Goal: Task Accomplishment & Management: Use online tool/utility

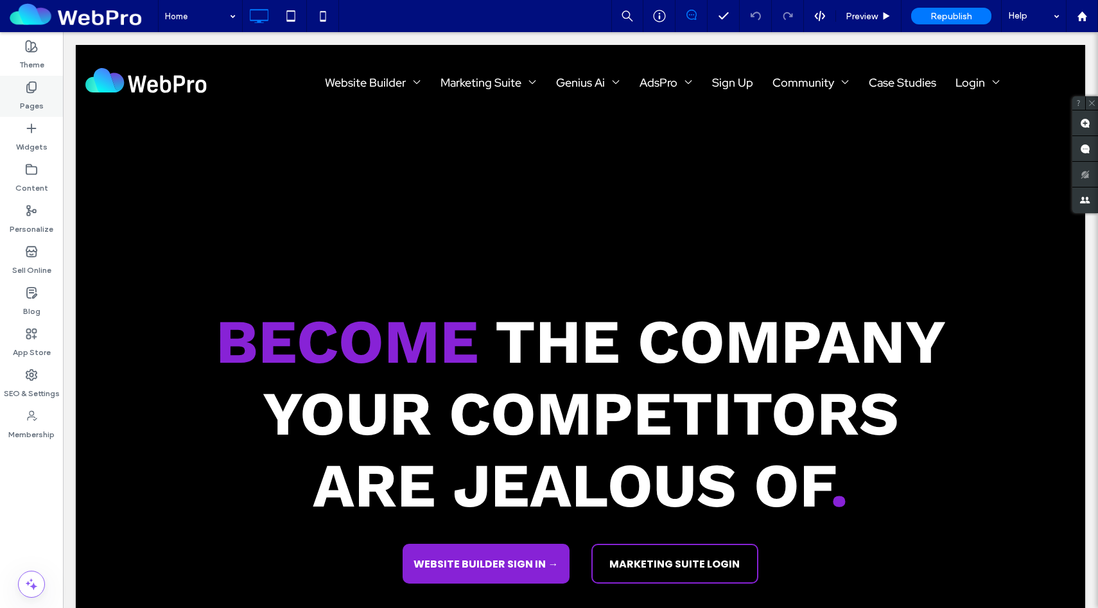
click at [22, 91] on div "Pages" at bounding box center [31, 96] width 63 height 41
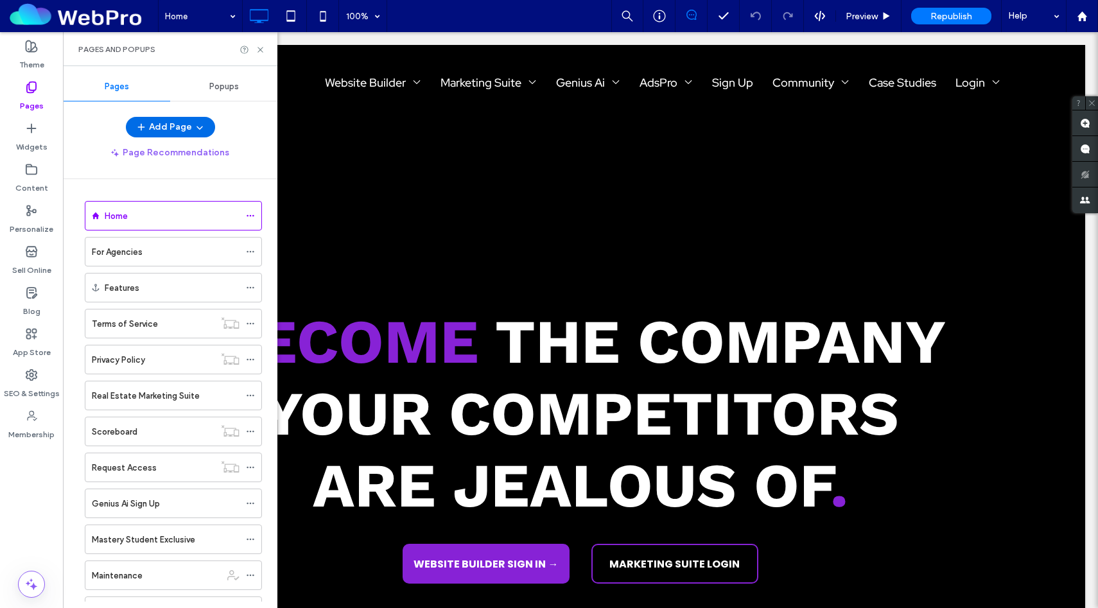
click at [148, 129] on span "button" at bounding box center [142, 127] width 13 height 19
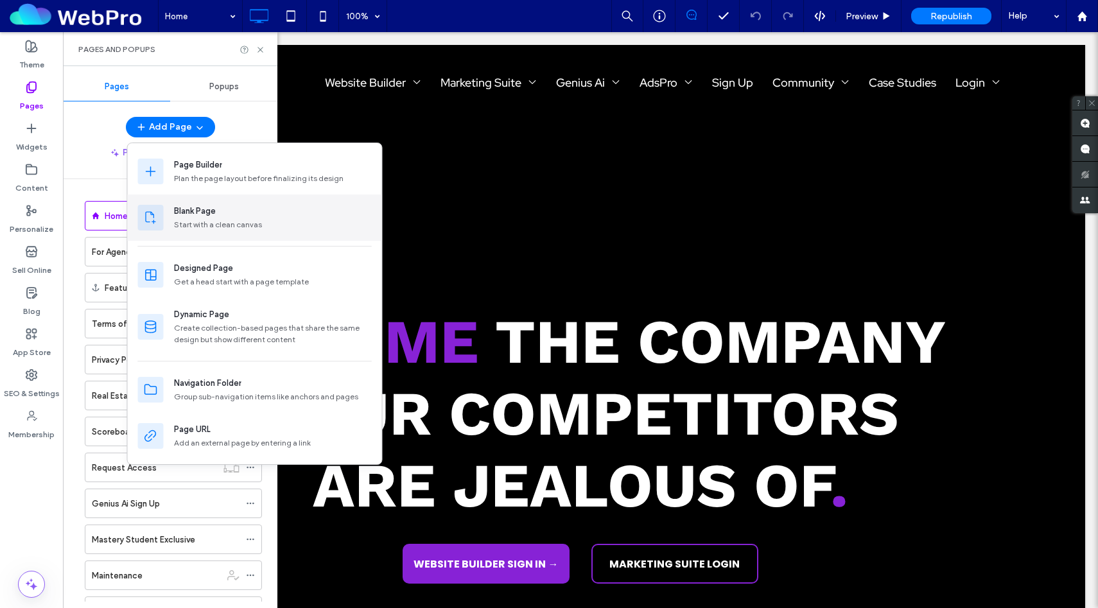
click at [204, 225] on div "Start with a clean canvas" at bounding box center [273, 225] width 198 height 12
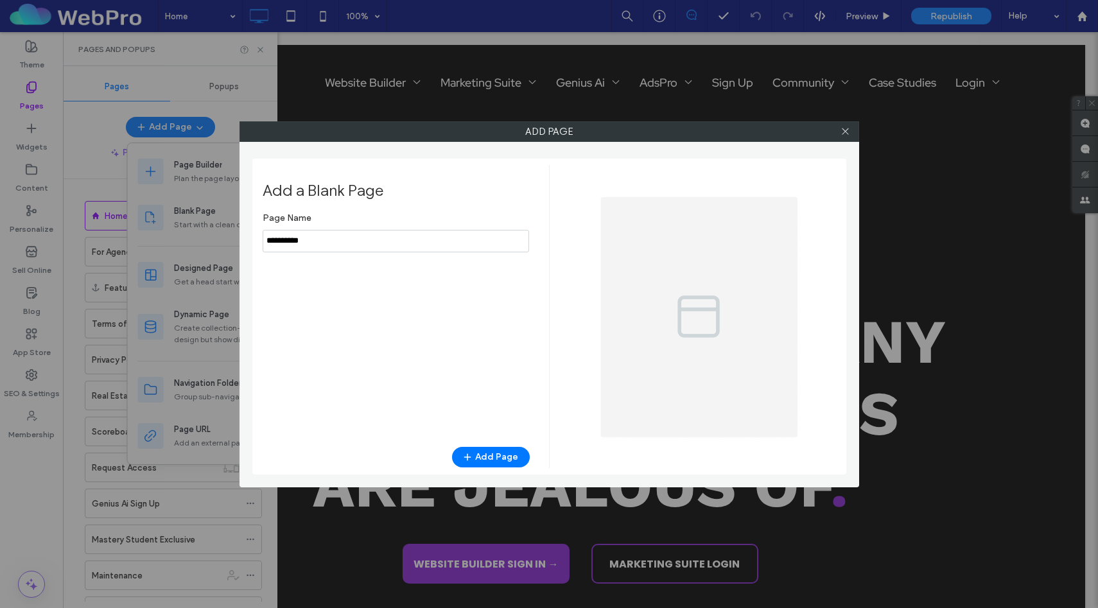
drag, startPoint x: 324, startPoint y: 238, endPoint x: 256, endPoint y: 240, distance: 67.5
click at [256, 240] on div "Add a Blank Page Page Name Add Page" at bounding box center [549, 317] width 594 height 316
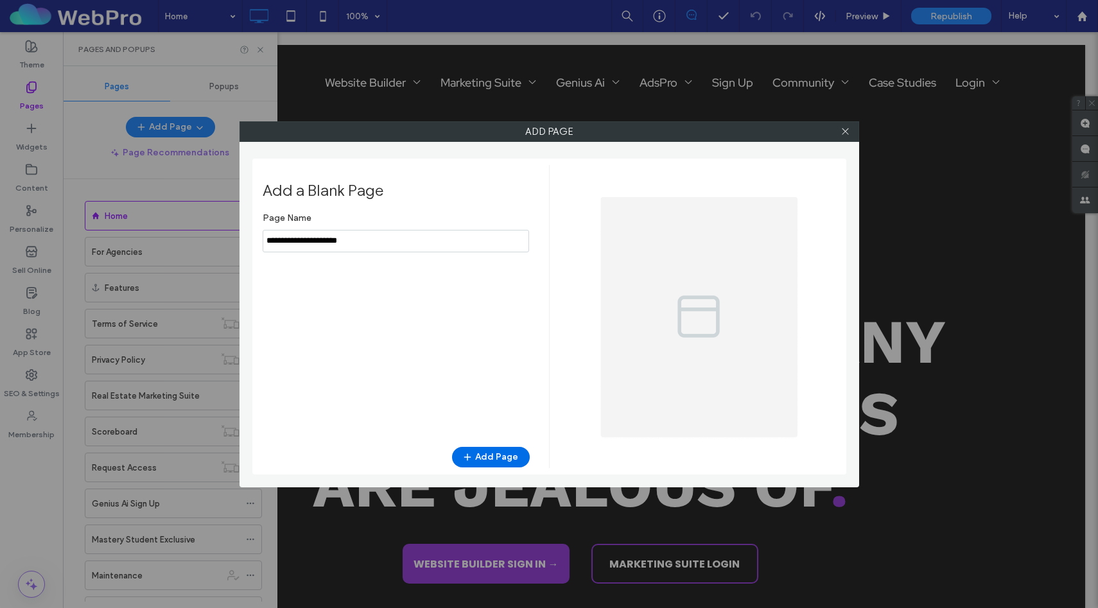
type input "**********"
click at [495, 459] on button "Add Page" at bounding box center [491, 457] width 78 height 21
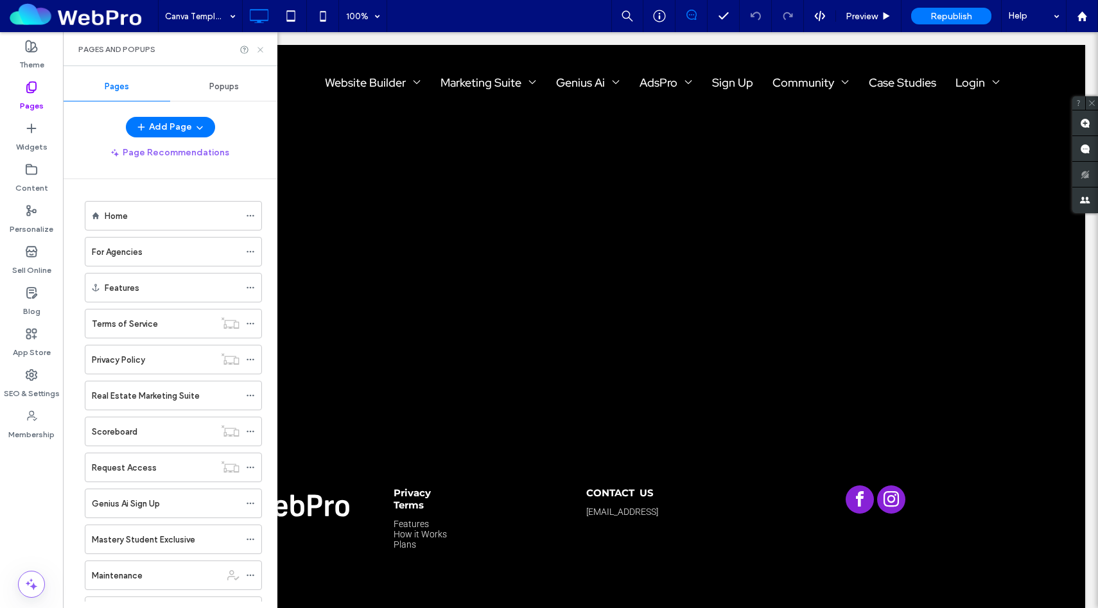
click at [261, 50] on use at bounding box center [260, 49] width 5 height 5
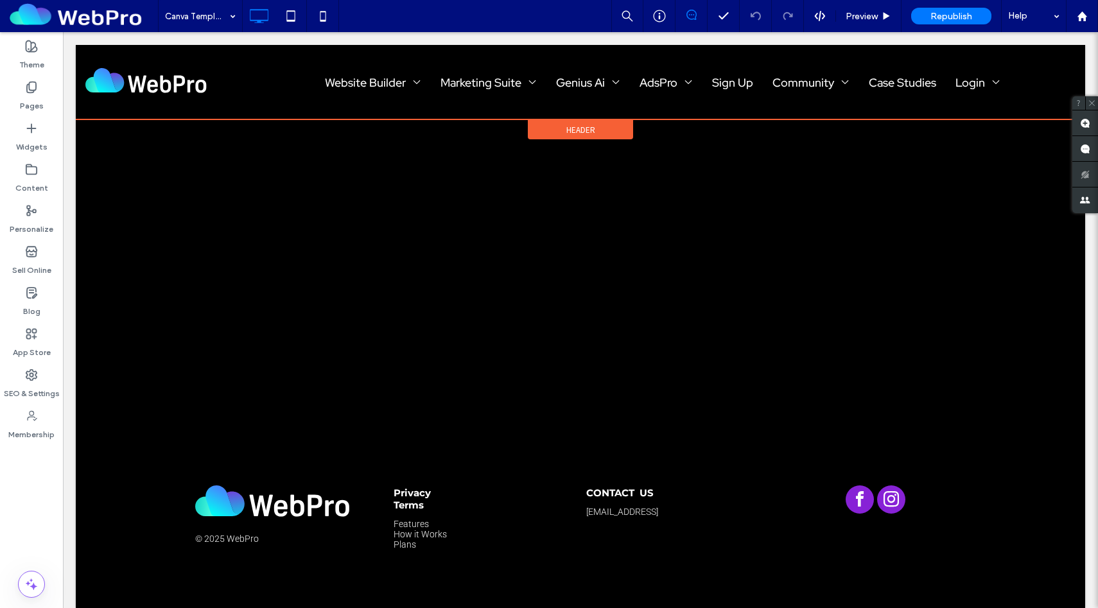
click at [590, 132] on span "Header" at bounding box center [581, 130] width 29 height 11
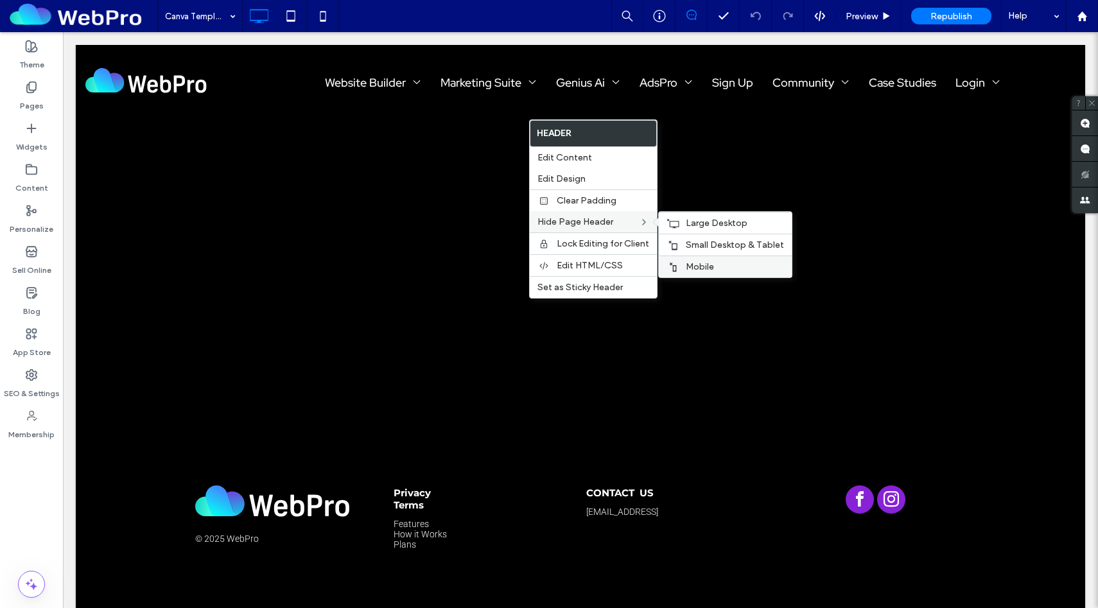
click at [695, 268] on span "Mobile" at bounding box center [700, 266] width 28 height 11
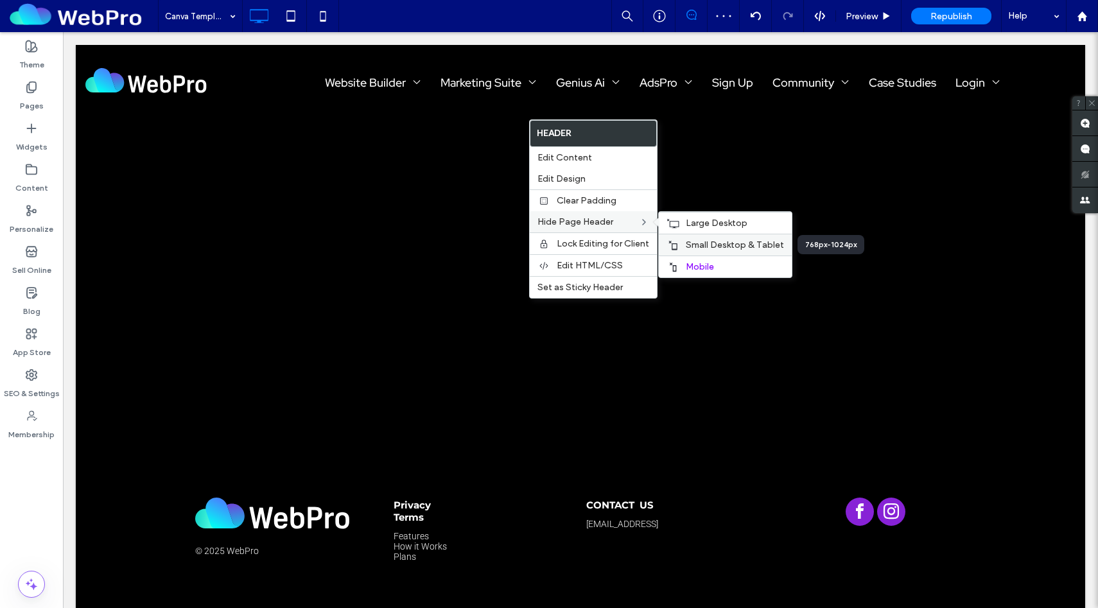
click at [709, 249] on span "Small Desktop & Tablet" at bounding box center [735, 245] width 98 height 11
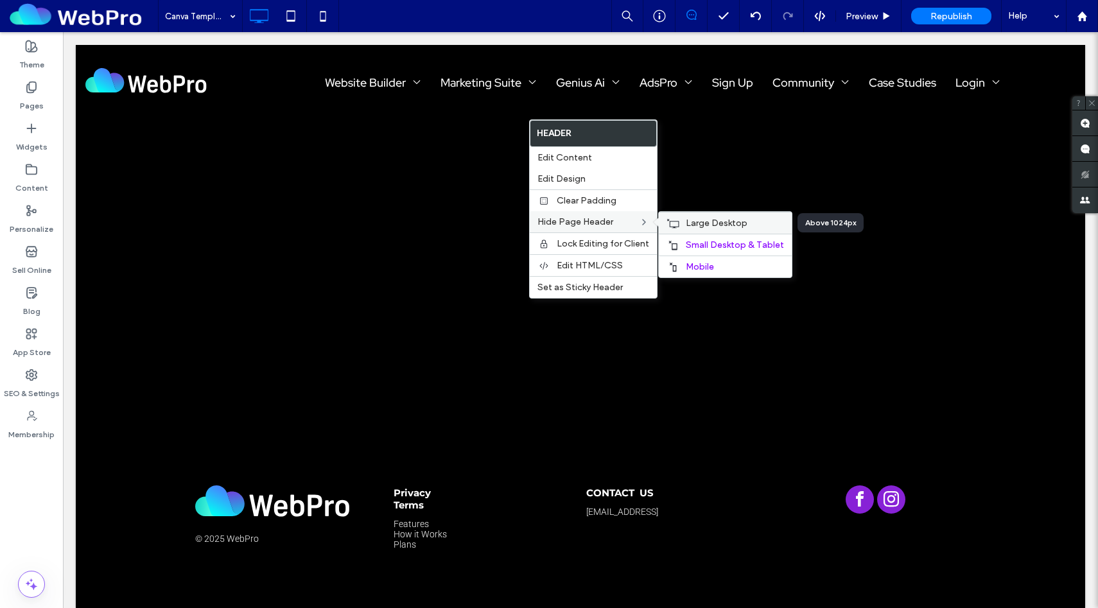
click at [698, 224] on span "Large Desktop" at bounding box center [717, 223] width 62 height 11
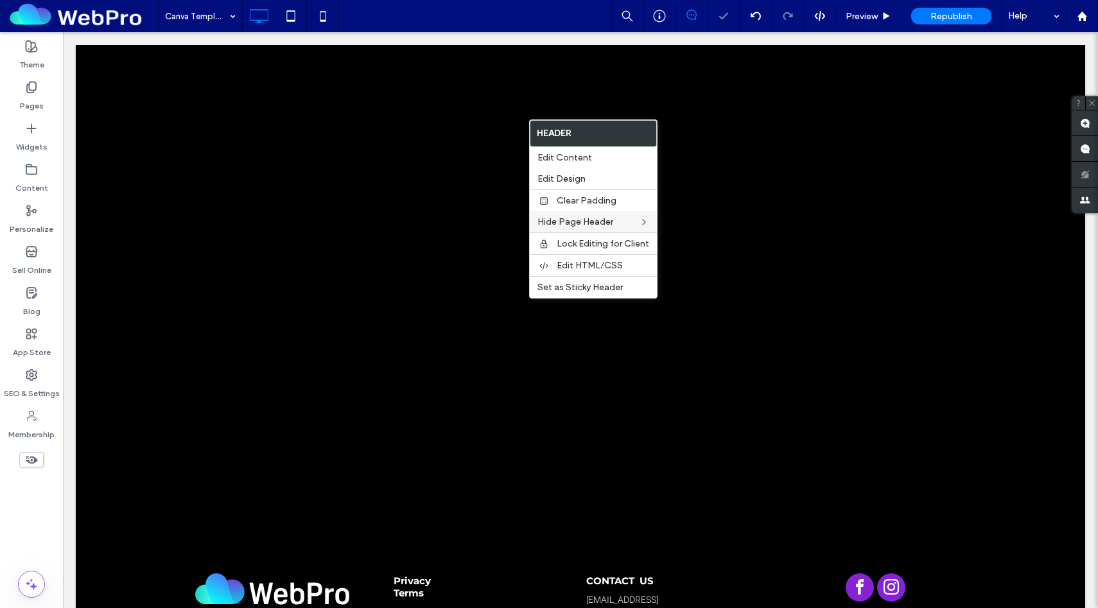
click at [419, 342] on div "Click To Paste Row + Add Section" at bounding box center [581, 205] width 1010 height 321
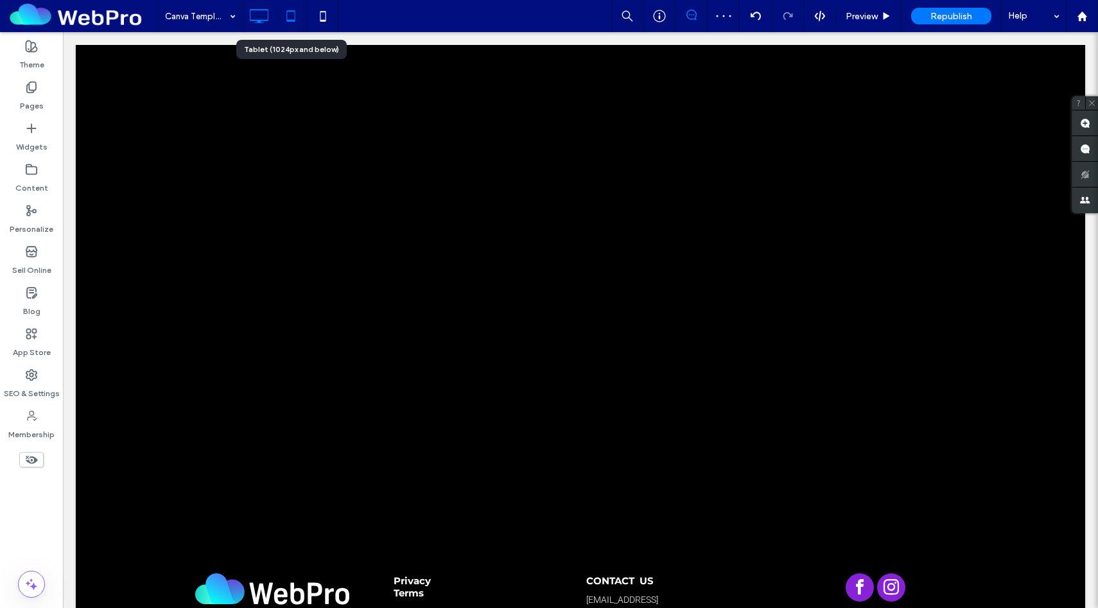
click at [286, 19] on use at bounding box center [290, 15] width 8 height 11
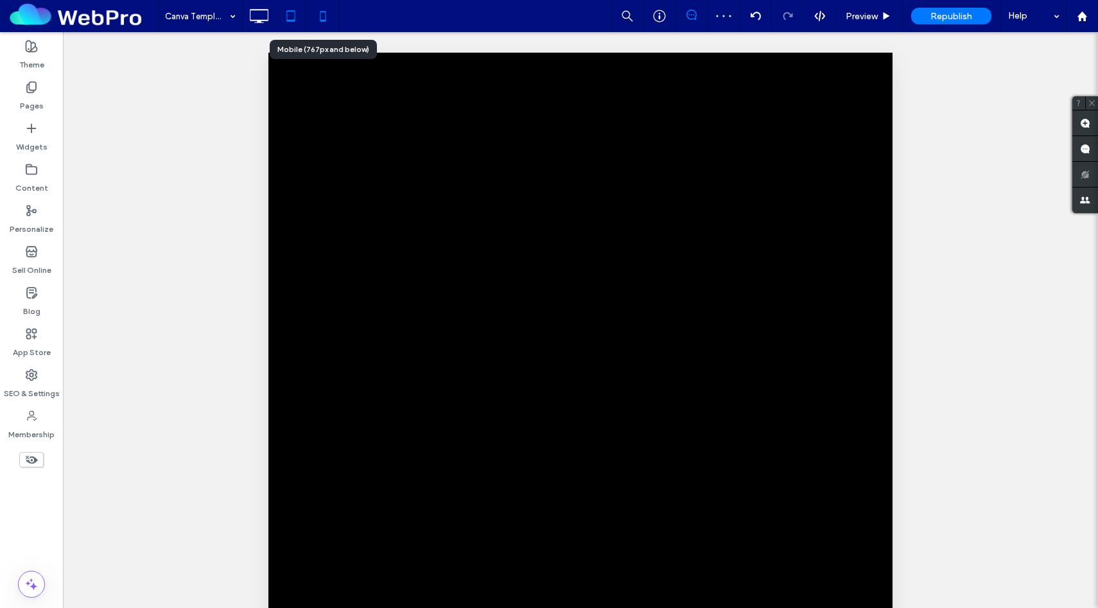
click at [330, 17] on icon at bounding box center [323, 16] width 26 height 26
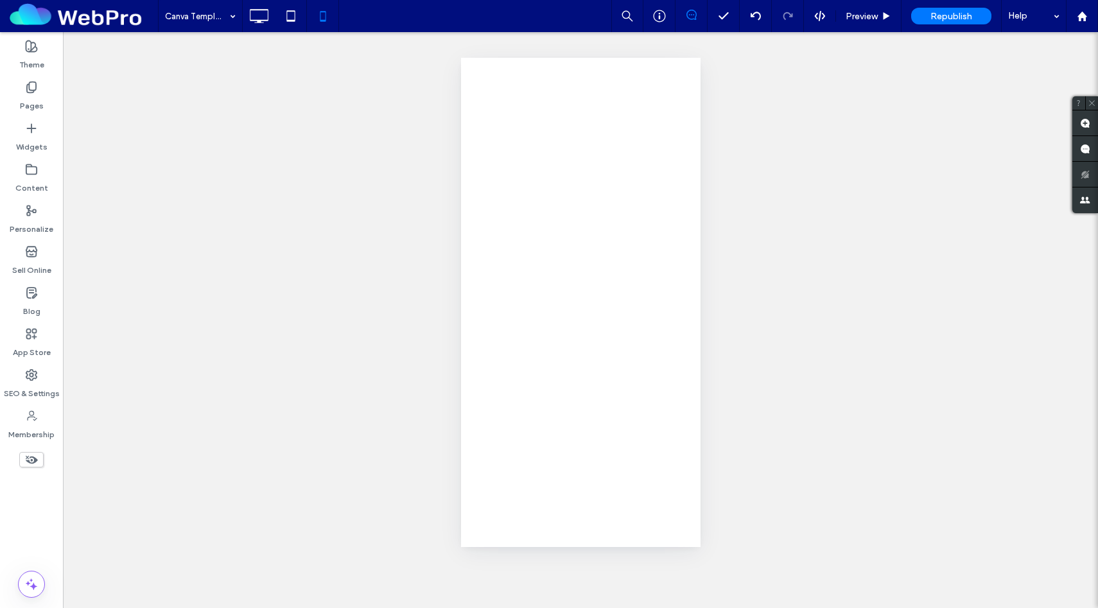
click at [266, 15] on icon at bounding box center [259, 16] width 26 height 26
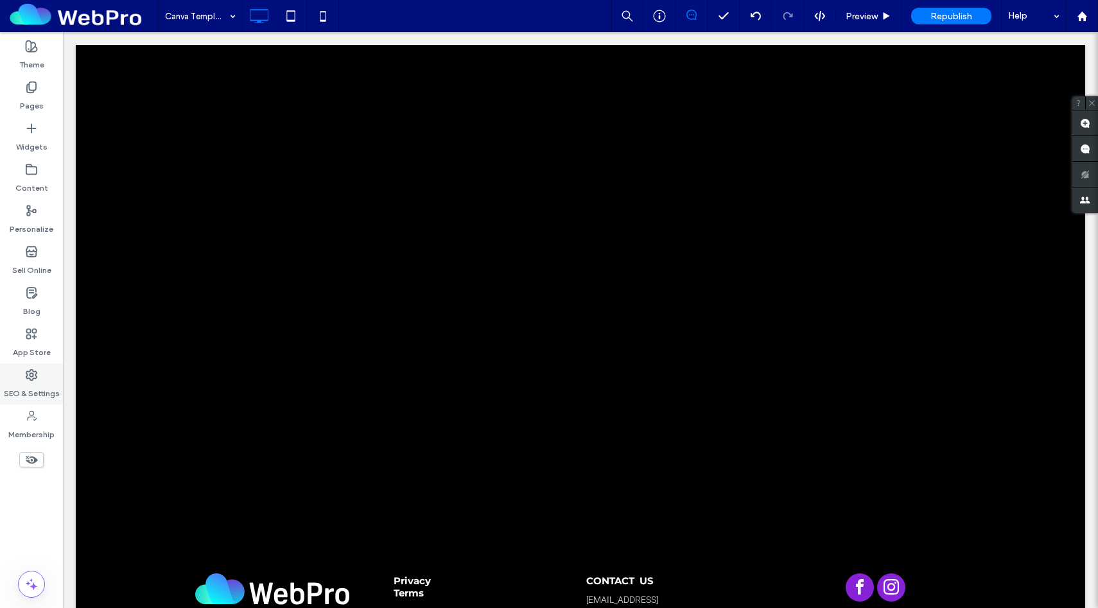
click at [38, 374] on div "SEO & Settings" at bounding box center [31, 384] width 63 height 41
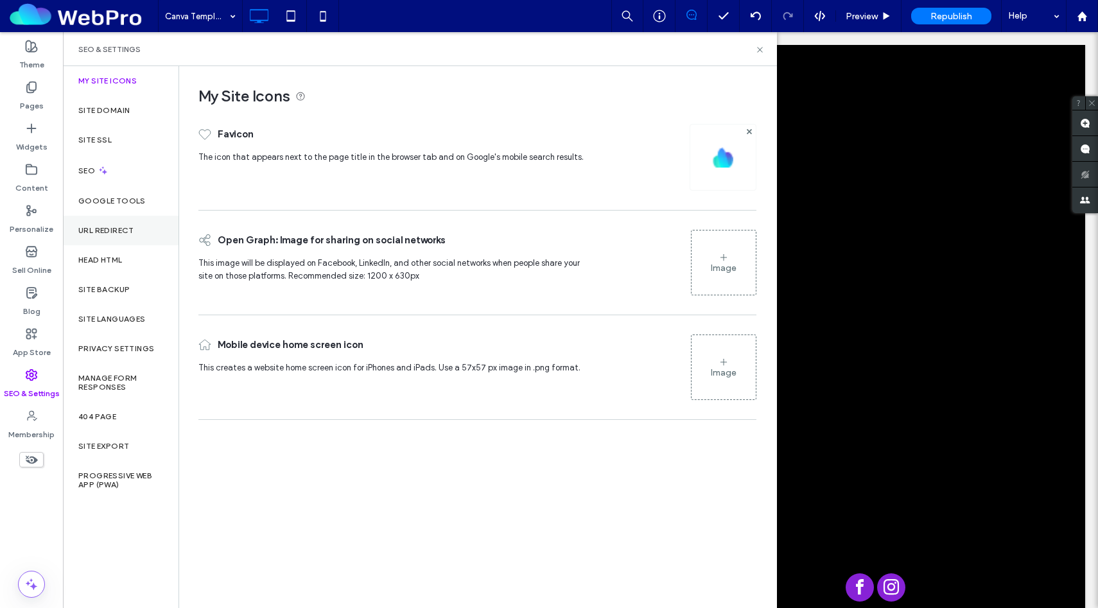
click at [123, 221] on div "URL Redirect" at bounding box center [121, 231] width 116 height 30
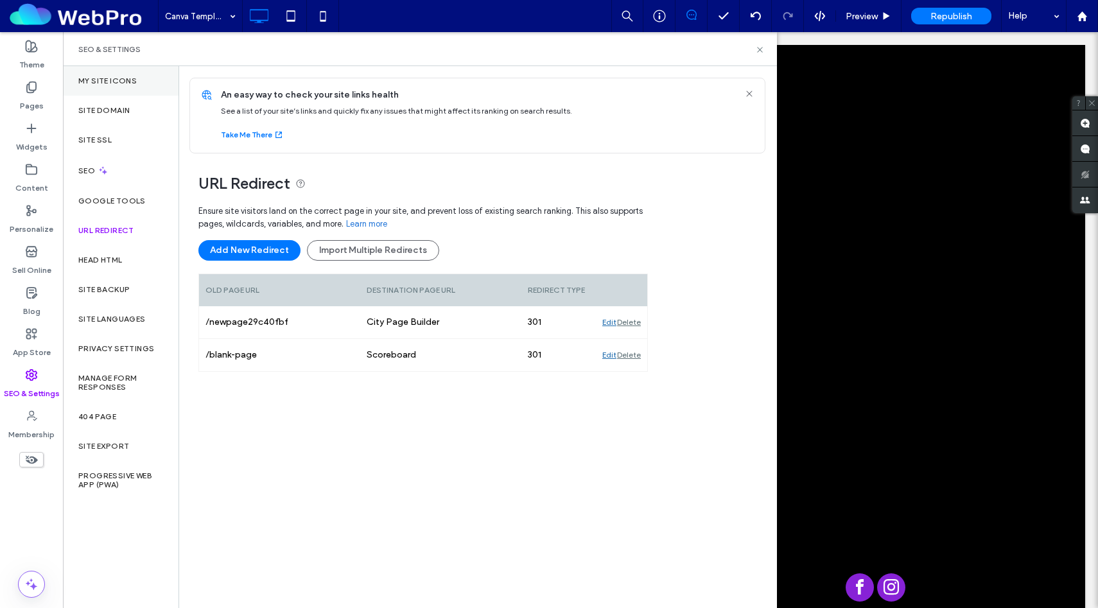
click at [117, 89] on div "My Site Icons" at bounding box center [121, 81] width 116 height 30
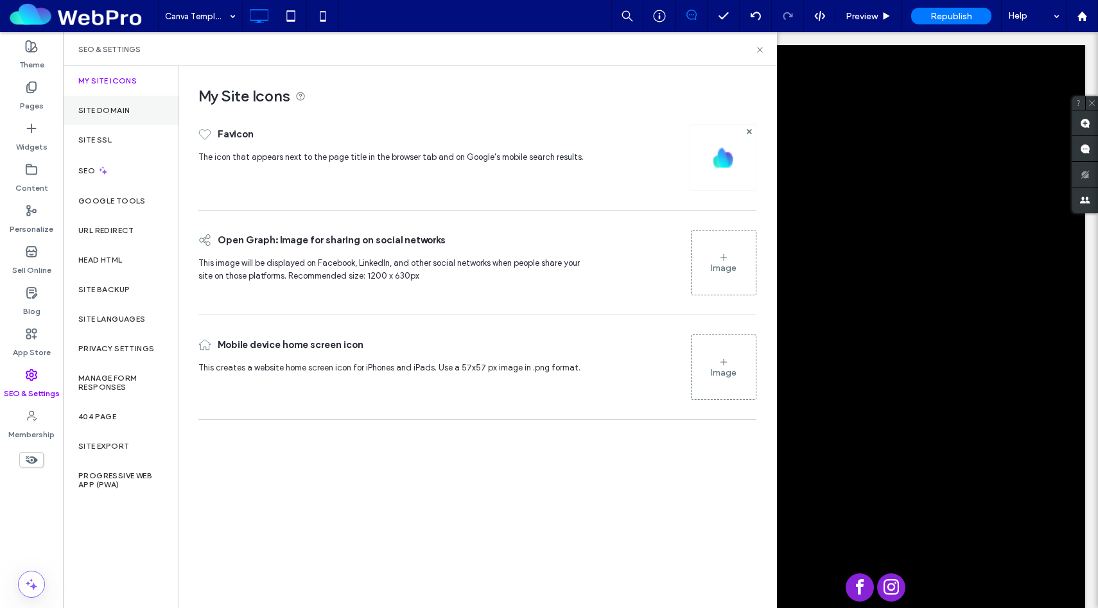
click at [116, 109] on label "Site Domain" at bounding box center [103, 110] width 51 height 9
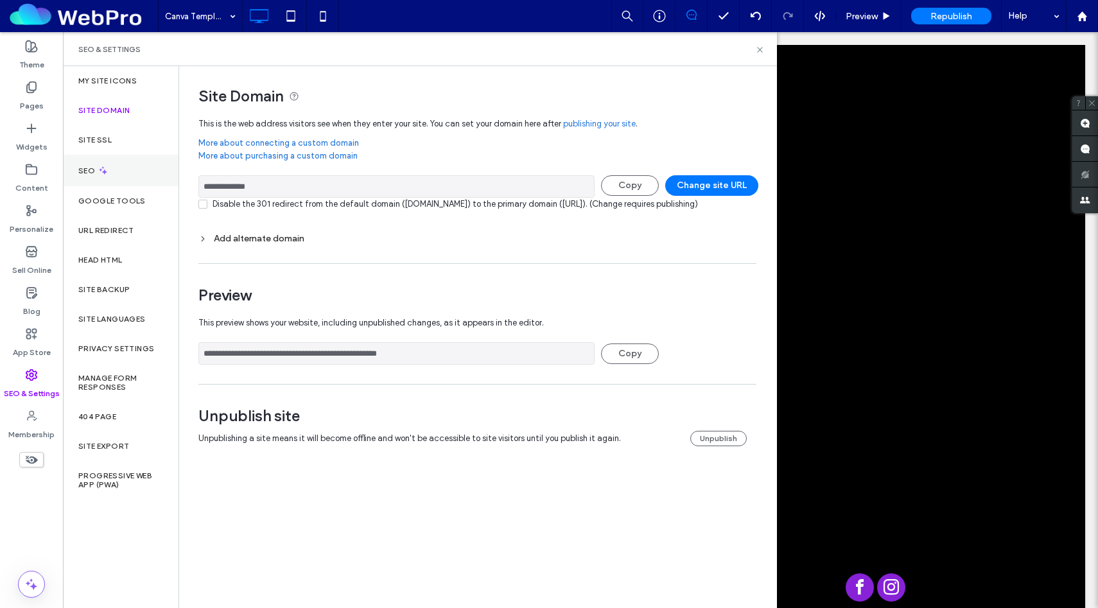
click at [113, 166] on div "SEO" at bounding box center [121, 170] width 116 height 31
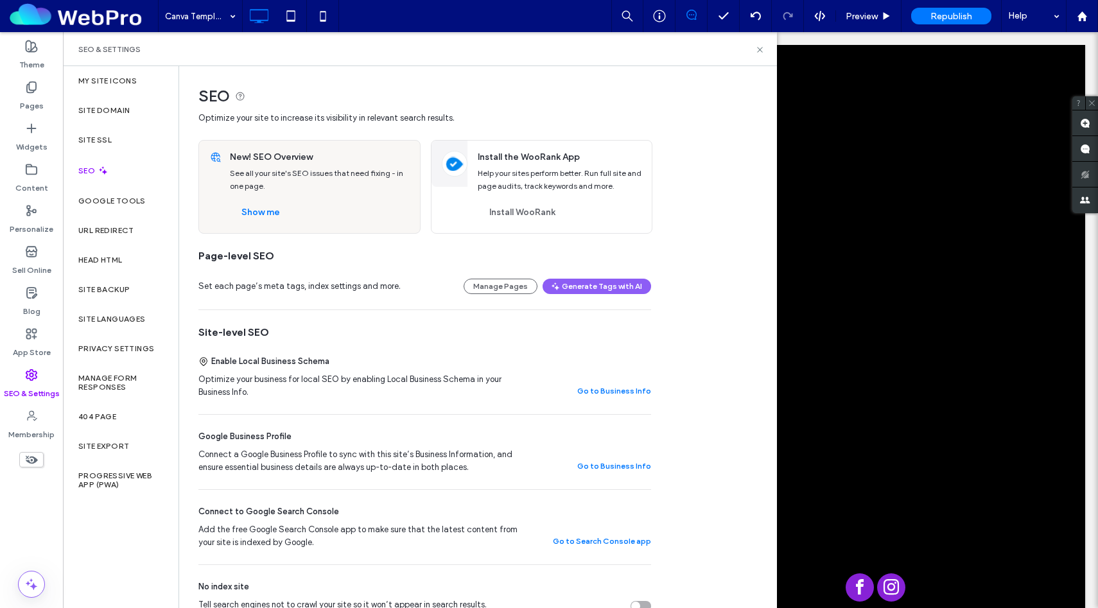
click at [35, 385] on label "SEO & Settings" at bounding box center [32, 391] width 56 height 18
click at [31, 376] on use at bounding box center [31, 375] width 10 height 10
click at [44, 102] on div "Pages" at bounding box center [31, 96] width 63 height 41
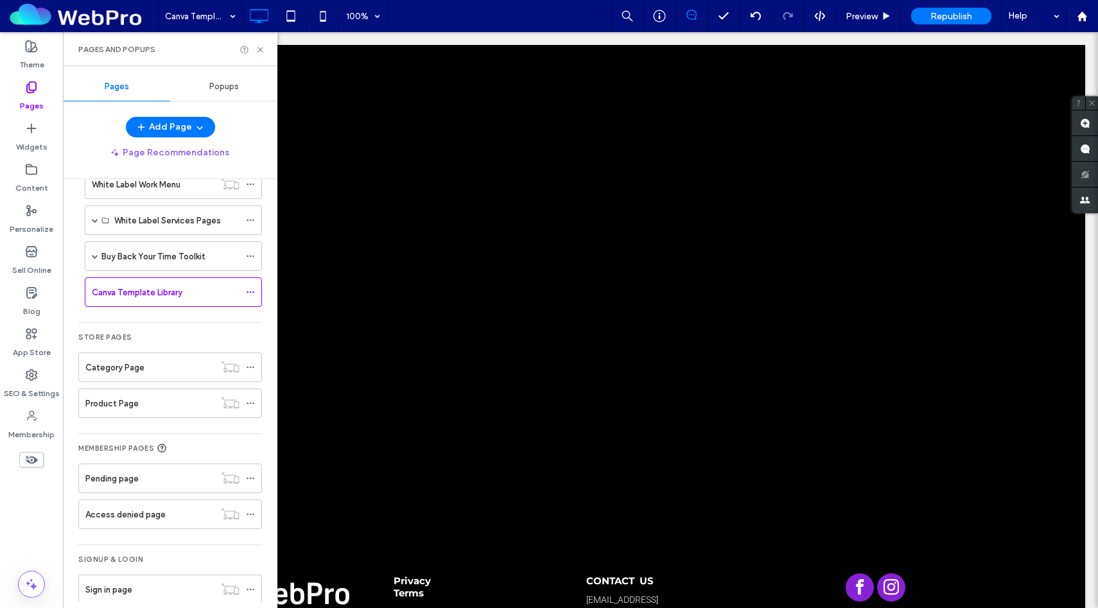
scroll to position [2713, 0]
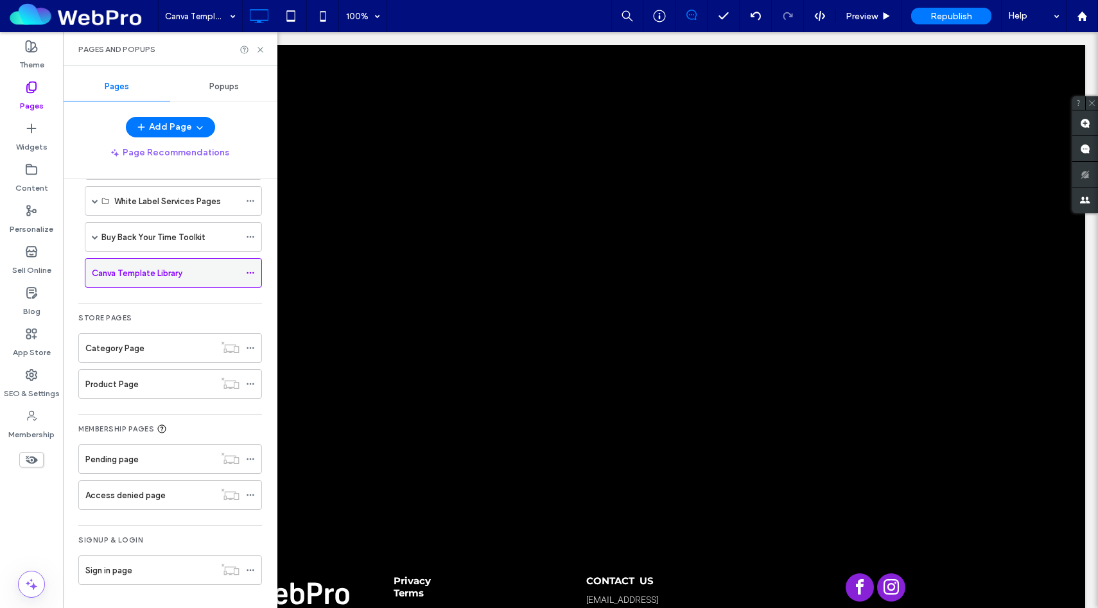
click at [251, 274] on icon at bounding box center [250, 273] width 9 height 9
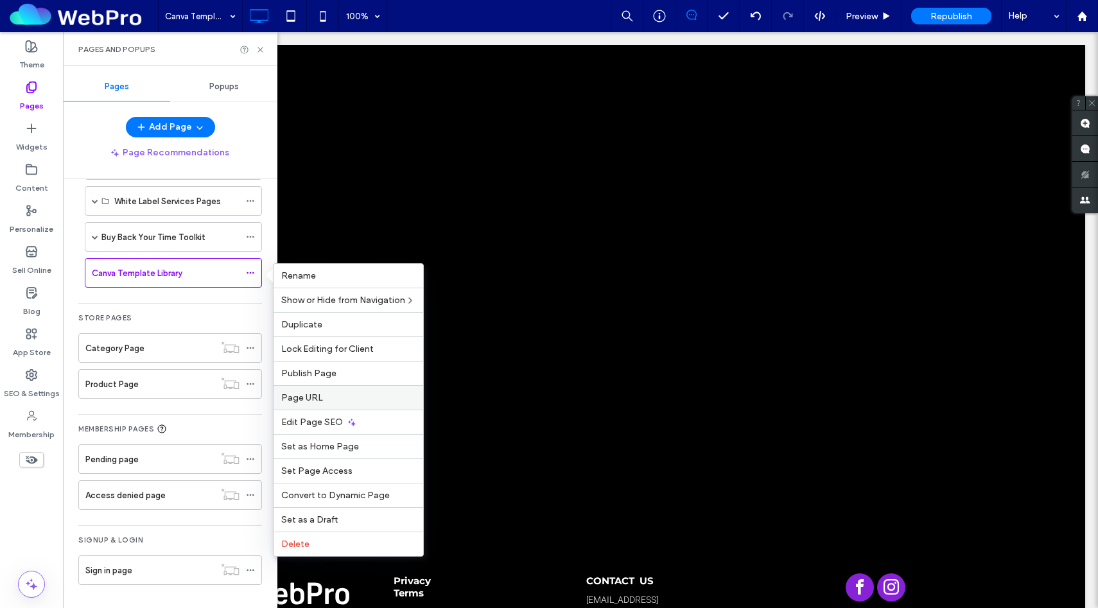
click at [339, 405] on div "Page URL" at bounding box center [349, 397] width 150 height 24
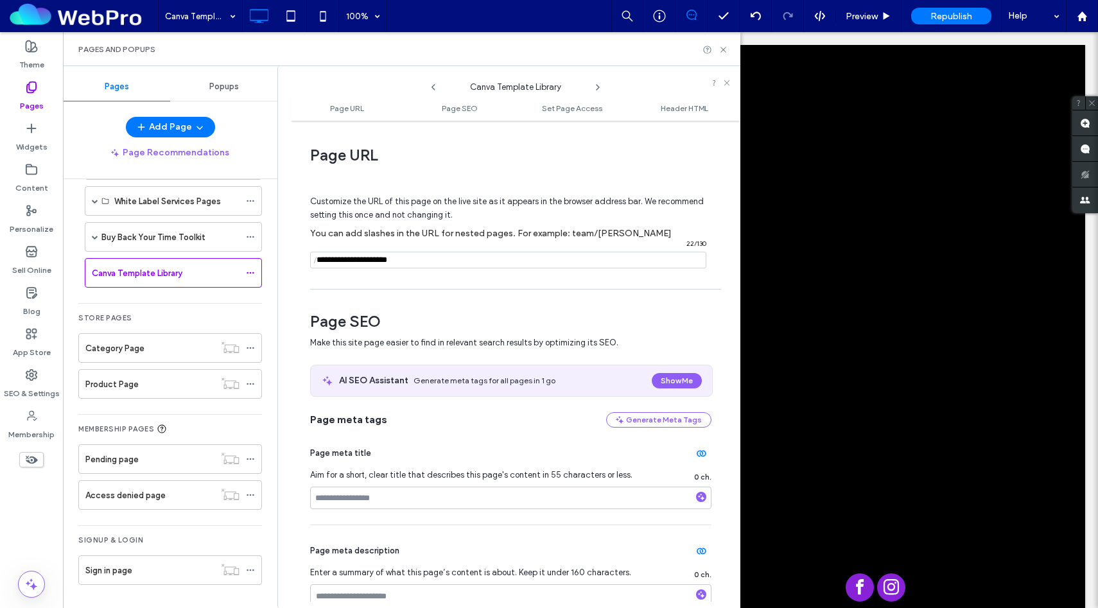
click at [430, 261] on input "notEmpty" at bounding box center [508, 260] width 396 height 17
type input "**********"
click at [517, 290] on hr at bounding box center [515, 289] width 411 height 1
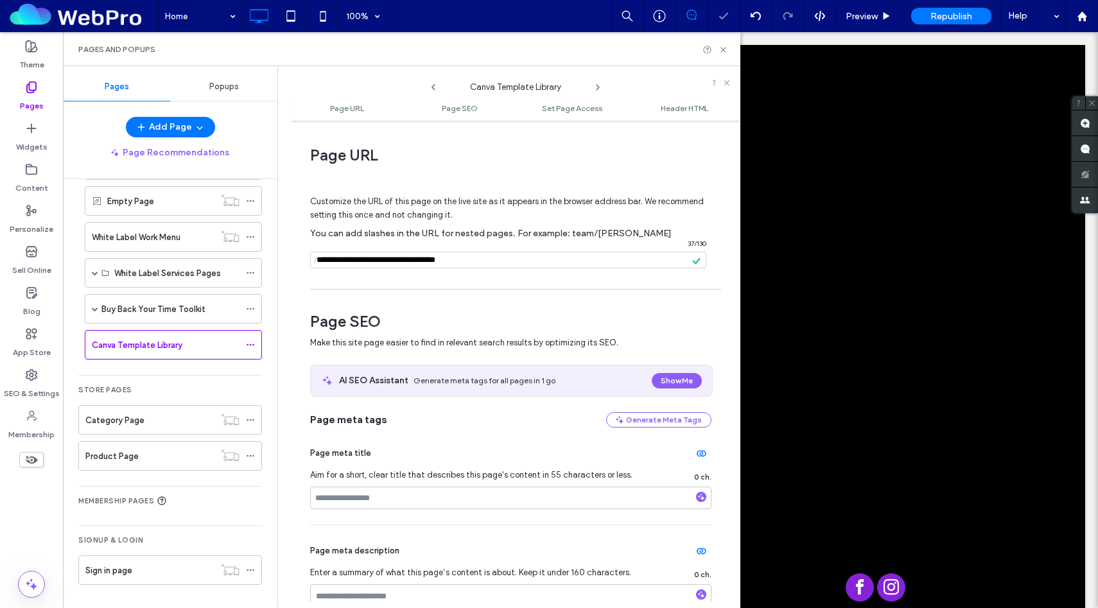
scroll to position [2641, 0]
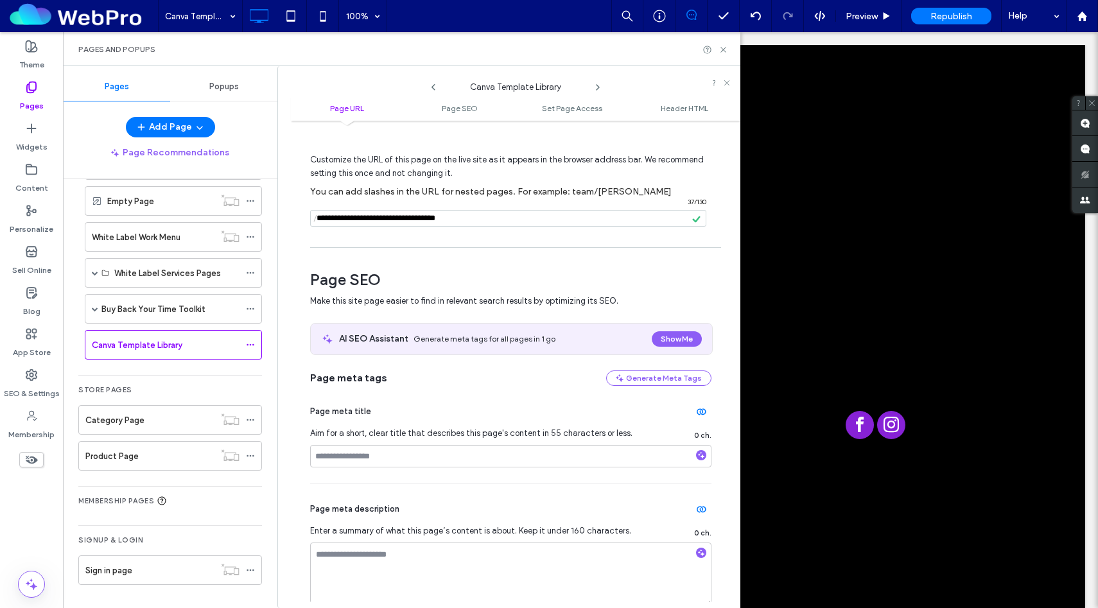
scroll to position [43, 0]
click at [465, 115] on ul "Page URL Page SEO Set Page Access Header HTML" at bounding box center [516, 108] width 450 height 26
click at [464, 109] on span "Page SEO" at bounding box center [460, 108] width 36 height 10
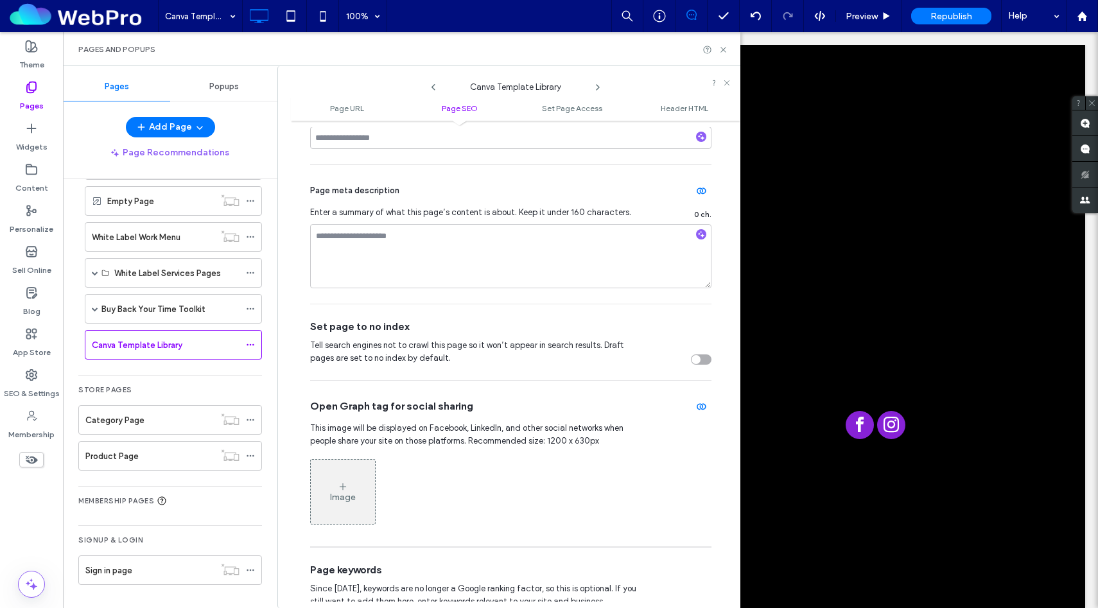
scroll to position [361, 0]
click at [694, 366] on div "Set page to no index Tell search engines not to crawl this page so it won’t app…" at bounding box center [510, 342] width 401 height 76
click at [695, 360] on div "toggle" at bounding box center [701, 359] width 21 height 10
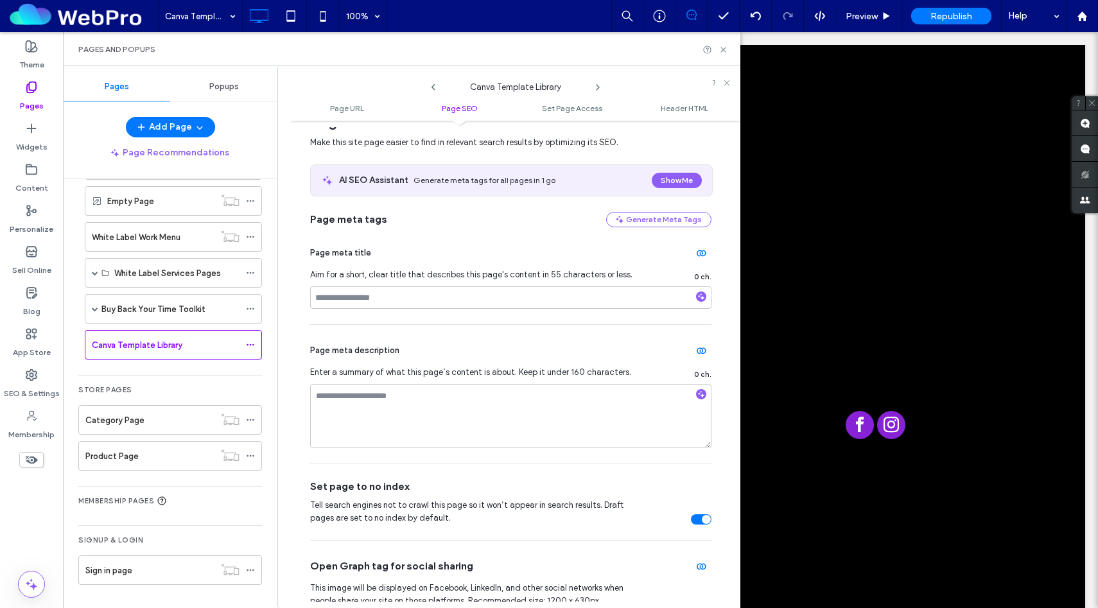
scroll to position [0, 0]
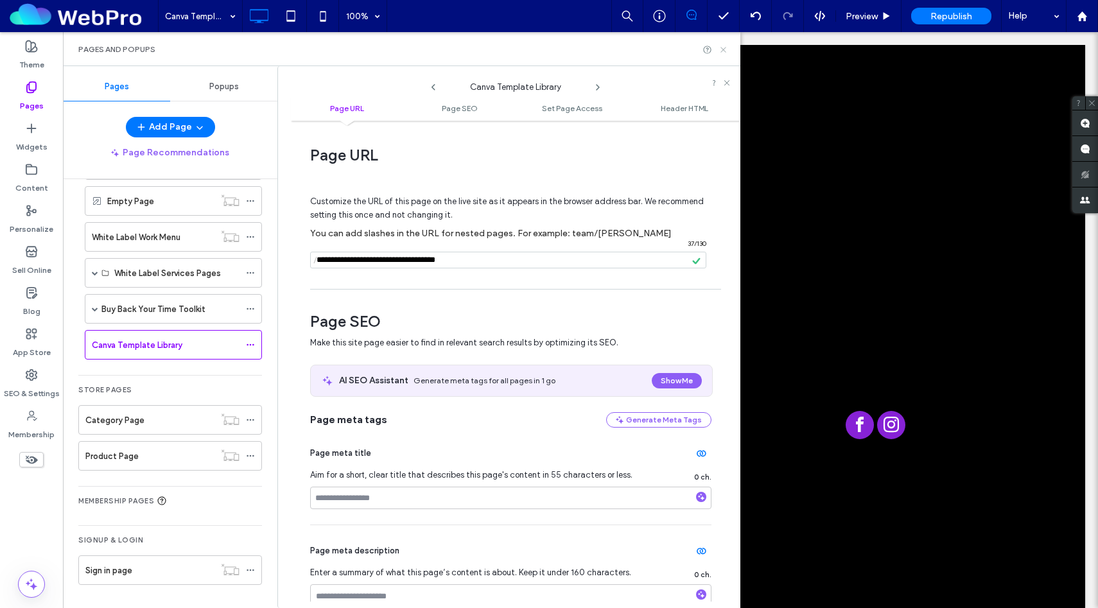
click at [725, 51] on use at bounding box center [723, 49] width 5 height 5
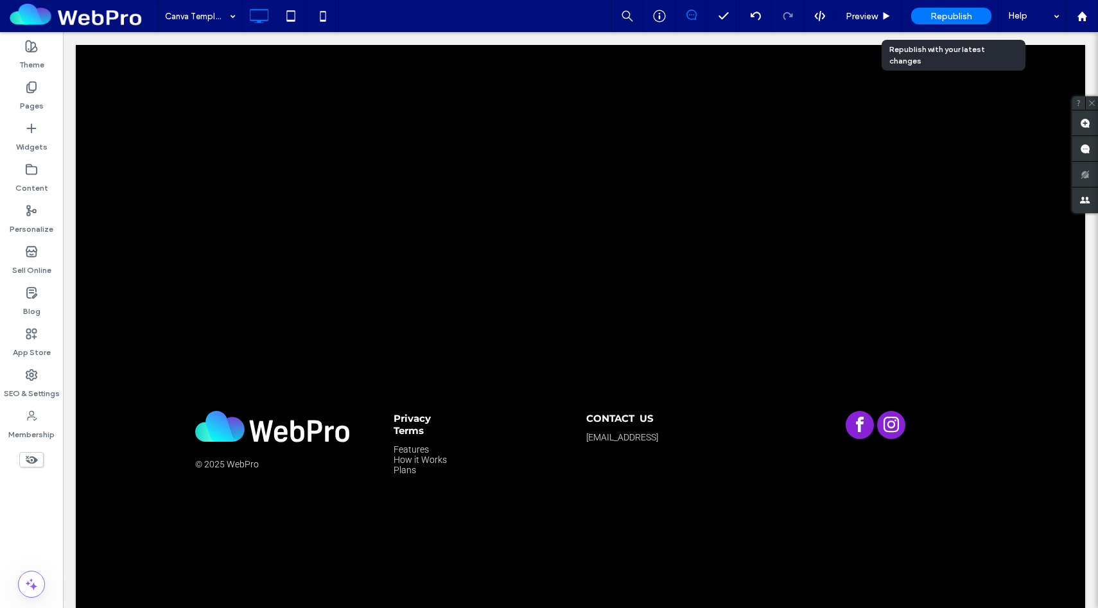
click at [964, 16] on span "Republish" at bounding box center [952, 16] width 42 height 11
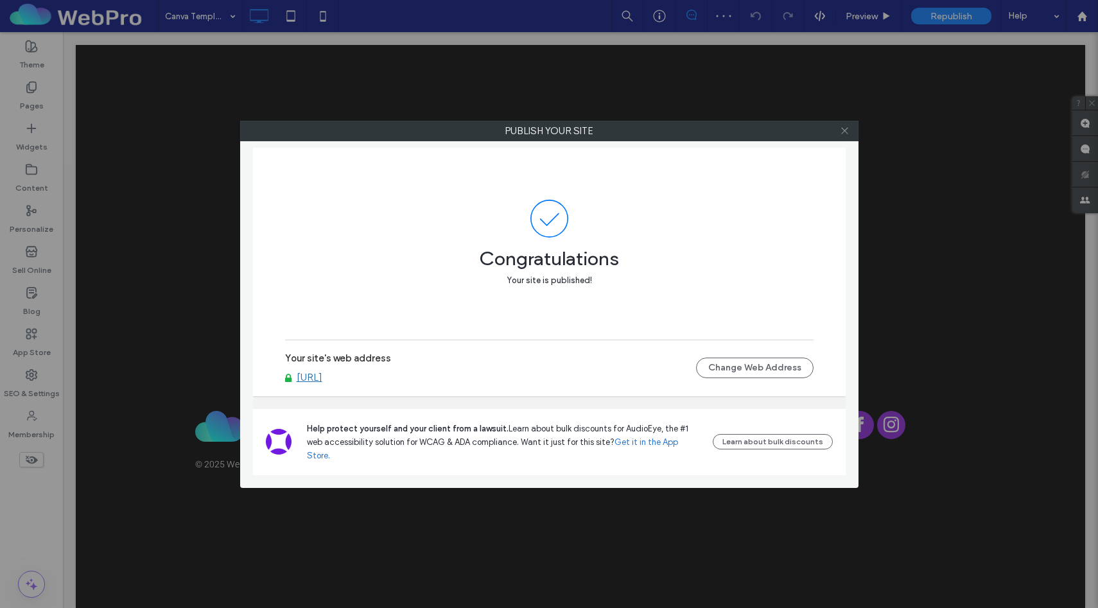
click at [847, 130] on icon at bounding box center [845, 131] width 10 height 10
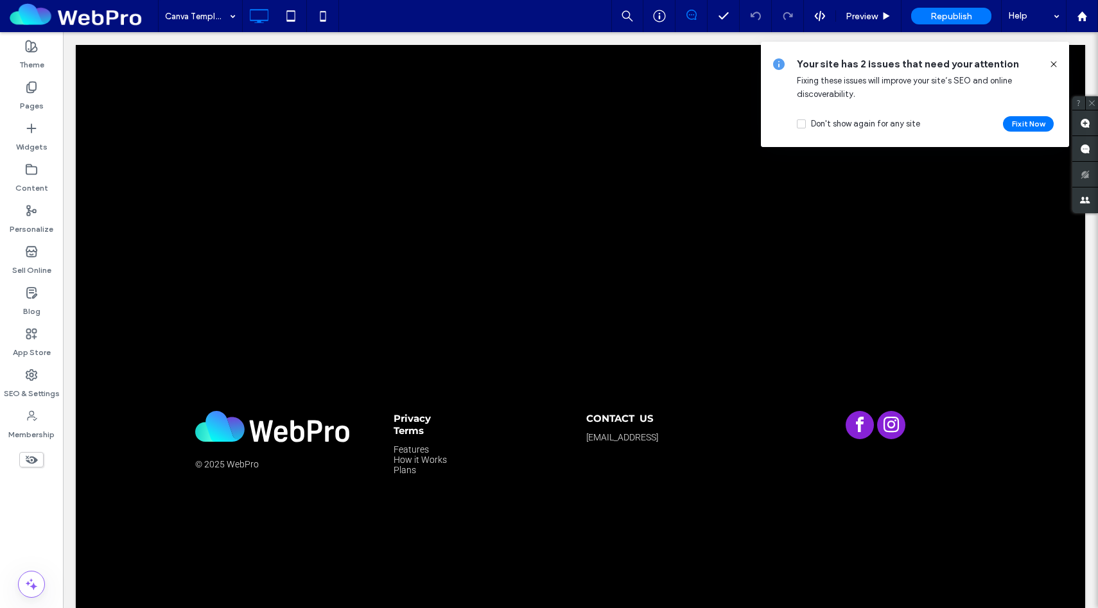
click at [1054, 67] on icon at bounding box center [1054, 64] width 10 height 10
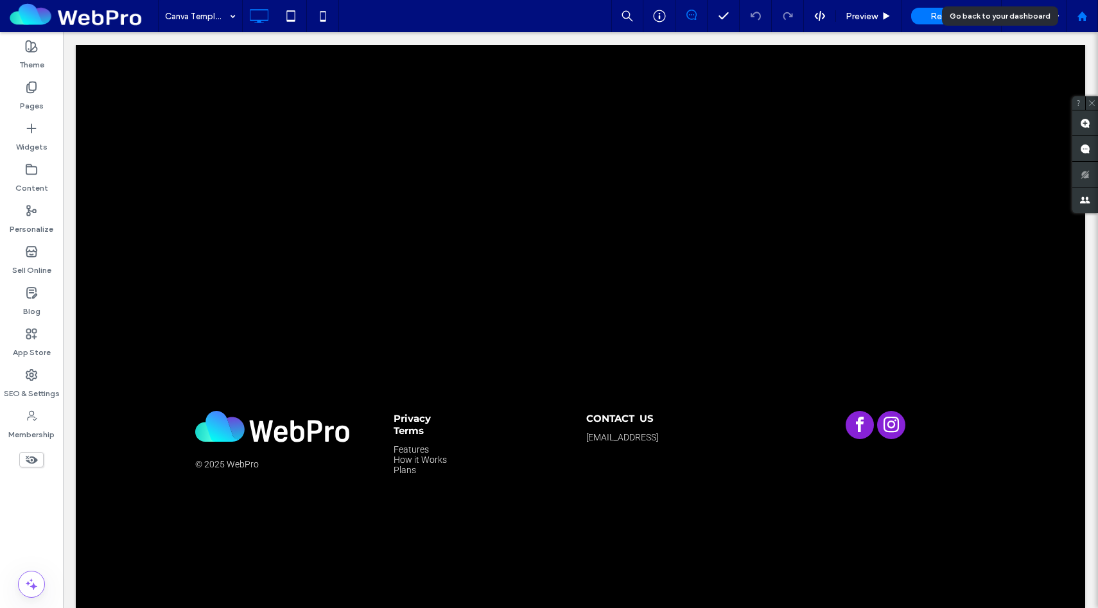
click at [1086, 11] on icon at bounding box center [1082, 16] width 11 height 11
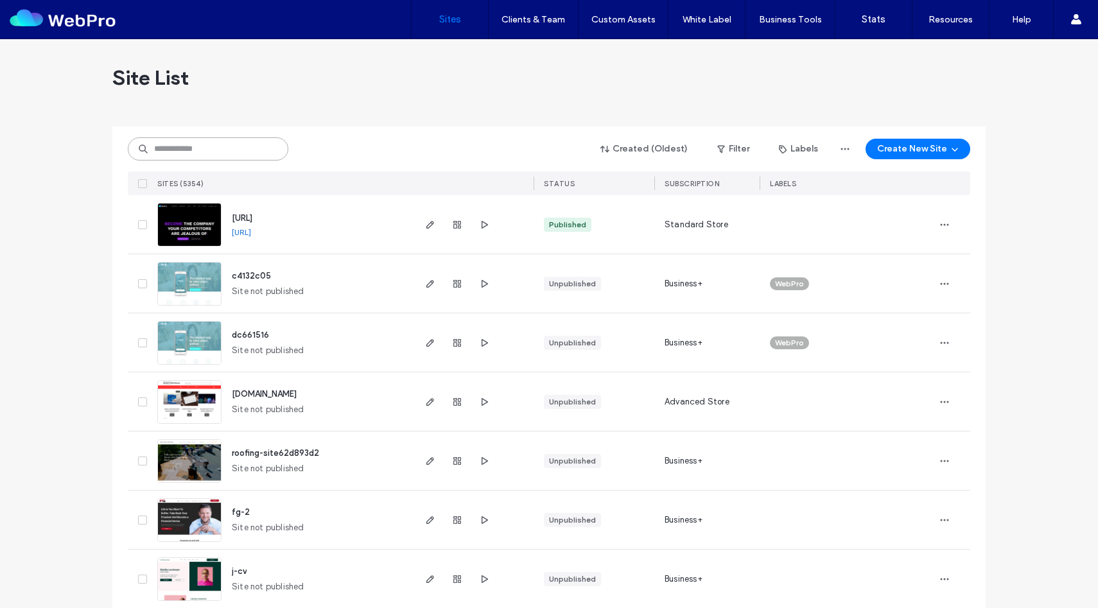
click at [181, 152] on input at bounding box center [208, 148] width 161 height 23
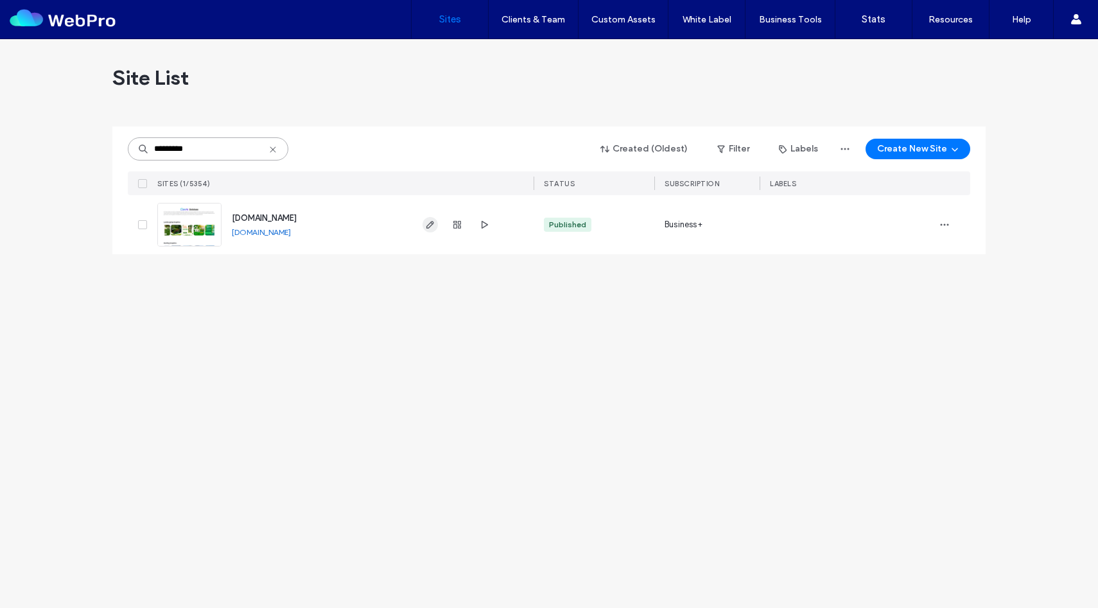
type input "*********"
click at [431, 227] on icon "button" at bounding box center [430, 225] width 10 height 10
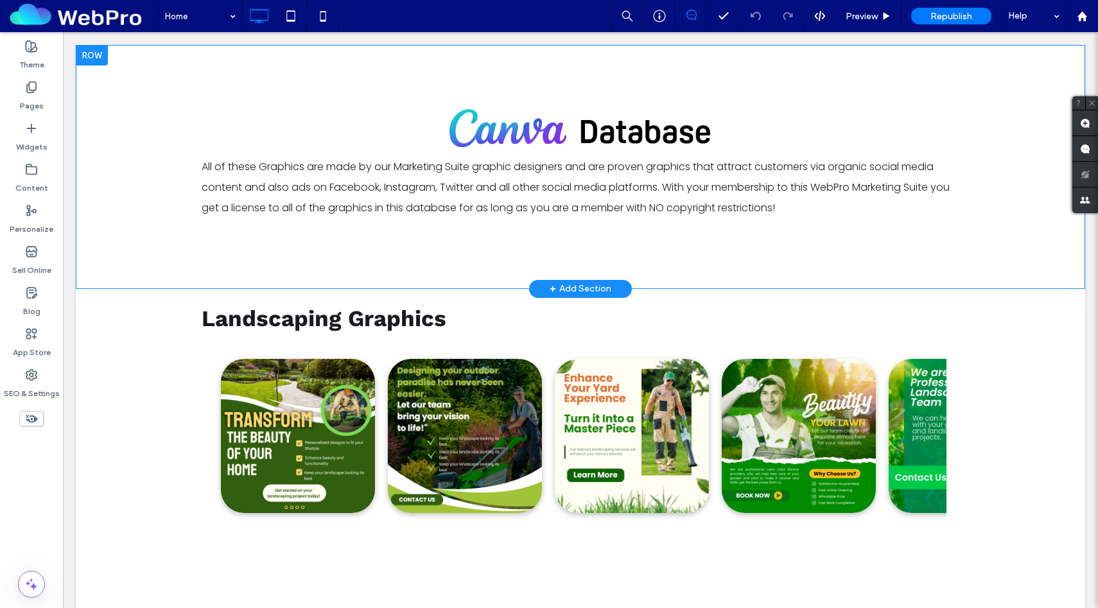
click at [98, 55] on div at bounding box center [92, 55] width 32 height 21
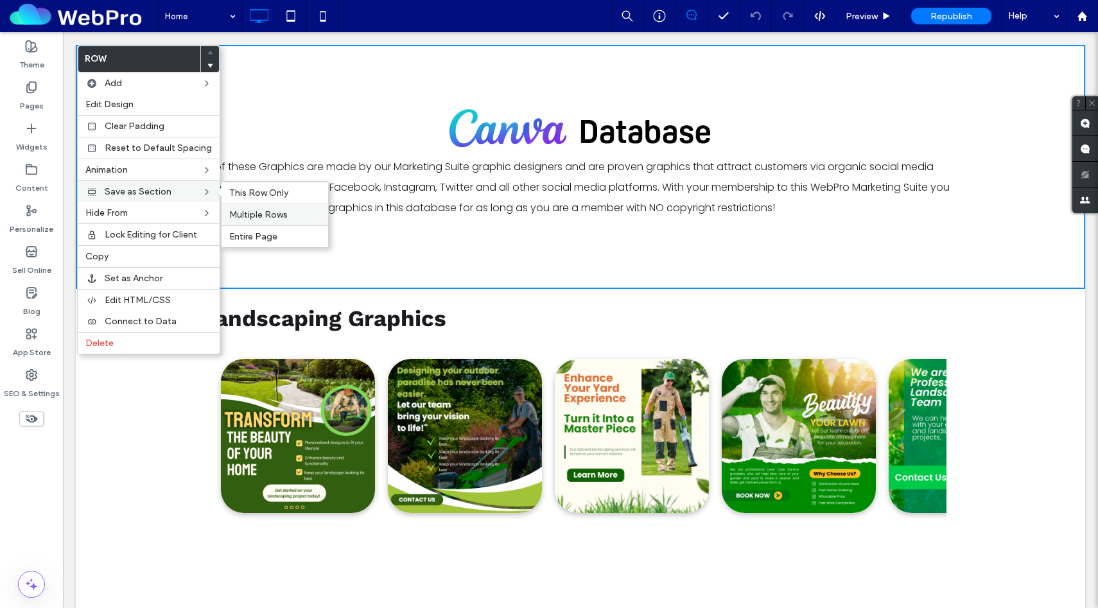
click at [260, 211] on span "Multiple Rows" at bounding box center [258, 214] width 58 height 11
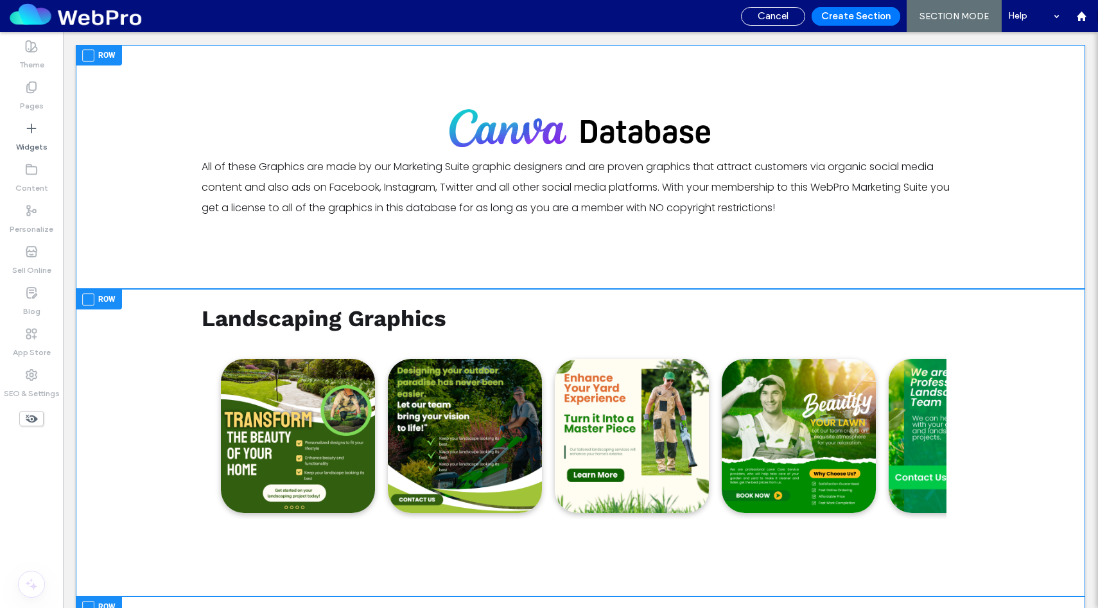
click at [93, 58] on span at bounding box center [88, 55] width 12 height 12
click at [86, 301] on span at bounding box center [88, 300] width 12 height 12
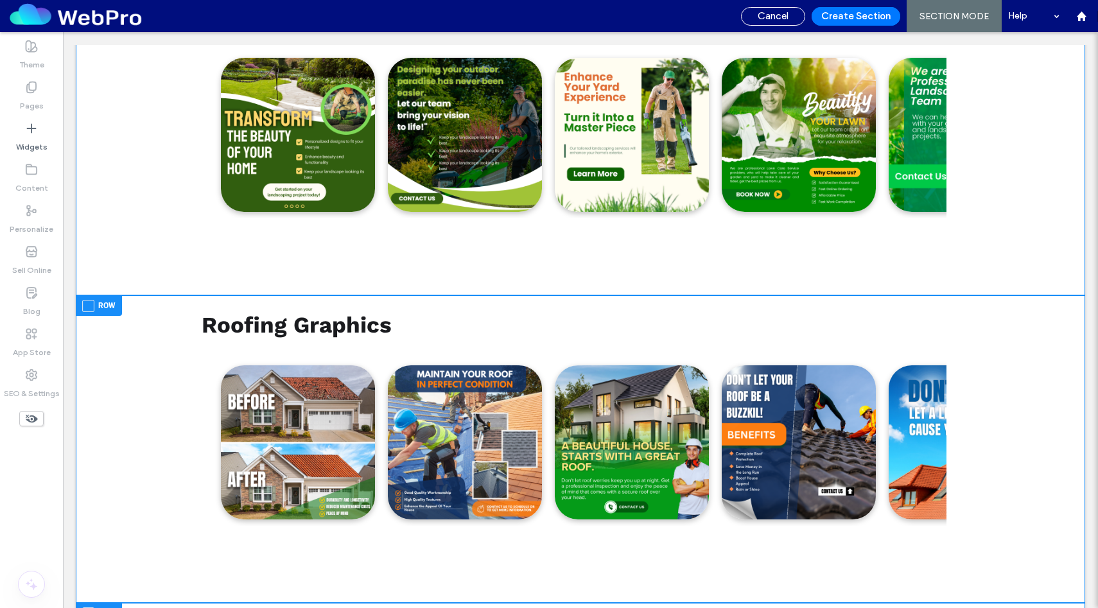
scroll to position [318, 0]
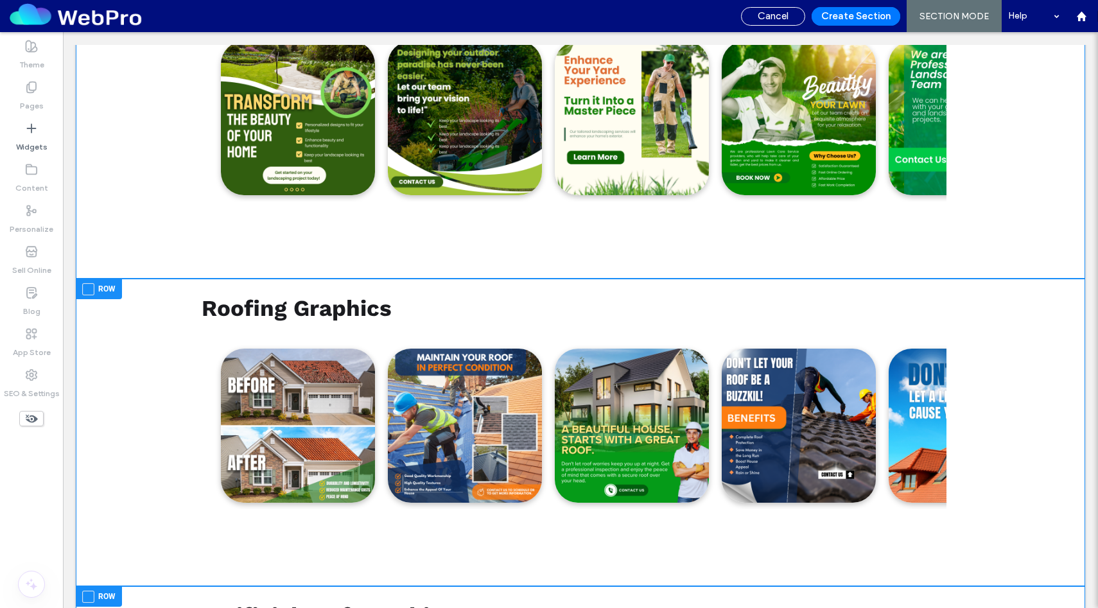
click at [91, 288] on span at bounding box center [88, 289] width 12 height 12
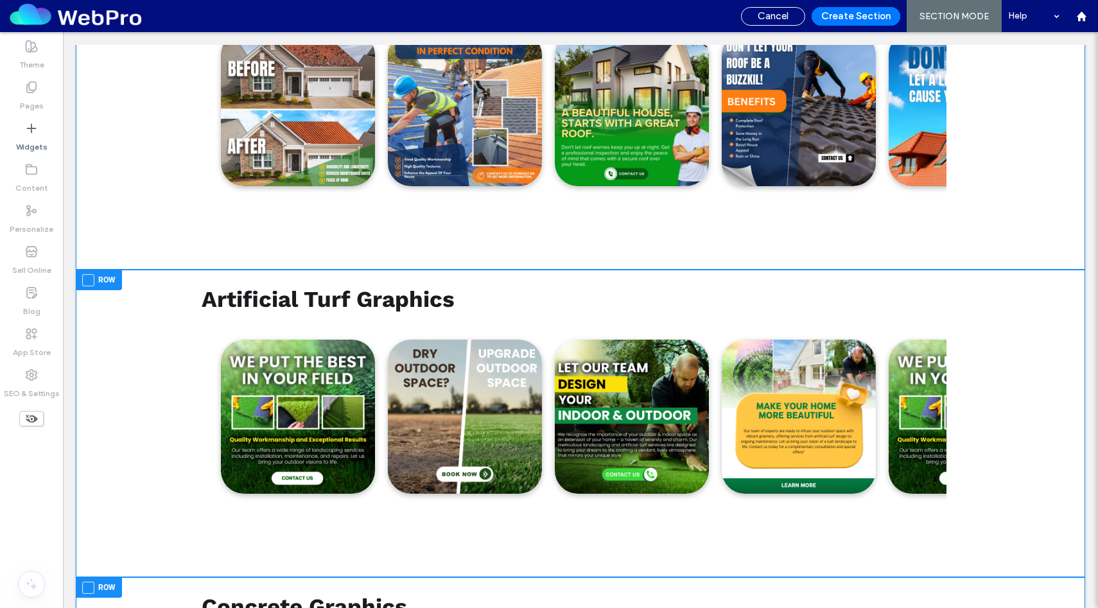
scroll to position [654, 0]
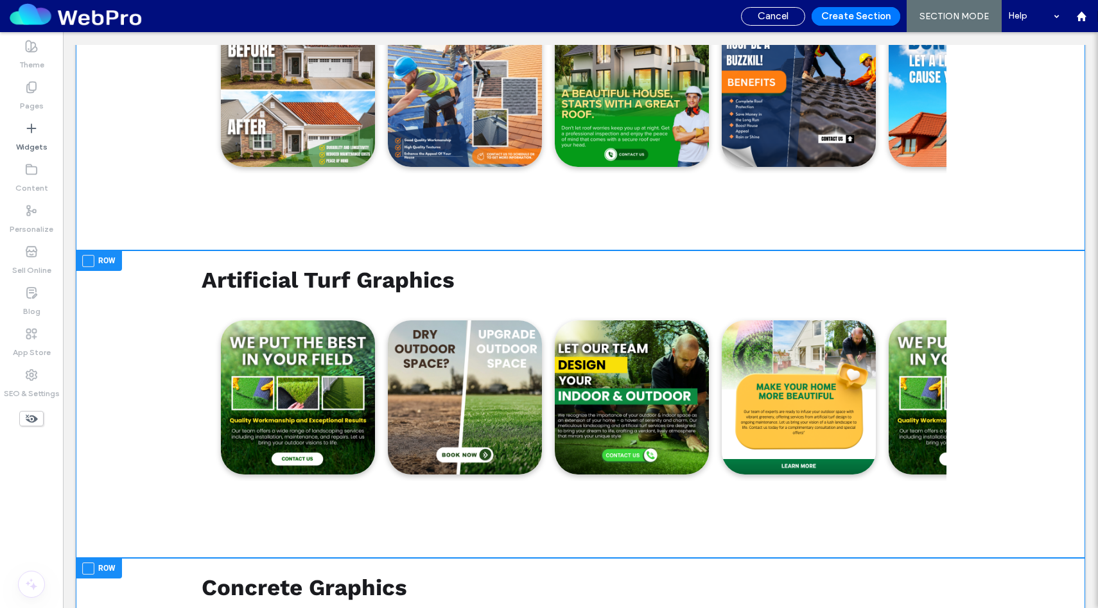
click at [91, 260] on span at bounding box center [88, 261] width 12 height 12
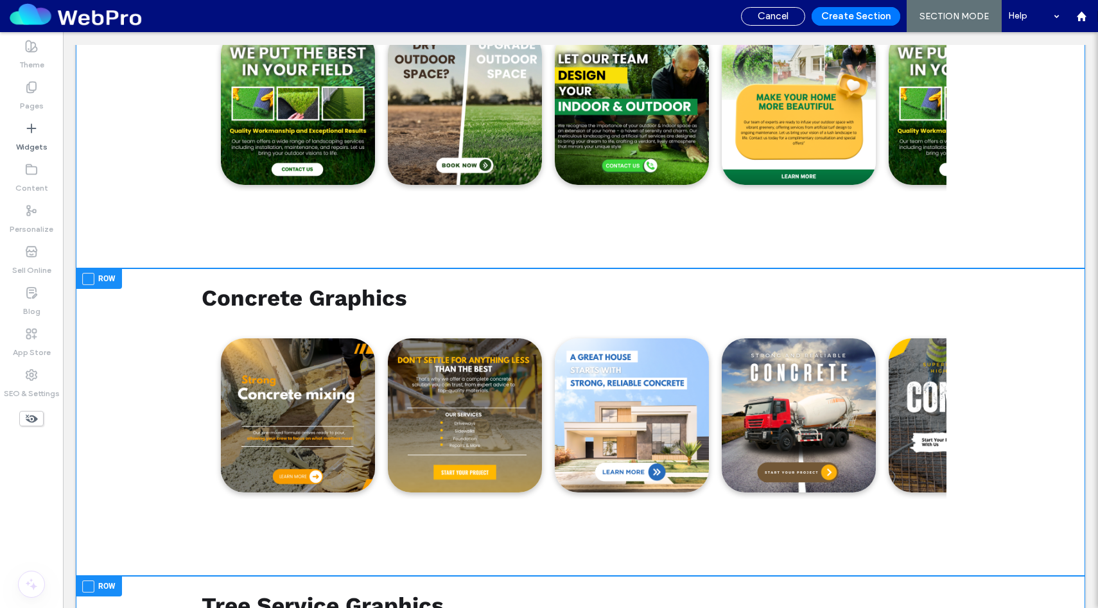
scroll to position [977, 0]
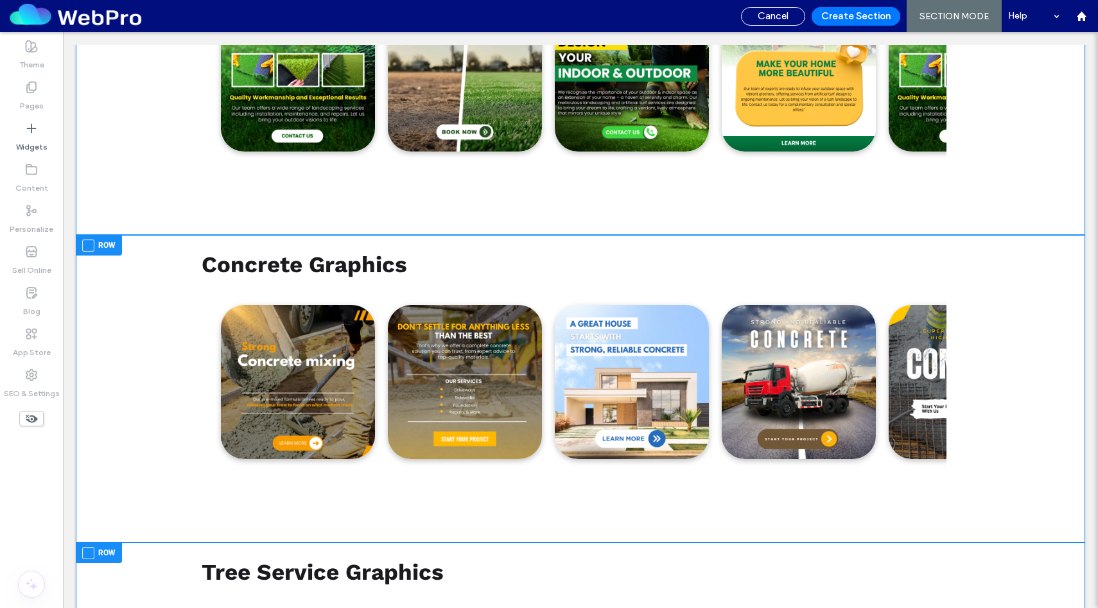
click at [91, 249] on span at bounding box center [88, 246] width 12 height 12
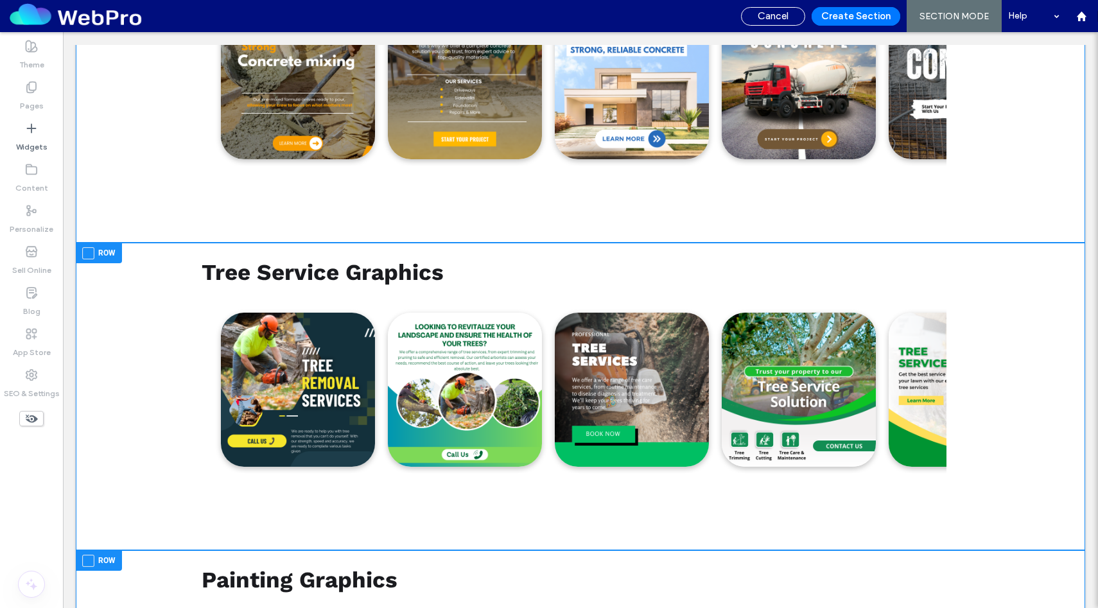
scroll to position [1293, 0]
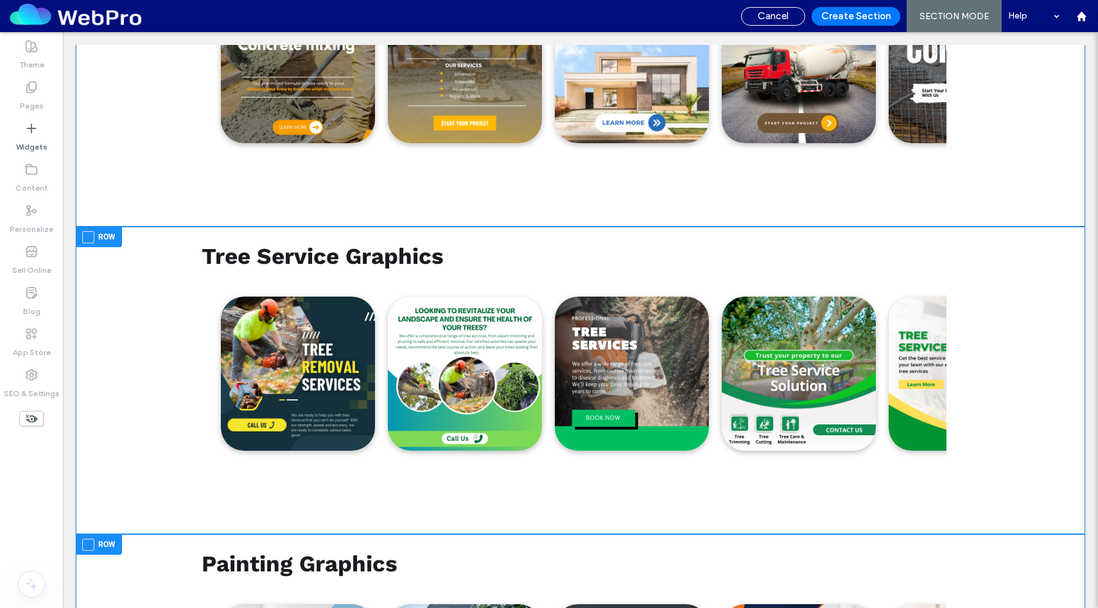
click at [88, 236] on span at bounding box center [88, 237] width 12 height 12
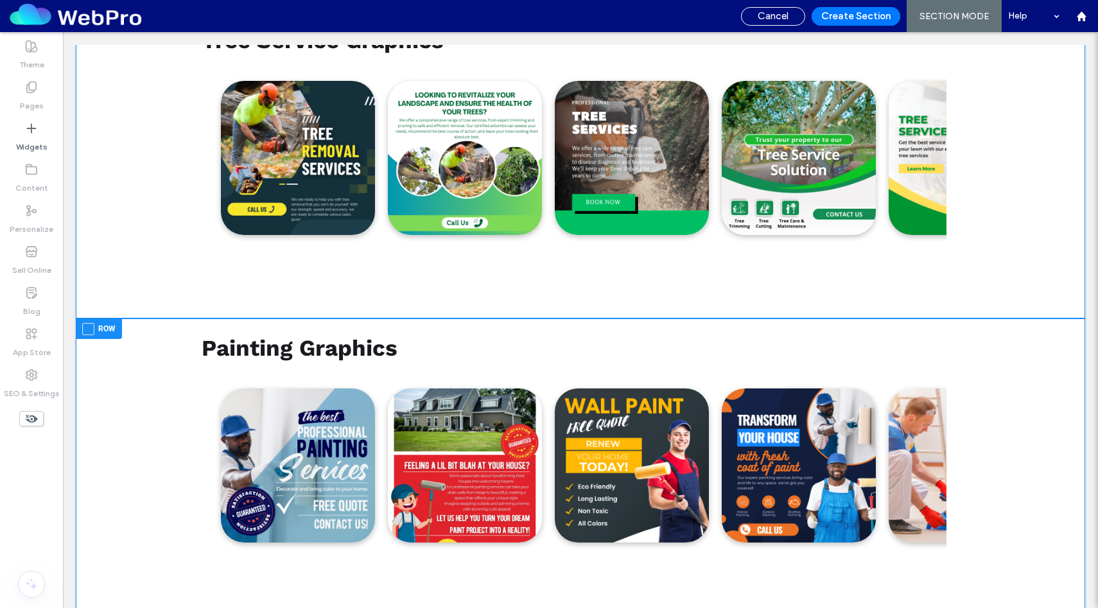
scroll to position [1535, 0]
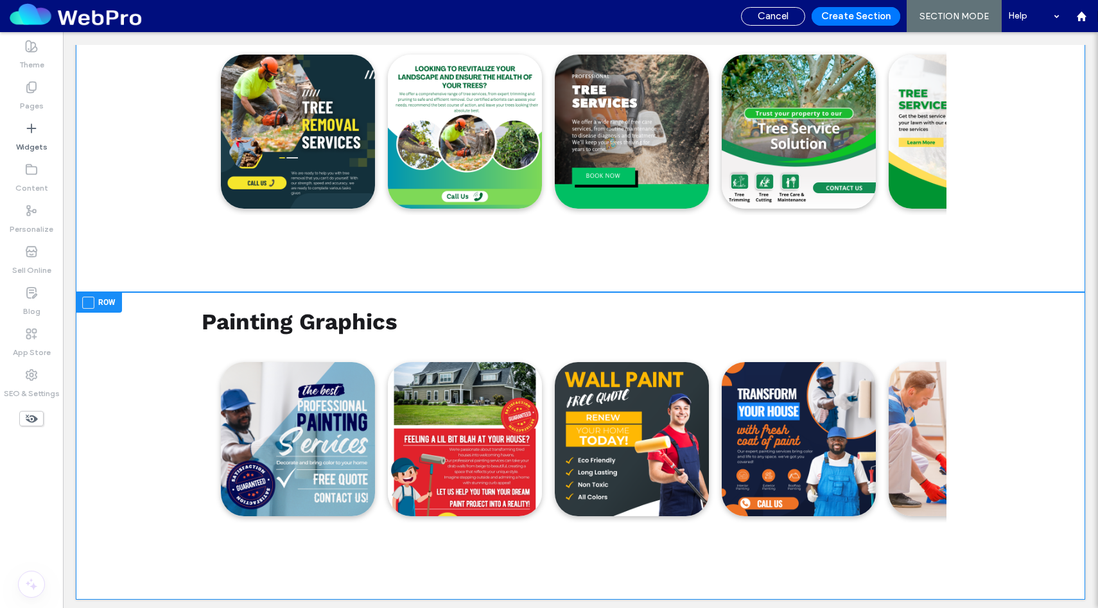
click at [89, 297] on span at bounding box center [88, 303] width 12 height 12
click at [860, 17] on button "Create Section" at bounding box center [856, 16] width 89 height 19
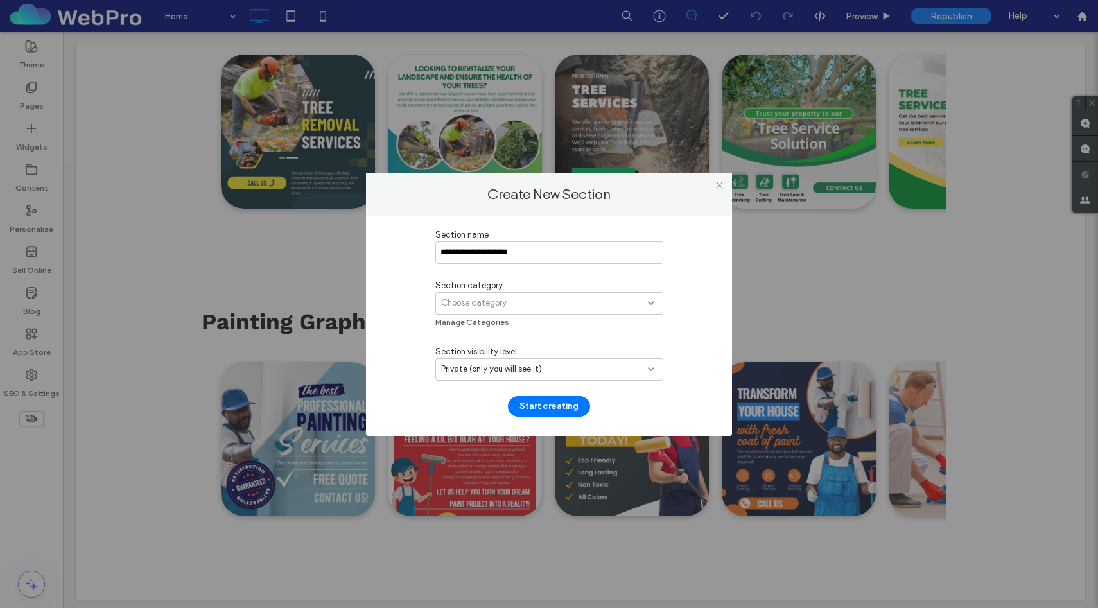
type input "**********"
click at [644, 295] on div "Choose category" at bounding box center [550, 303] width 228 height 22
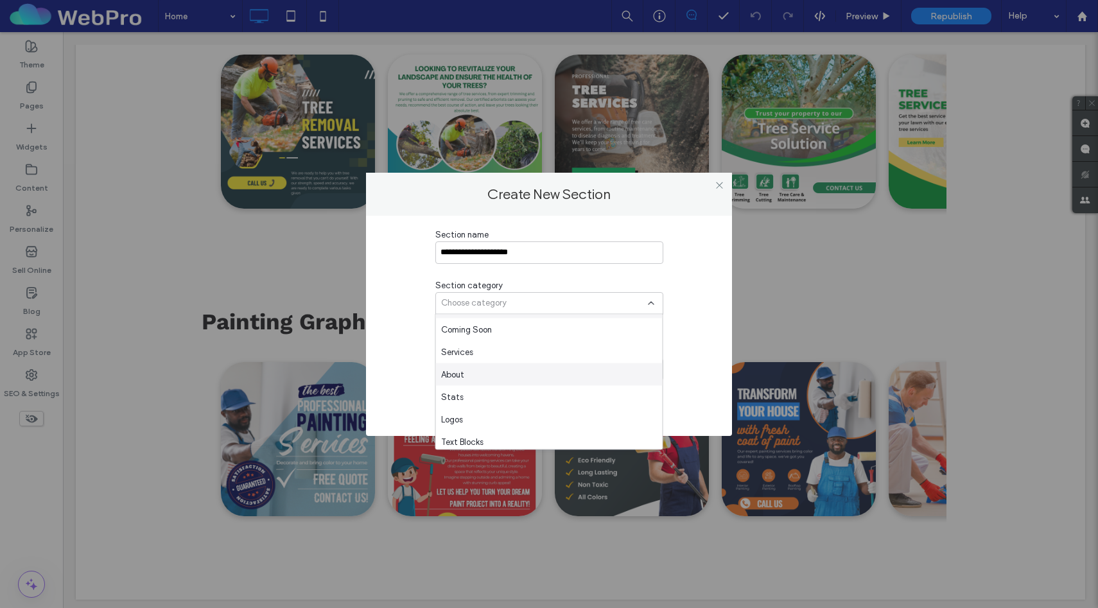
scroll to position [82, 0]
click at [477, 362] on div "Services" at bounding box center [549, 356] width 227 height 22
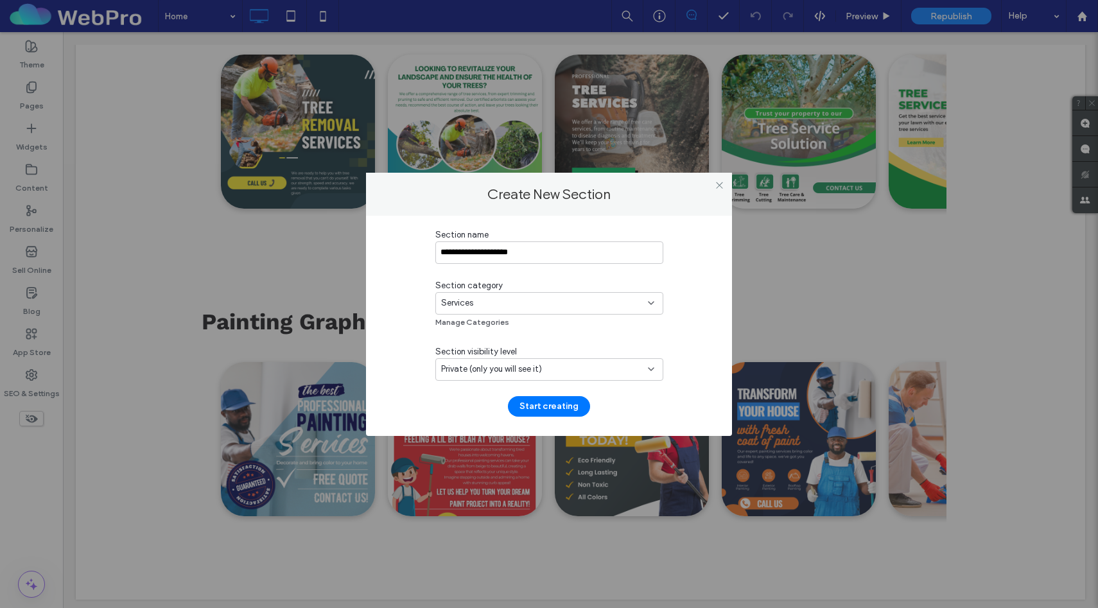
click at [500, 366] on span "Private (only you will see it)" at bounding box center [491, 369] width 101 height 13
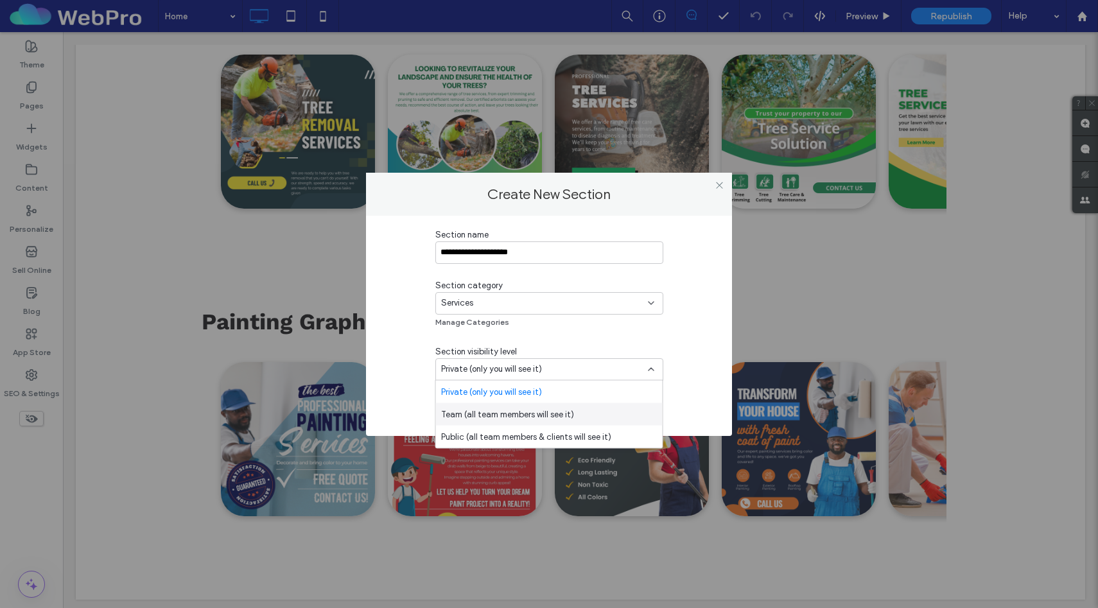
click at [481, 416] on span "Team (all team members will see it)" at bounding box center [507, 414] width 133 height 13
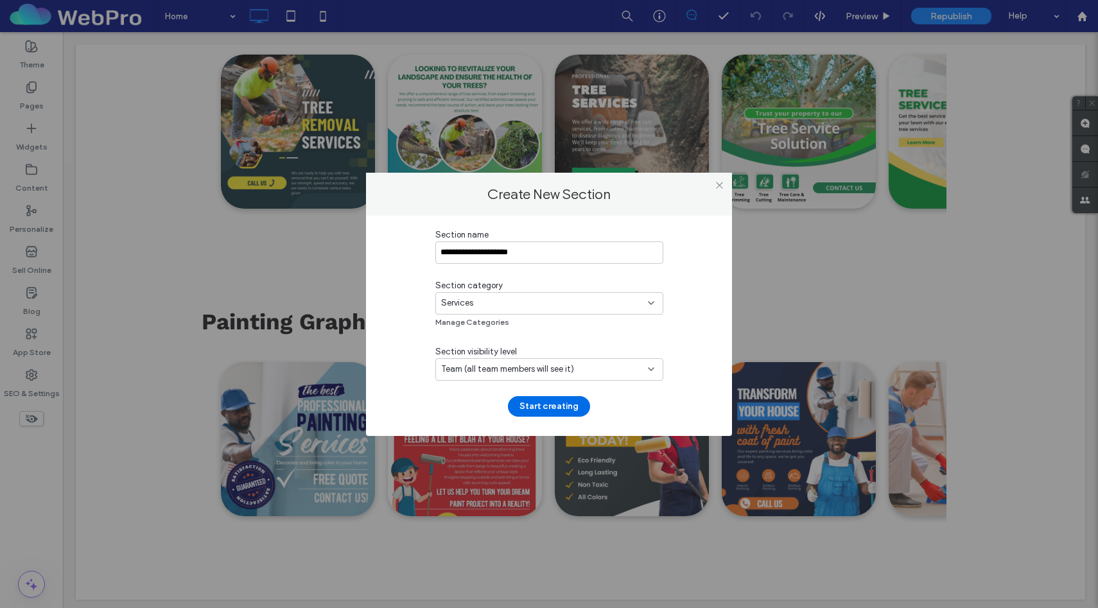
click at [545, 405] on button "Start creating" at bounding box center [549, 406] width 82 height 21
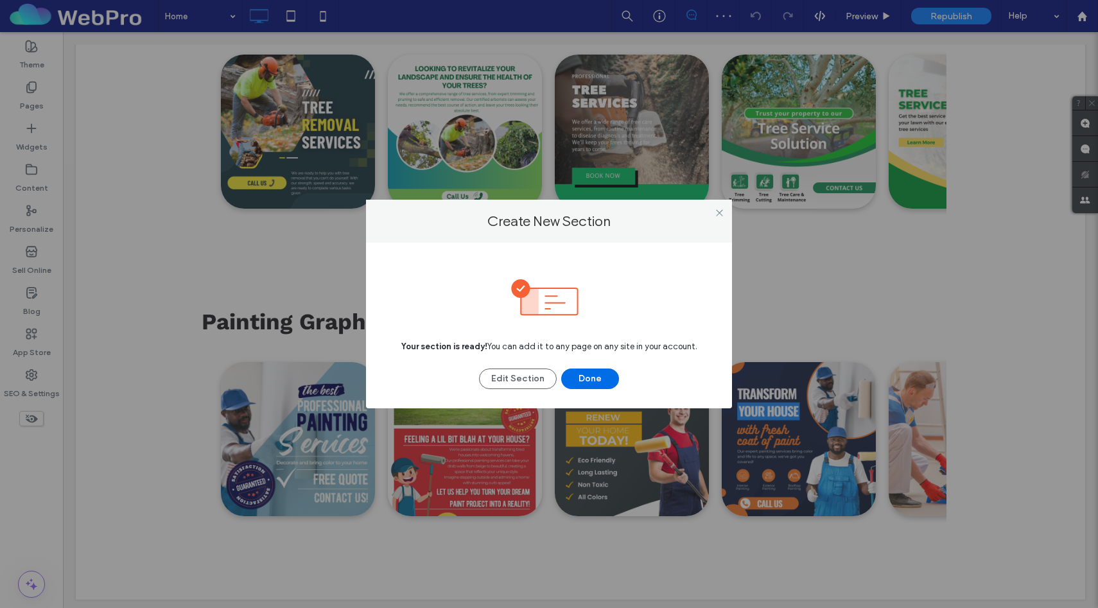
click at [586, 377] on button "Done" at bounding box center [590, 379] width 58 height 21
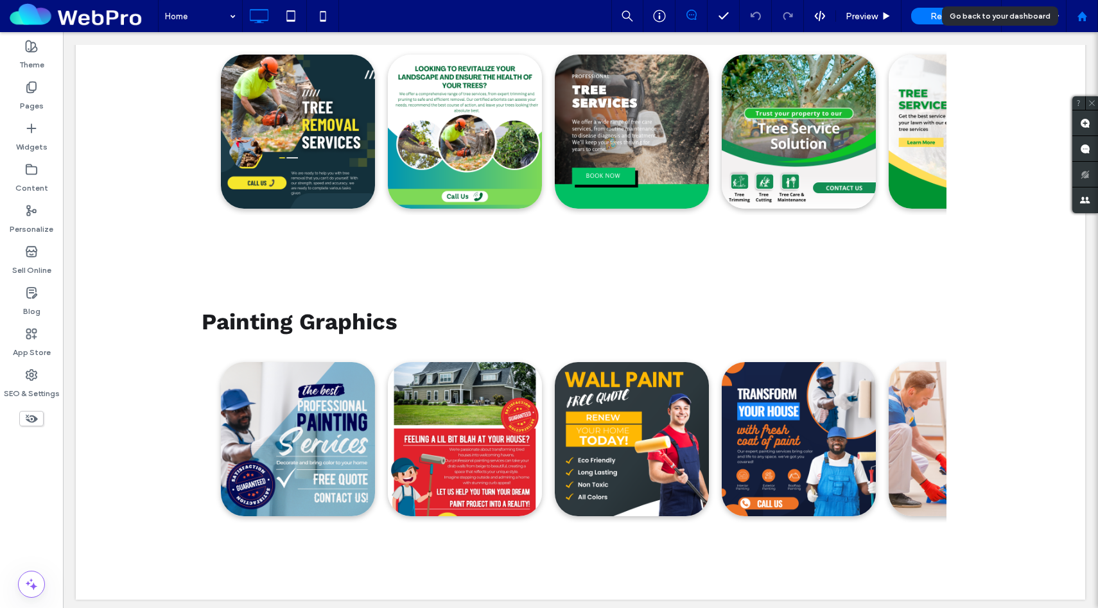
click at [1082, 23] on div at bounding box center [1082, 16] width 32 height 32
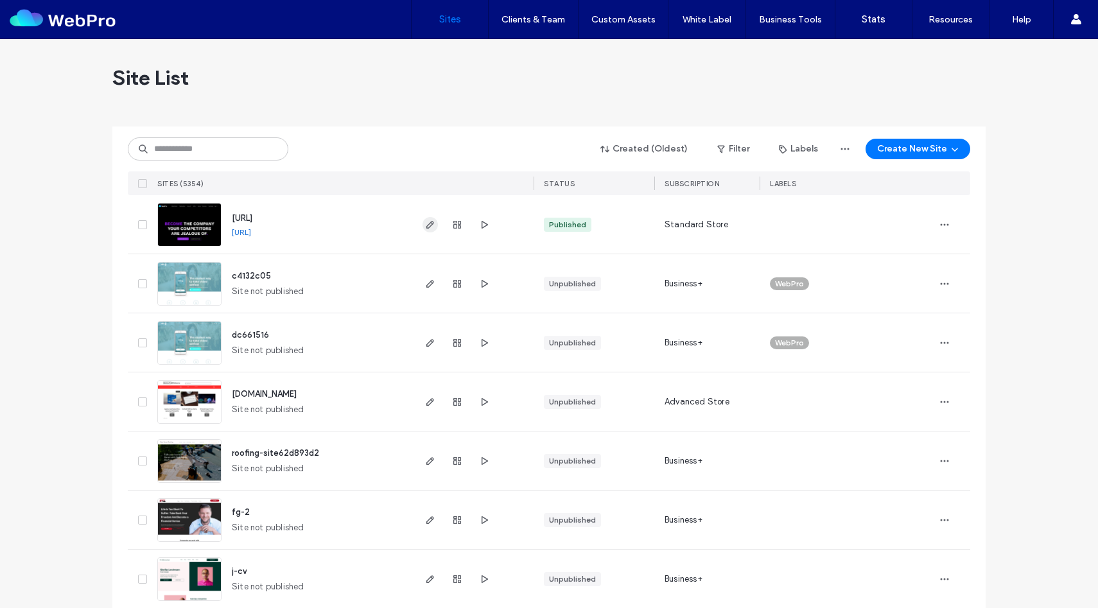
click at [428, 229] on icon "button" at bounding box center [430, 225] width 10 height 10
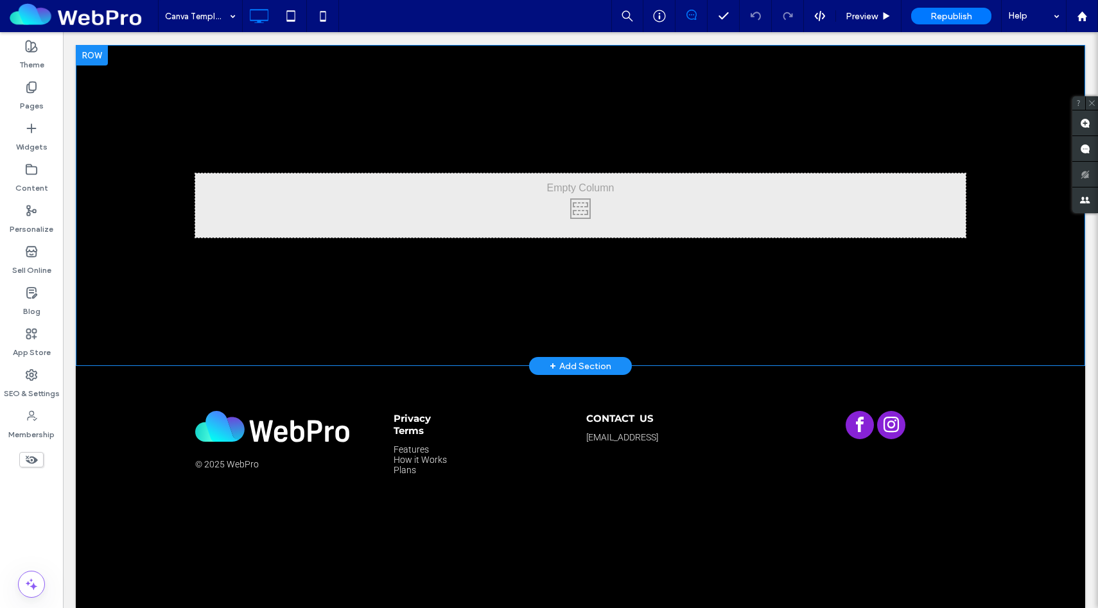
click at [572, 366] on div "+ Add Section" at bounding box center [581, 366] width 62 height 14
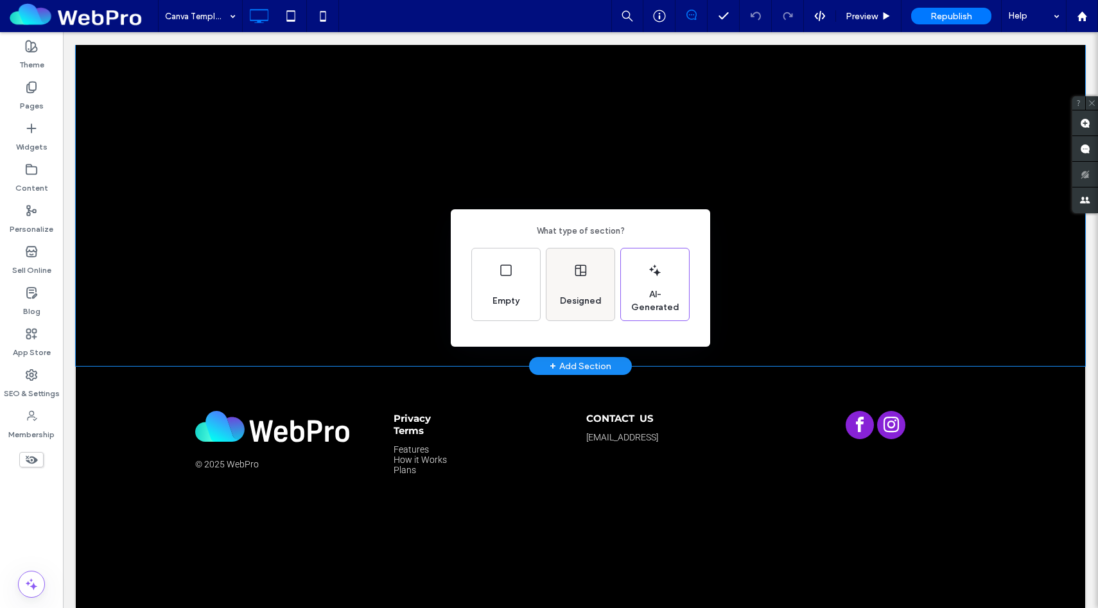
click at [583, 308] on div "Designed" at bounding box center [581, 301] width 52 height 28
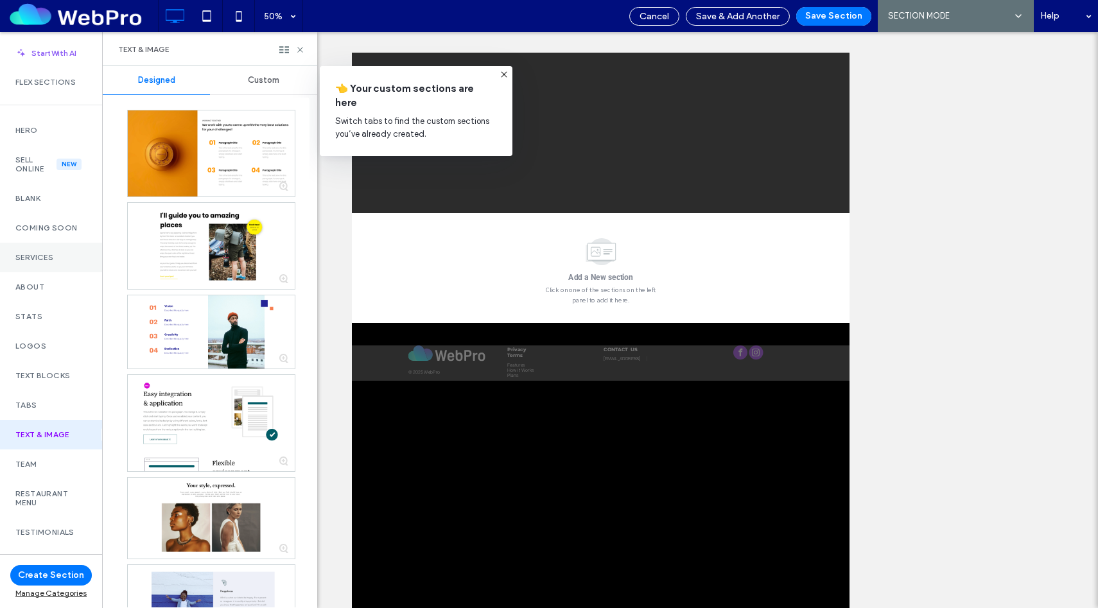
click at [55, 263] on div "Services" at bounding box center [51, 258] width 102 height 30
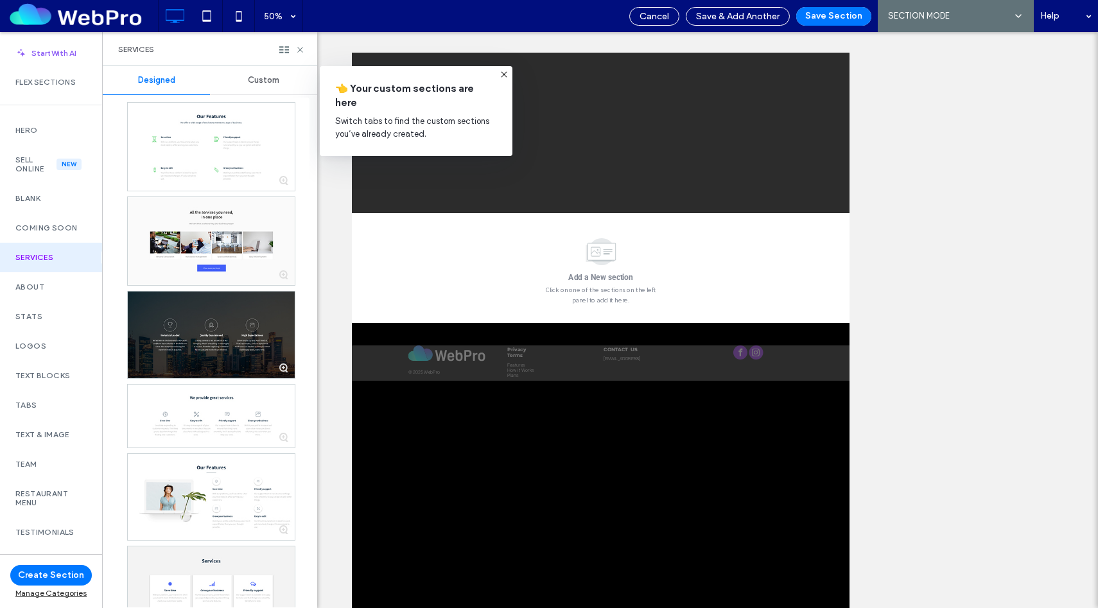
scroll to position [4004, 0]
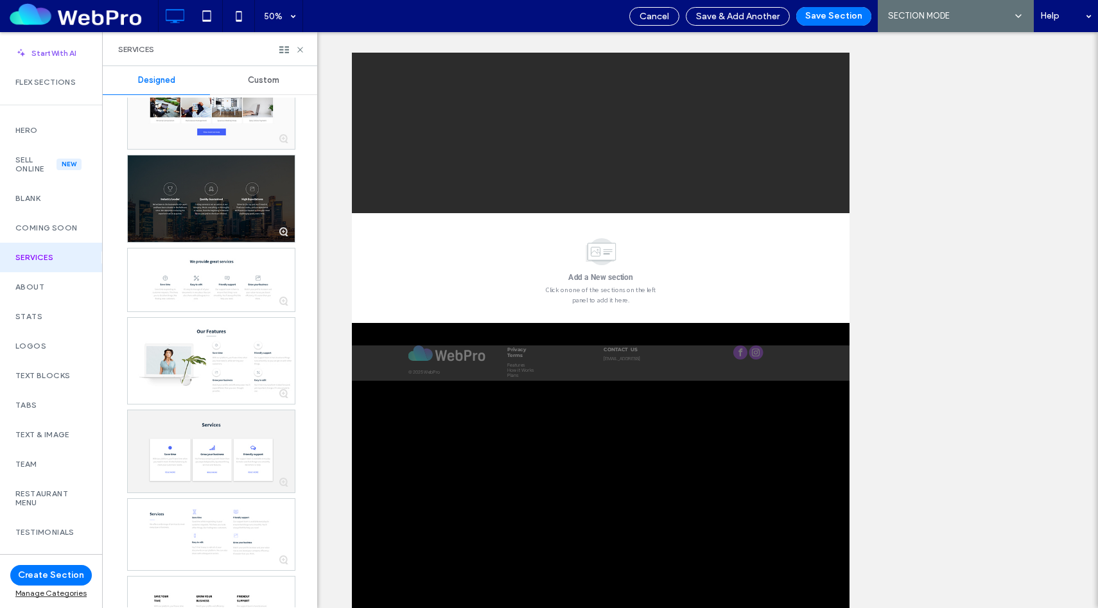
click at [263, 75] on span "Custom" at bounding box center [263, 80] width 31 height 10
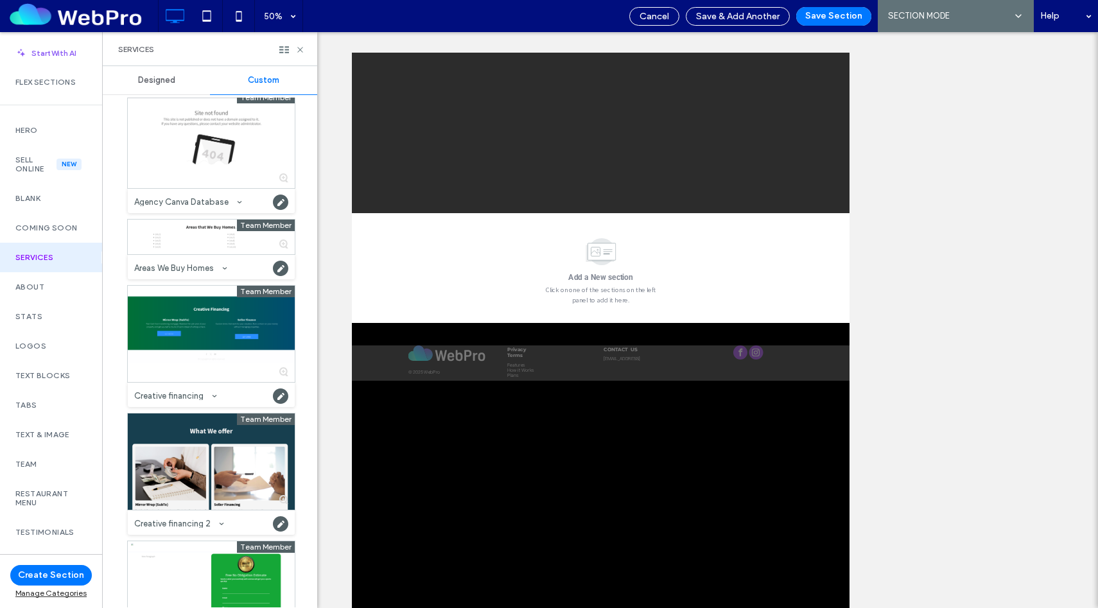
scroll to position [0, 0]
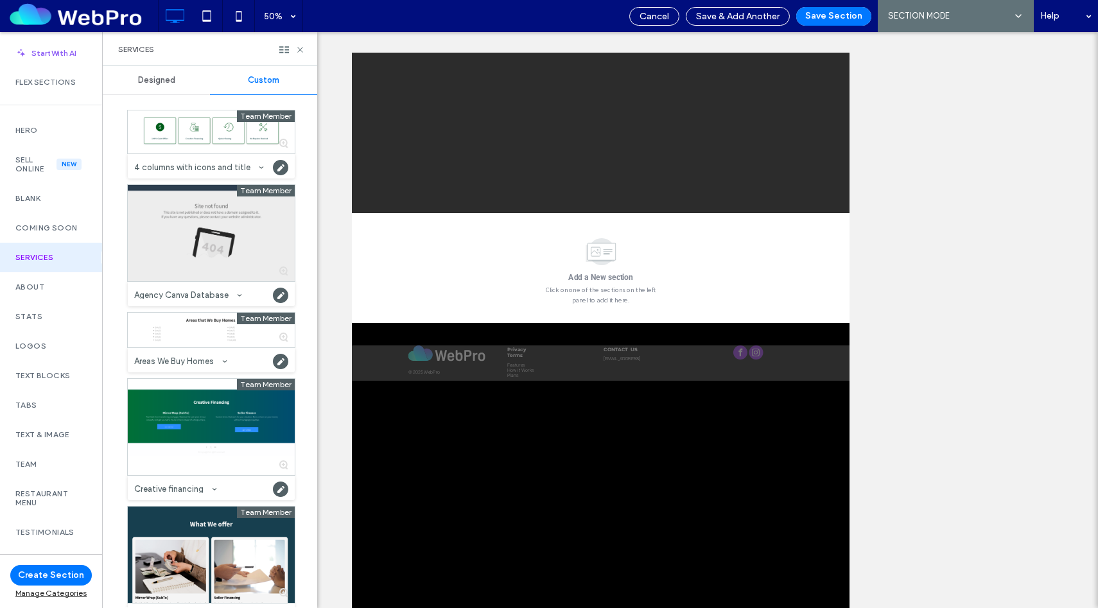
click at [208, 251] on div at bounding box center [211, 233] width 167 height 96
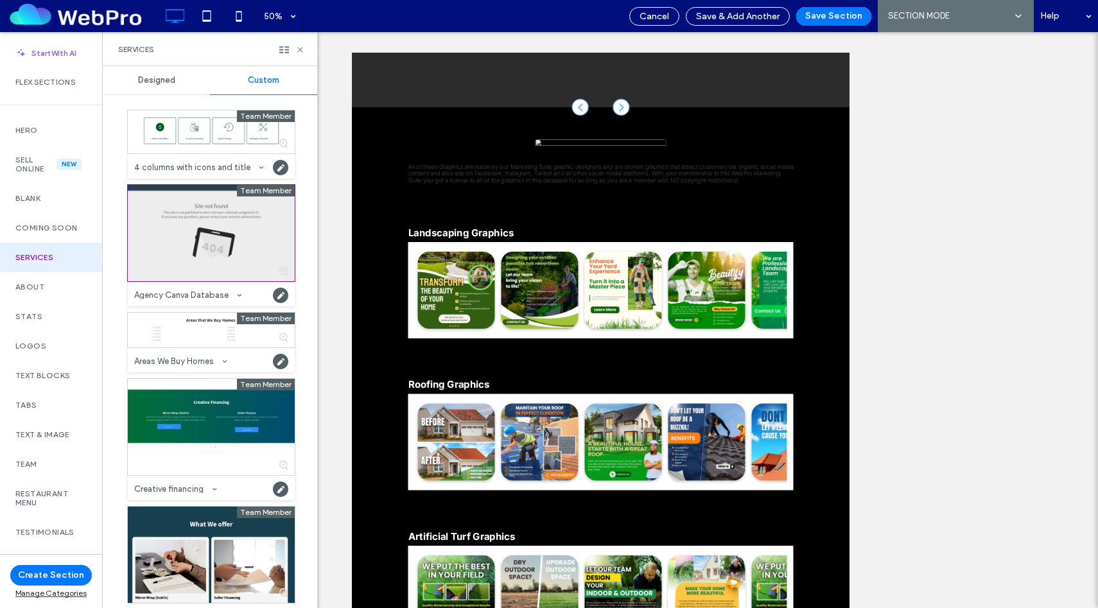
scroll to position [218, 0]
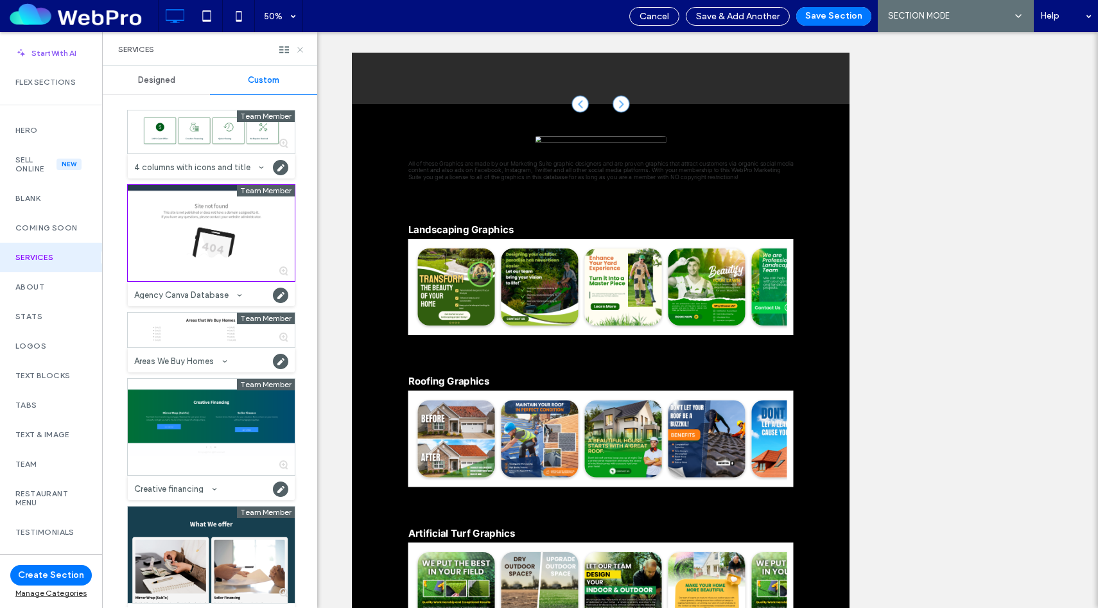
click at [301, 47] on icon at bounding box center [300, 50] width 10 height 10
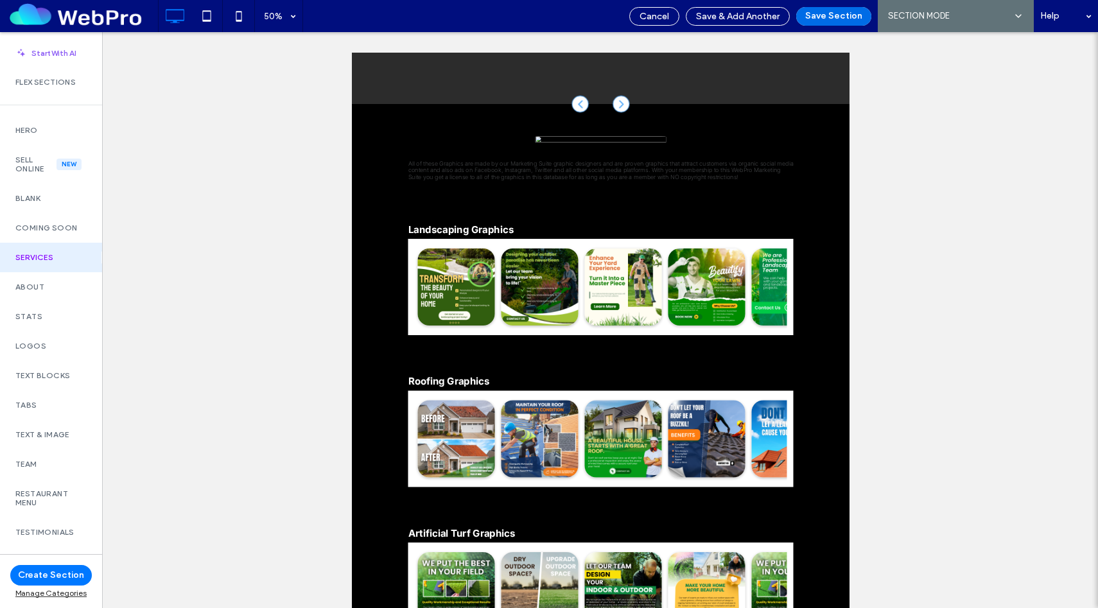
click at [838, 21] on button "Save Section" at bounding box center [834, 16] width 75 height 19
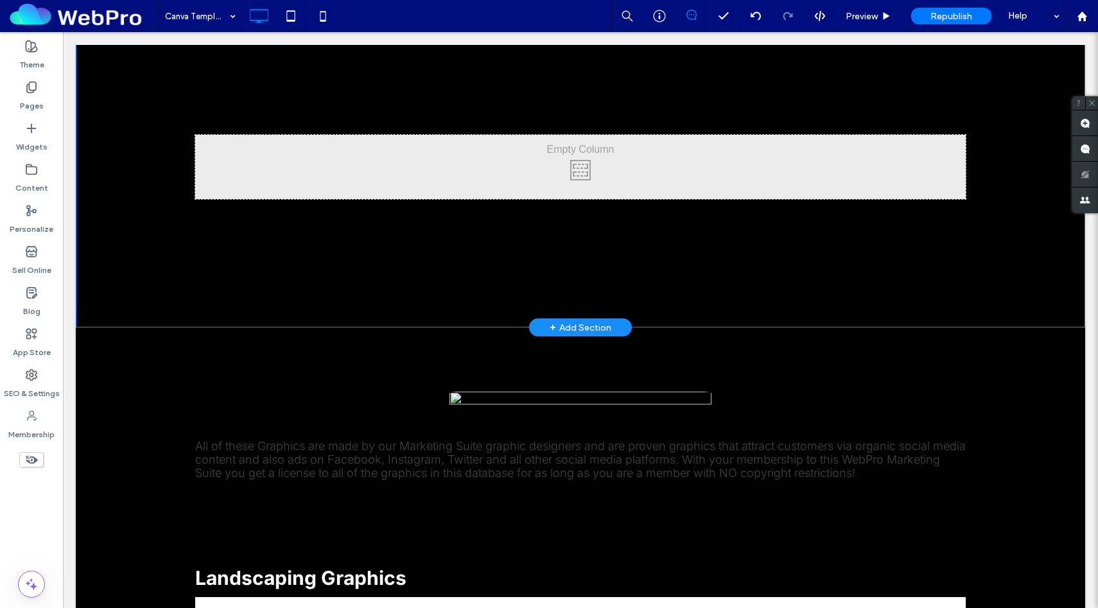
scroll to position [0, 0]
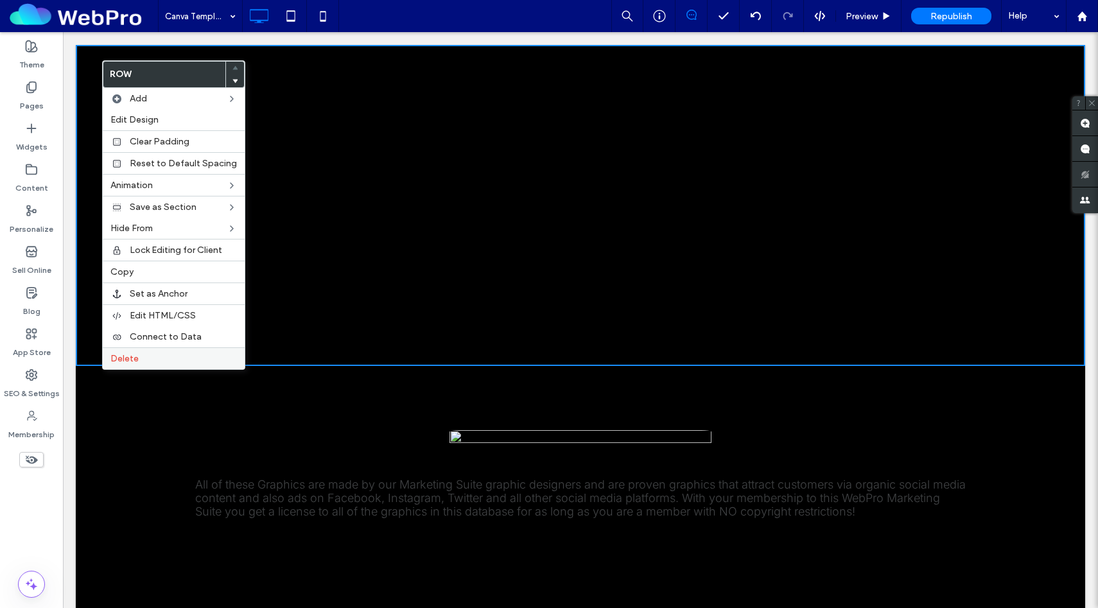
click at [155, 358] on label "Delete" at bounding box center [173, 358] width 127 height 11
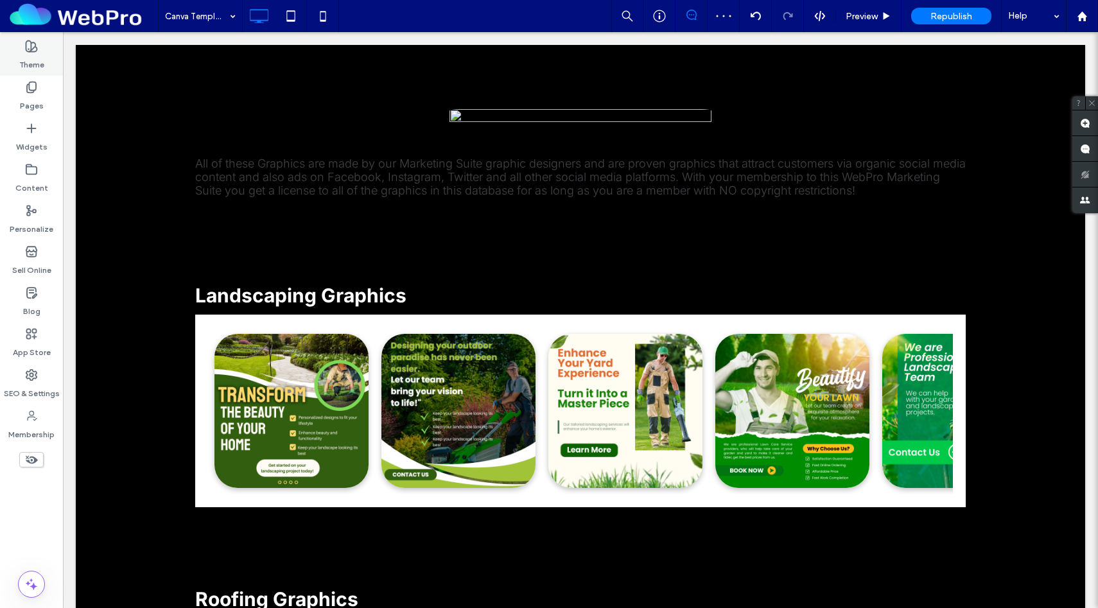
click at [38, 58] on label "Theme" at bounding box center [31, 62] width 25 height 18
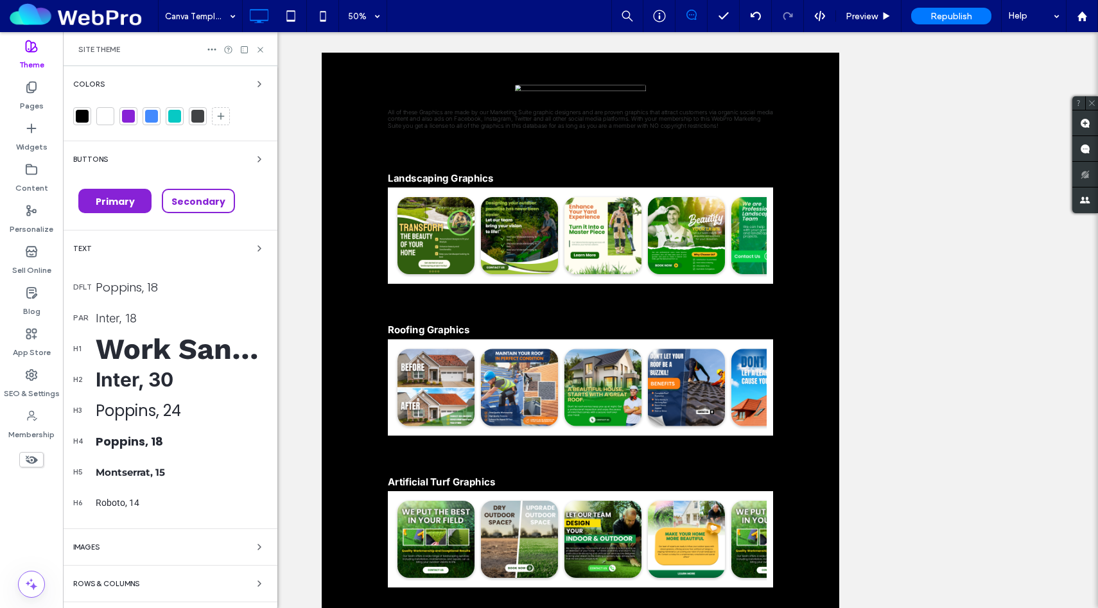
click at [38, 58] on label "Theme" at bounding box center [31, 62] width 25 height 18
click at [259, 54] on div "Site Theme" at bounding box center [170, 49] width 184 height 10
click at [260, 51] on icon at bounding box center [261, 50] width 10 height 10
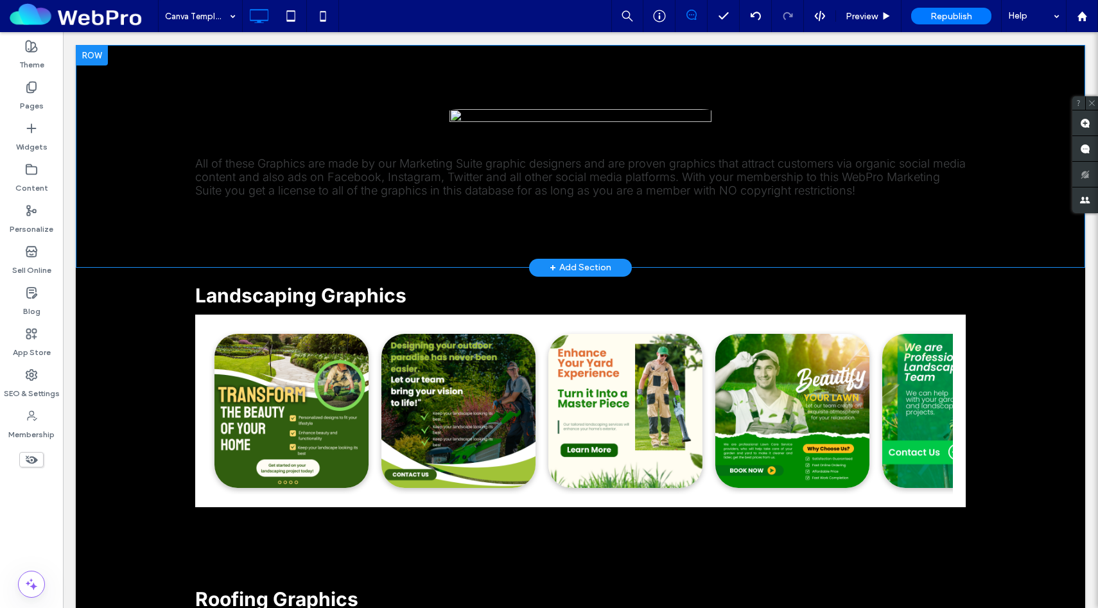
click at [129, 162] on div "All of these Graphics are made by our Marketing Suite graphic designers and are…" at bounding box center [581, 156] width 1010 height 223
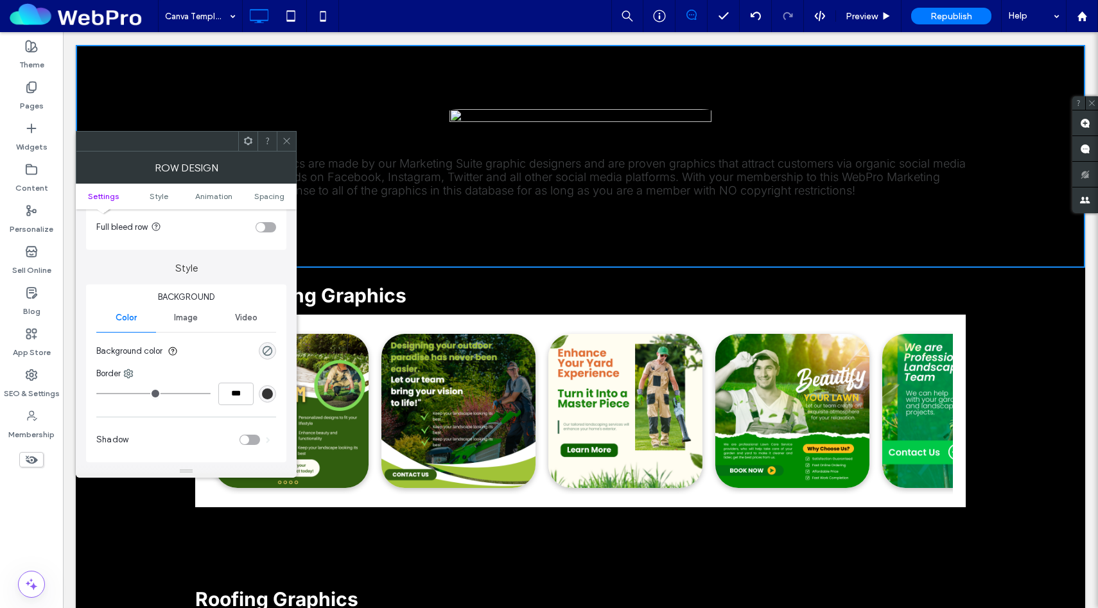
scroll to position [76, 0]
click at [269, 340] on div "rgba(0, 0, 0, 0)" at bounding box center [267, 344] width 11 height 11
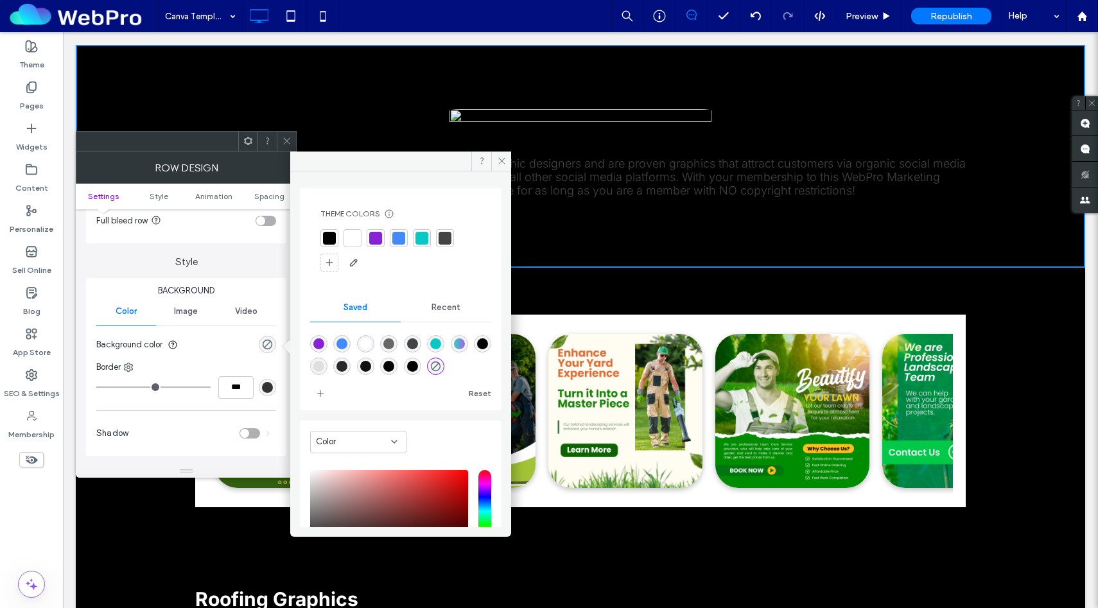
click at [353, 240] on div at bounding box center [352, 238] width 13 height 13
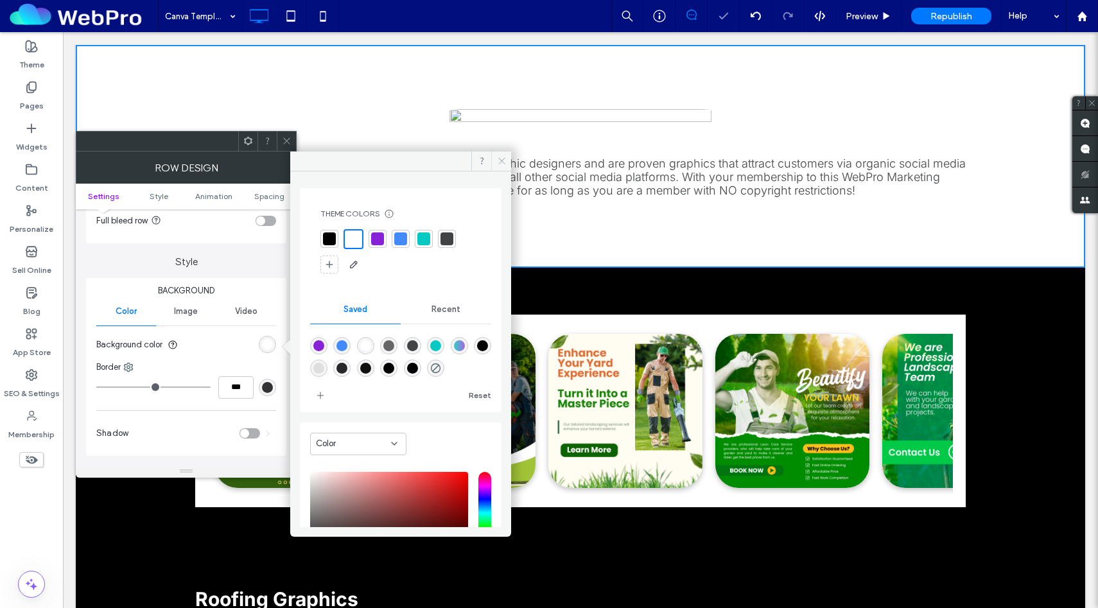
click at [504, 164] on use at bounding box center [501, 161] width 6 height 6
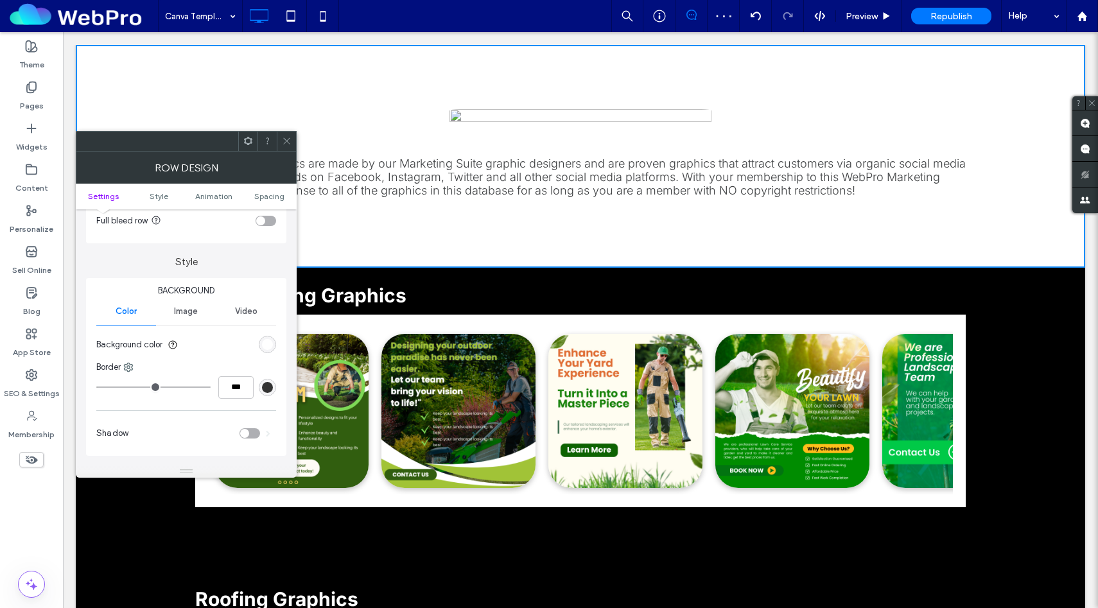
click at [290, 141] on icon at bounding box center [287, 141] width 10 height 10
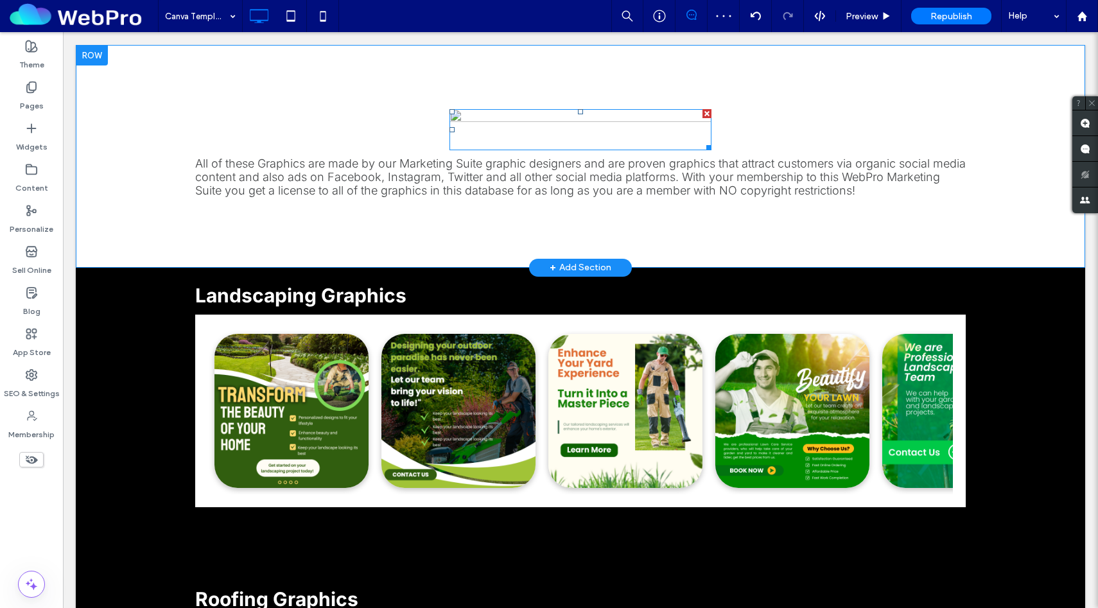
click at [537, 116] on img at bounding box center [581, 129] width 262 height 41
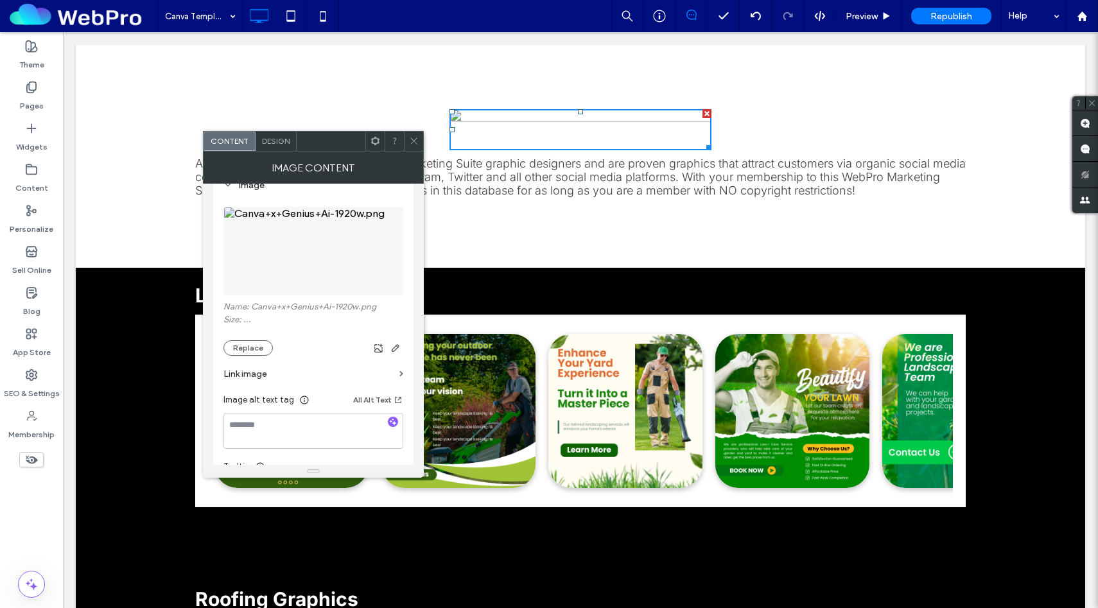
scroll to position [118, 0]
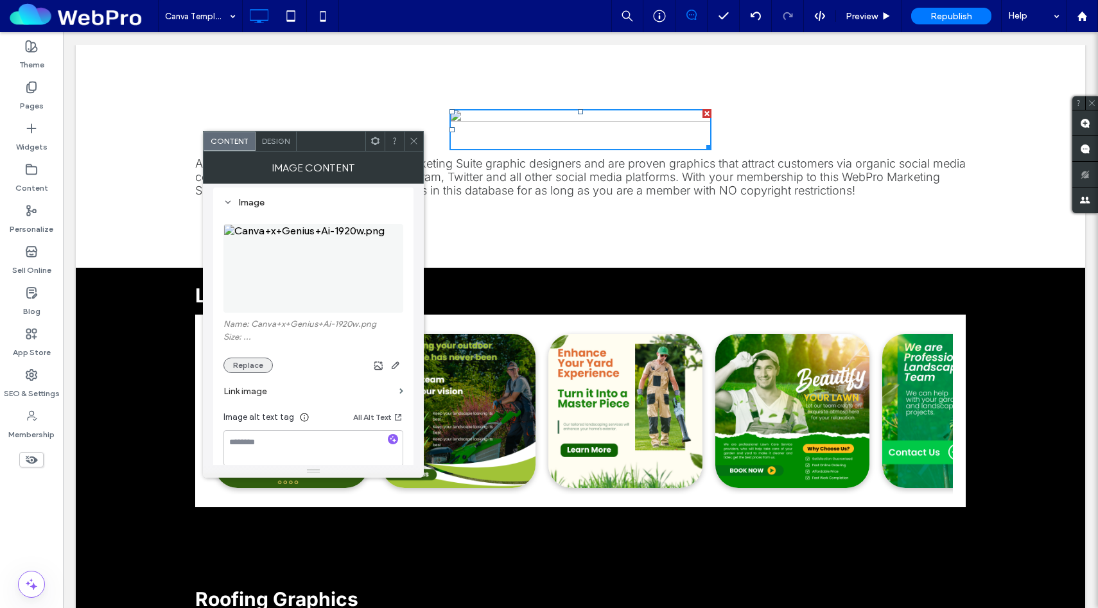
click at [242, 367] on button "Replace" at bounding box center [248, 365] width 49 height 15
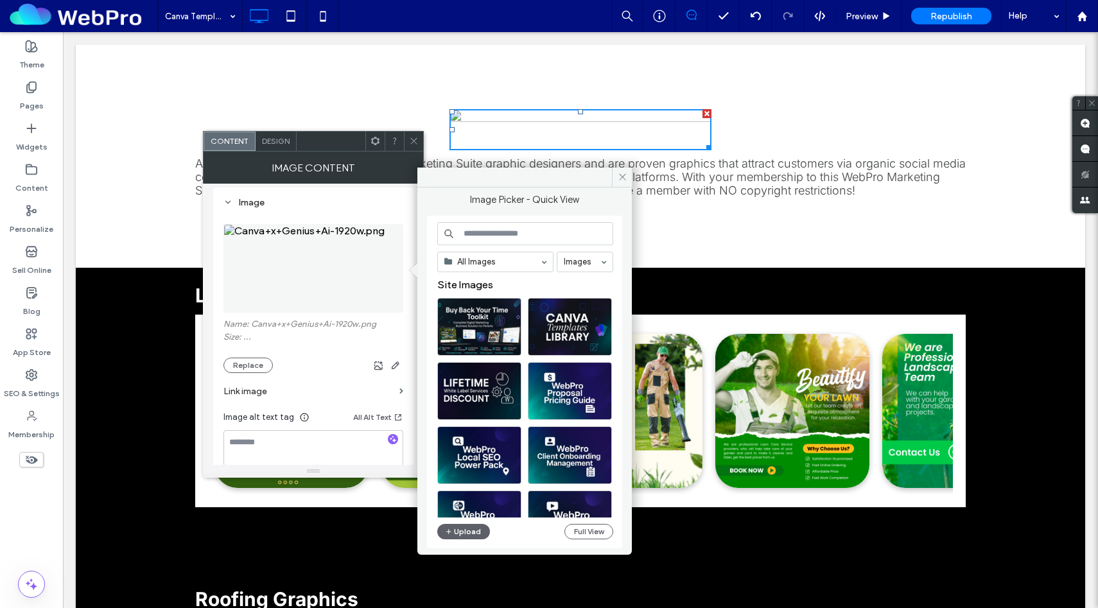
click at [415, 137] on icon at bounding box center [414, 141] width 10 height 10
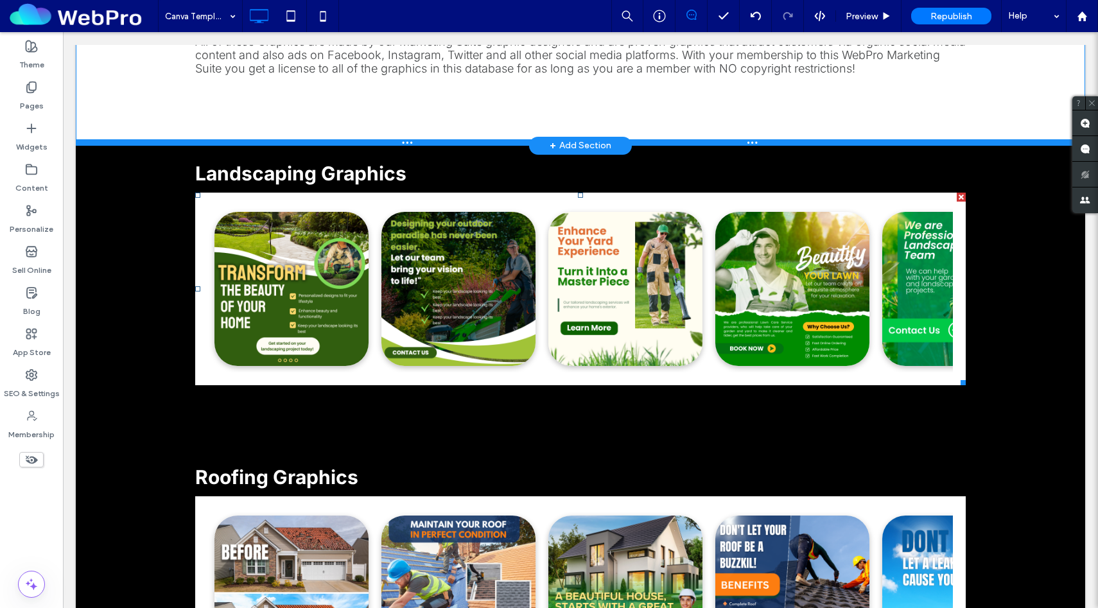
scroll to position [111, 0]
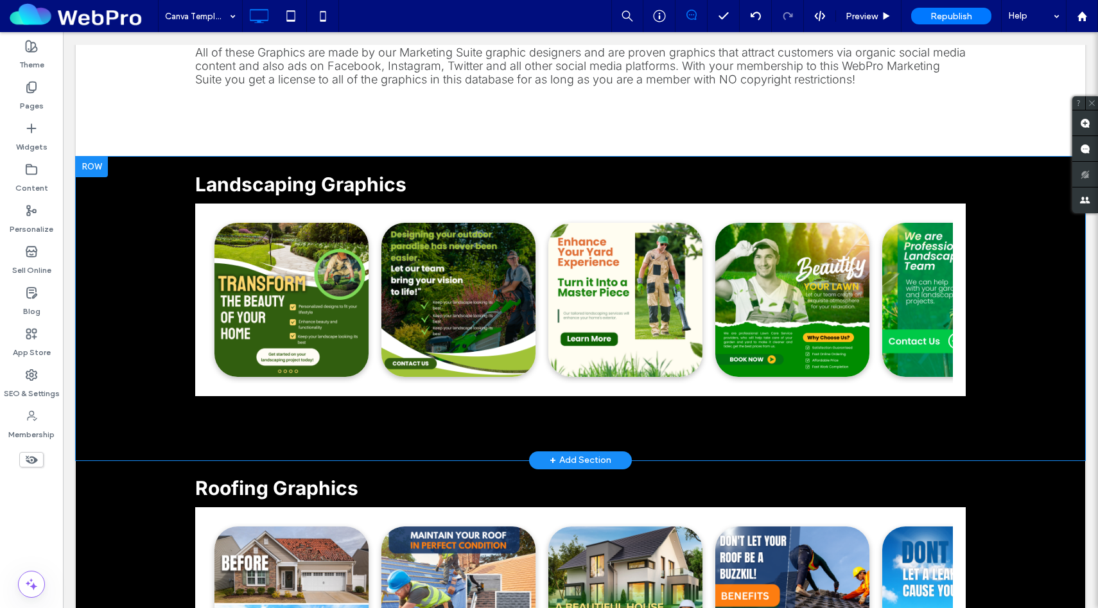
click at [152, 222] on div "Landscaping Graphics Click To Paste Row + Add Section" at bounding box center [581, 309] width 1010 height 304
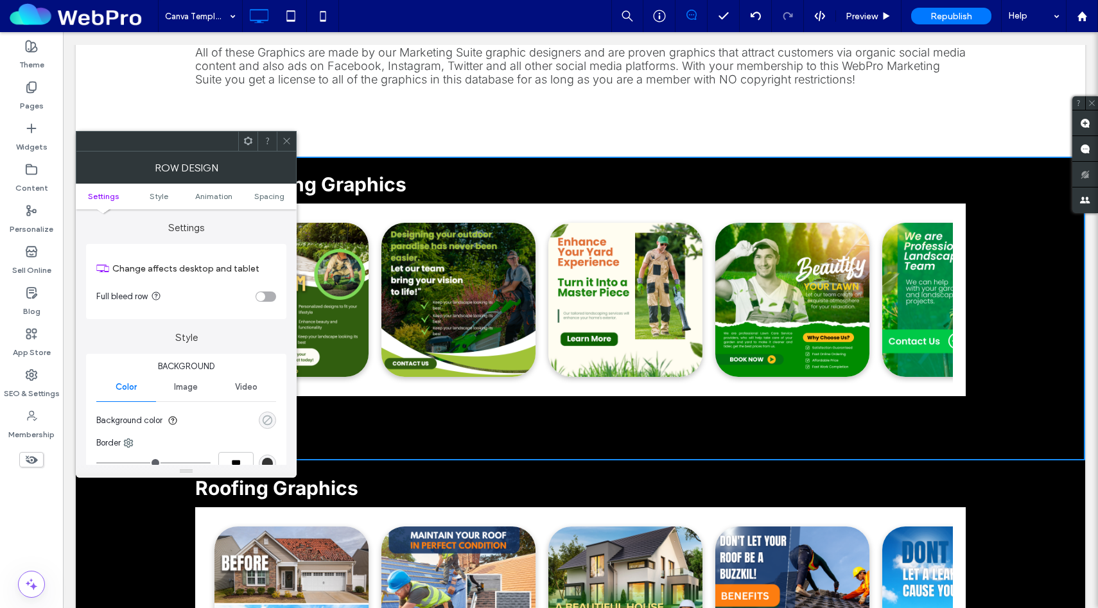
click at [270, 419] on div "rgba(0, 0, 0, 0)" at bounding box center [267, 420] width 11 height 11
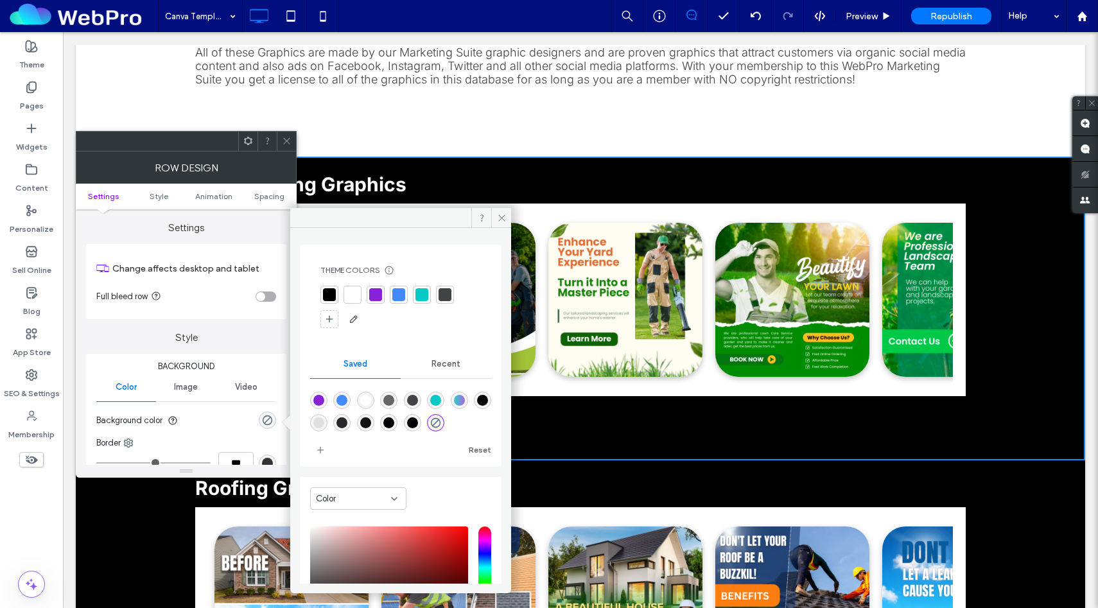
click at [348, 293] on div at bounding box center [352, 294] width 13 height 13
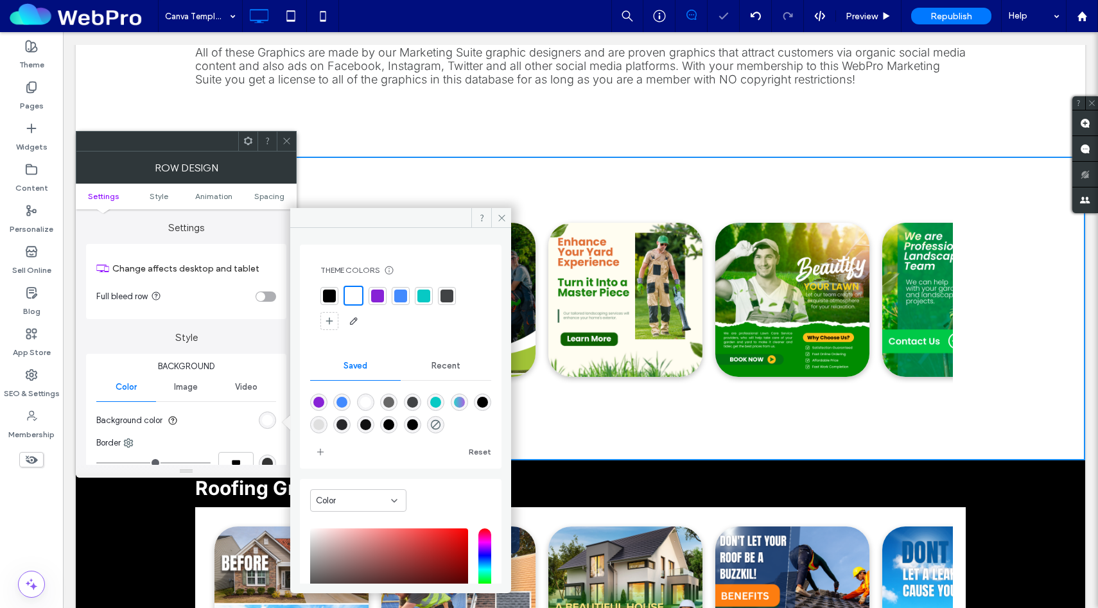
click at [287, 143] on icon at bounding box center [287, 141] width 10 height 10
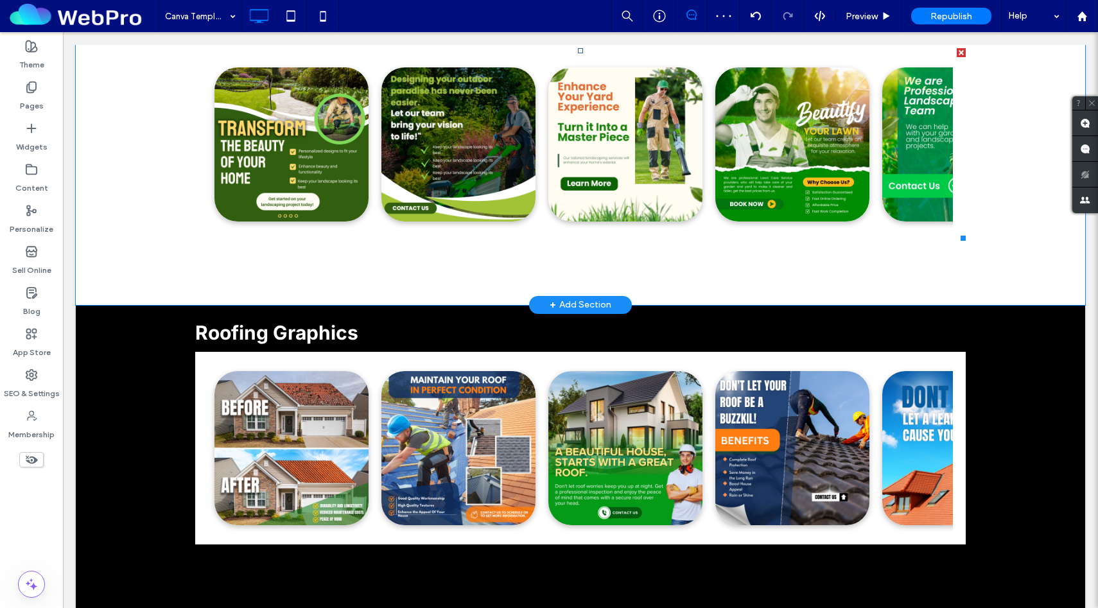
scroll to position [344, 0]
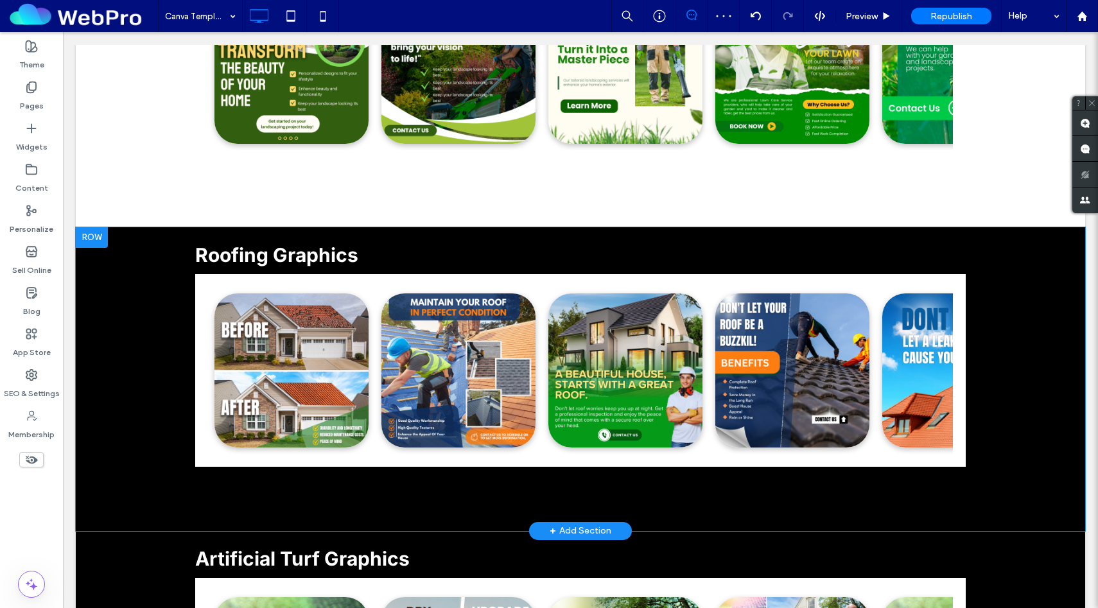
click at [137, 306] on div "Roofing Graphics Click To Paste Row + Add Section" at bounding box center [581, 379] width 1010 height 304
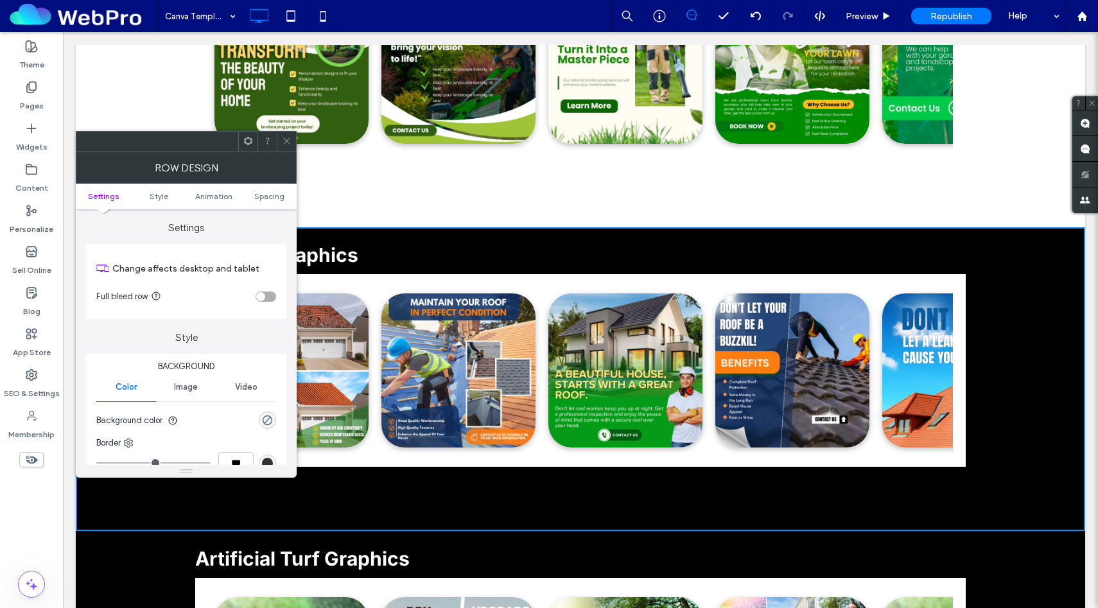
scroll to position [49, 0]
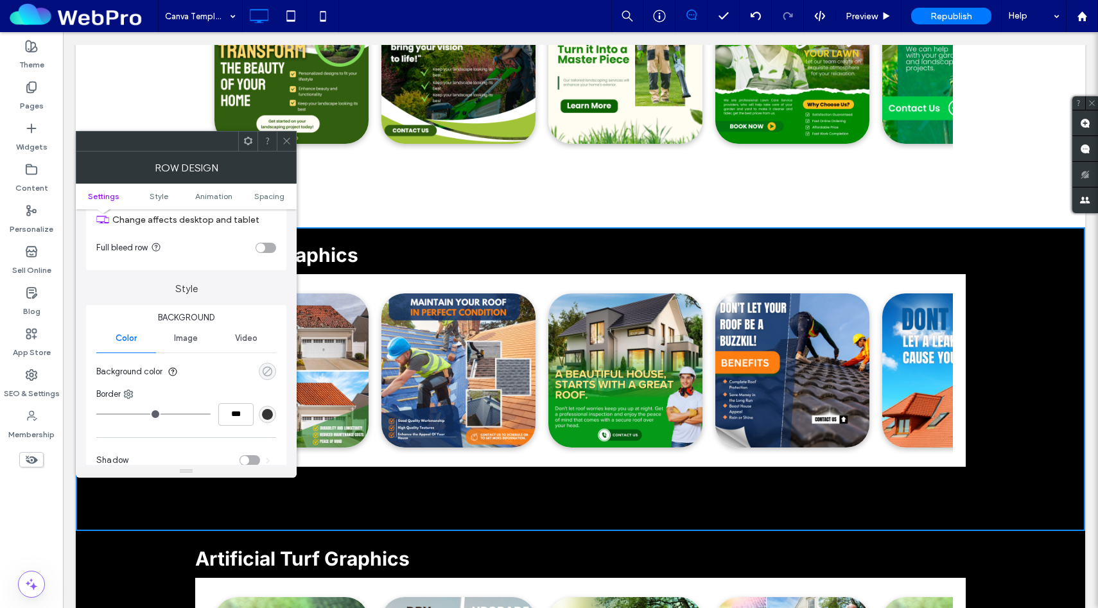
click at [267, 371] on div "rgba(0, 0, 0, 0)" at bounding box center [267, 371] width 11 height 11
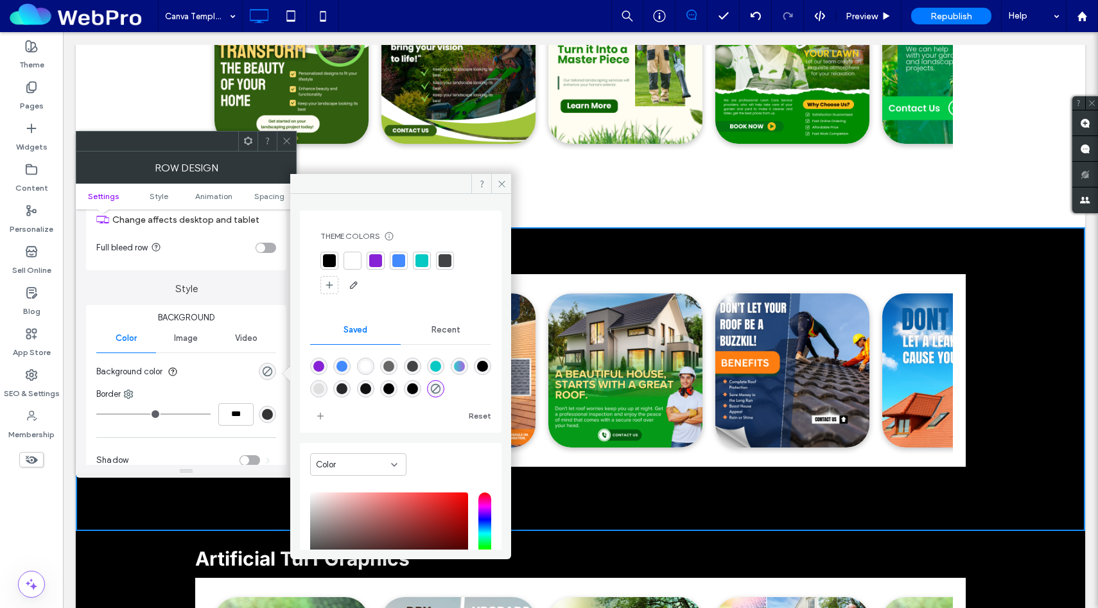
click at [350, 269] on div at bounding box center [353, 261] width 18 height 18
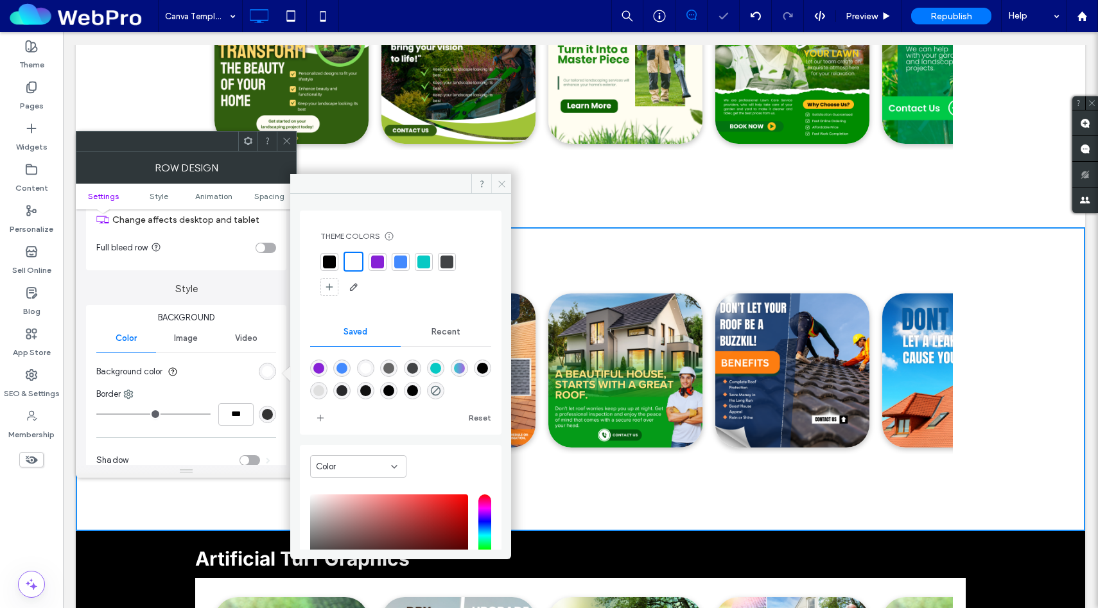
click at [502, 185] on icon at bounding box center [502, 184] width 10 height 10
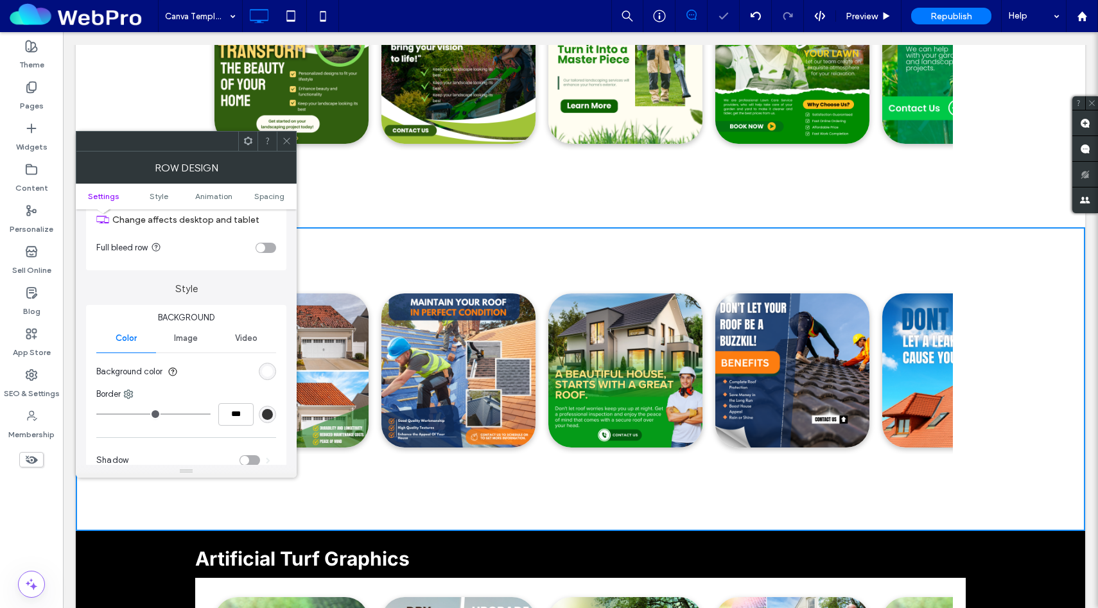
click at [288, 140] on icon at bounding box center [287, 141] width 10 height 10
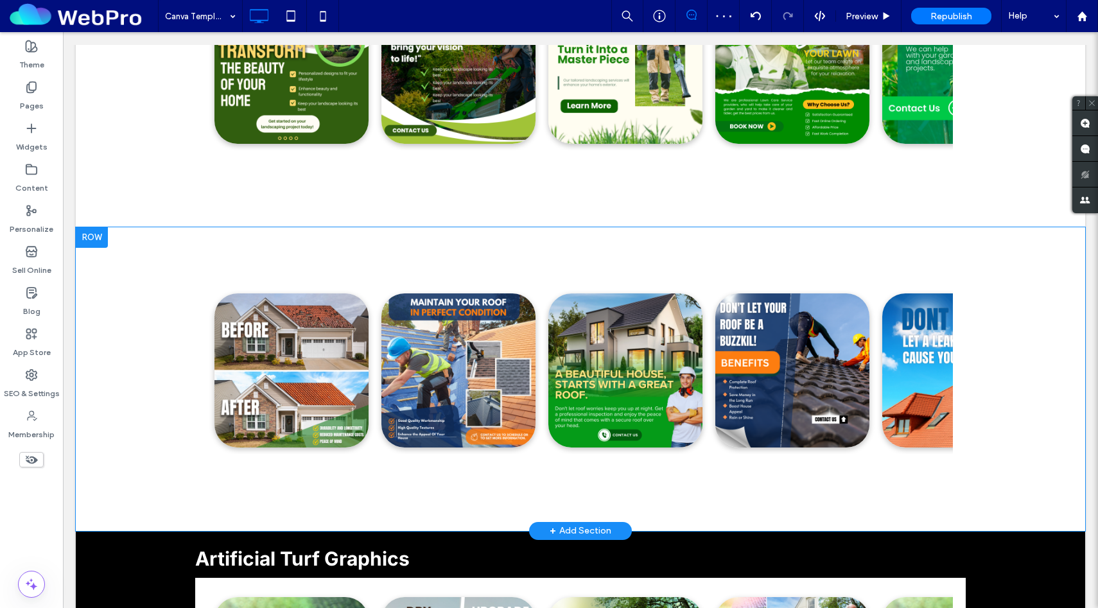
click at [152, 337] on div "Roofing Graphics Click To Paste Row + Add Section" at bounding box center [581, 379] width 1010 height 304
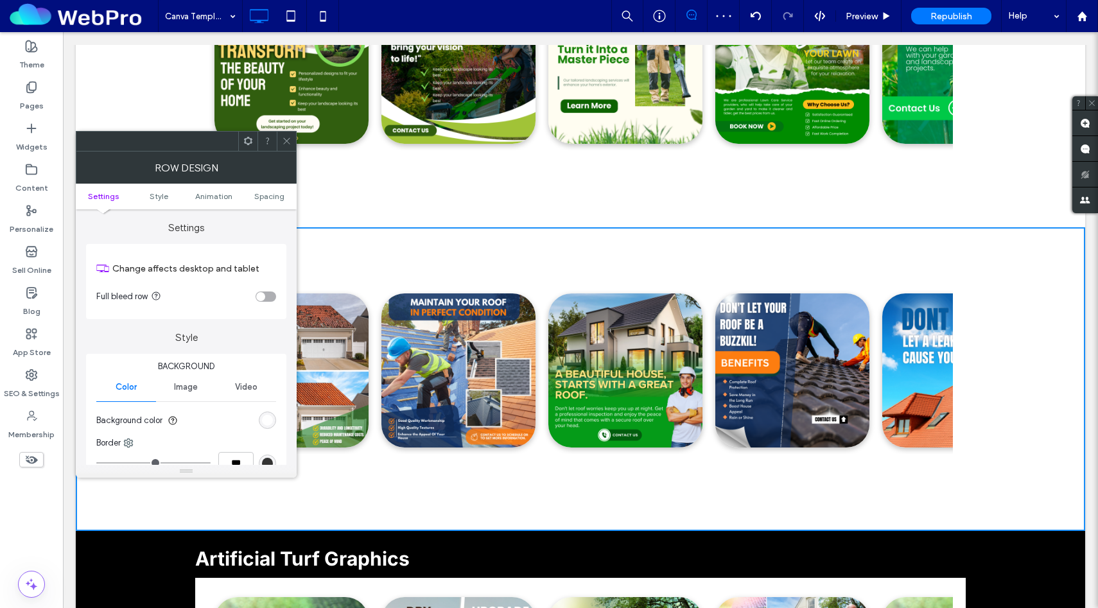
click at [267, 202] on ul "Settings Style Animation Spacing" at bounding box center [186, 197] width 221 height 26
click at [270, 192] on span "Spacing" at bounding box center [269, 196] width 30 height 10
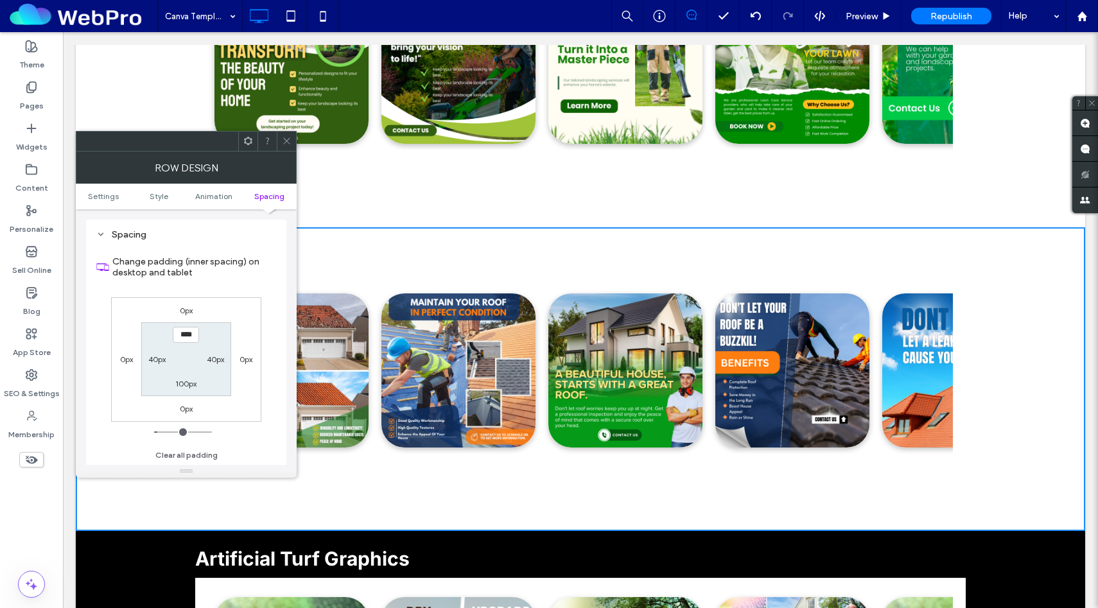
scroll to position [364, 0]
click at [155, 354] on div "40px" at bounding box center [156, 358] width 17 height 13
click at [154, 357] on label "40px" at bounding box center [156, 359] width 17 height 10
type input "**"
type input "*"
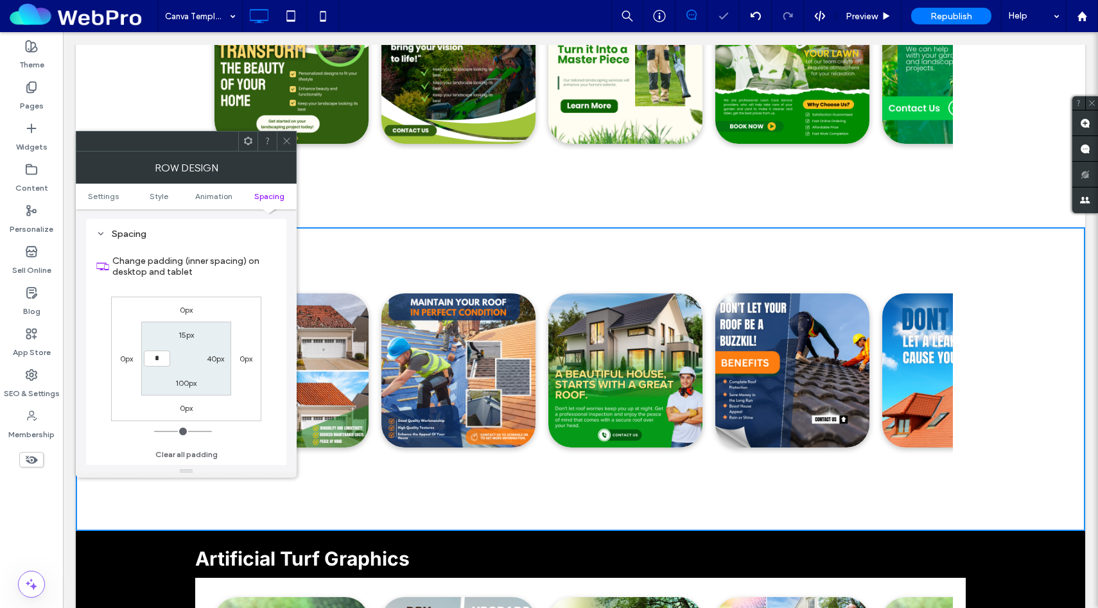
type input "*"
type input "***"
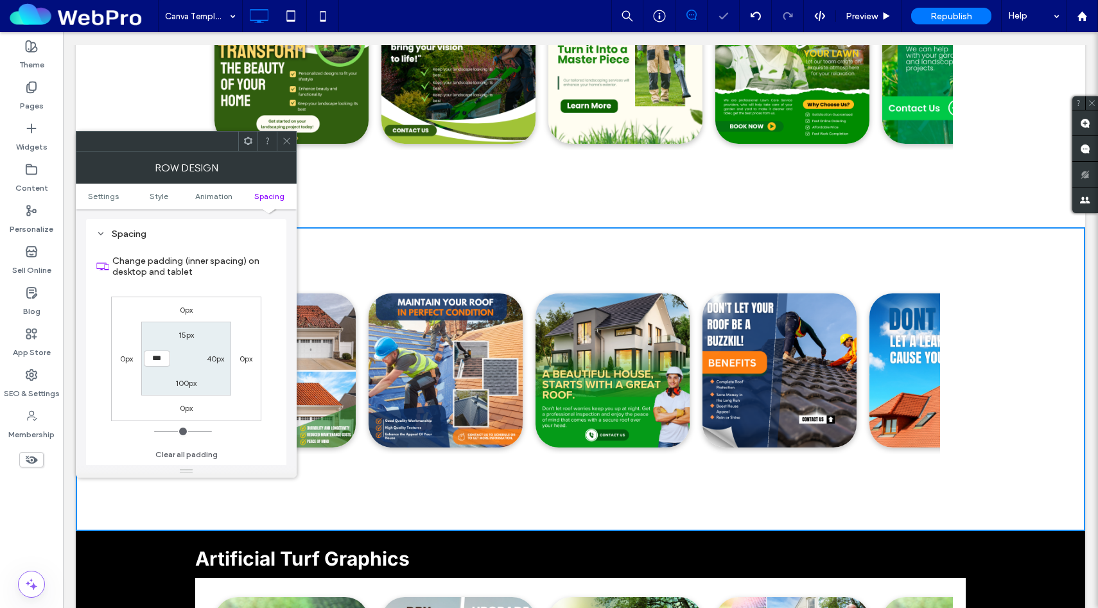
click at [212, 362] on label "40px" at bounding box center [215, 359] width 17 height 10
type input "**"
type input "*"
type input "***"
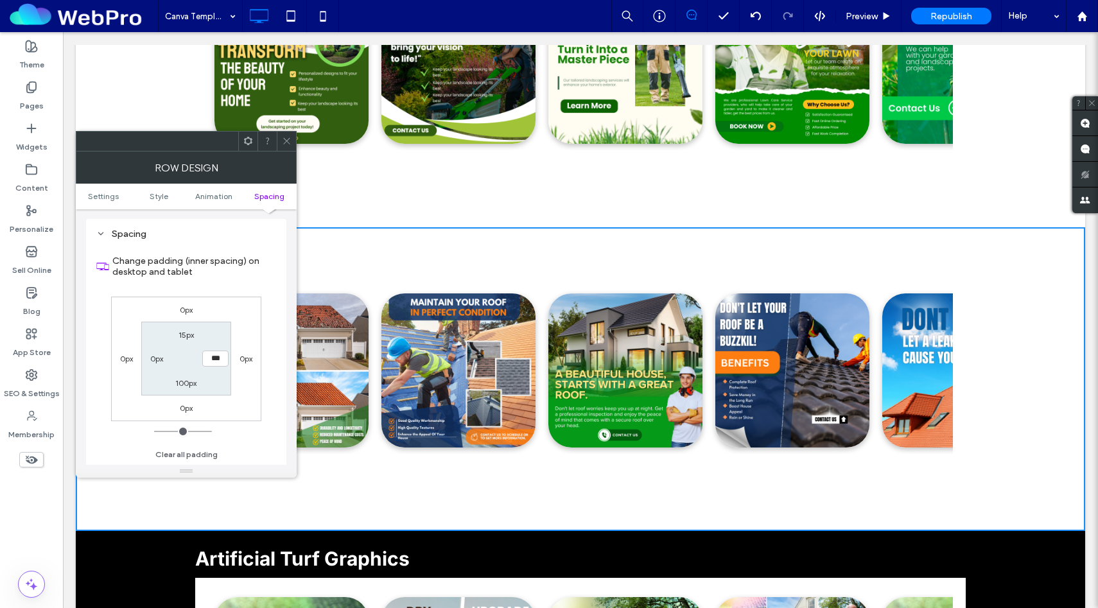
click at [285, 140] on icon at bounding box center [287, 141] width 10 height 10
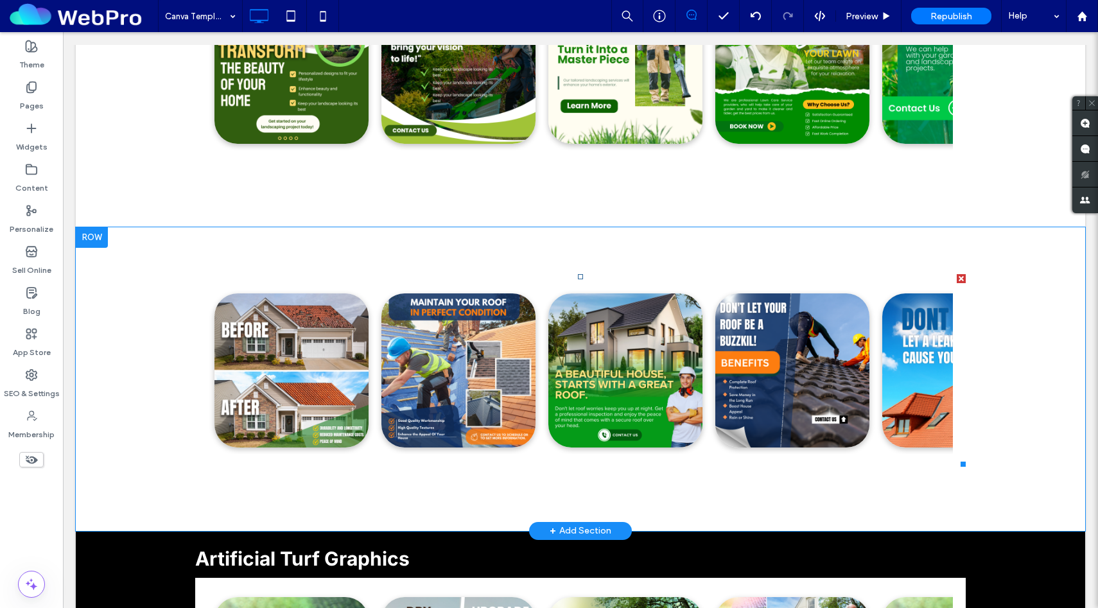
click at [330, 284] on span at bounding box center [580, 370] width 771 height 193
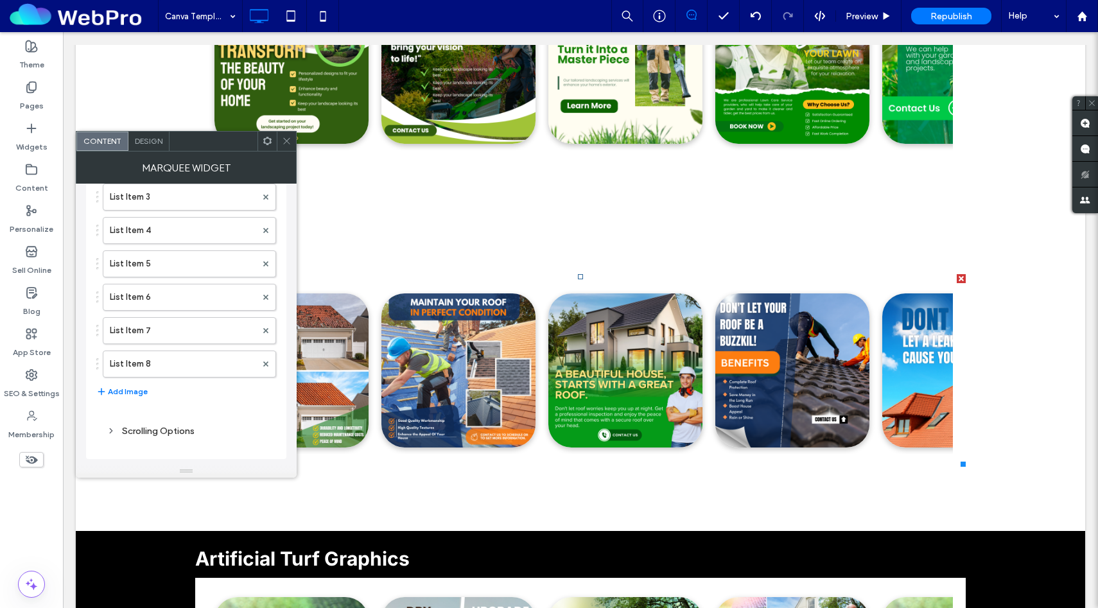
scroll to position [233, 0]
click at [148, 136] on span "Design" at bounding box center [149, 141] width 28 height 10
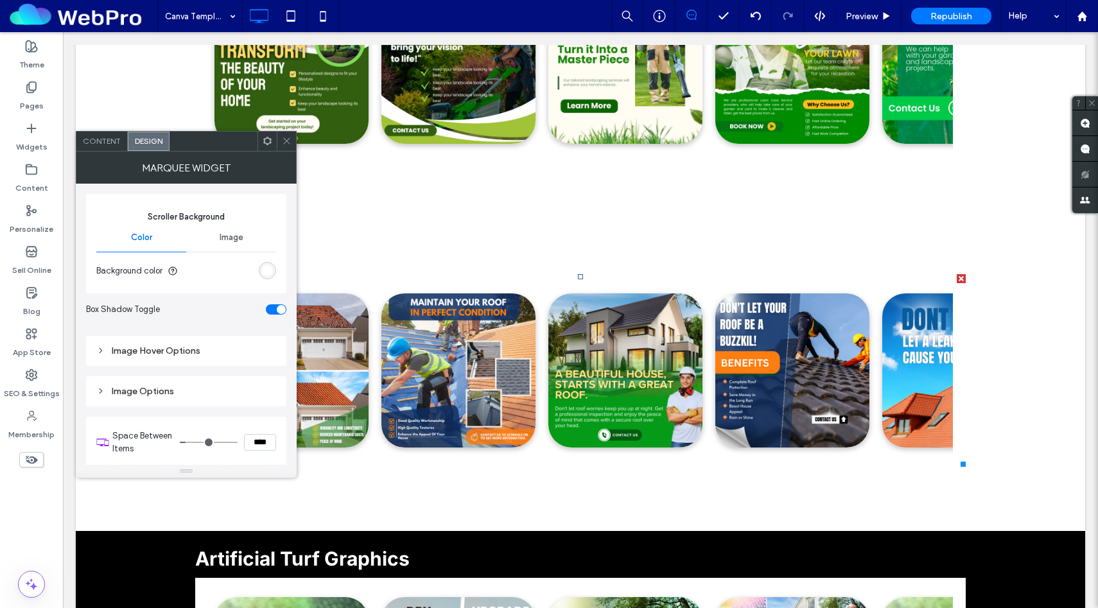
scroll to position [80, 0]
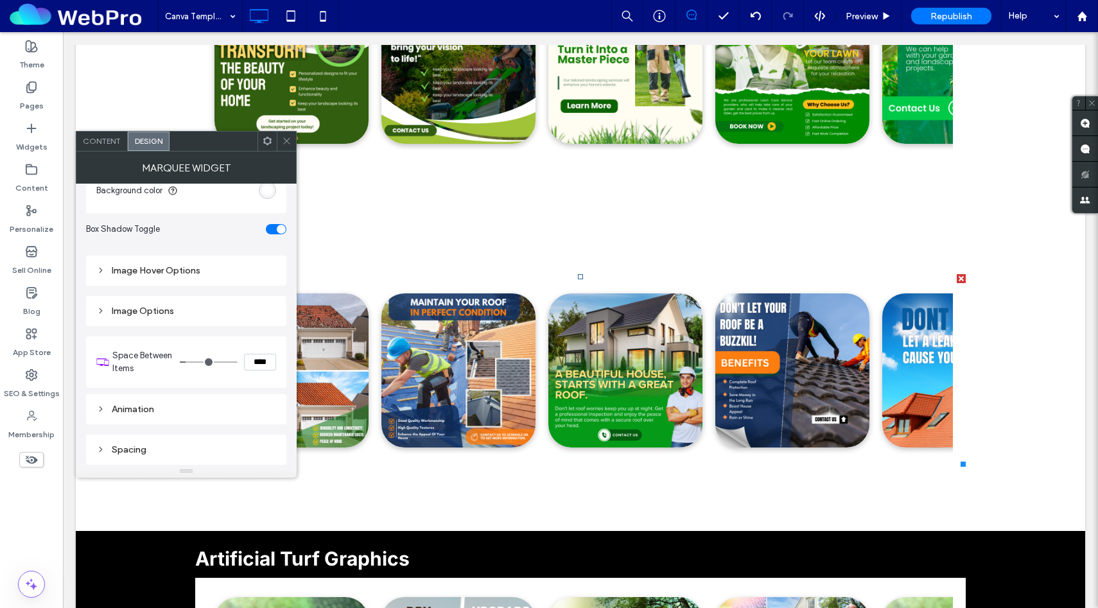
click at [164, 450] on div "Spacing" at bounding box center [186, 450] width 180 height 11
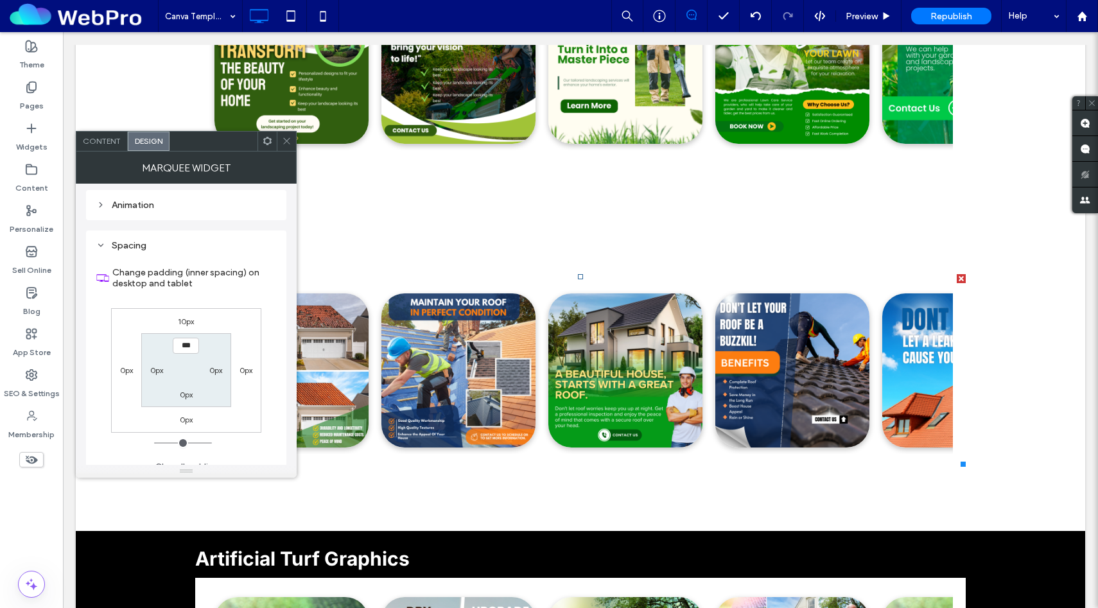
scroll to position [305, 0]
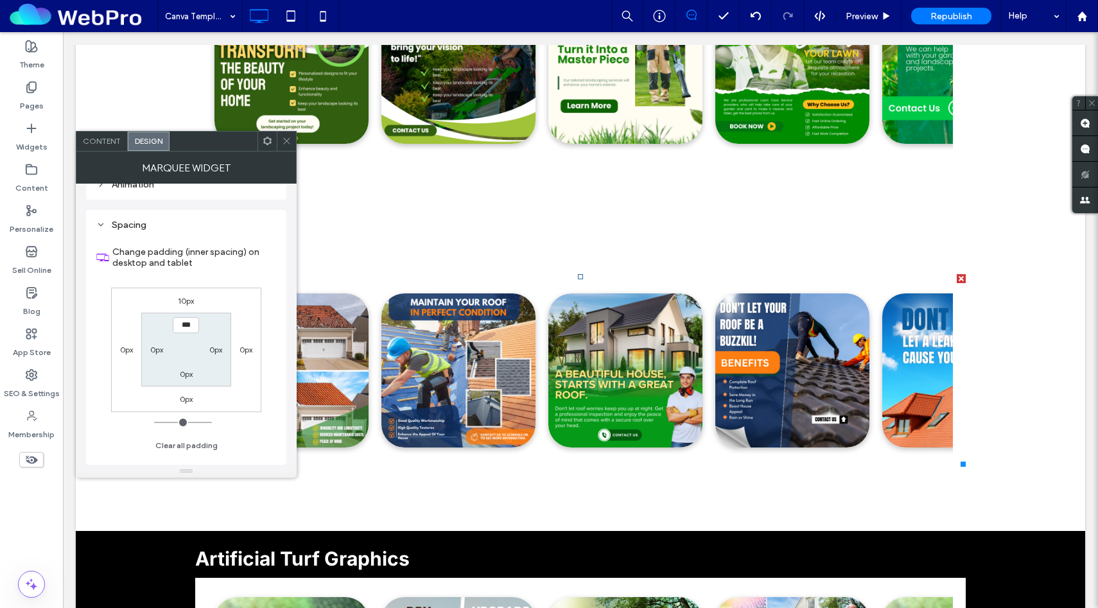
click at [285, 146] on span at bounding box center [287, 141] width 10 height 19
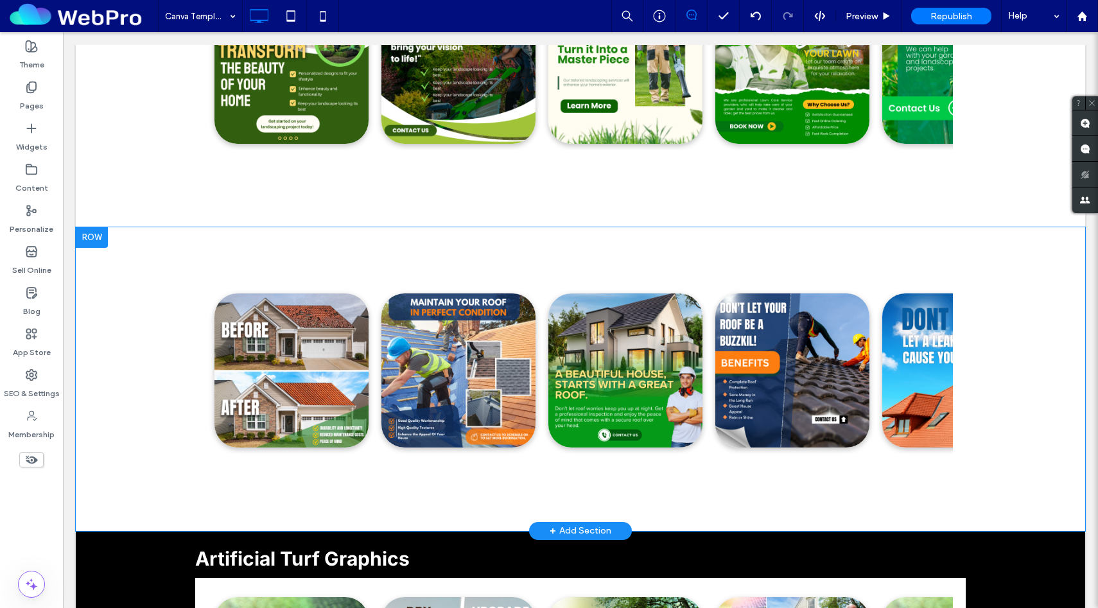
click at [139, 303] on div "Roofing Graphics Click To Paste Row + Add Section" at bounding box center [581, 379] width 1010 height 304
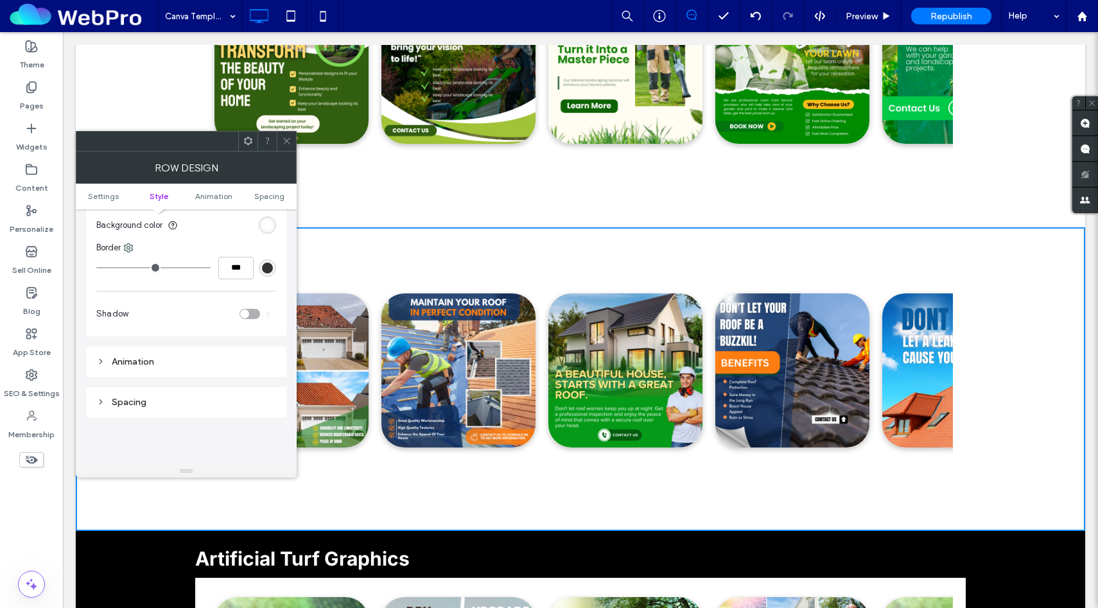
scroll to position [196, 0]
click at [296, 186] on ul "Settings Style Animation Spacing" at bounding box center [186, 197] width 221 height 26
click at [271, 191] on ul "Settings Style Animation Spacing" at bounding box center [186, 197] width 221 height 26
click at [264, 201] on ul "Settings Style Animation Spacing" at bounding box center [186, 197] width 221 height 26
click at [267, 197] on span "Spacing" at bounding box center [269, 196] width 30 height 10
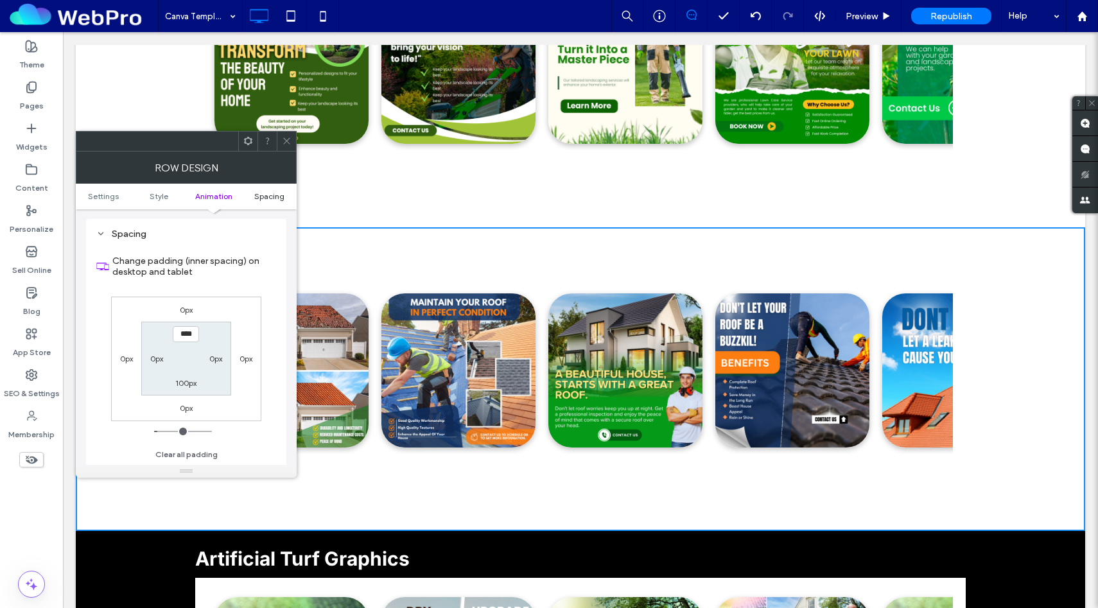
scroll to position [364, 0]
click at [155, 360] on label "0px" at bounding box center [156, 359] width 13 height 10
type input "*"
type input "**"
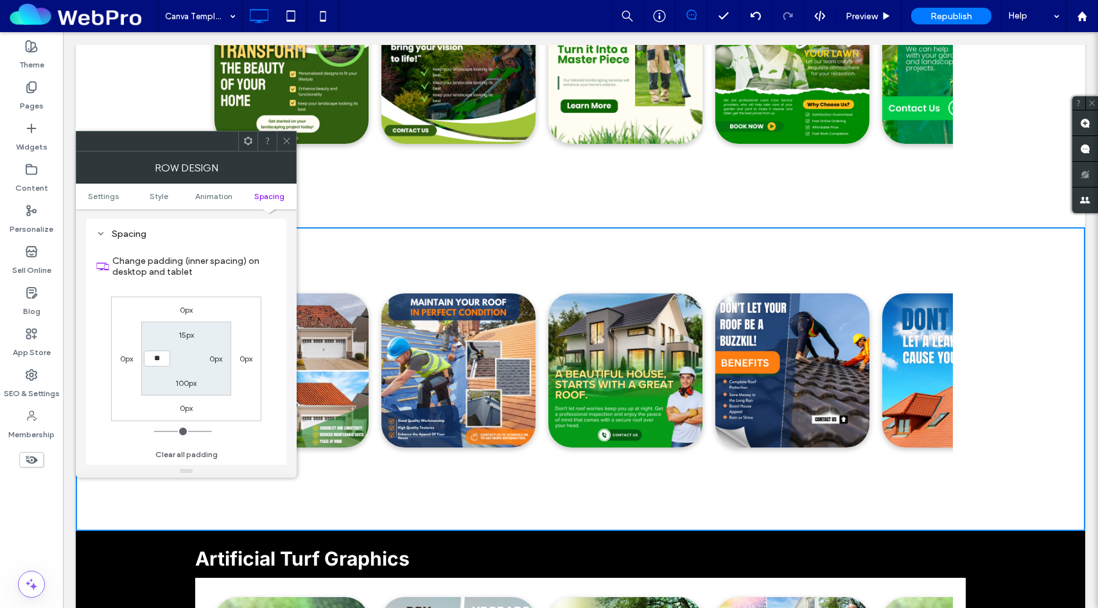
type input "****"
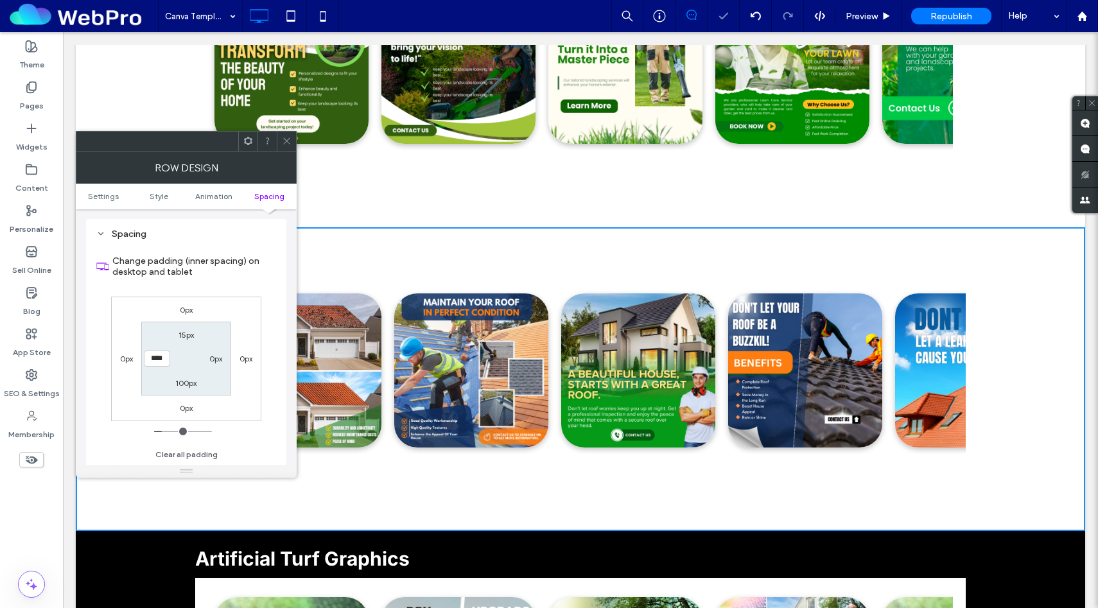
click at [209, 360] on label "0px" at bounding box center [215, 359] width 13 height 10
type input "*"
type input "**"
type input "****"
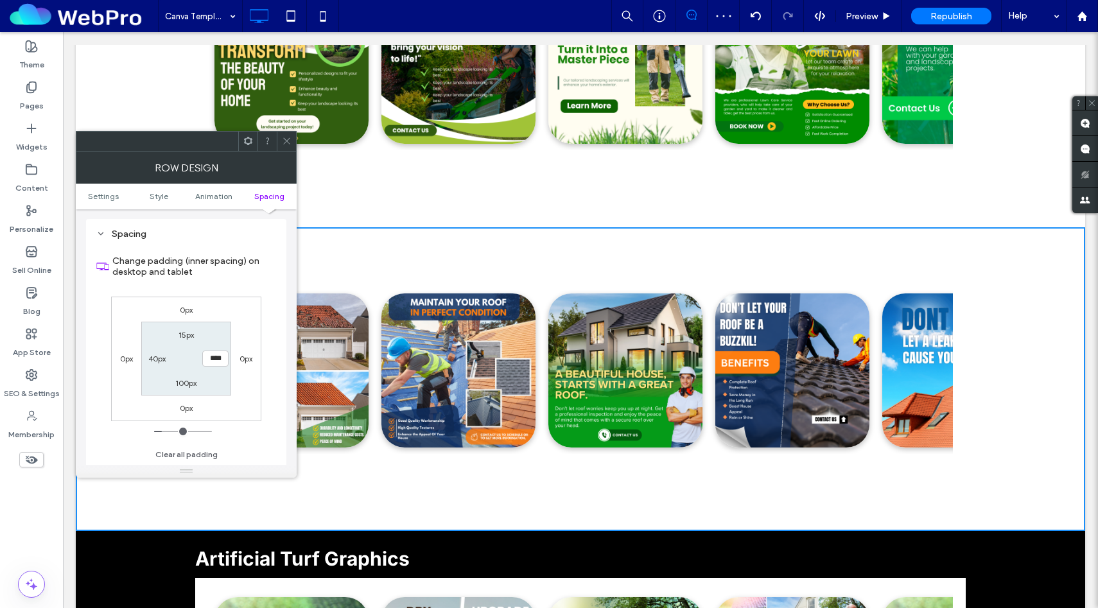
click at [292, 138] on div at bounding box center [286, 141] width 19 height 19
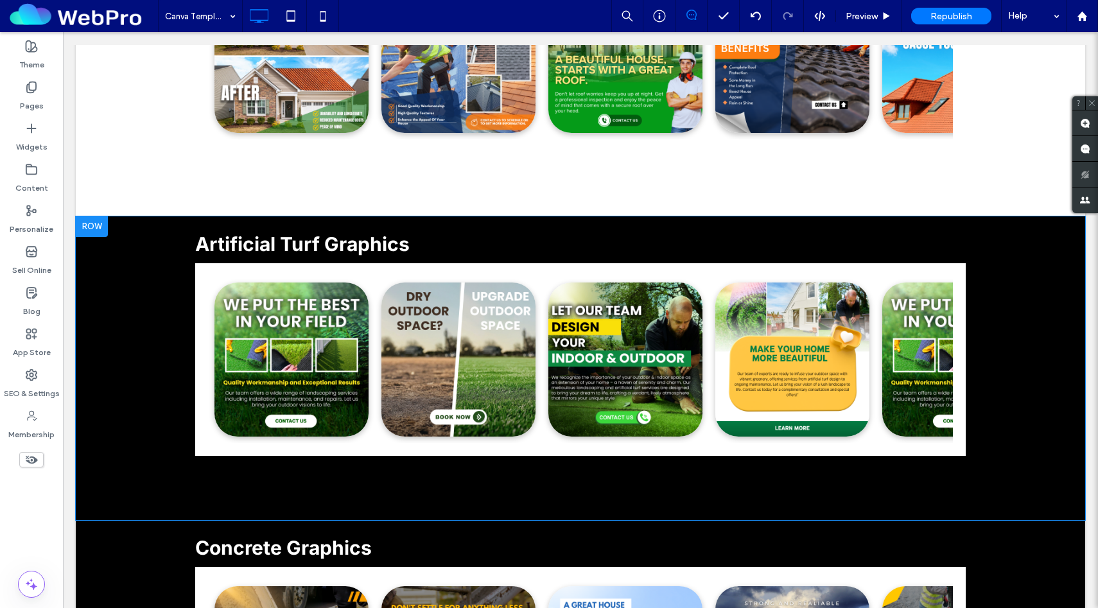
scroll to position [671, 0]
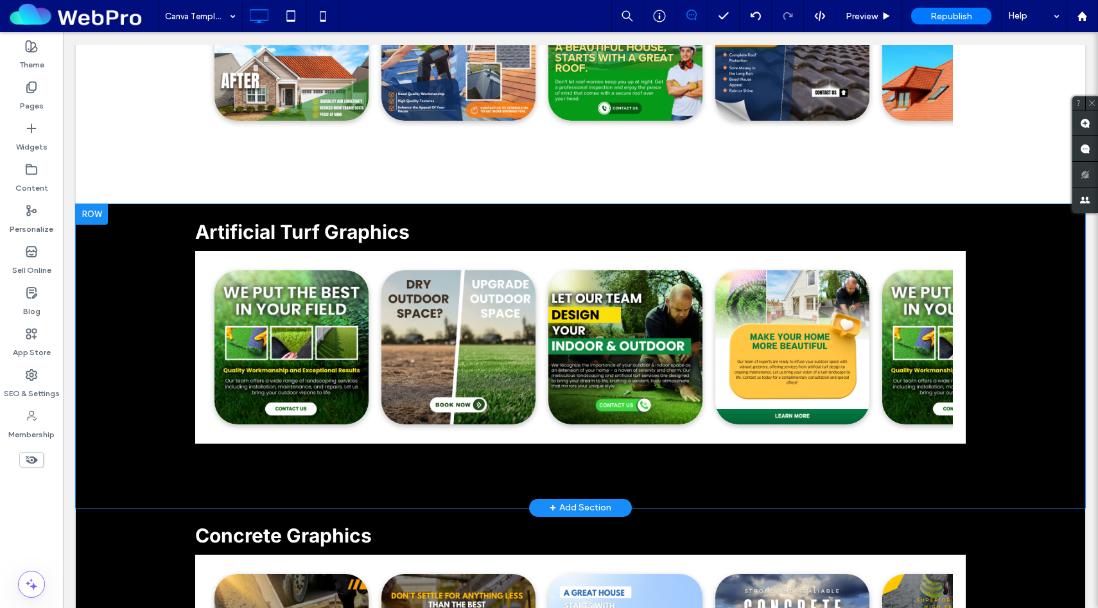
click at [123, 343] on div "Artificial Turf Graphics Click To Paste Row + Add Section" at bounding box center [581, 356] width 1010 height 304
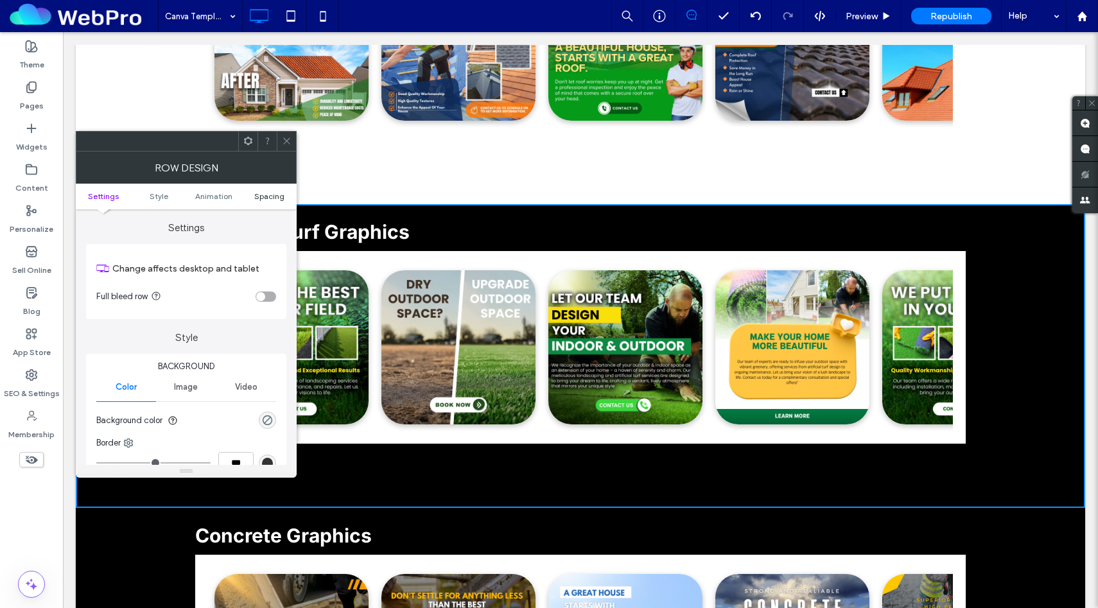
click at [263, 195] on span "Spacing" at bounding box center [269, 196] width 30 height 10
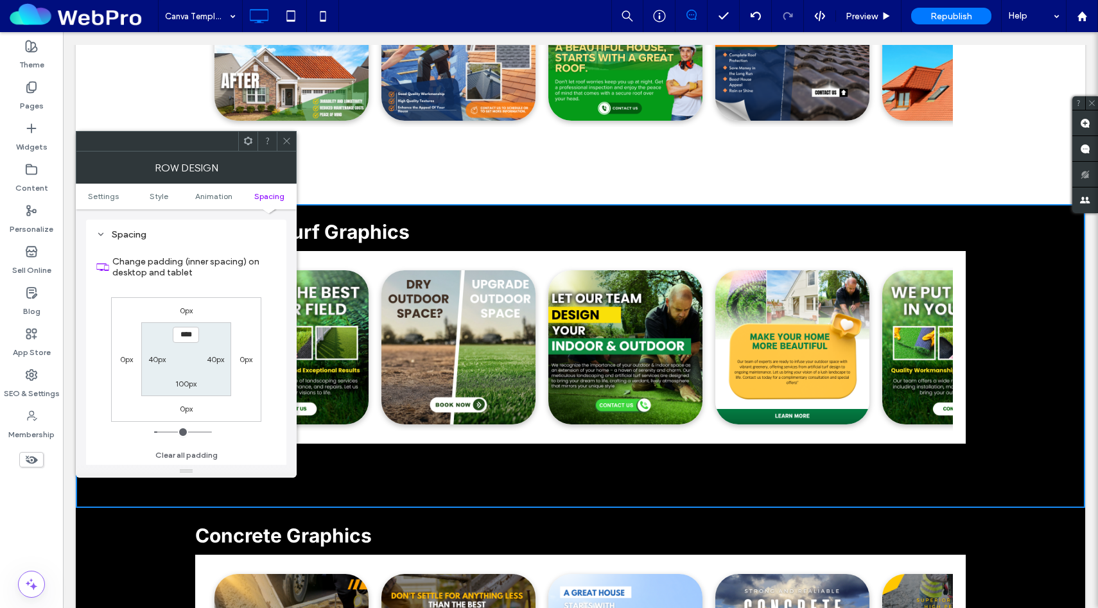
scroll to position [364, 0]
click at [102, 200] on span "Settings" at bounding box center [103, 196] width 31 height 10
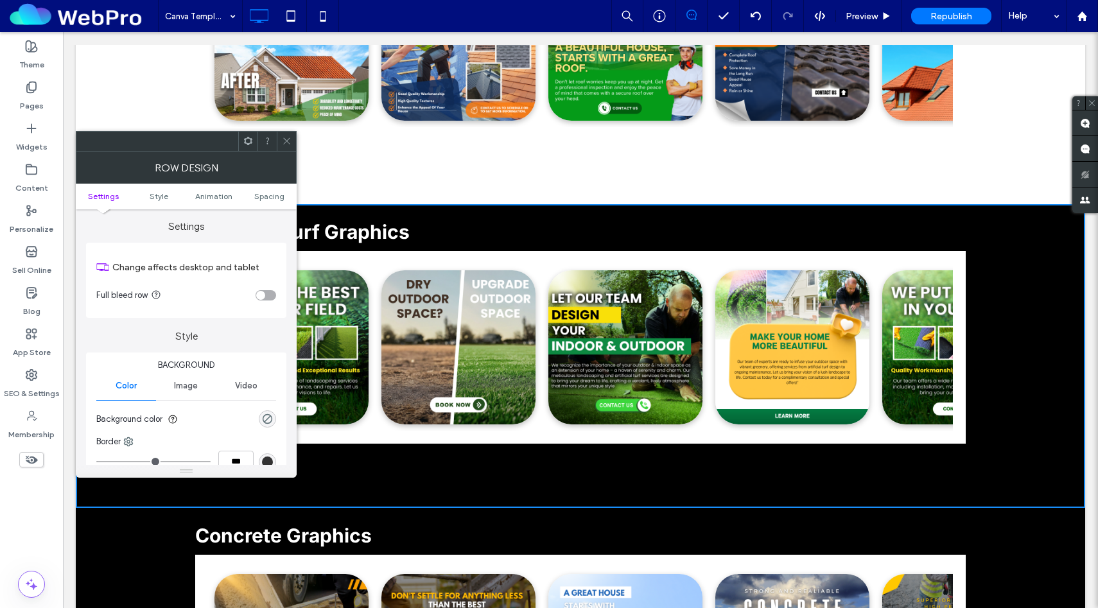
scroll to position [0, 0]
click at [263, 416] on div "rgba(0, 0, 0, 0)" at bounding box center [267, 420] width 11 height 11
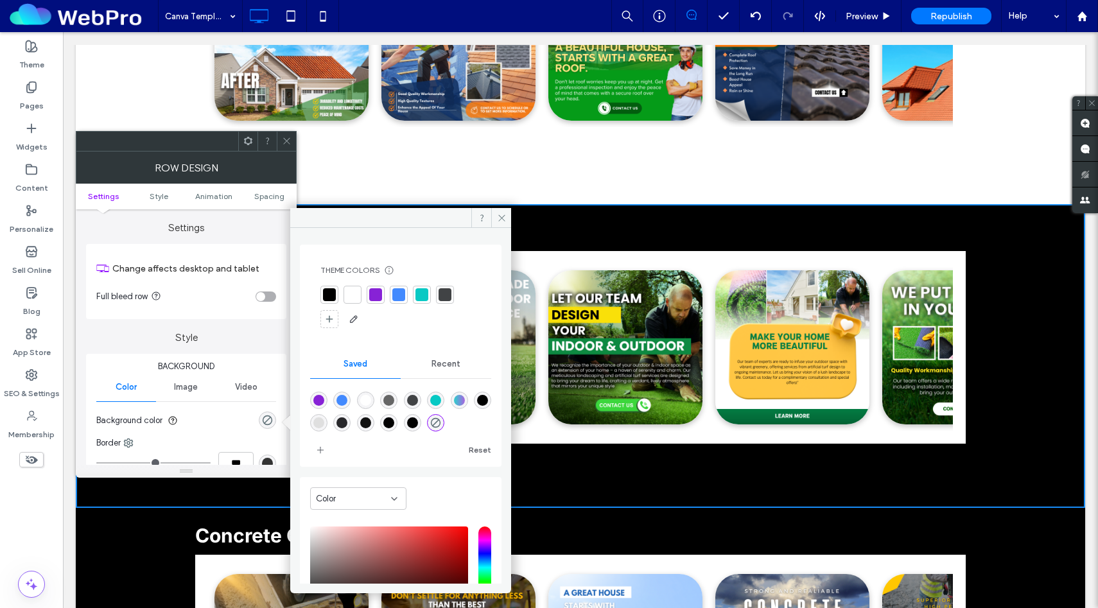
click at [353, 301] on div at bounding box center [352, 294] width 13 height 13
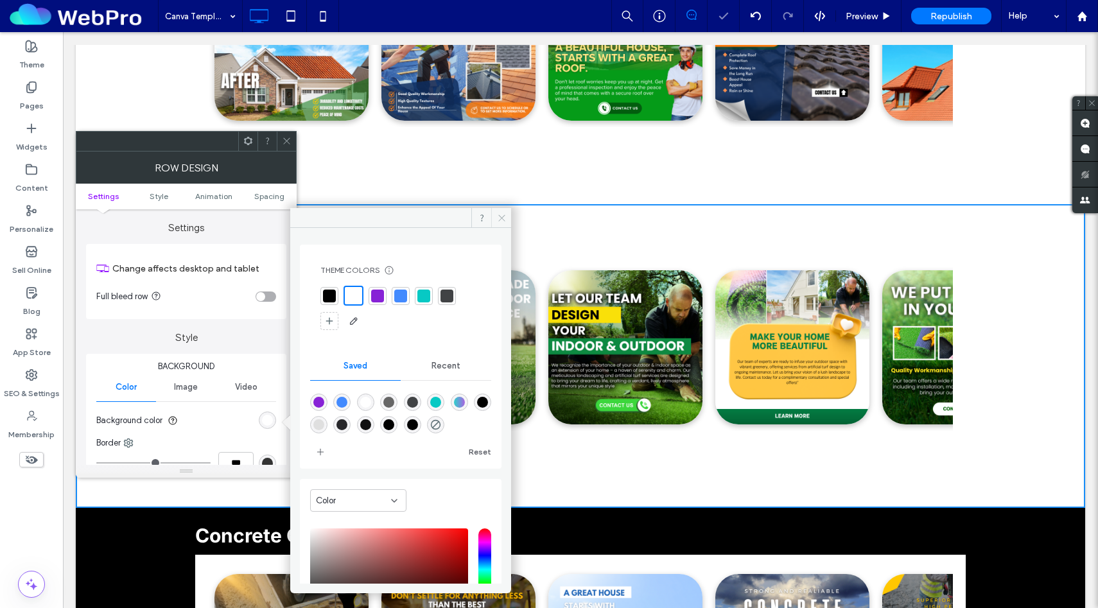
click at [497, 216] on icon at bounding box center [502, 218] width 10 height 10
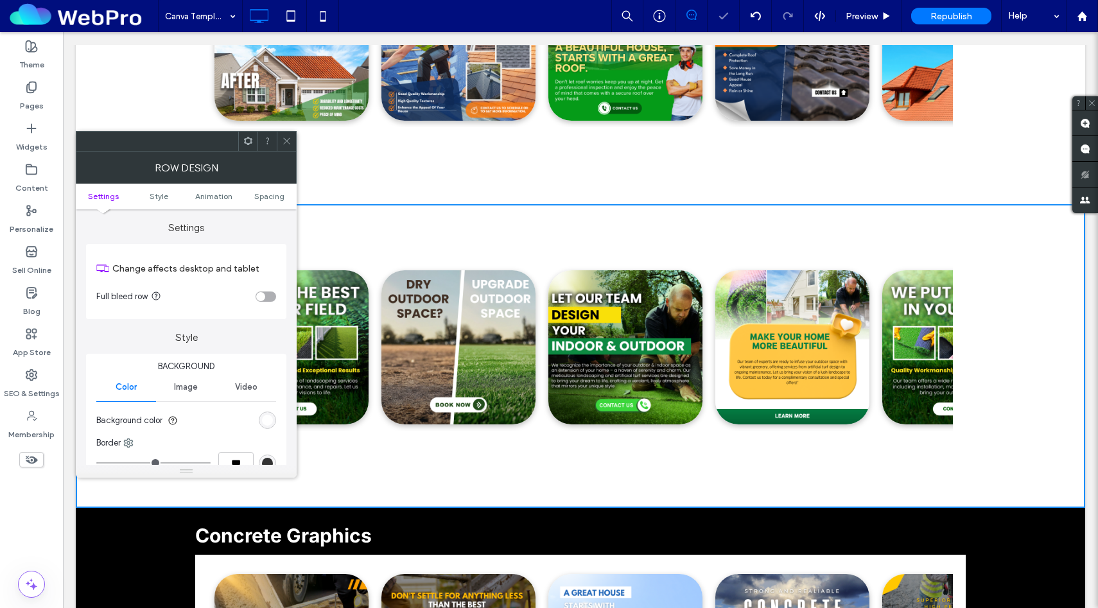
click at [290, 142] on icon at bounding box center [287, 141] width 10 height 10
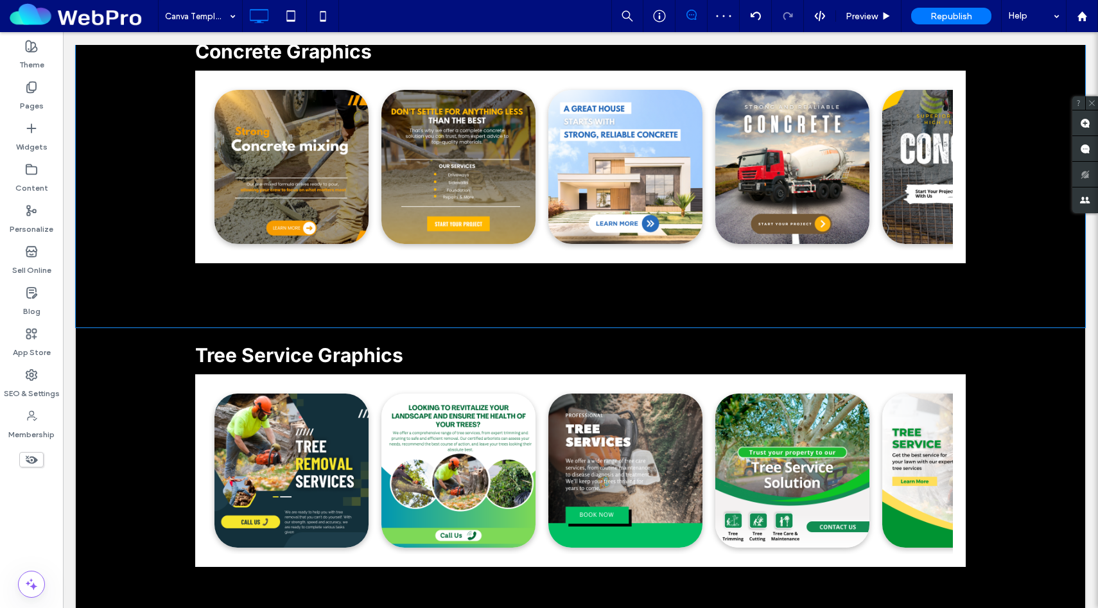
scroll to position [1181, 0]
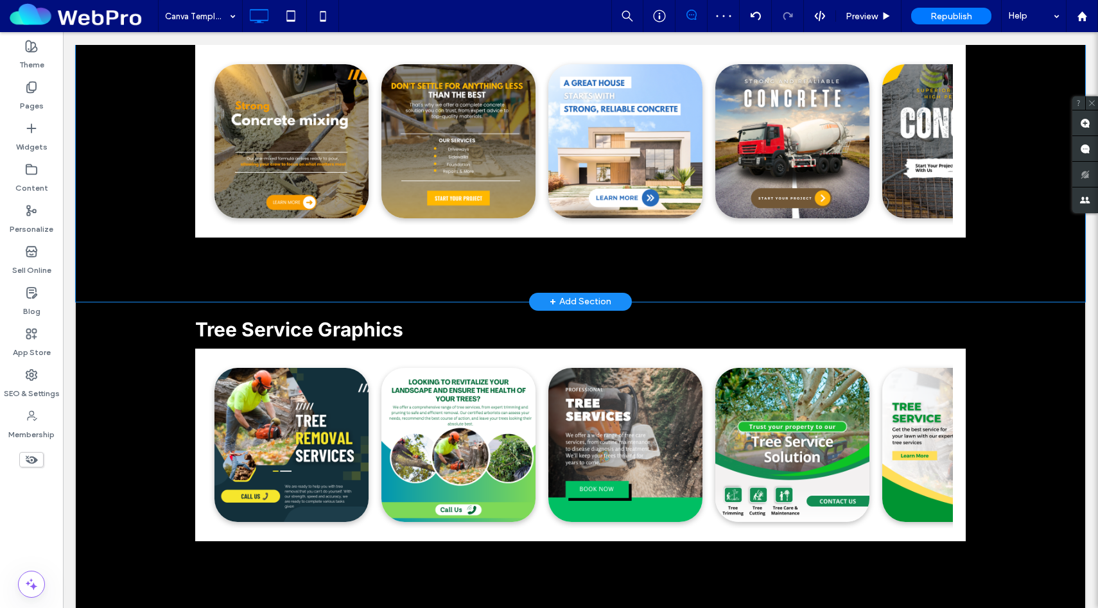
click at [111, 182] on div "Concrete Graphics Click To Paste Row + Add Section" at bounding box center [581, 150] width 1010 height 304
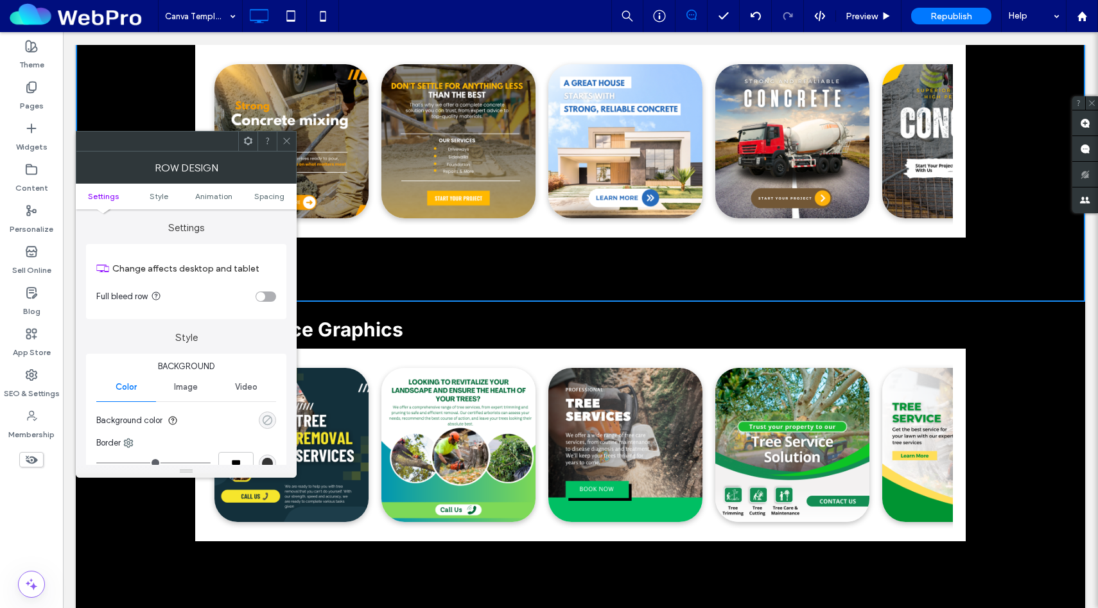
click at [270, 418] on use "rgba(0, 0, 0, 0)" at bounding box center [268, 421] width 10 height 10
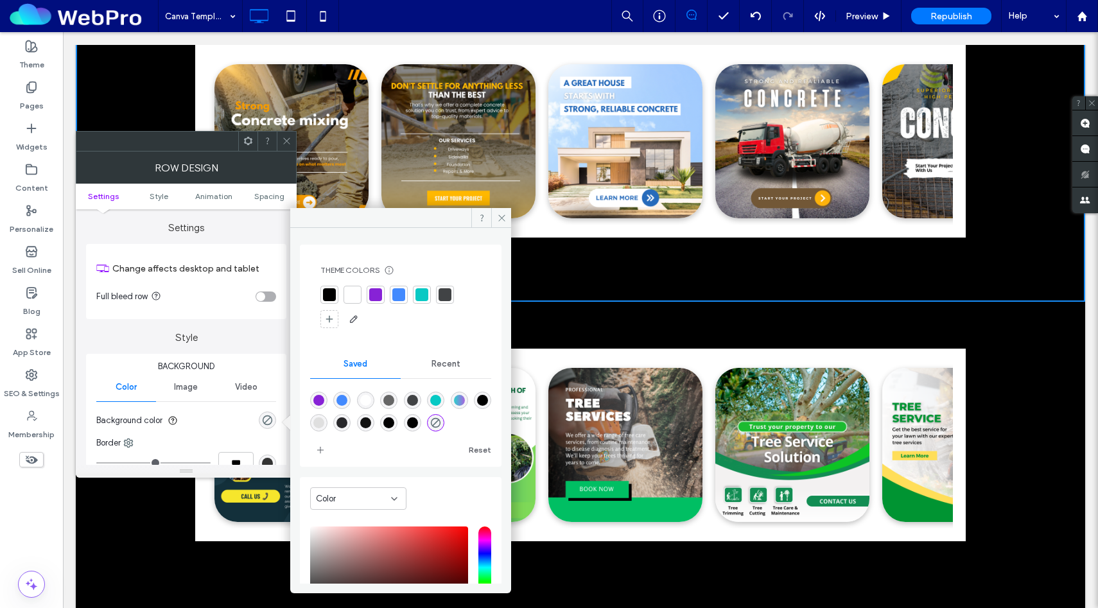
click at [346, 295] on div at bounding box center [352, 294] width 13 height 13
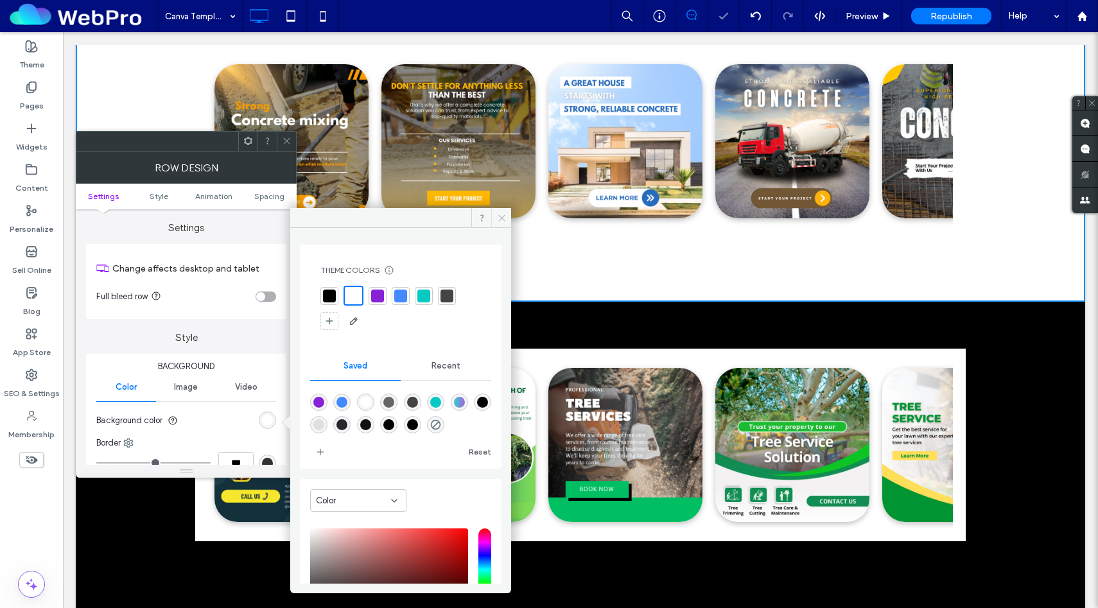
click at [506, 213] on icon at bounding box center [502, 218] width 10 height 10
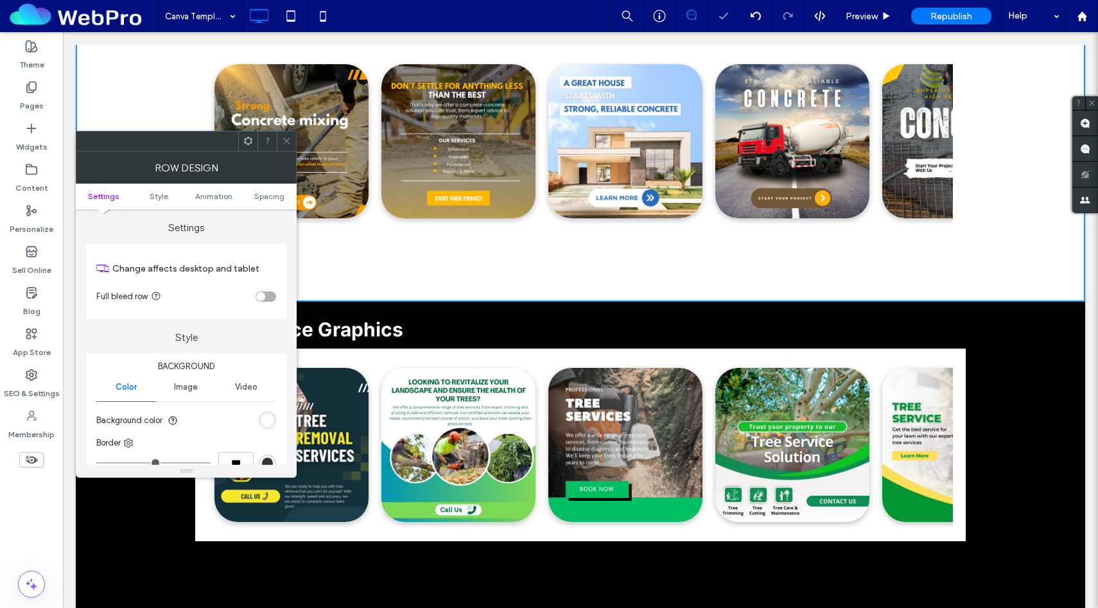
click at [292, 141] on div at bounding box center [286, 141] width 19 height 19
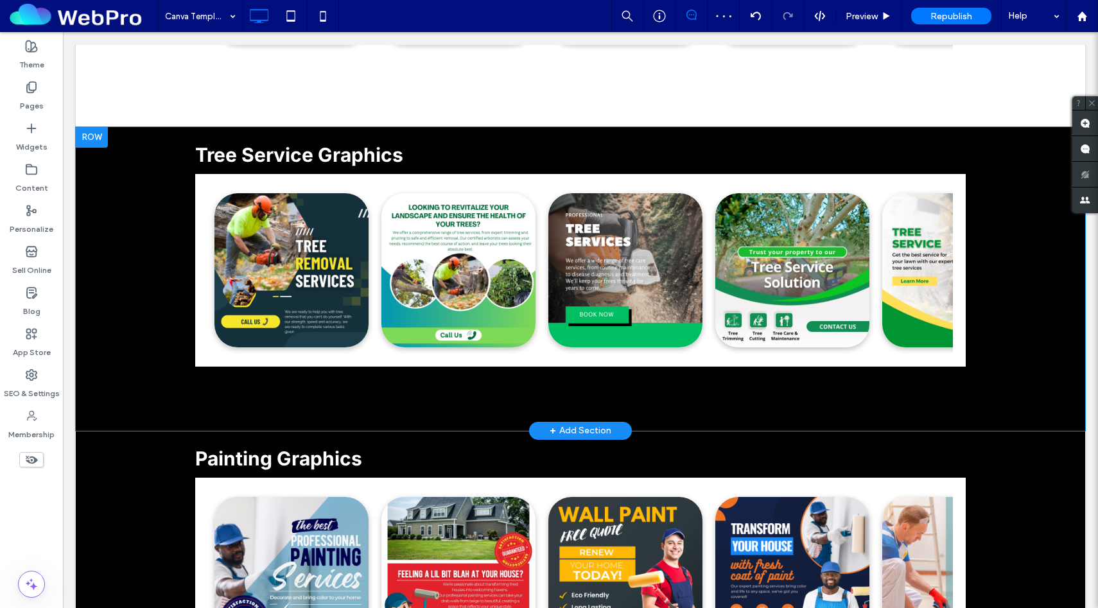
scroll to position [1331, 0]
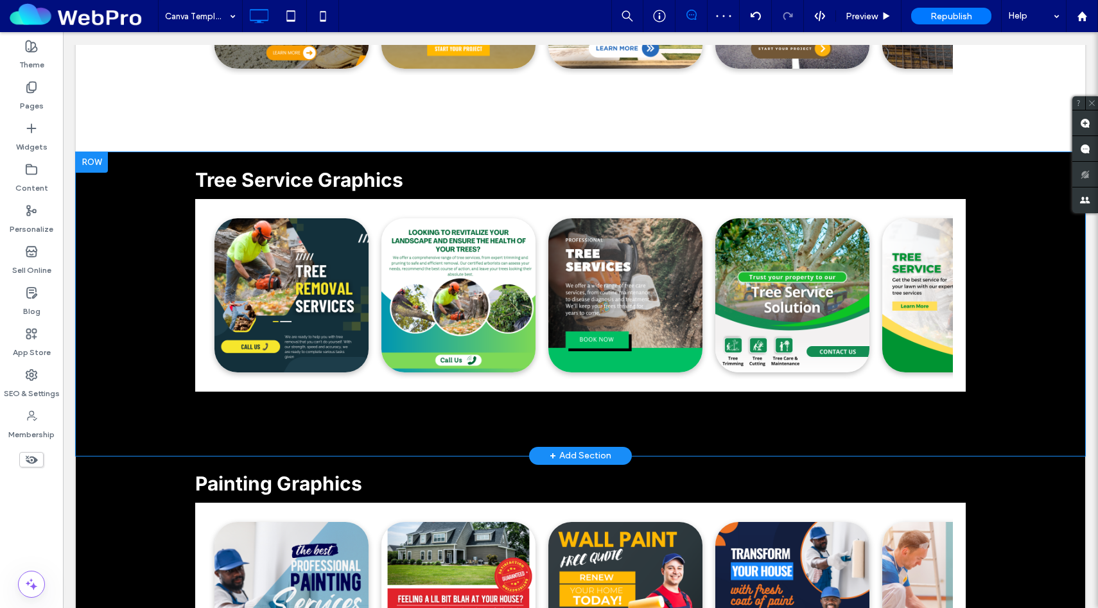
click at [116, 317] on div "Tree Service Graphics Click To Paste Row + Add Section" at bounding box center [581, 304] width 1010 height 304
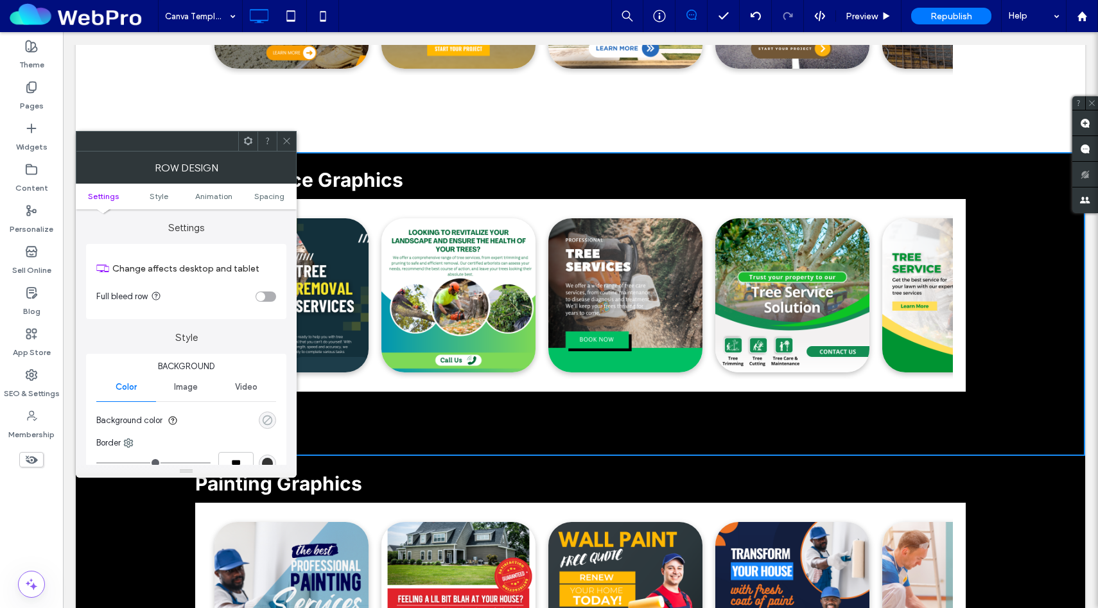
click at [264, 421] on div "rgba(0, 0, 0, 0)" at bounding box center [267, 420] width 11 height 11
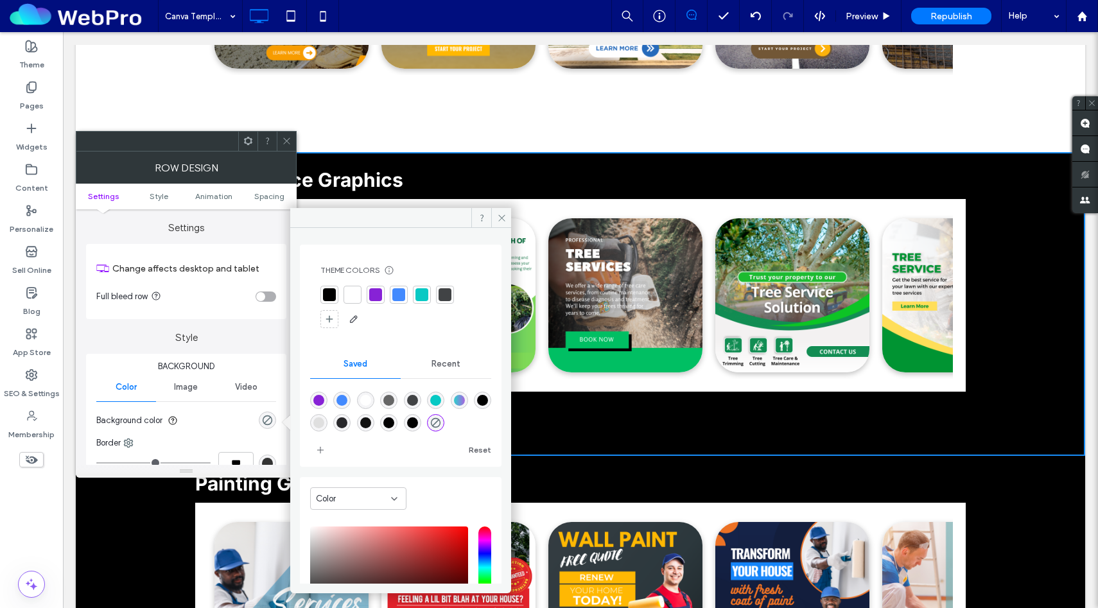
click at [351, 298] on div at bounding box center [352, 294] width 13 height 13
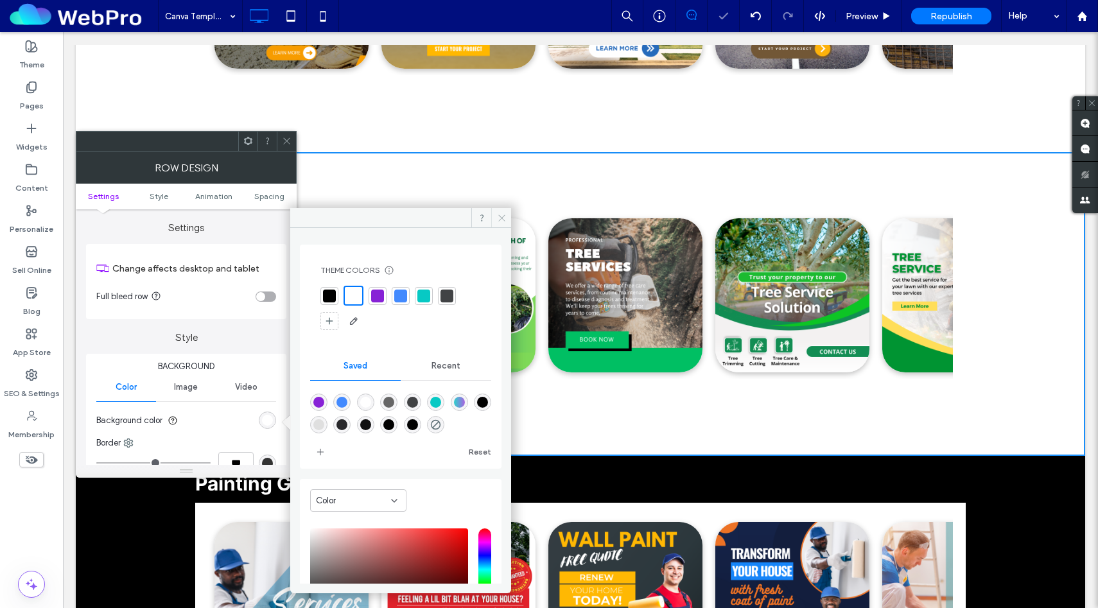
click at [505, 213] on icon at bounding box center [502, 218] width 10 height 10
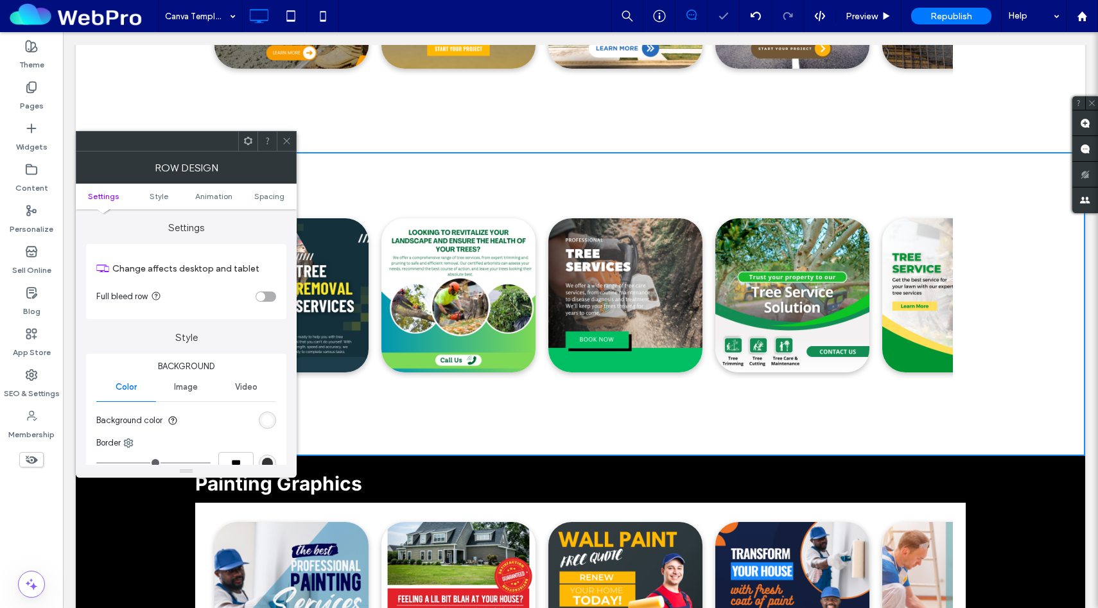
click at [284, 141] on icon at bounding box center [287, 141] width 10 height 10
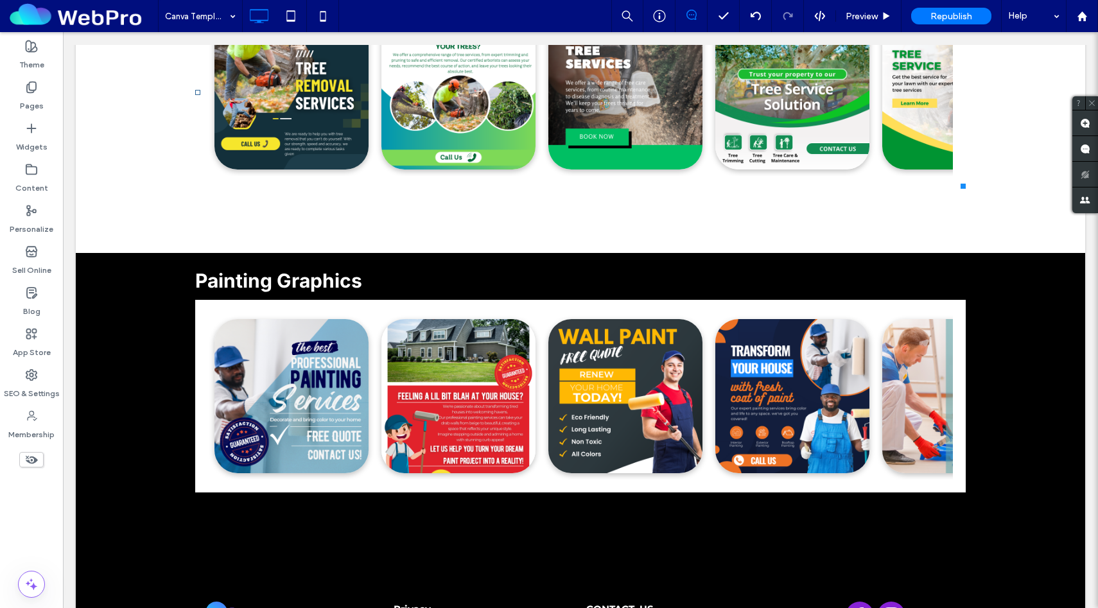
scroll to position [1671, 0]
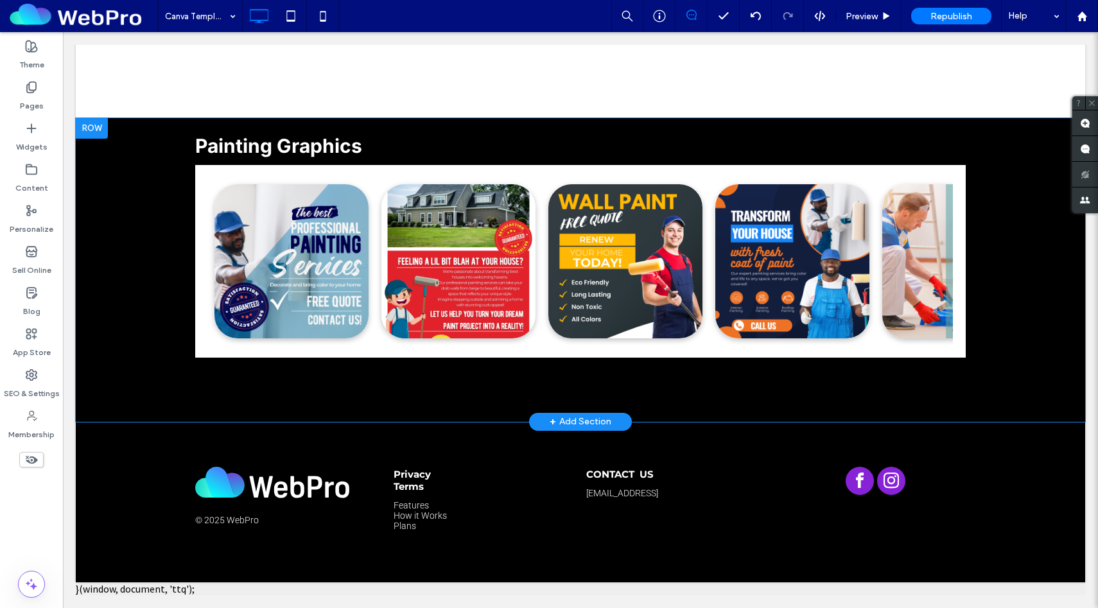
click at [119, 215] on div "Painting Graphics Click To Paste Row + Add Section" at bounding box center [581, 270] width 1010 height 304
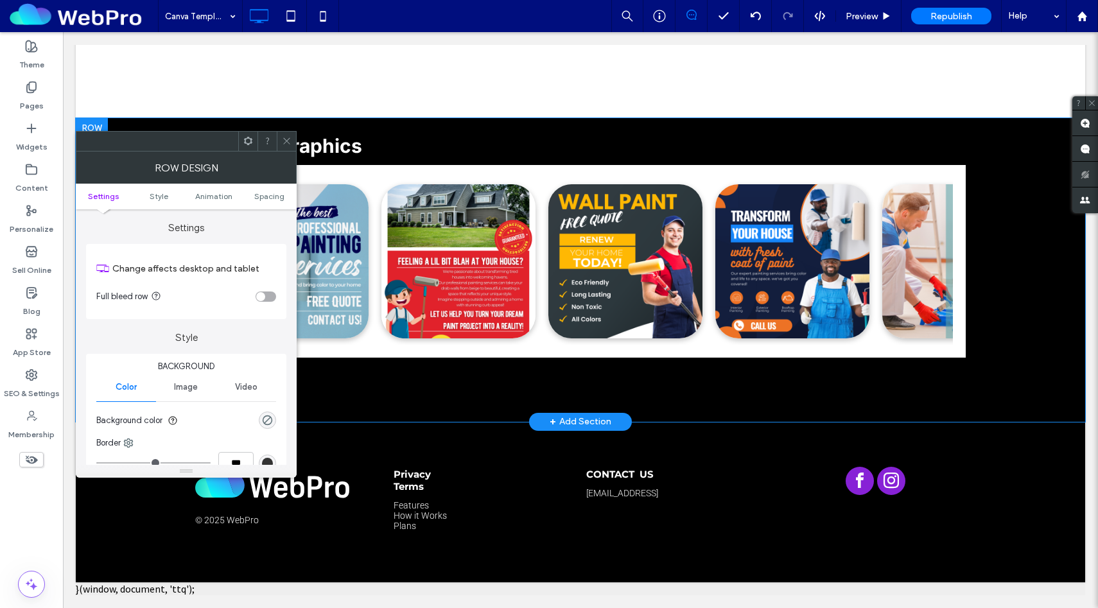
scroll to position [1367, 0]
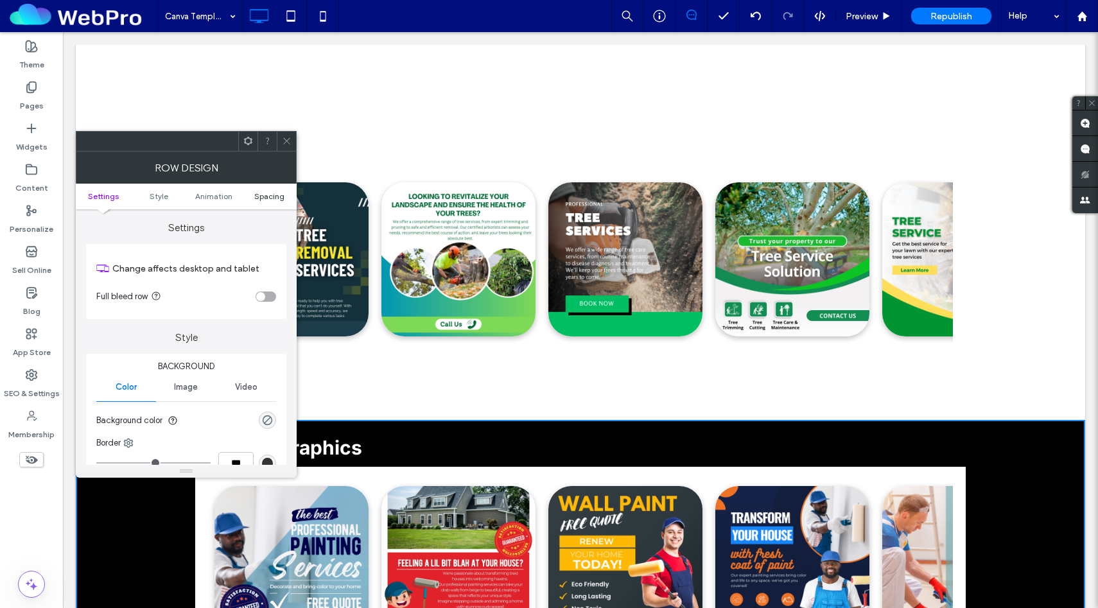
click at [270, 195] on span "Spacing" at bounding box center [269, 196] width 30 height 10
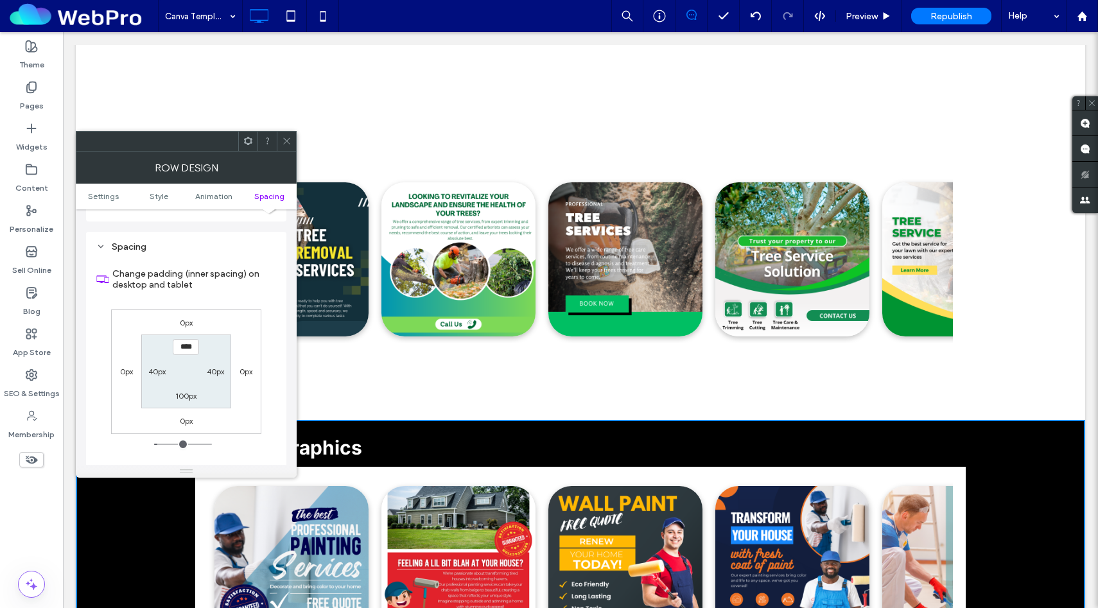
scroll to position [364, 0]
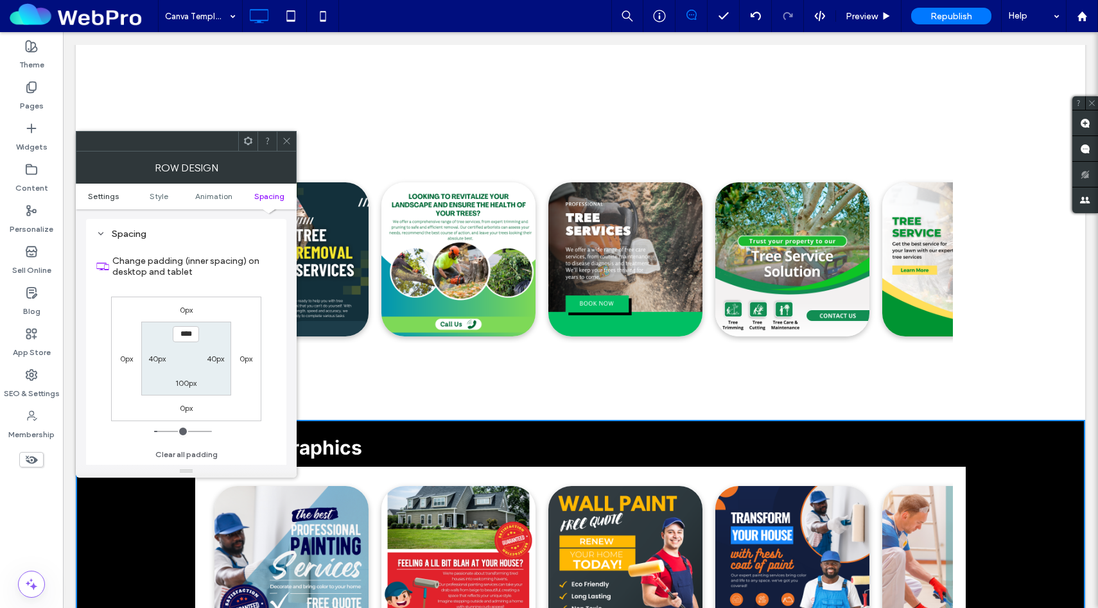
click at [114, 193] on span "Settings" at bounding box center [103, 196] width 31 height 10
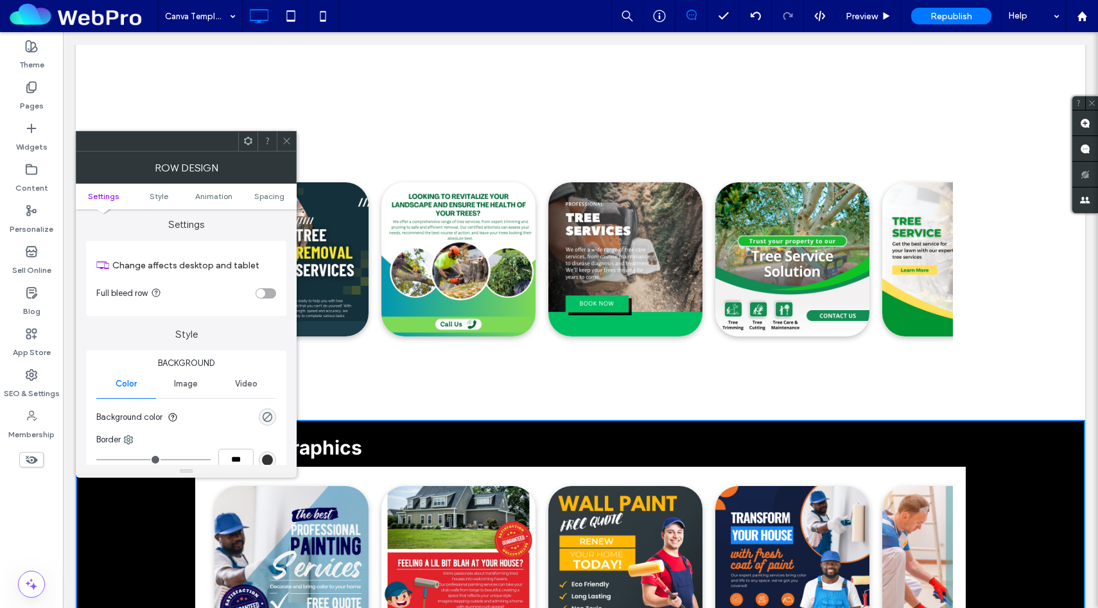
scroll to position [0, 0]
click at [267, 422] on div "rgba(0, 0, 0, 0)" at bounding box center [267, 420] width 11 height 11
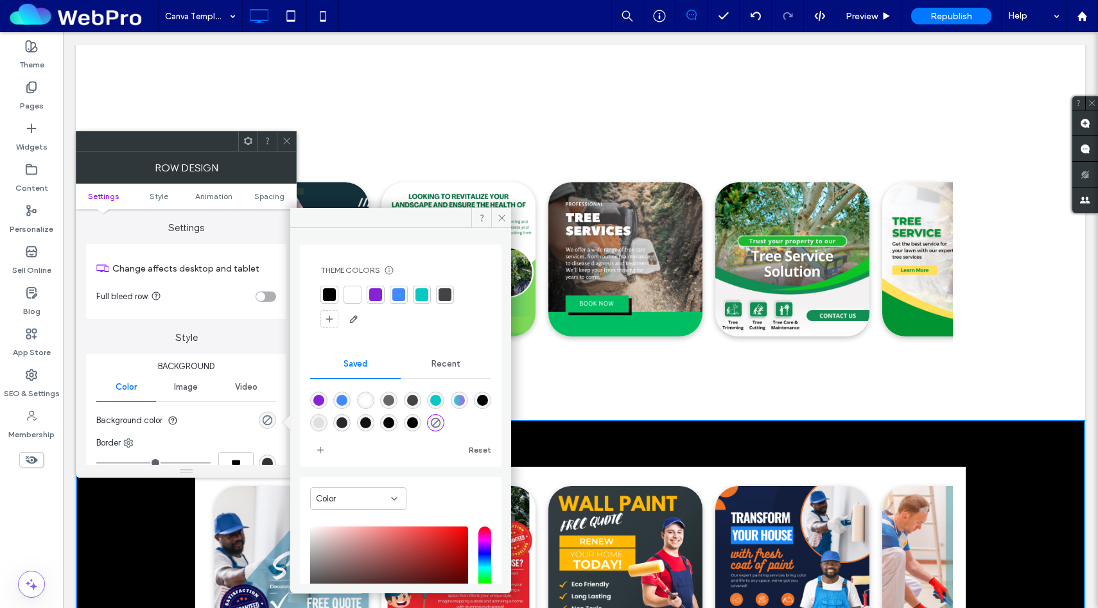
click at [353, 288] on div at bounding box center [352, 294] width 13 height 13
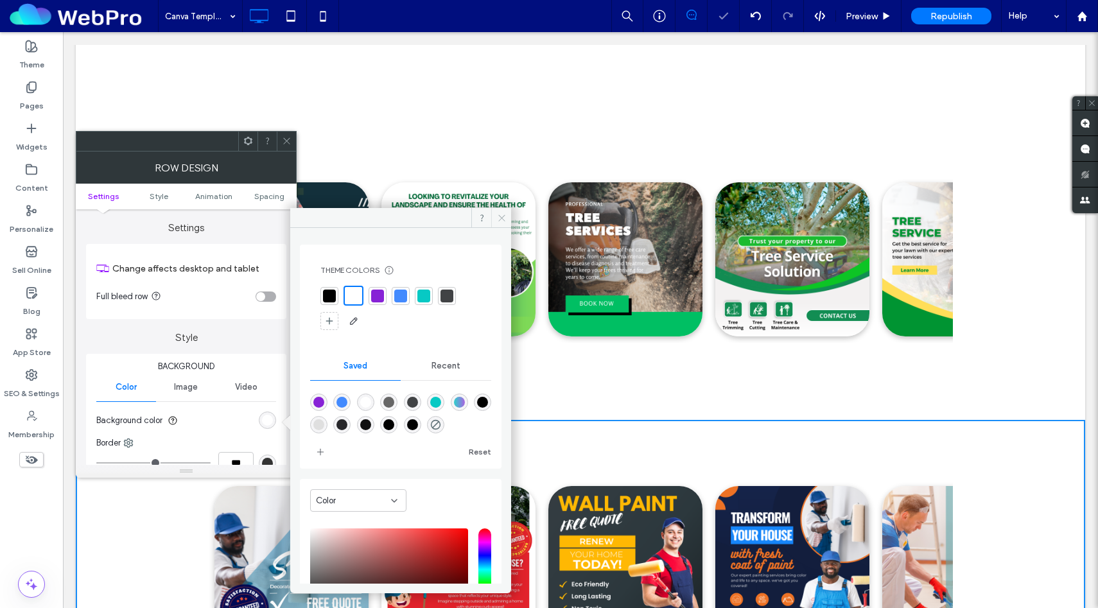
click at [502, 215] on icon at bounding box center [502, 218] width 10 height 10
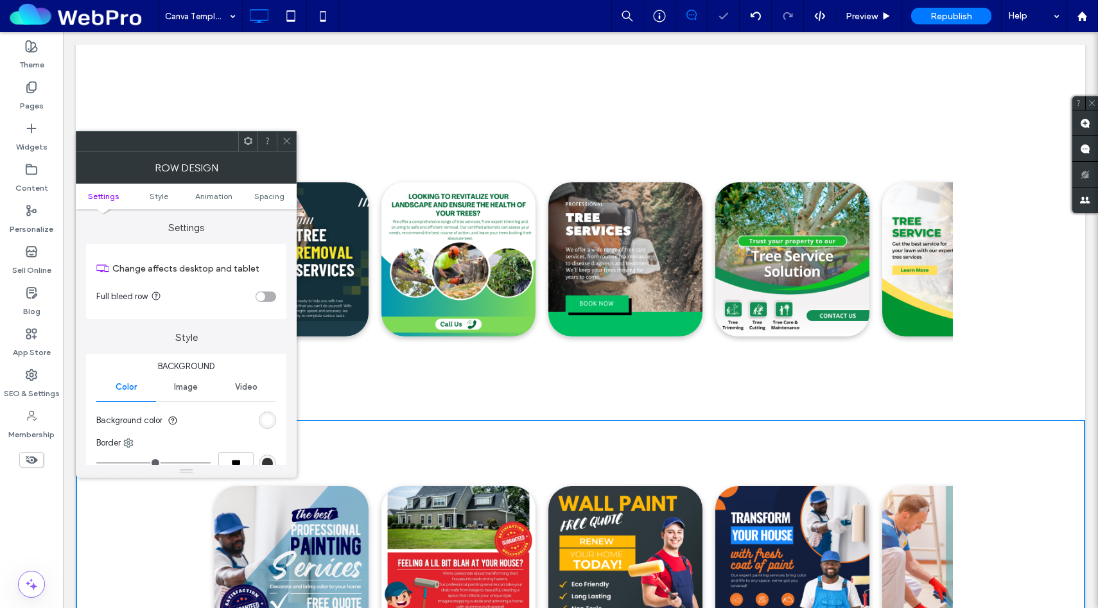
click at [290, 139] on icon at bounding box center [287, 141] width 10 height 10
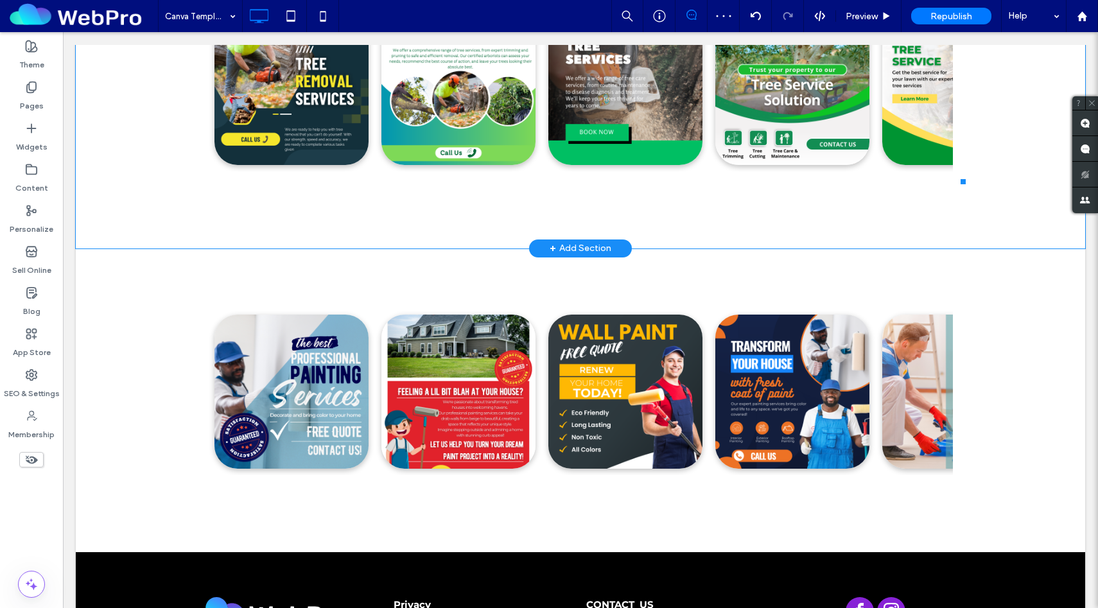
scroll to position [1671, 0]
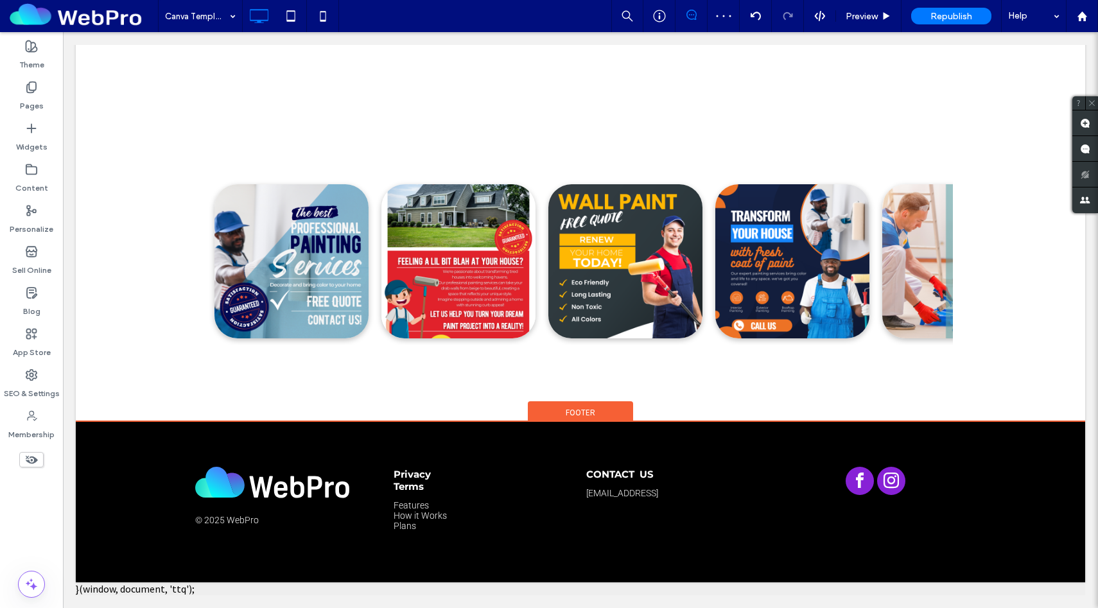
click at [569, 413] on span "Footer" at bounding box center [581, 412] width 30 height 11
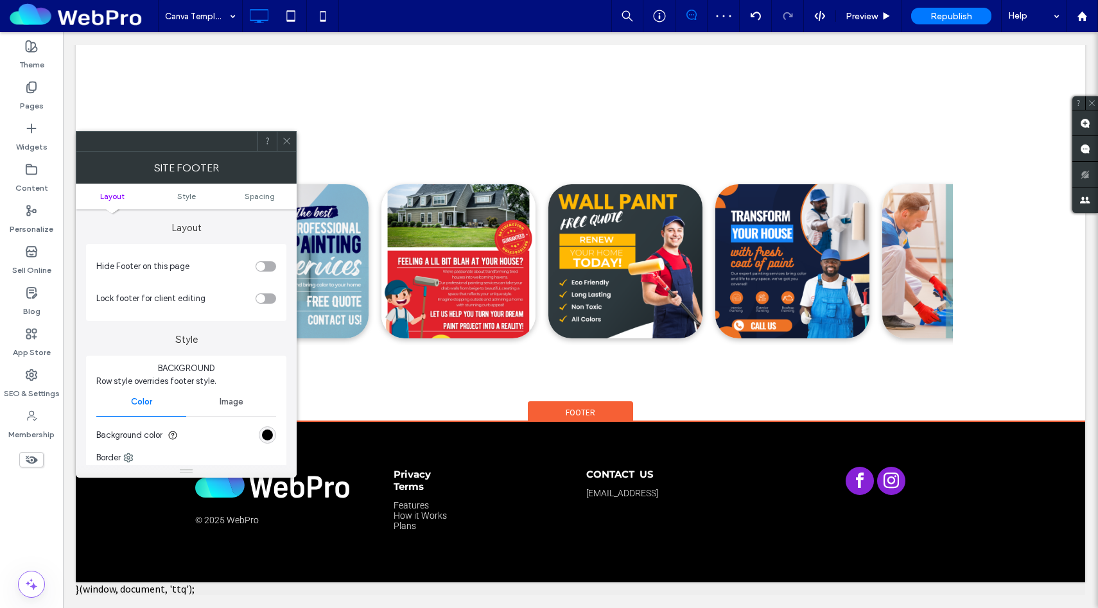
scroll to position [1510, 0]
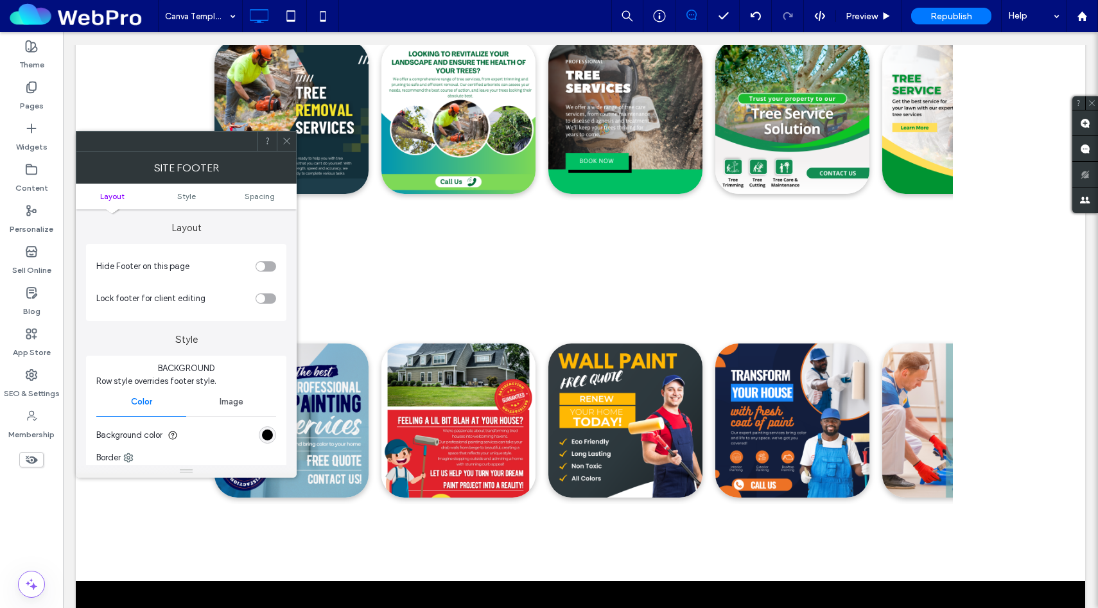
click at [291, 137] on icon at bounding box center [287, 141] width 10 height 10
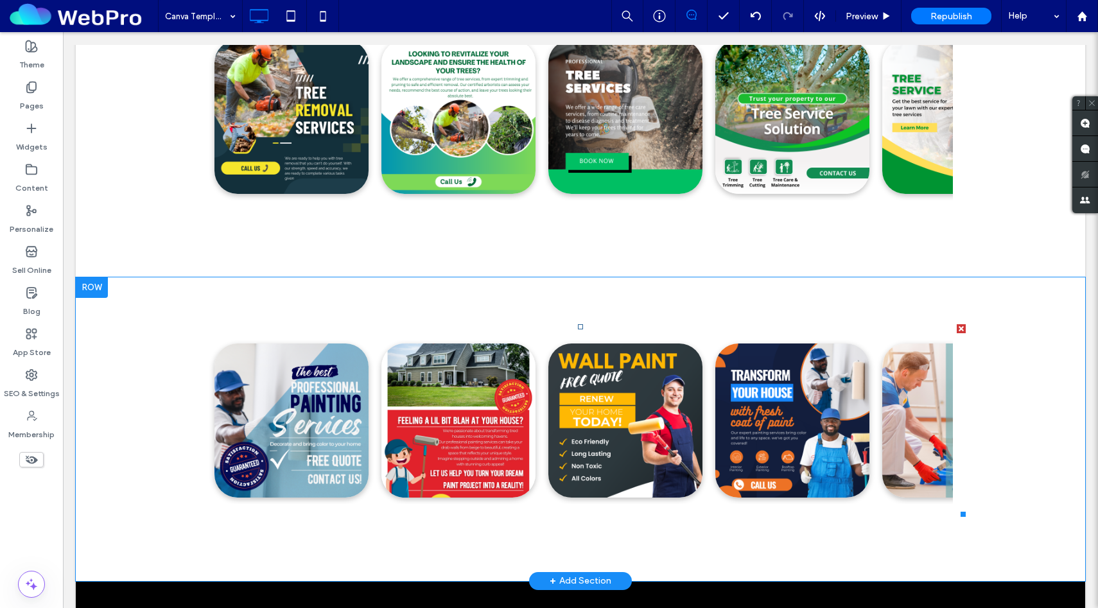
scroll to position [1671, 0]
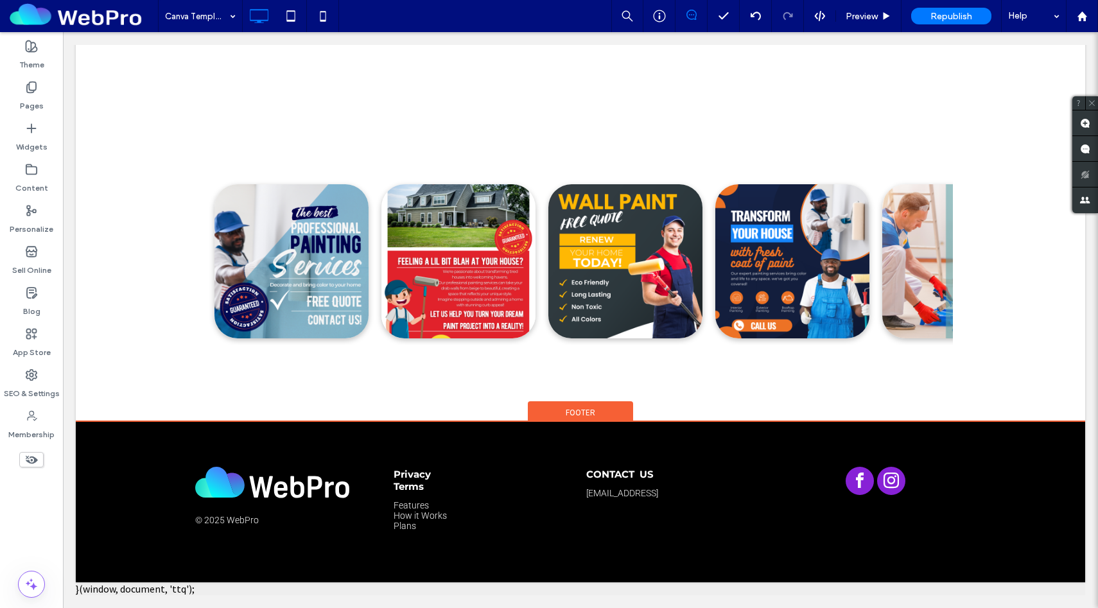
click at [581, 410] on span "Footer" at bounding box center [581, 412] width 30 height 11
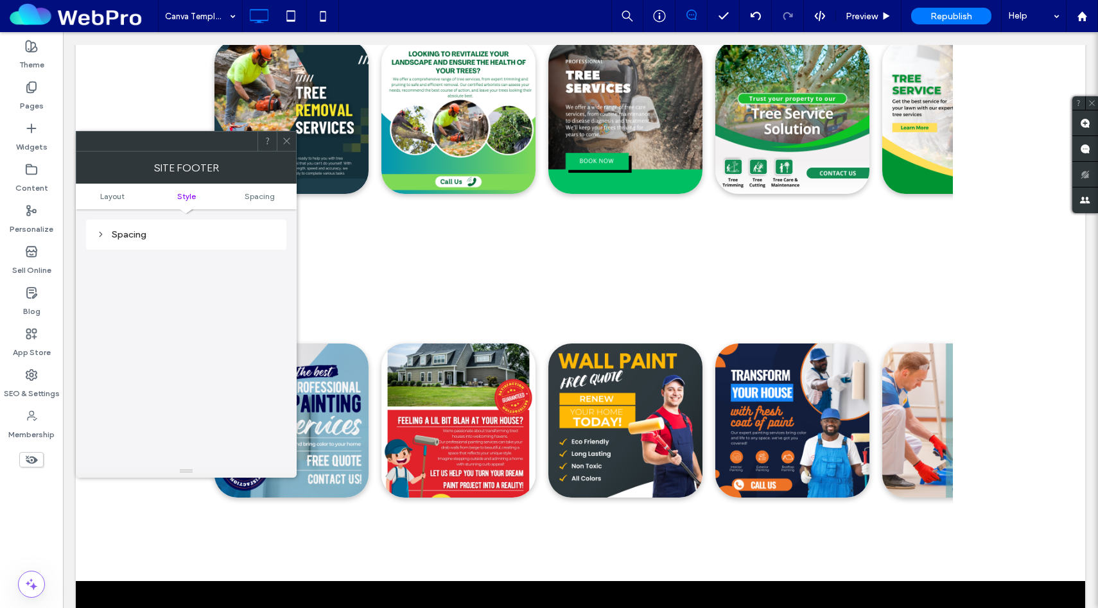
scroll to position [0, 0]
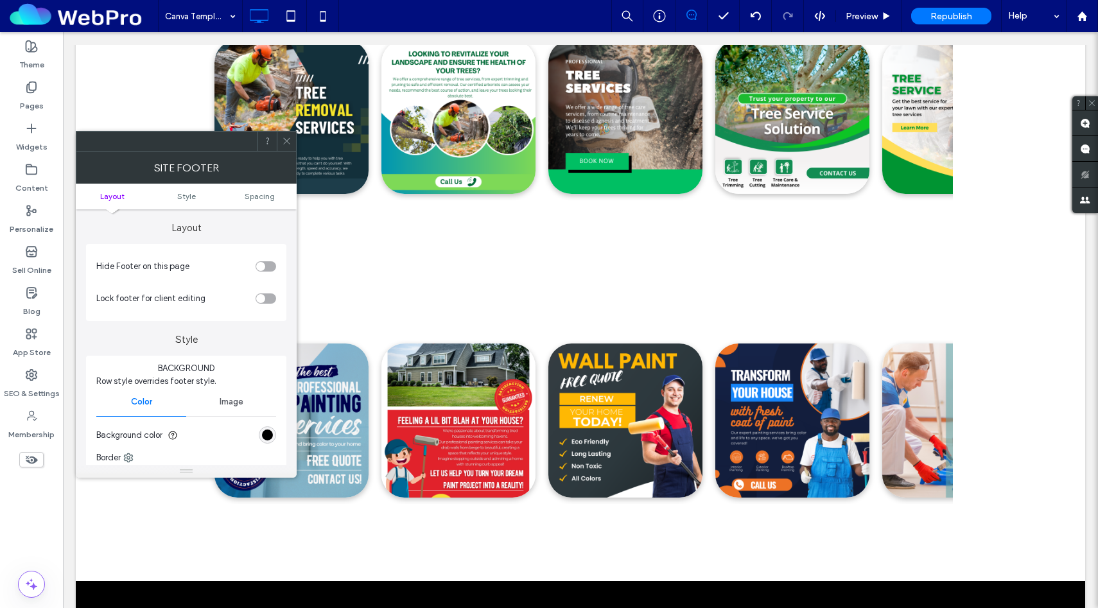
click at [289, 144] on icon at bounding box center [287, 141] width 10 height 10
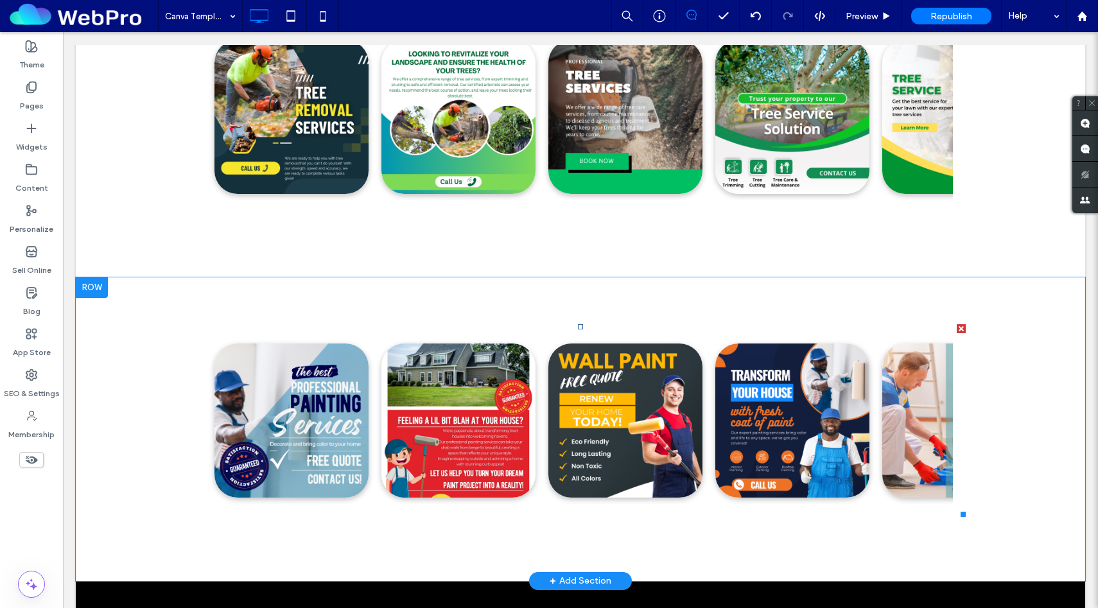
scroll to position [1671, 0]
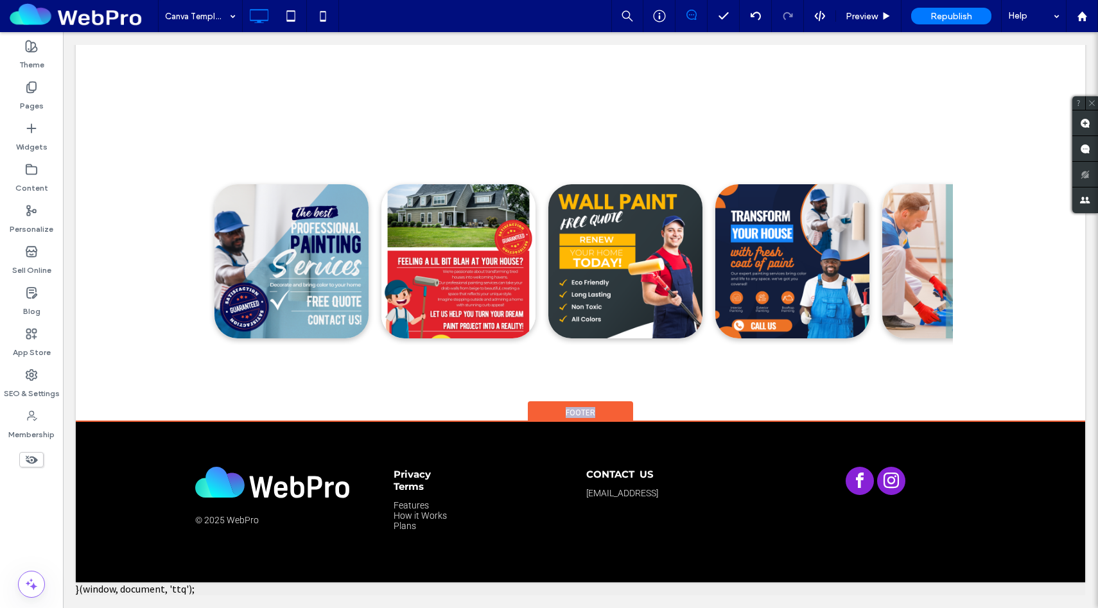
click at [563, 409] on div "Footer" at bounding box center [580, 410] width 105 height 19
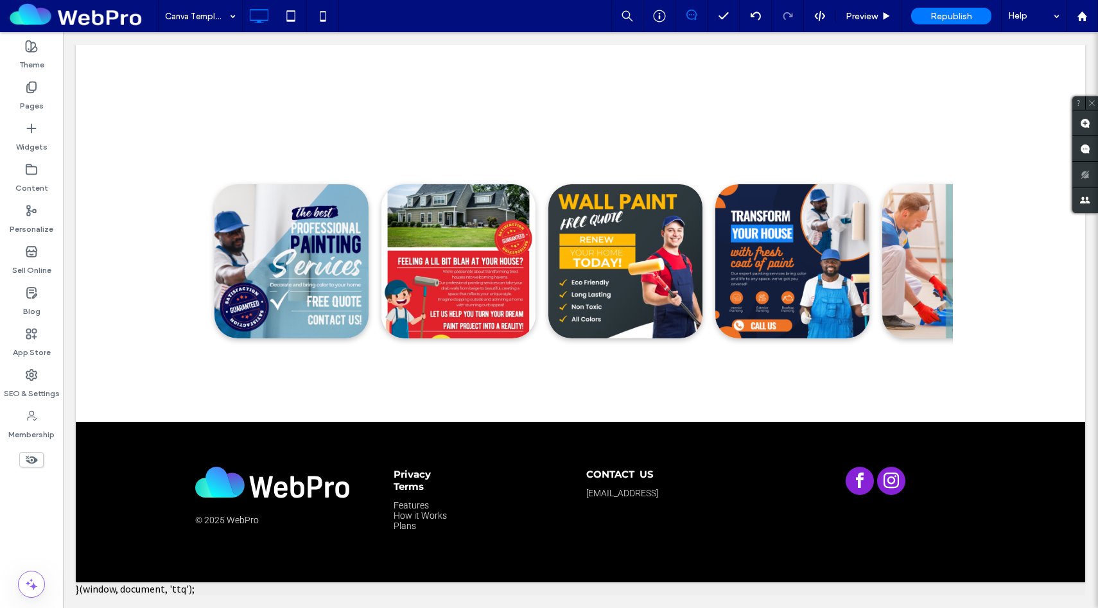
scroll to position [1510, 0]
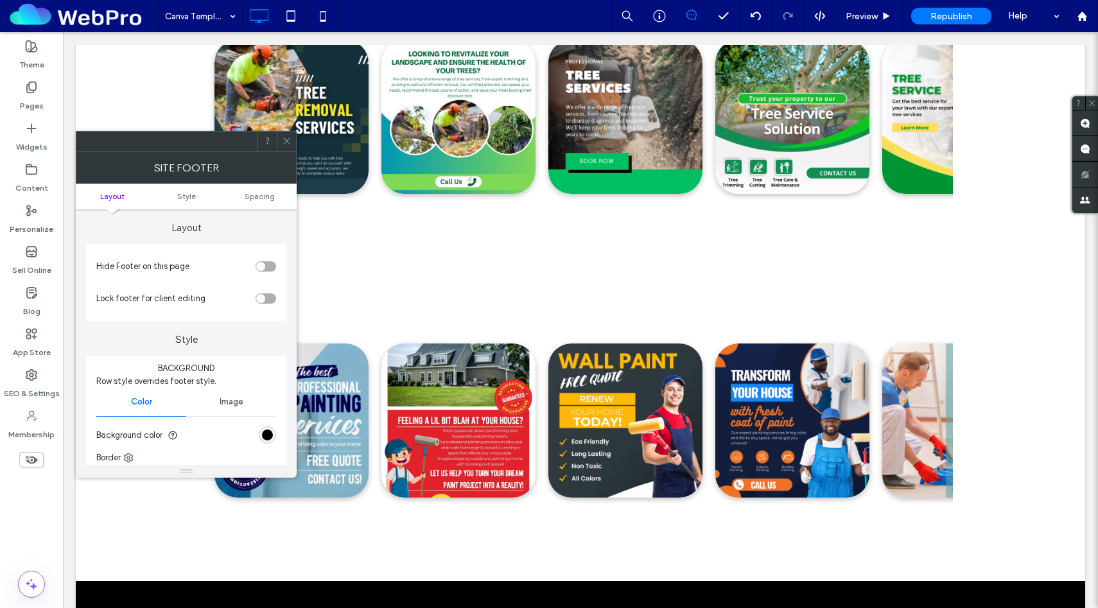
click at [264, 265] on div "toggle" at bounding box center [260, 266] width 9 height 9
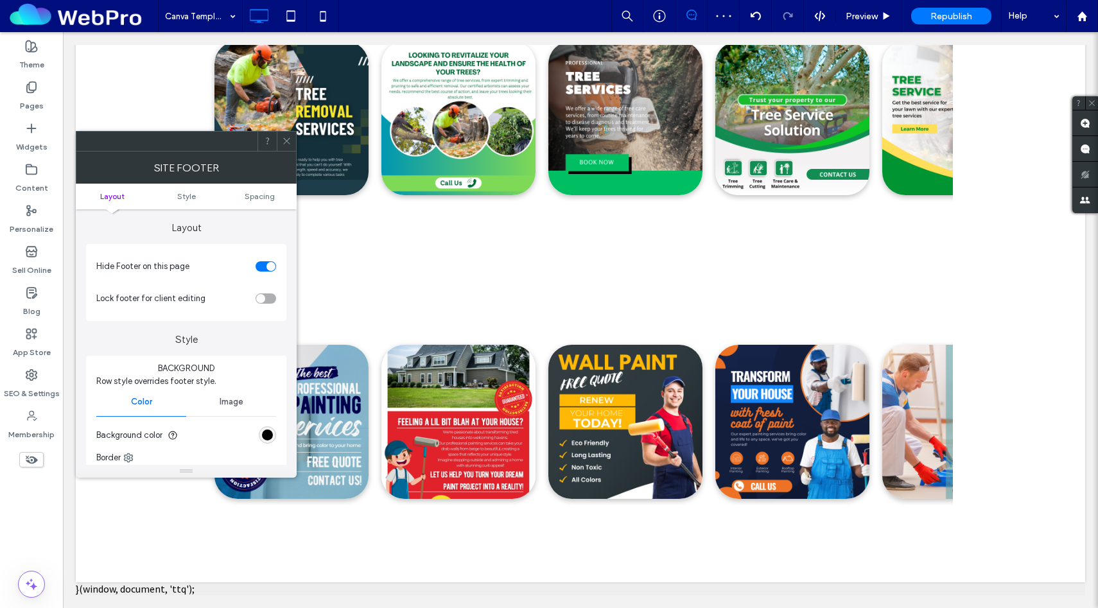
click at [289, 143] on use at bounding box center [286, 141] width 6 height 6
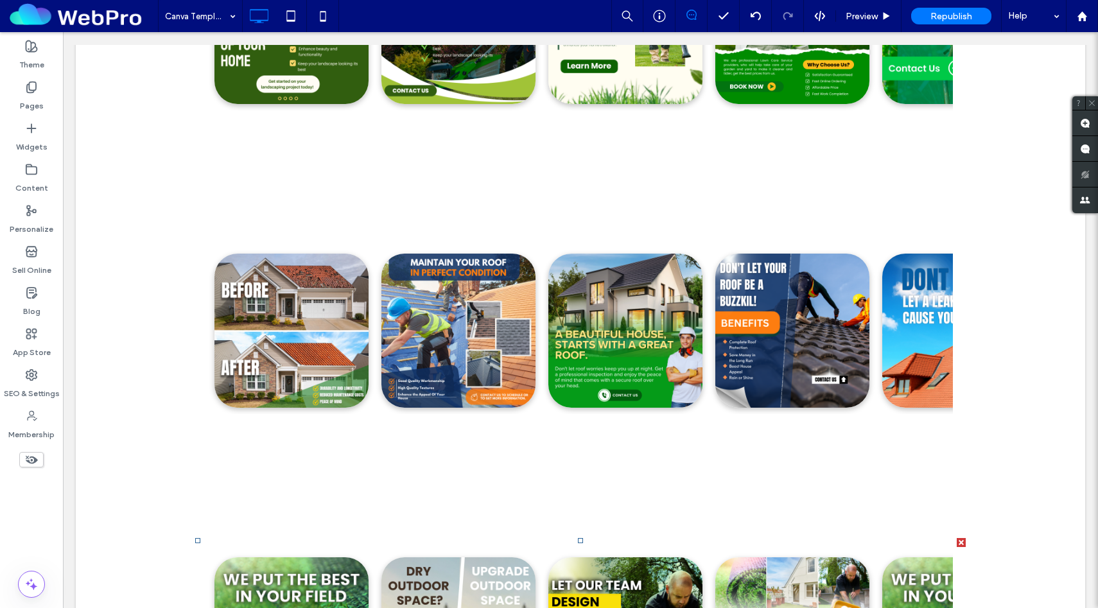
scroll to position [0, 0]
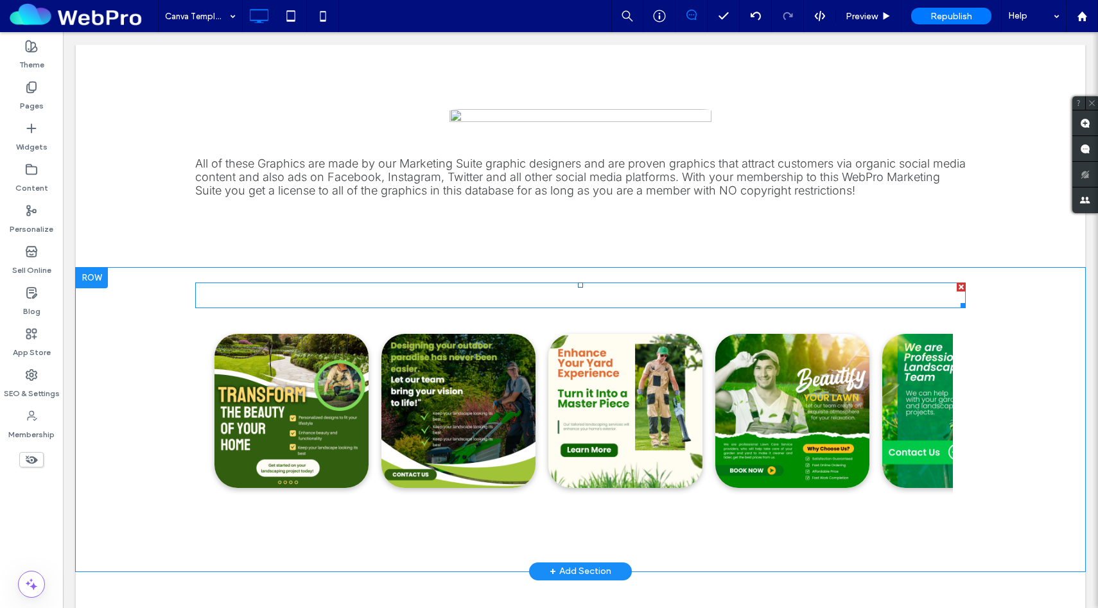
click at [317, 296] on span "Landscaping Graphics" at bounding box center [300, 295] width 211 height 23
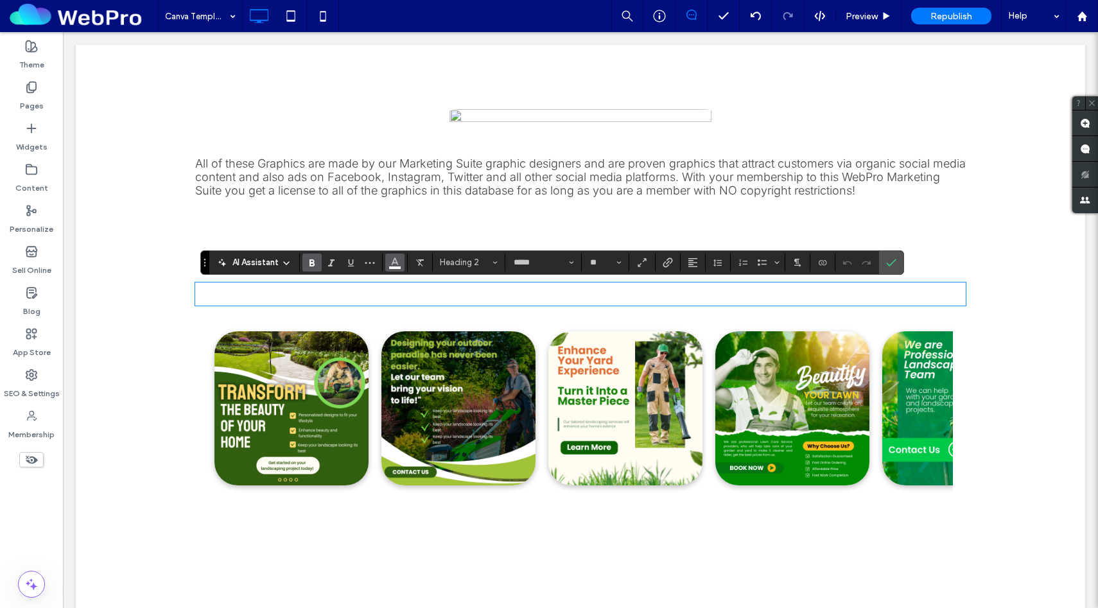
click at [393, 265] on icon "Color" at bounding box center [395, 261] width 10 height 10
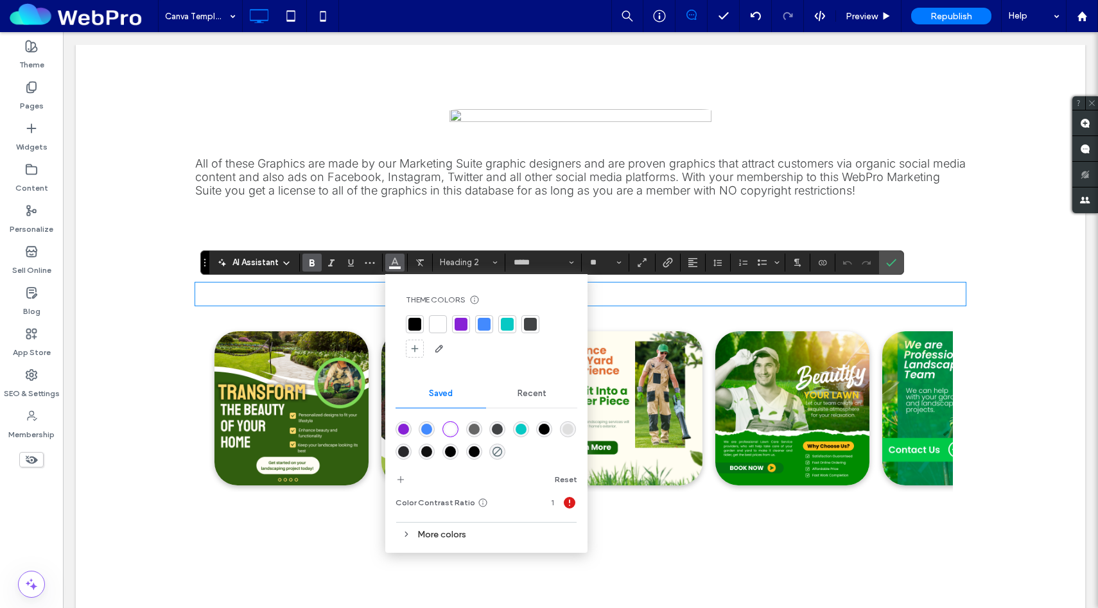
click at [416, 322] on div at bounding box center [415, 324] width 13 height 13
click at [894, 266] on icon "Confirm" at bounding box center [891, 263] width 10 height 10
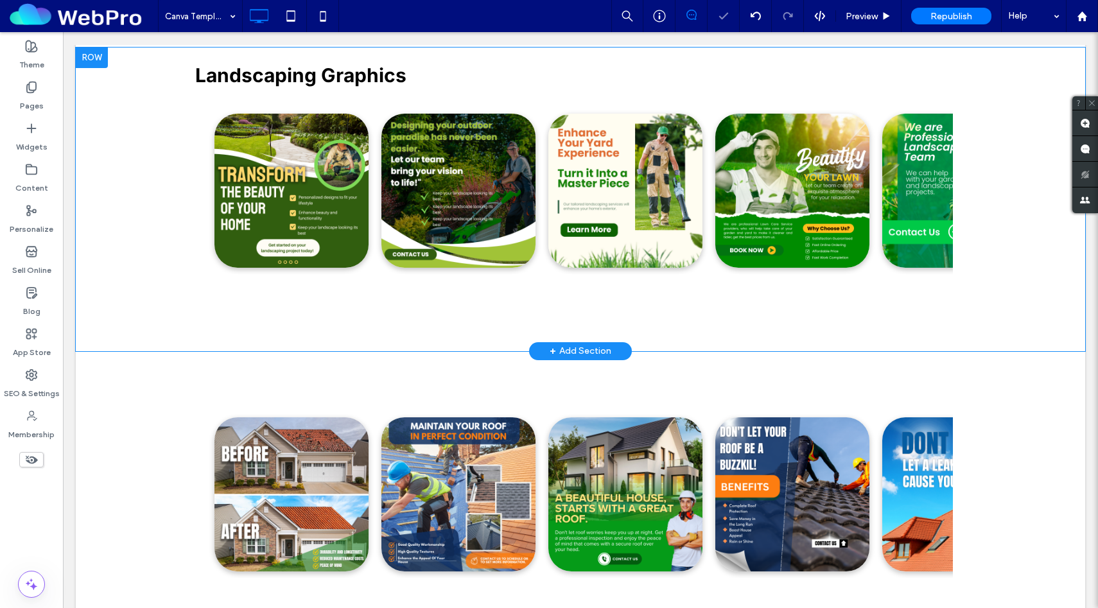
scroll to position [235, 0]
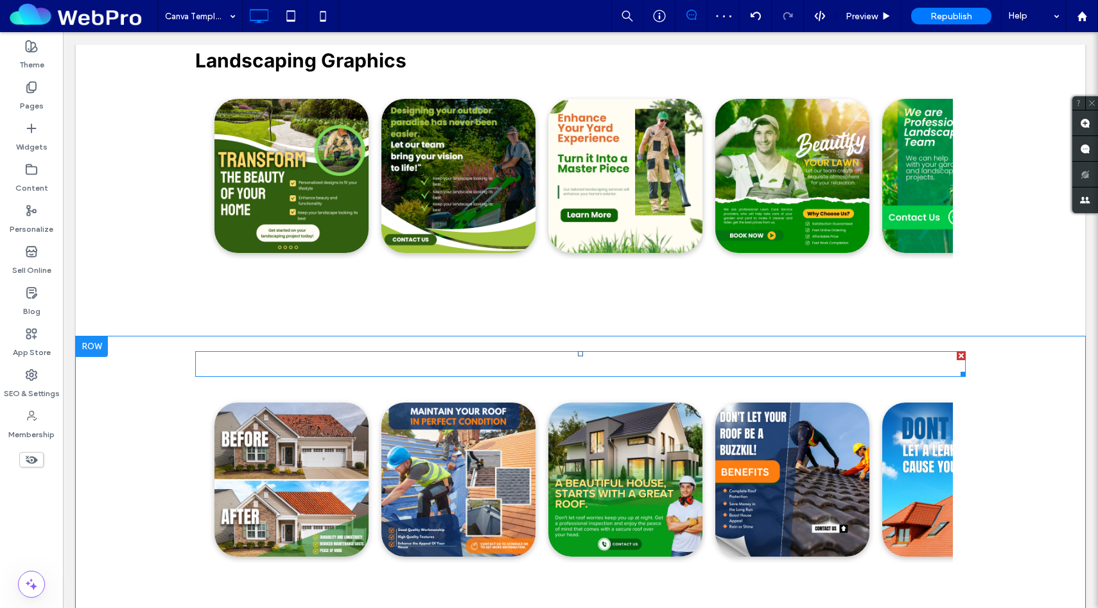
click at [275, 360] on span "Roofing Graphics" at bounding box center [276, 364] width 163 height 23
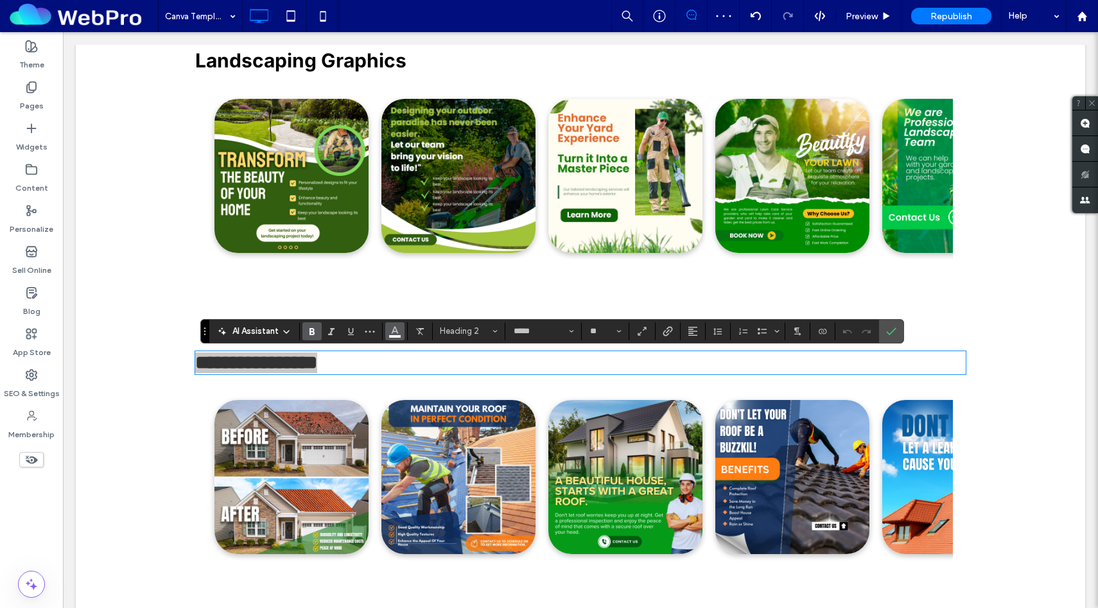
click at [393, 337] on span "Color" at bounding box center [395, 330] width 10 height 17
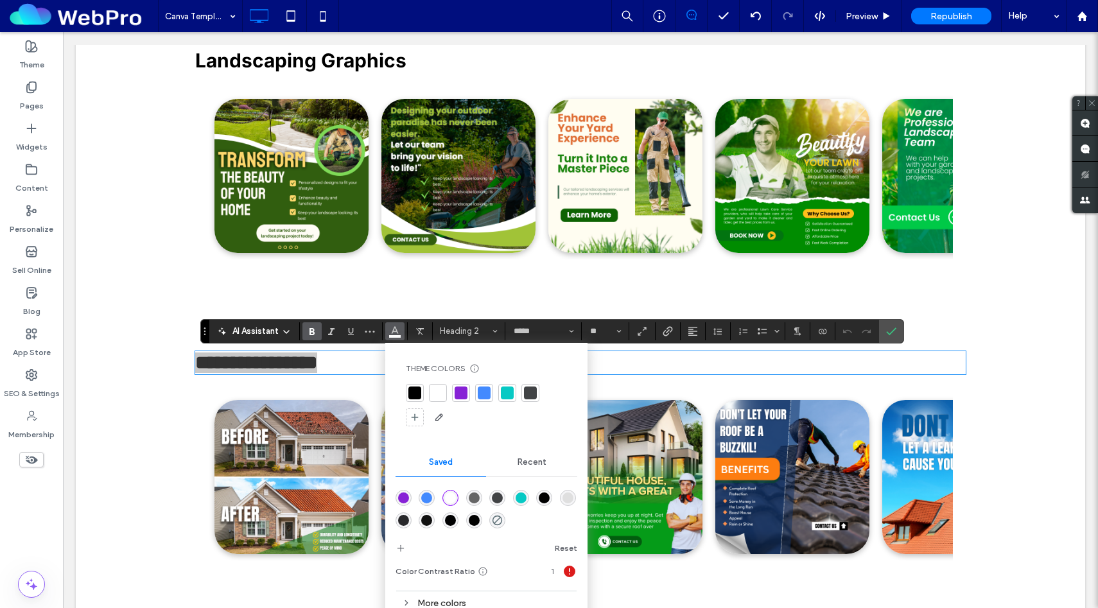
click at [414, 391] on div at bounding box center [415, 393] width 13 height 13
click at [895, 328] on icon "Confirm" at bounding box center [891, 331] width 10 height 10
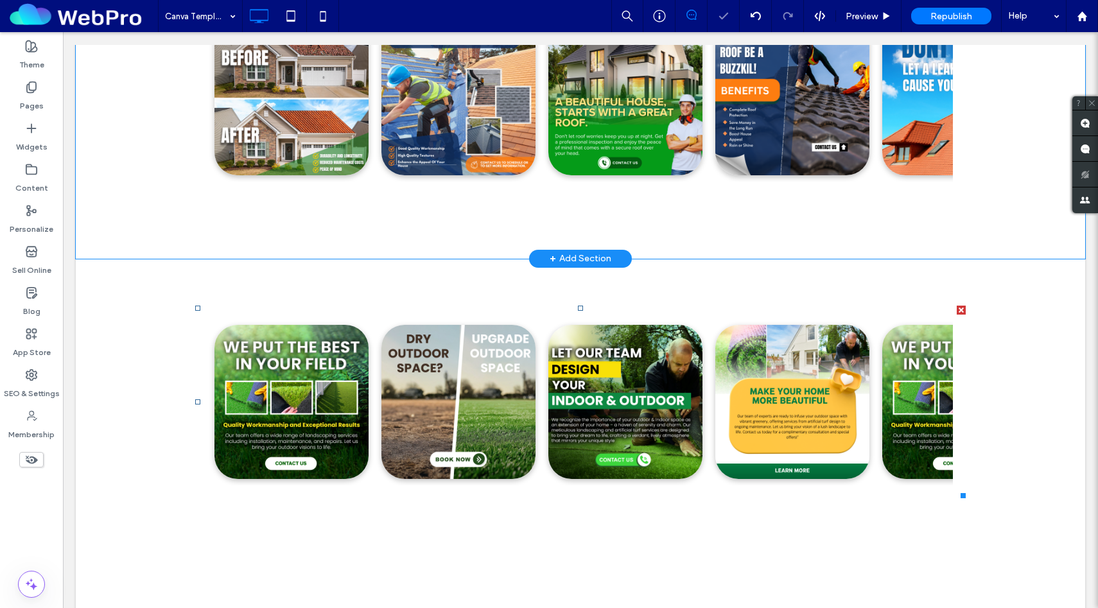
scroll to position [628, 0]
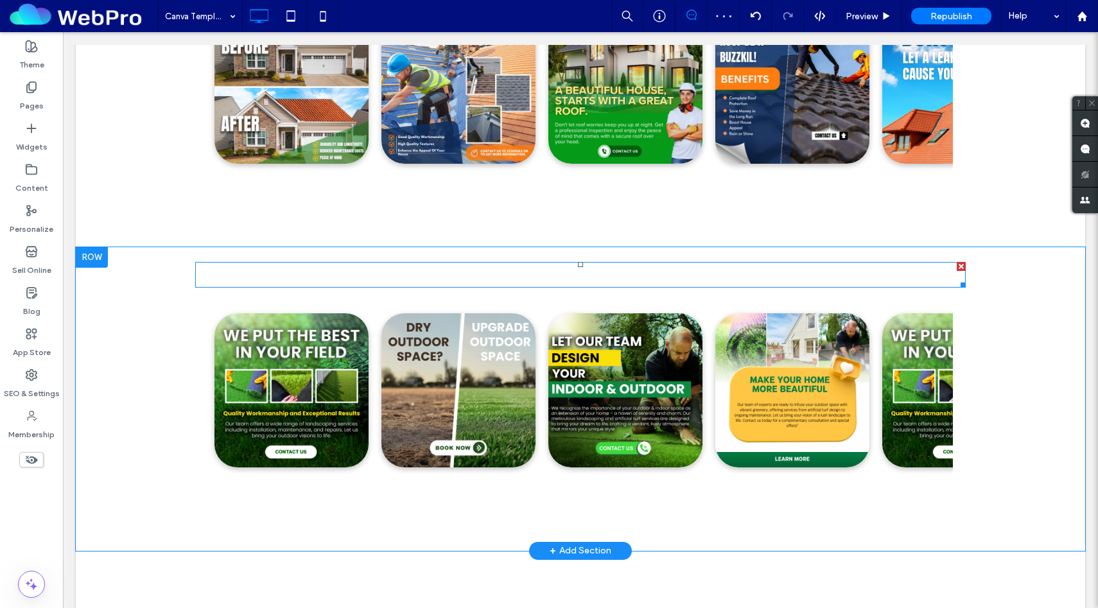
click at [301, 281] on span "Artificial Turf Graphics" at bounding box center [302, 274] width 215 height 23
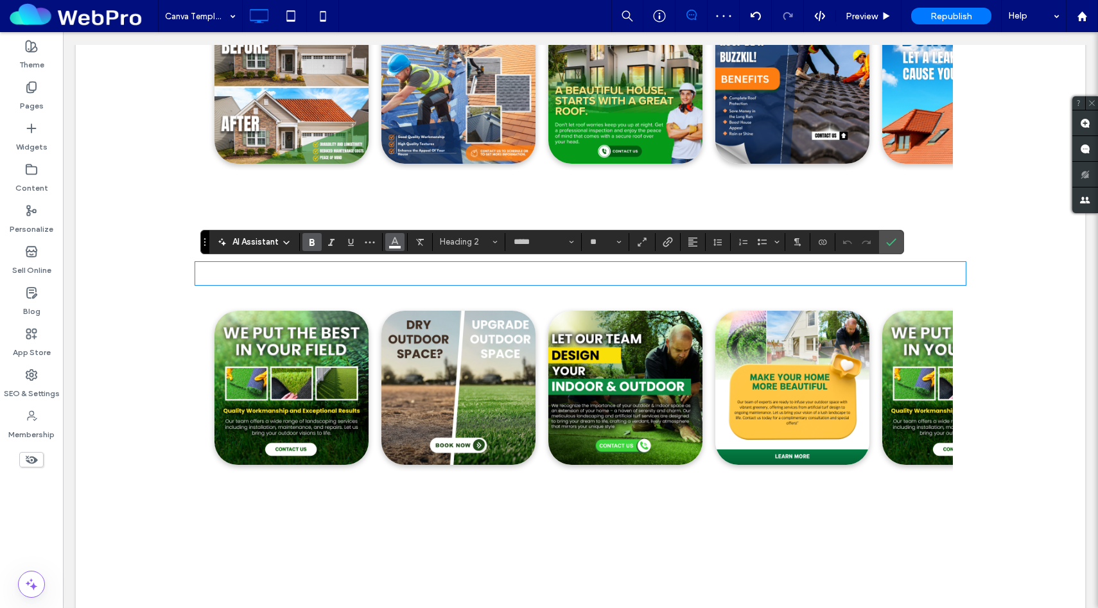
click at [396, 236] on icon "Color" at bounding box center [395, 241] width 10 height 10
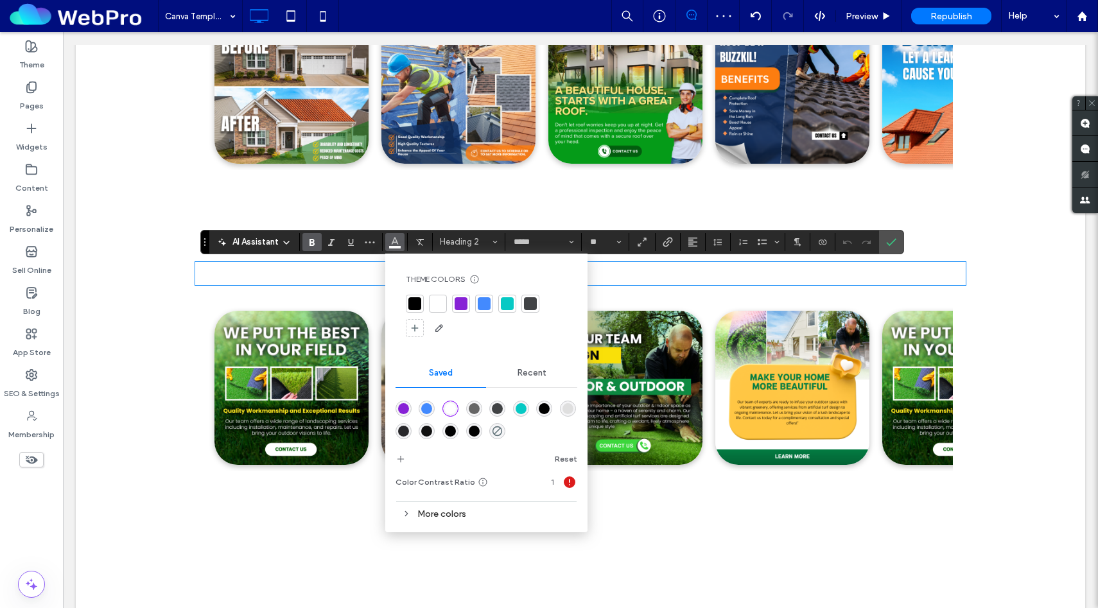
click at [417, 306] on div at bounding box center [415, 303] width 13 height 13
click at [885, 241] on label "Confirm" at bounding box center [891, 242] width 19 height 23
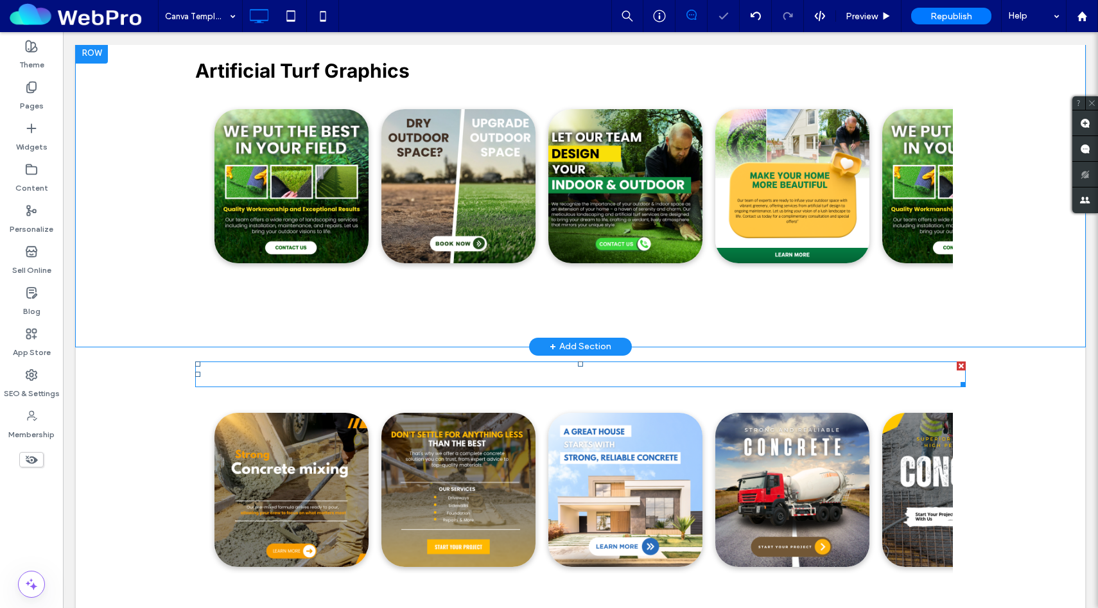
scroll to position [836, 0]
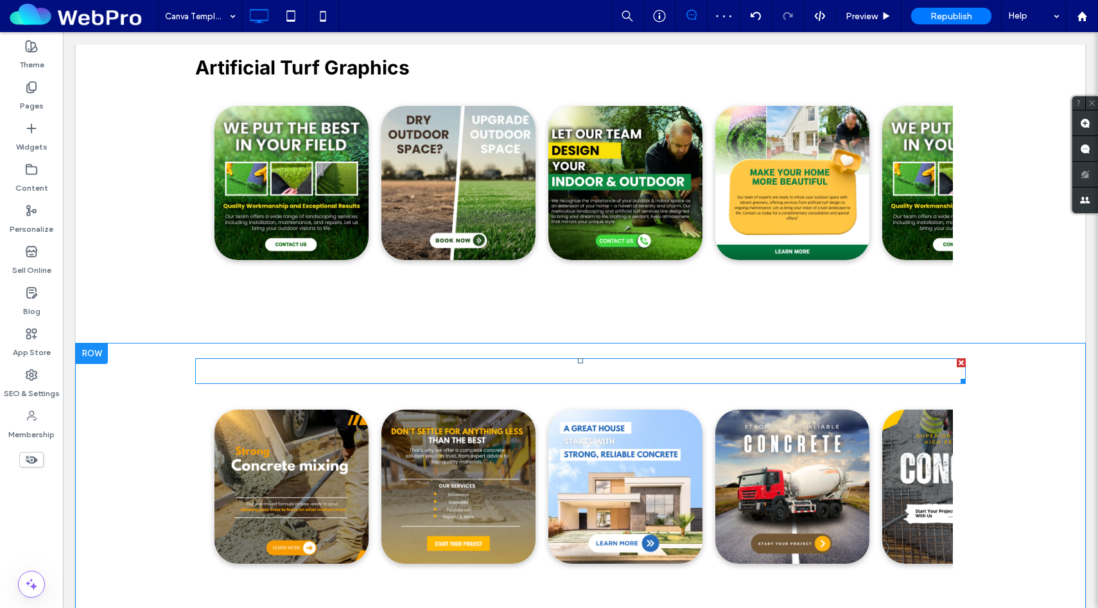
click at [243, 370] on span "Concrete Graphics" at bounding box center [283, 371] width 177 height 23
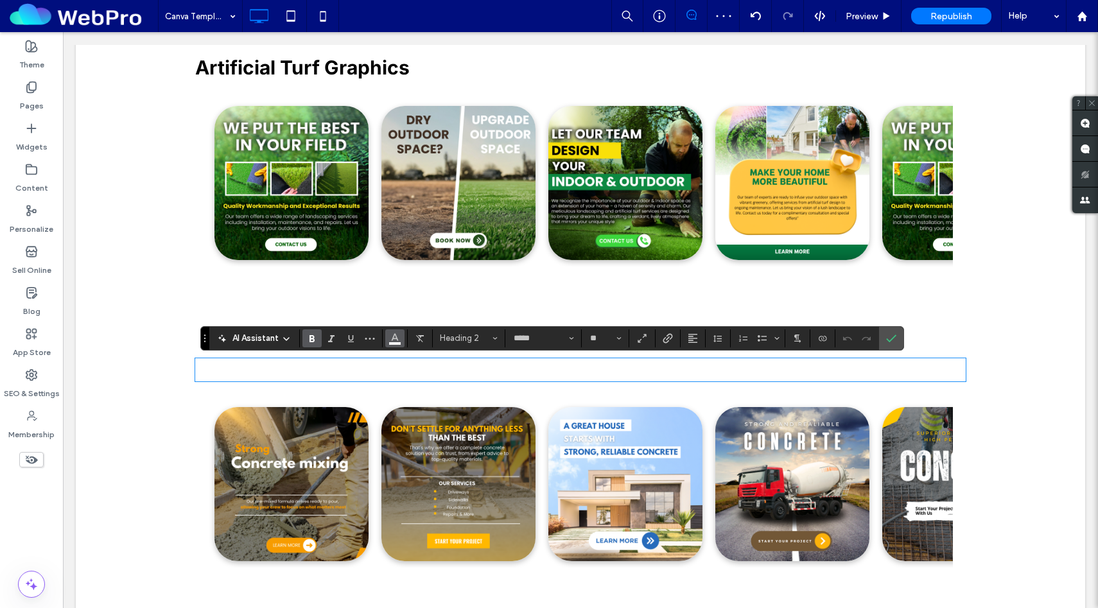
click at [392, 338] on icon "Color" at bounding box center [395, 337] width 10 height 10
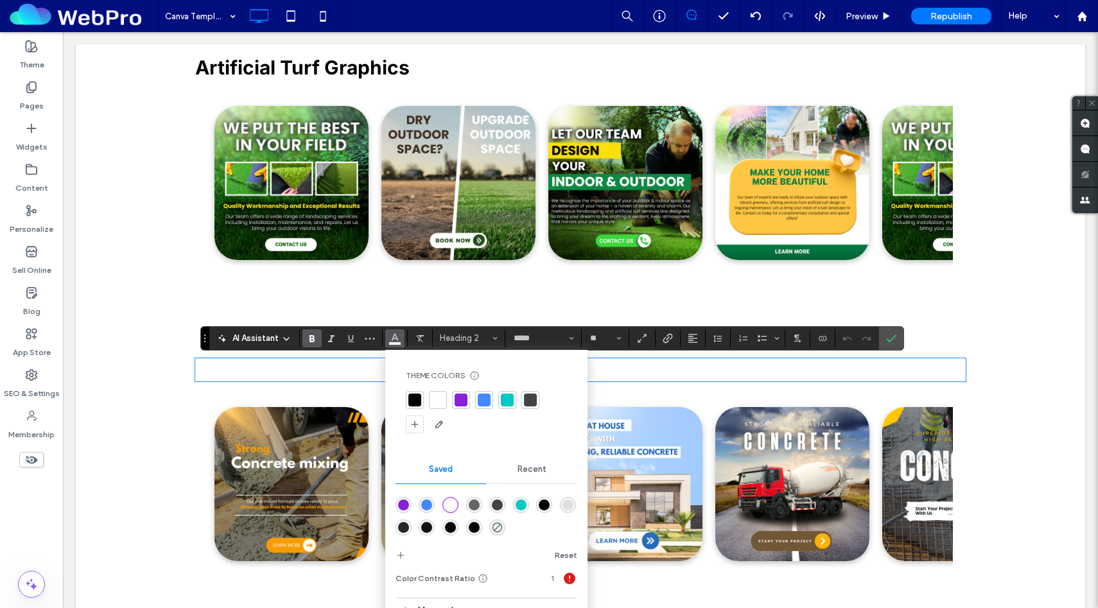
click at [414, 397] on div at bounding box center [415, 400] width 13 height 13
click at [886, 339] on use "Confirm" at bounding box center [891, 339] width 10 height 8
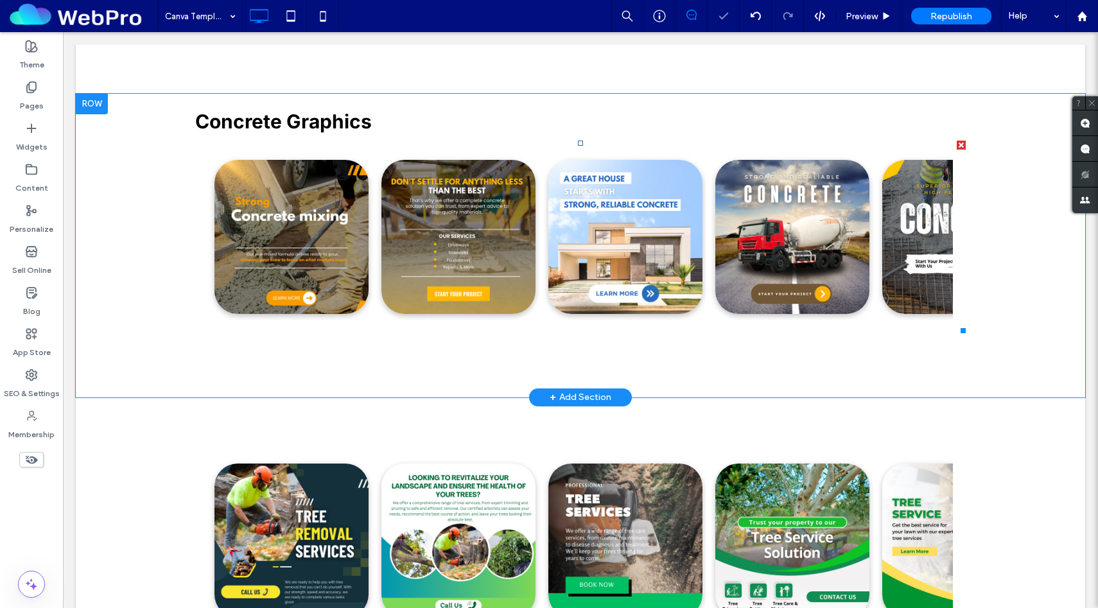
scroll to position [1088, 0]
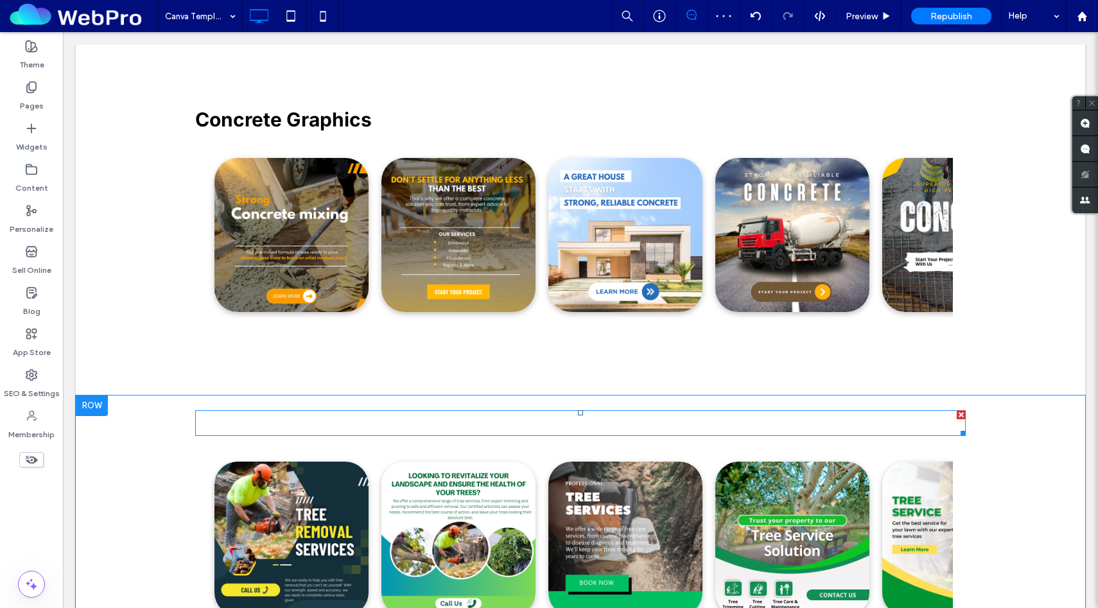
click at [348, 431] on span "Tree Service Graphics" at bounding box center [299, 423] width 208 height 23
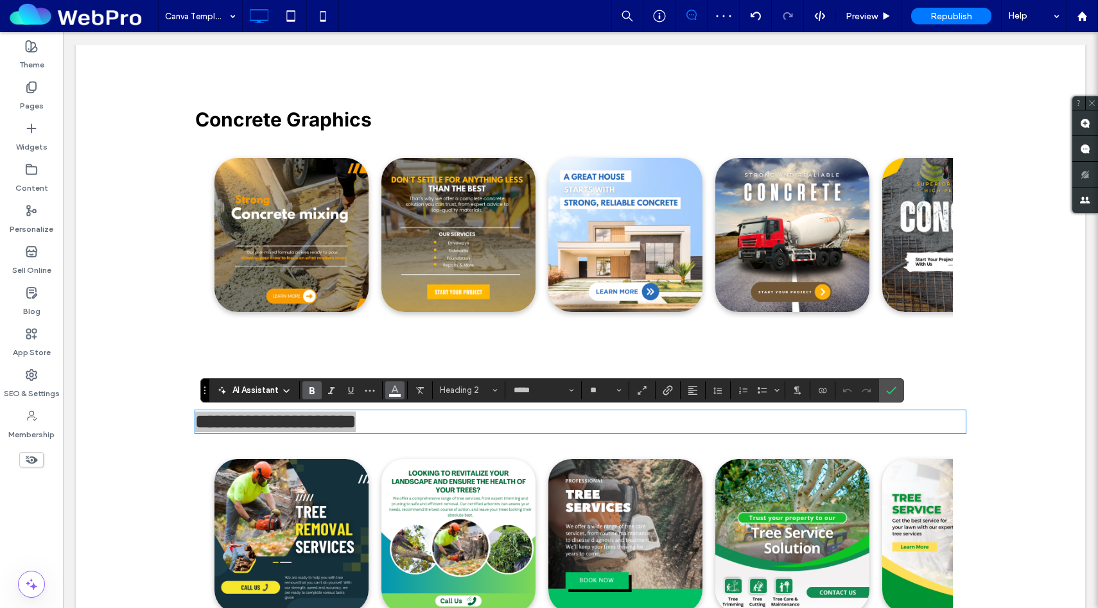
click at [393, 394] on icon "Color" at bounding box center [395, 389] width 10 height 10
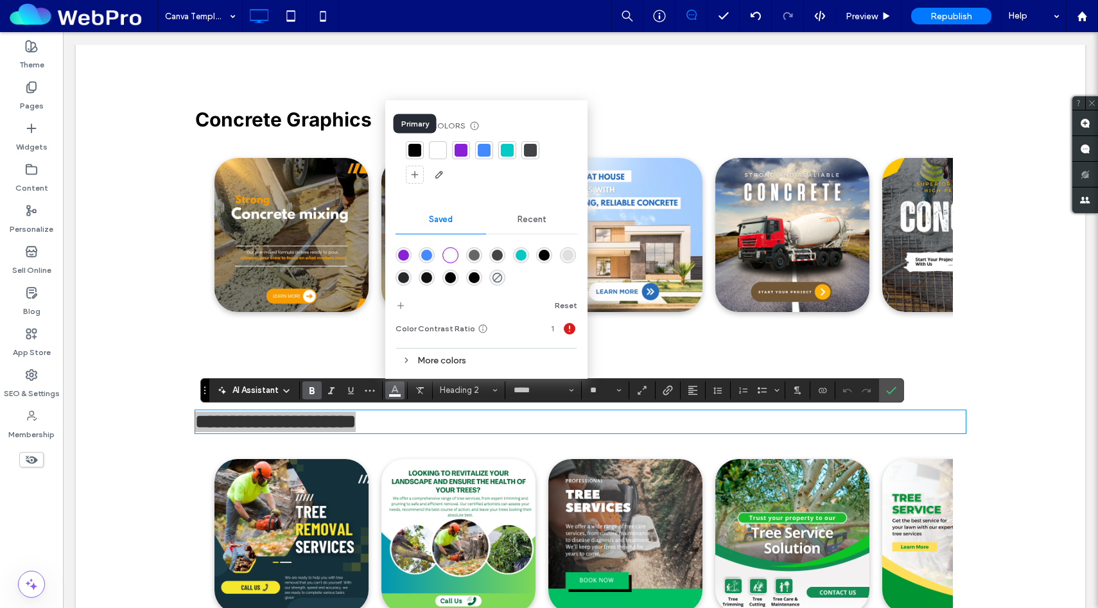
click at [414, 153] on div at bounding box center [415, 150] width 13 height 13
click at [897, 389] on label "Confirm" at bounding box center [891, 390] width 19 height 23
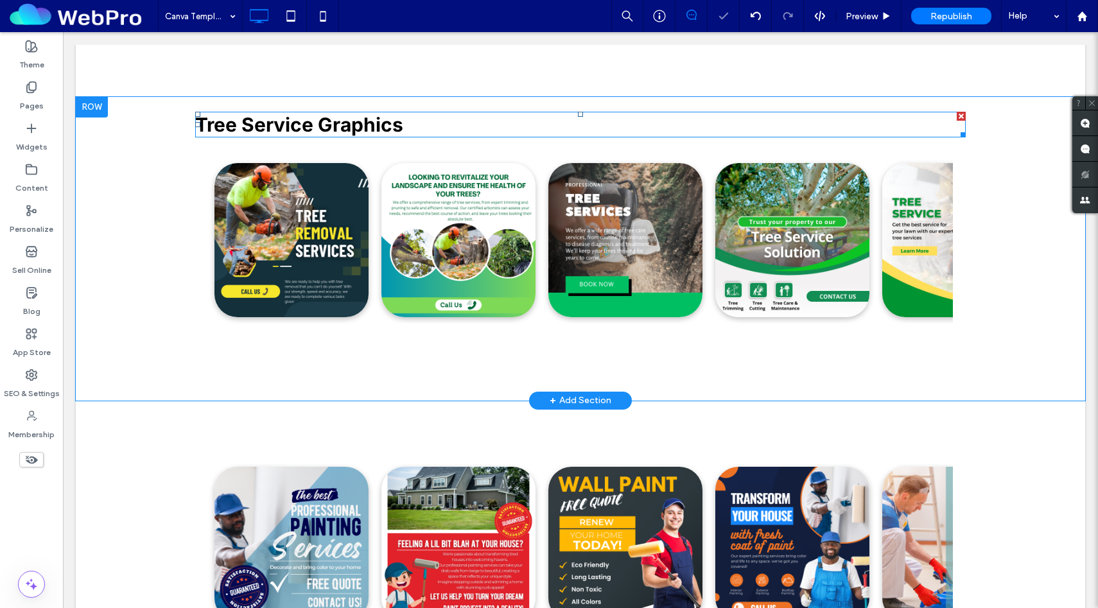
scroll to position [1510, 0]
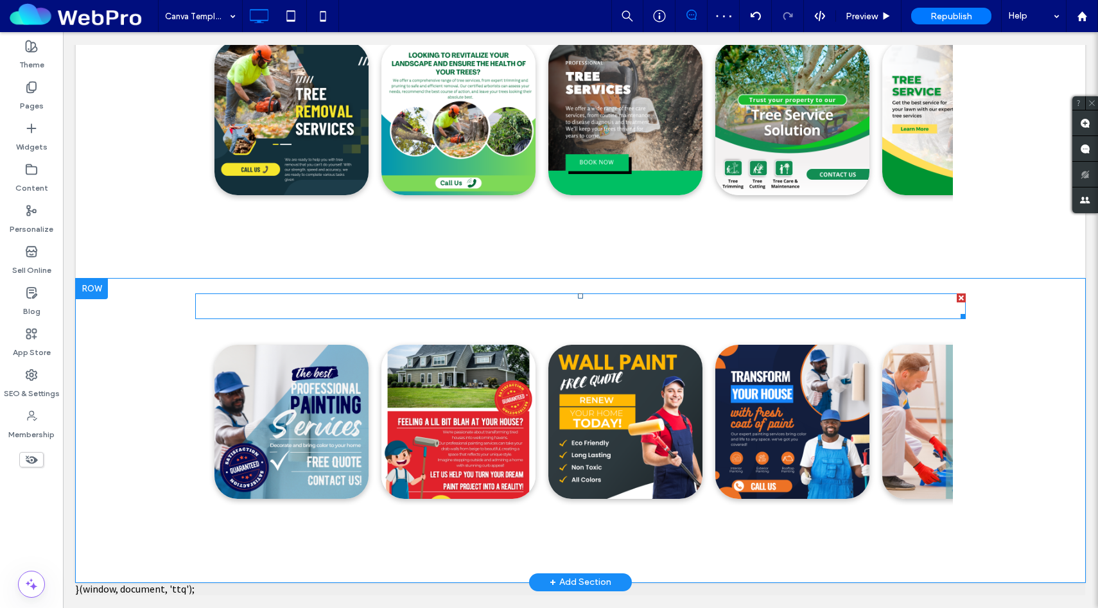
click at [282, 307] on span "Painting Graphics" at bounding box center [278, 306] width 167 height 23
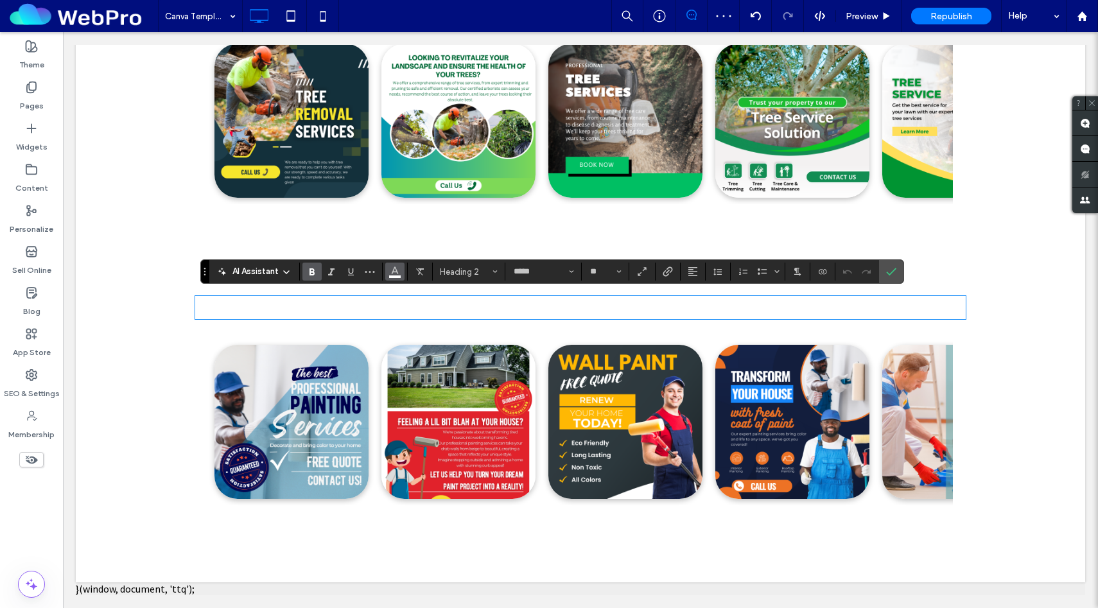
click at [391, 270] on icon "Color" at bounding box center [395, 270] width 10 height 10
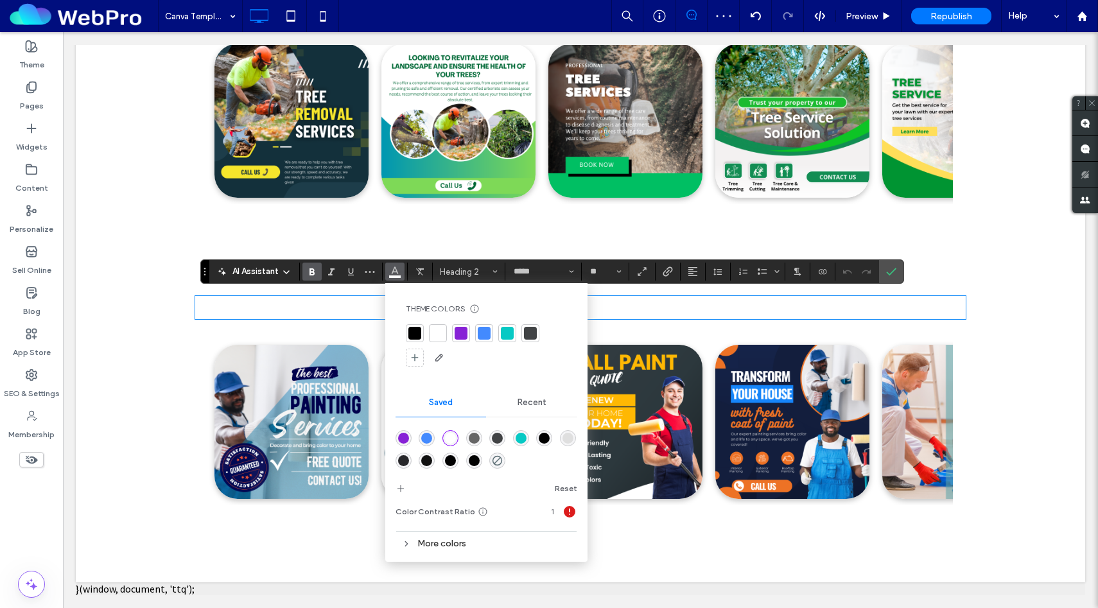
click at [414, 335] on div at bounding box center [415, 333] width 13 height 13
click at [895, 268] on icon "Confirm" at bounding box center [891, 272] width 10 height 10
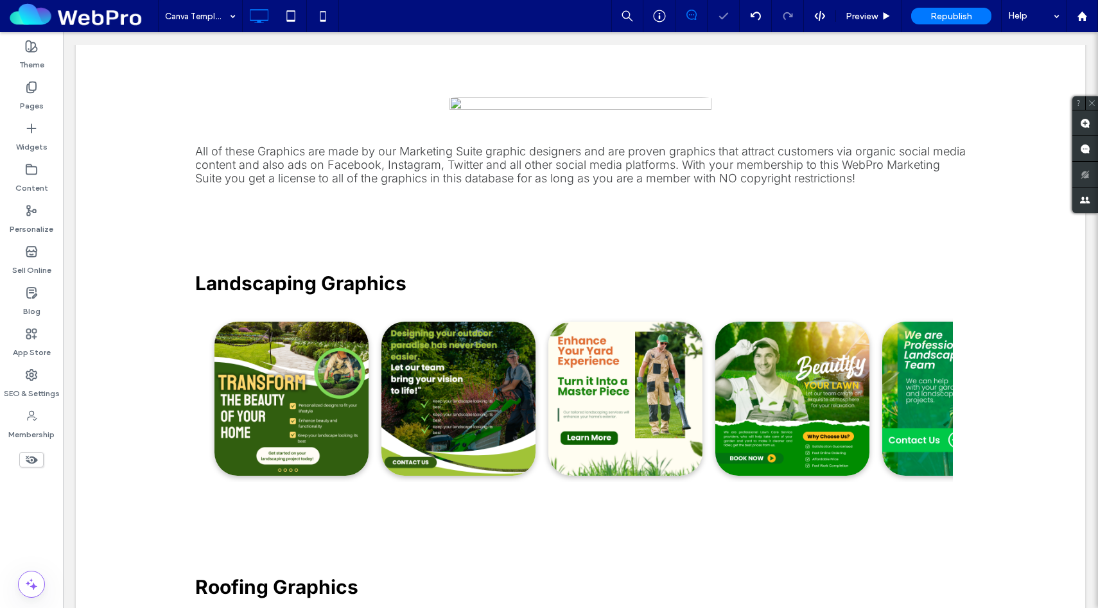
scroll to position [0, 0]
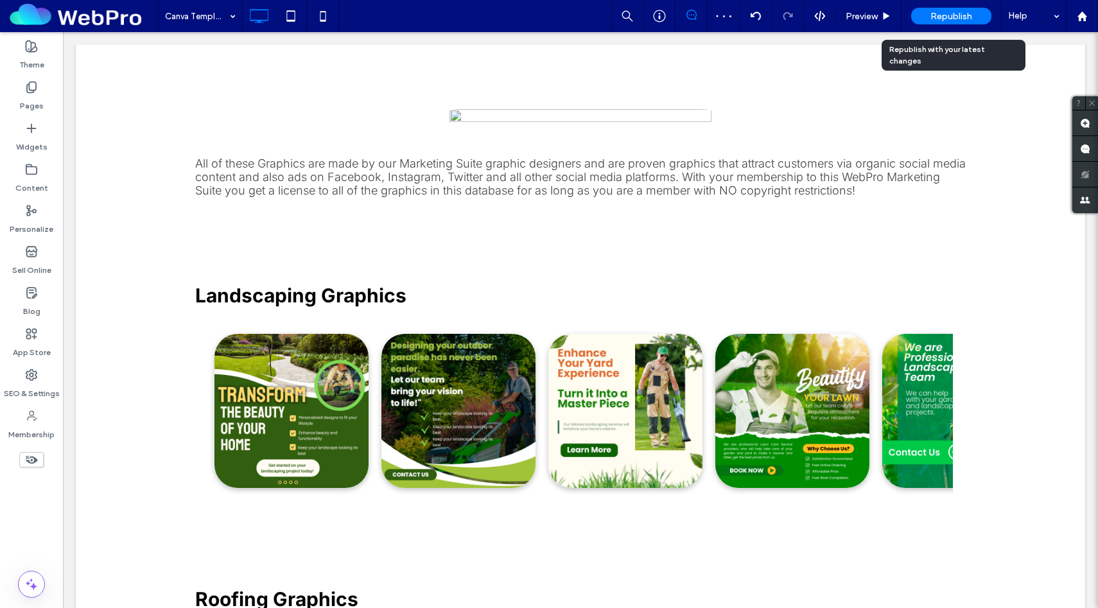
click at [951, 15] on span "Republish" at bounding box center [952, 16] width 42 height 11
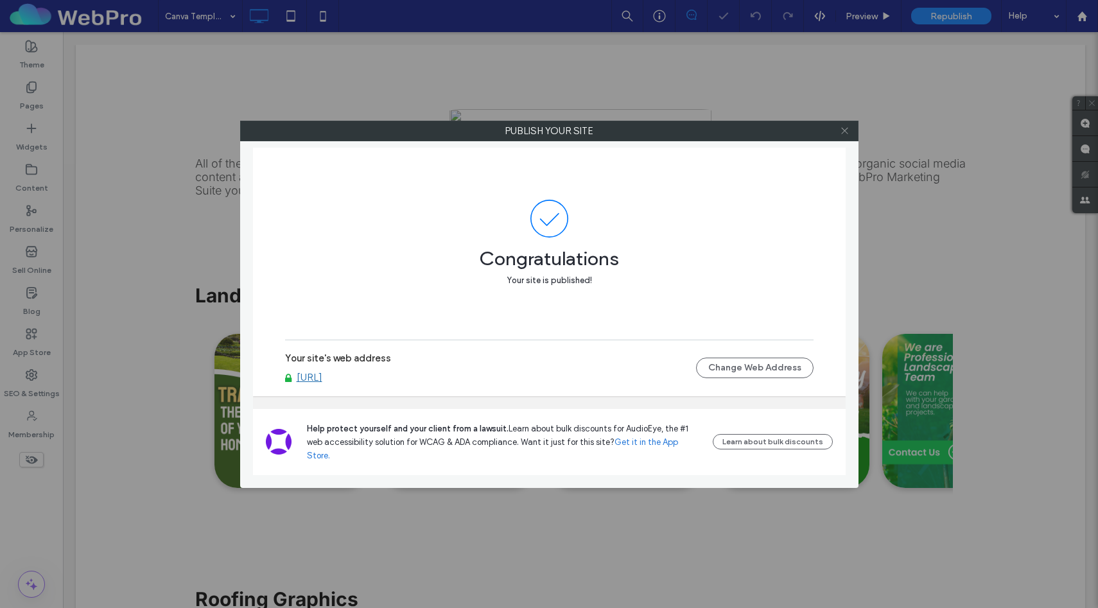
click at [846, 128] on icon at bounding box center [845, 131] width 10 height 10
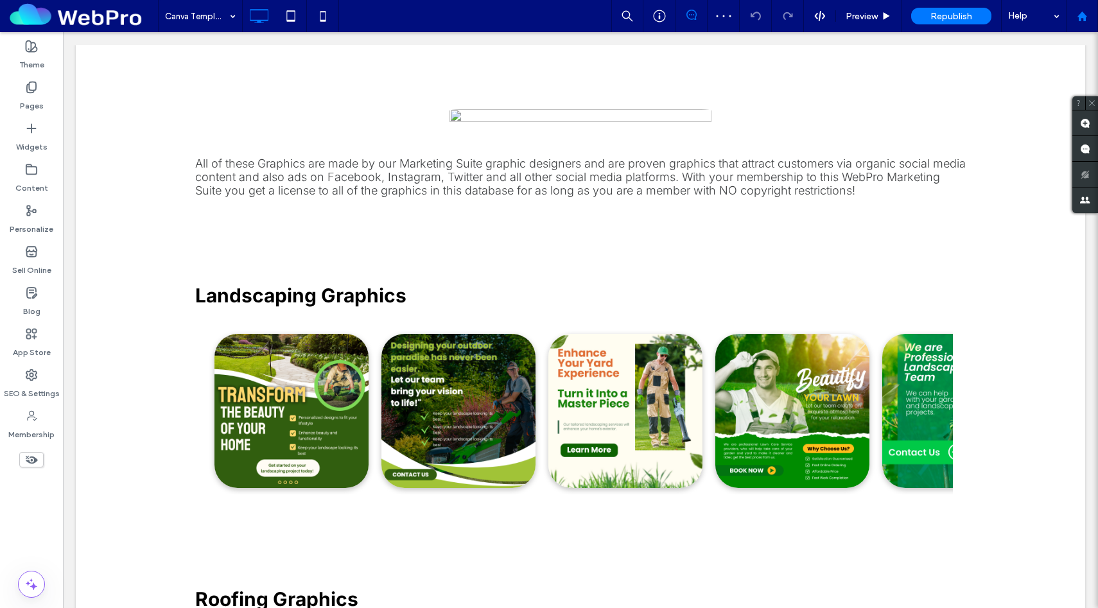
click at [1075, 22] on div at bounding box center [1082, 16] width 32 height 32
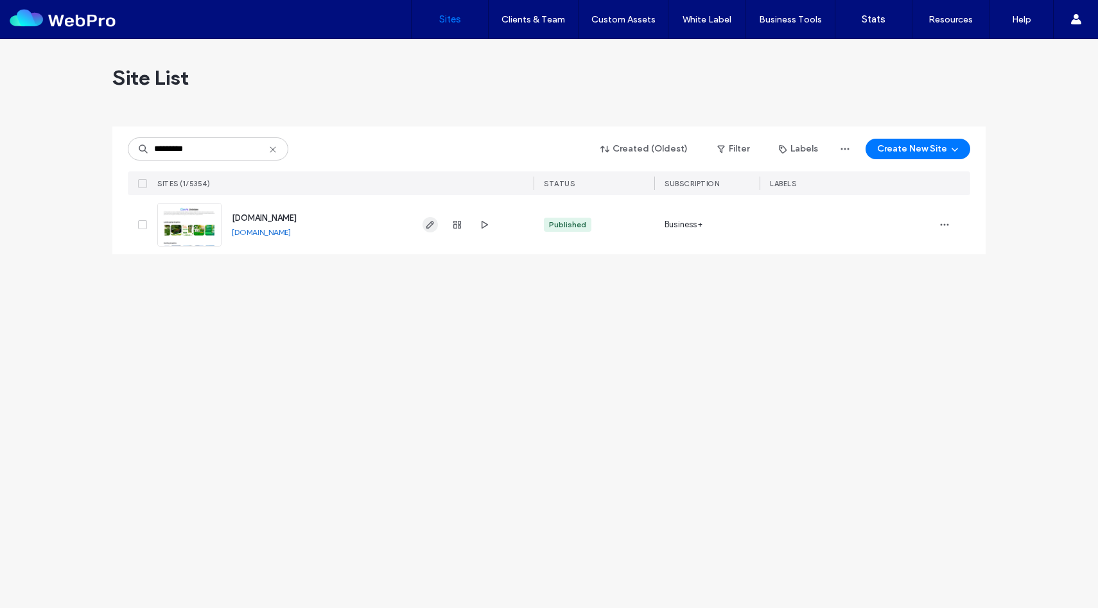
type input "*********"
click at [434, 227] on icon "button" at bounding box center [430, 225] width 10 height 10
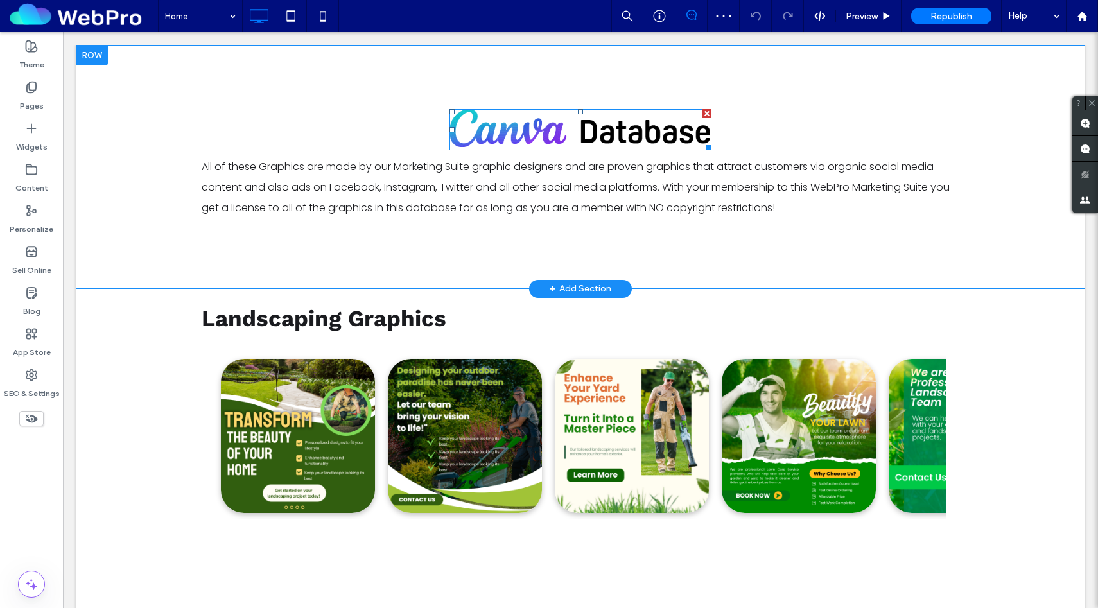
click at [574, 120] on img at bounding box center [581, 129] width 262 height 41
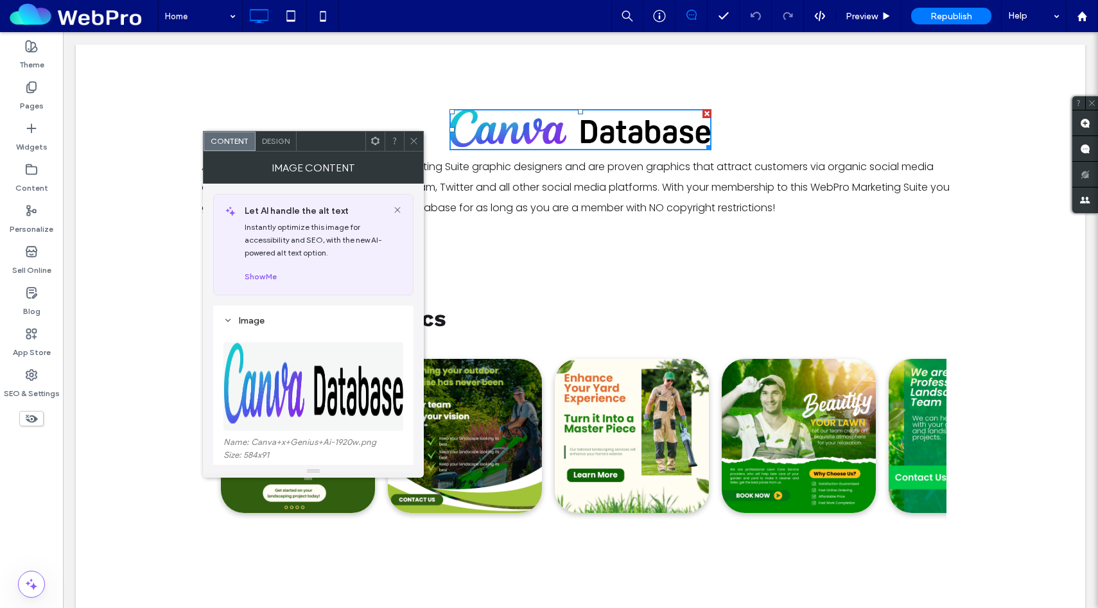
click at [417, 145] on icon at bounding box center [414, 141] width 10 height 10
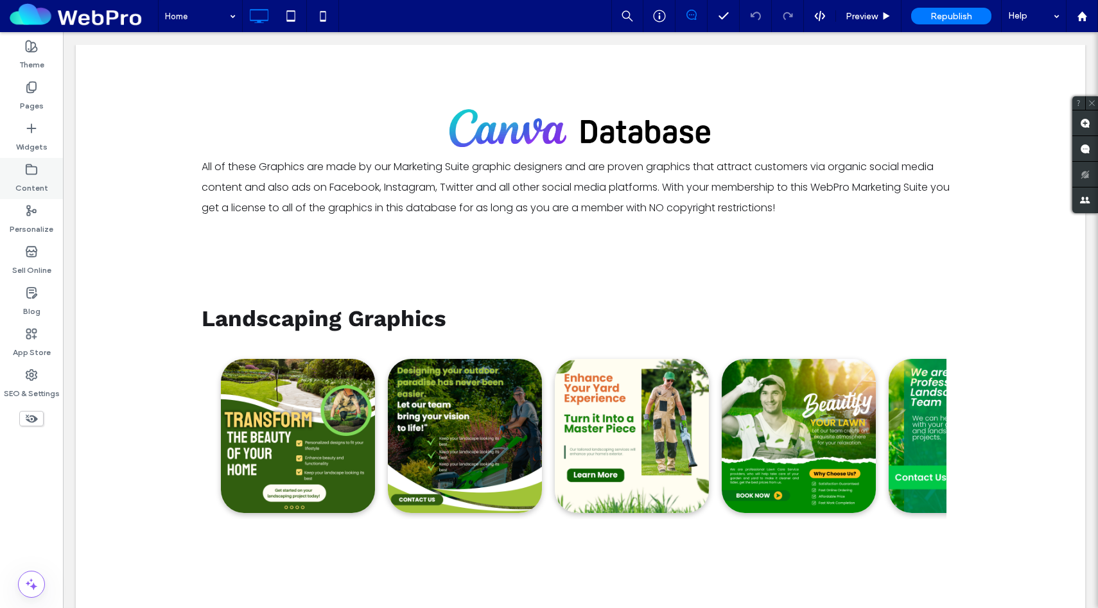
click at [26, 171] on use at bounding box center [31, 169] width 10 height 10
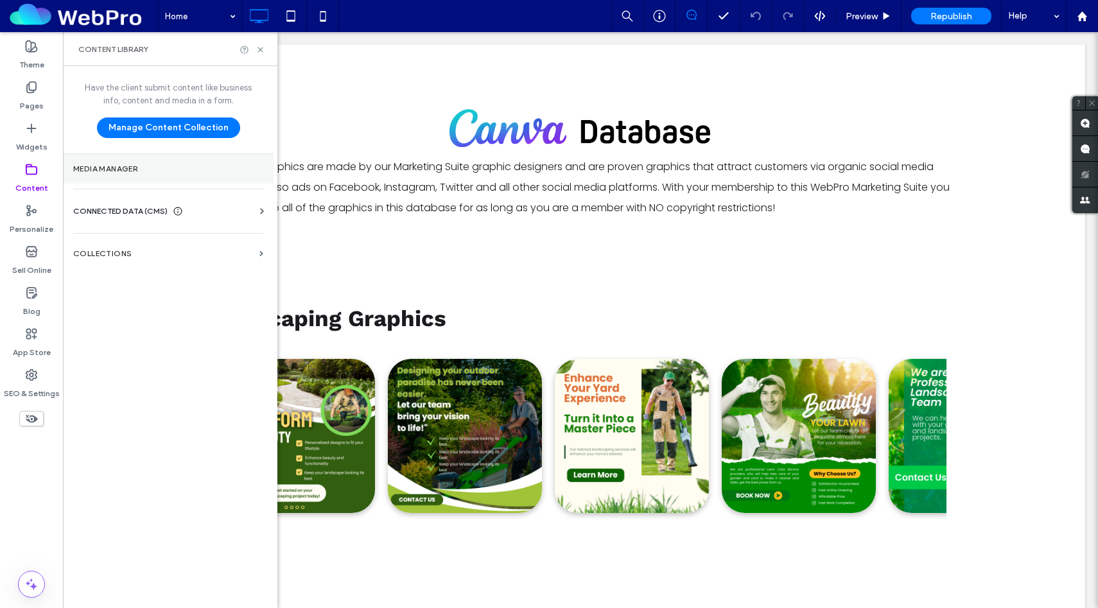
click at [118, 175] on section "Media Manager" at bounding box center [168, 169] width 211 height 30
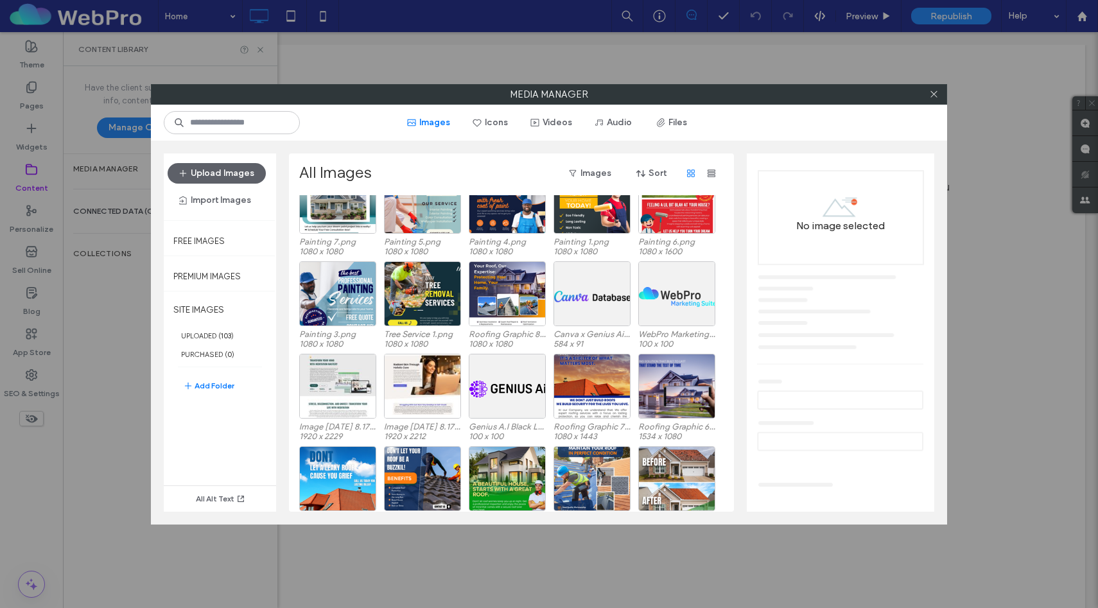
scroll to position [698, 0]
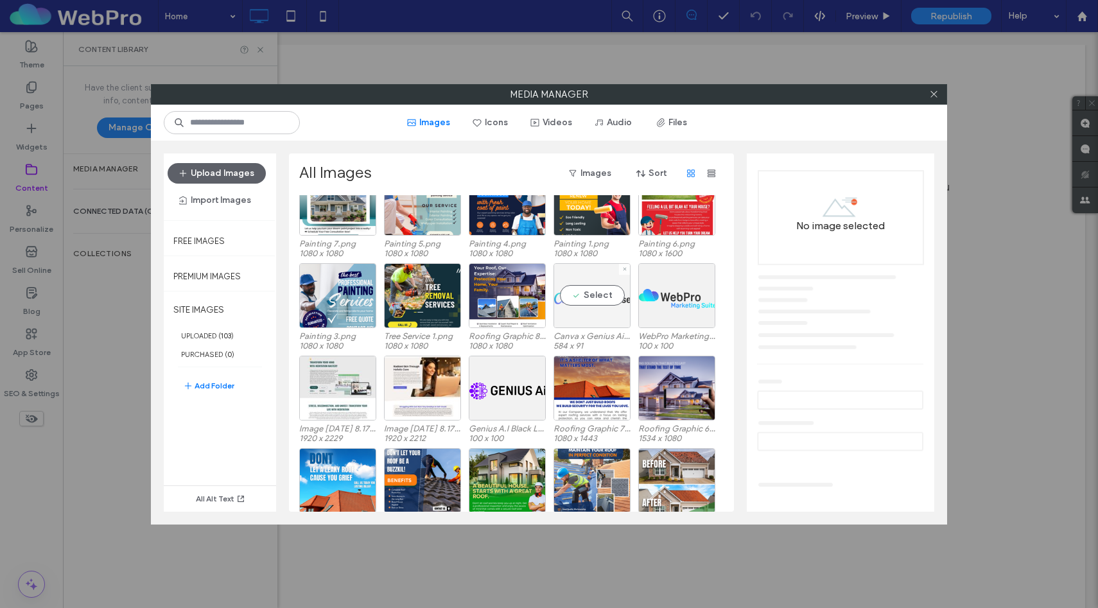
click at [601, 301] on div "Select" at bounding box center [592, 295] width 77 height 65
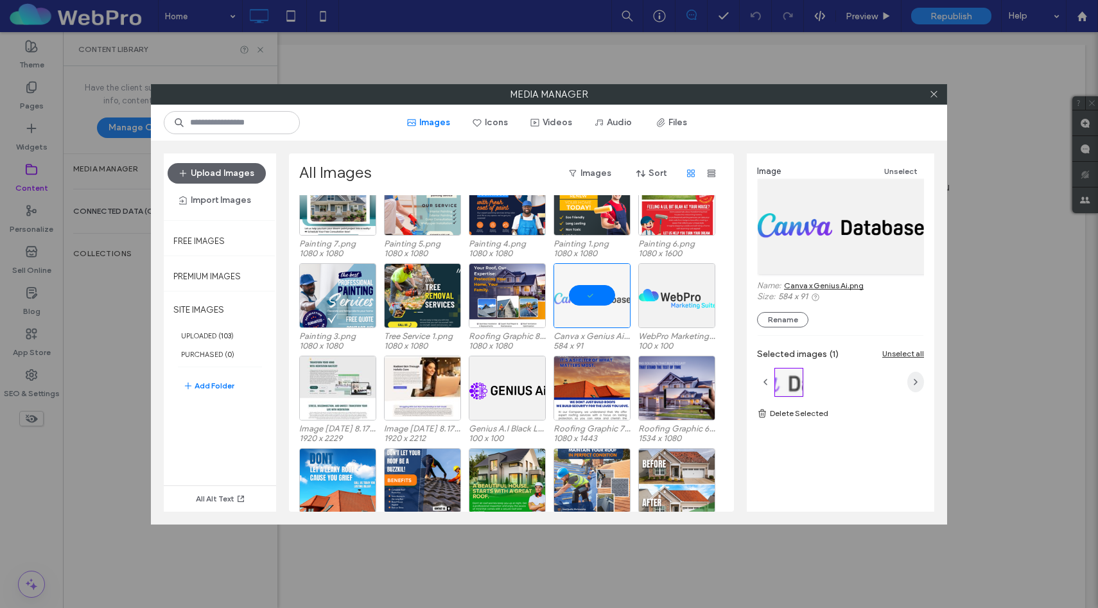
click at [917, 382] on icon "button" at bounding box center [916, 382] width 10 height 10
click at [796, 377] on div at bounding box center [789, 383] width 28 height 28
click at [938, 98] on icon at bounding box center [934, 94] width 10 height 10
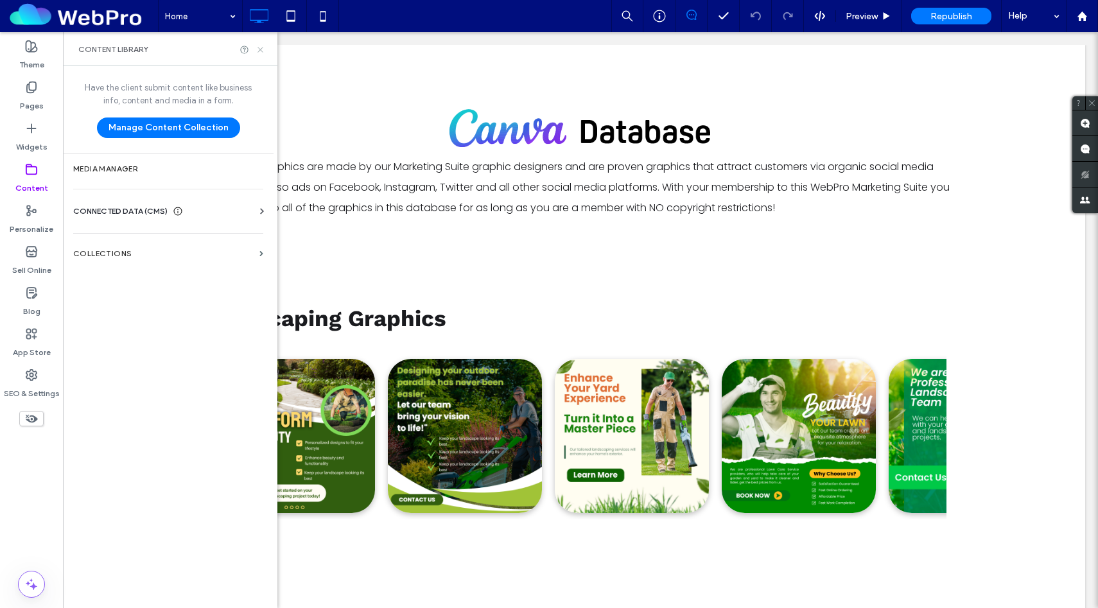
click at [260, 50] on icon at bounding box center [261, 50] width 10 height 10
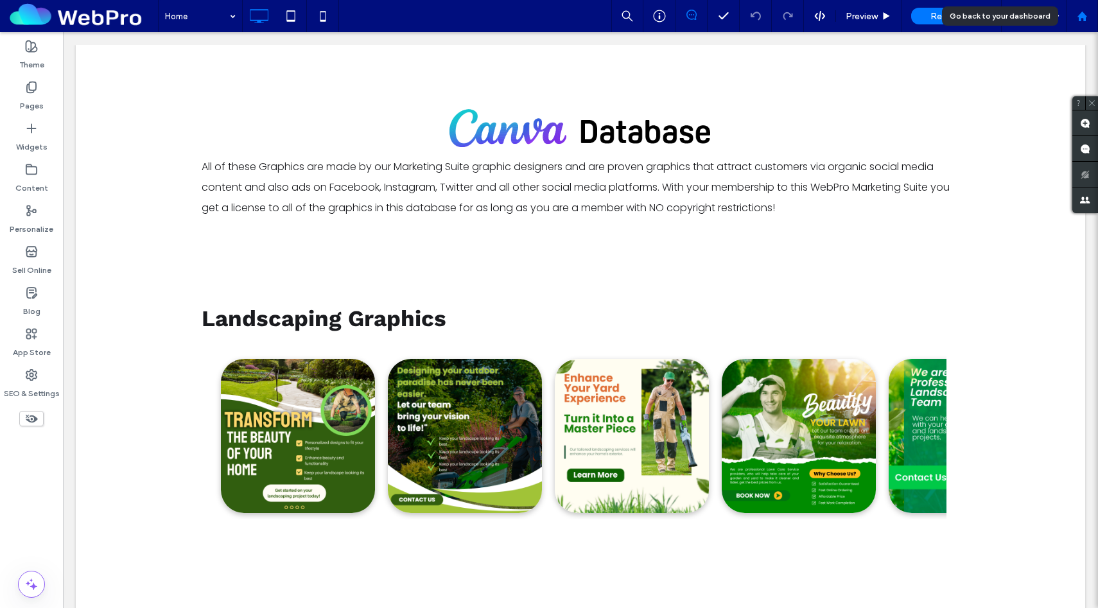
click at [1077, 12] on icon at bounding box center [1082, 16] width 11 height 11
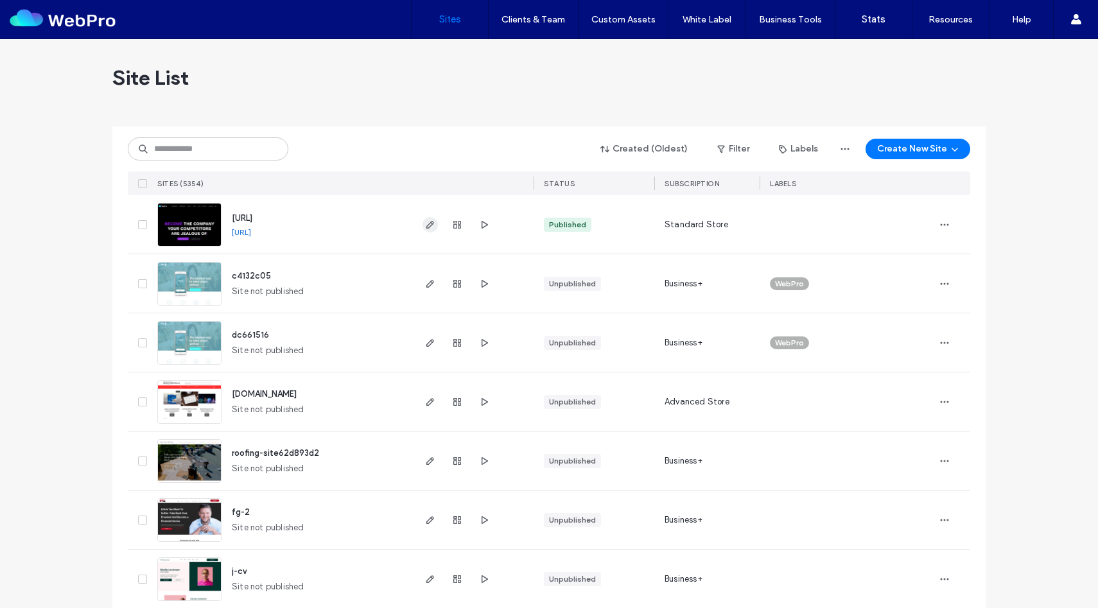
click at [423, 218] on span "button" at bounding box center [430, 224] width 15 height 15
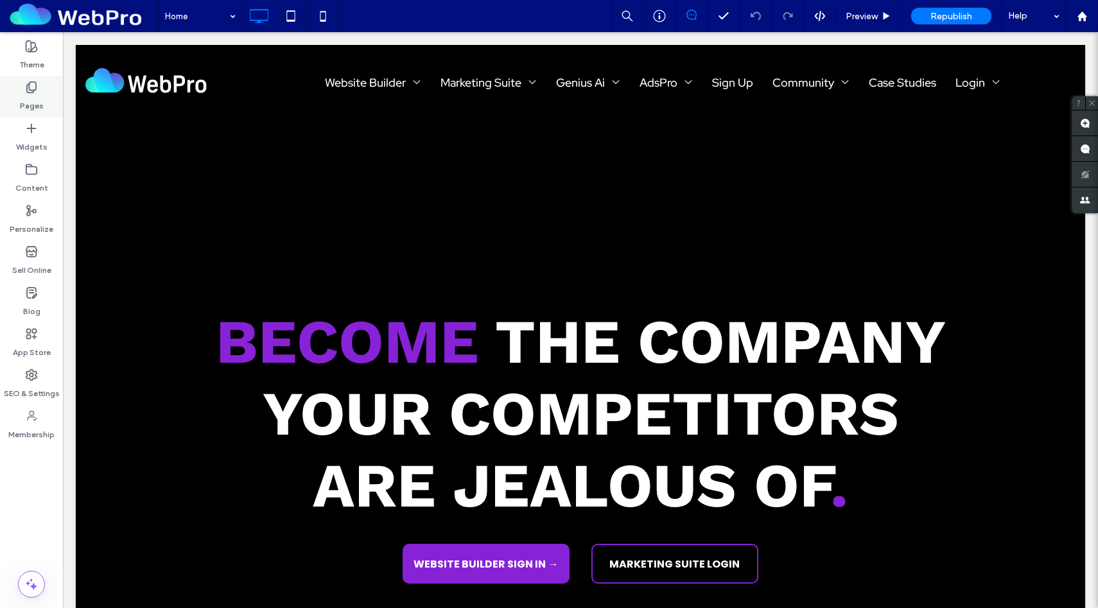
click at [35, 89] on use at bounding box center [31, 87] width 9 height 11
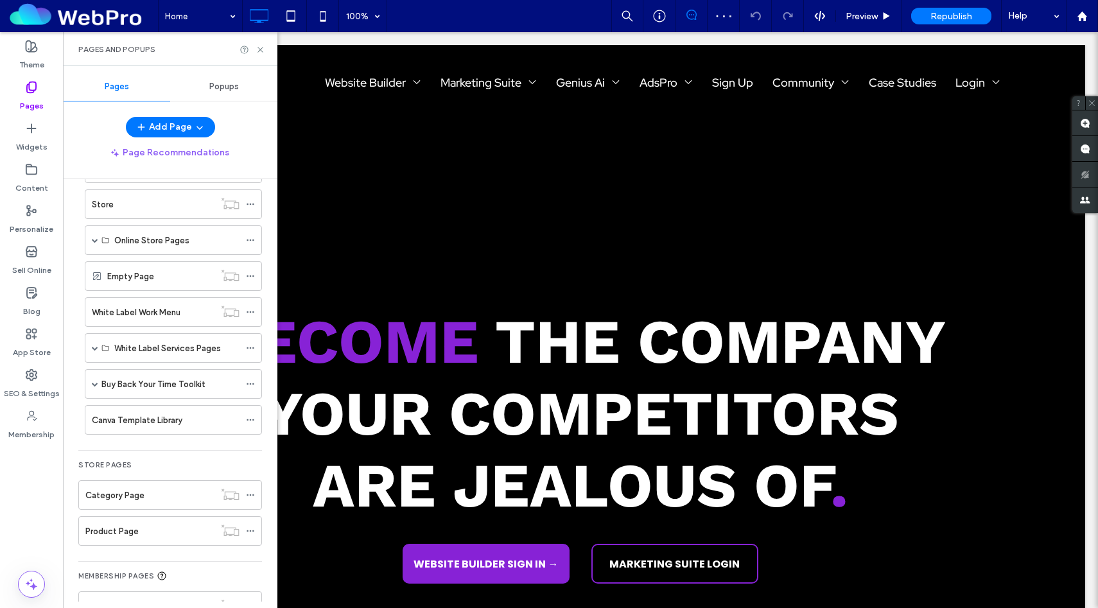
scroll to position [2713, 0]
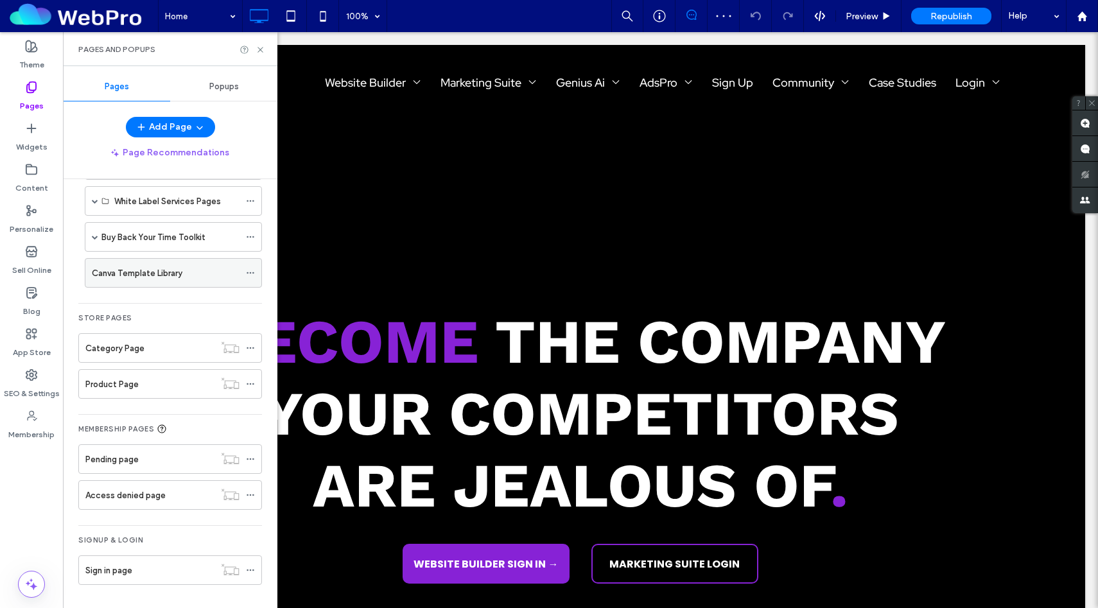
click at [162, 269] on label "Canva Template Library" at bounding box center [137, 273] width 91 height 22
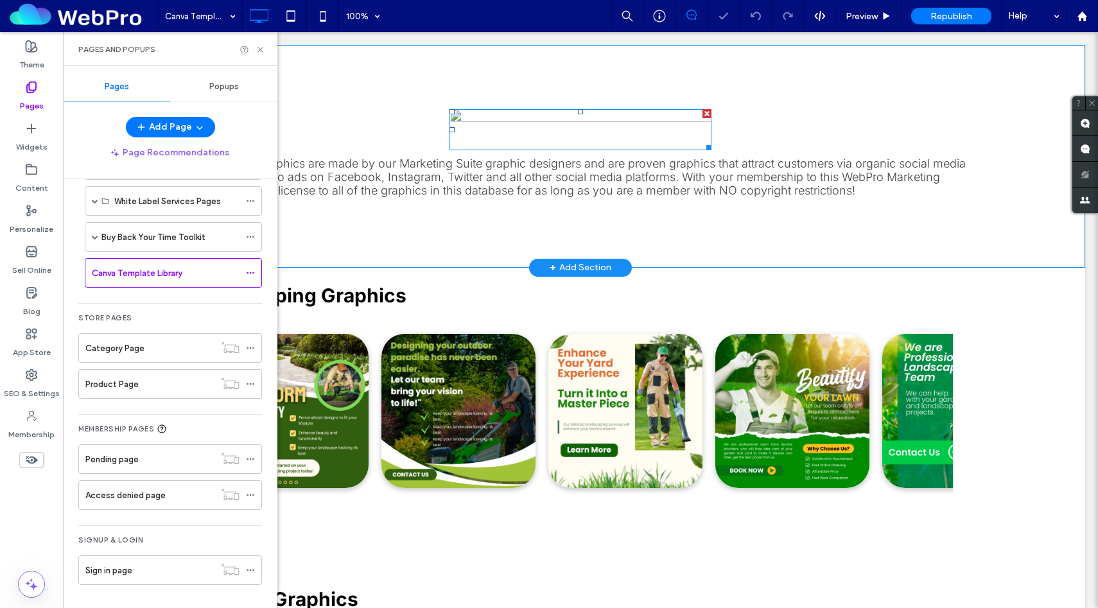
click at [540, 117] on img at bounding box center [581, 129] width 262 height 41
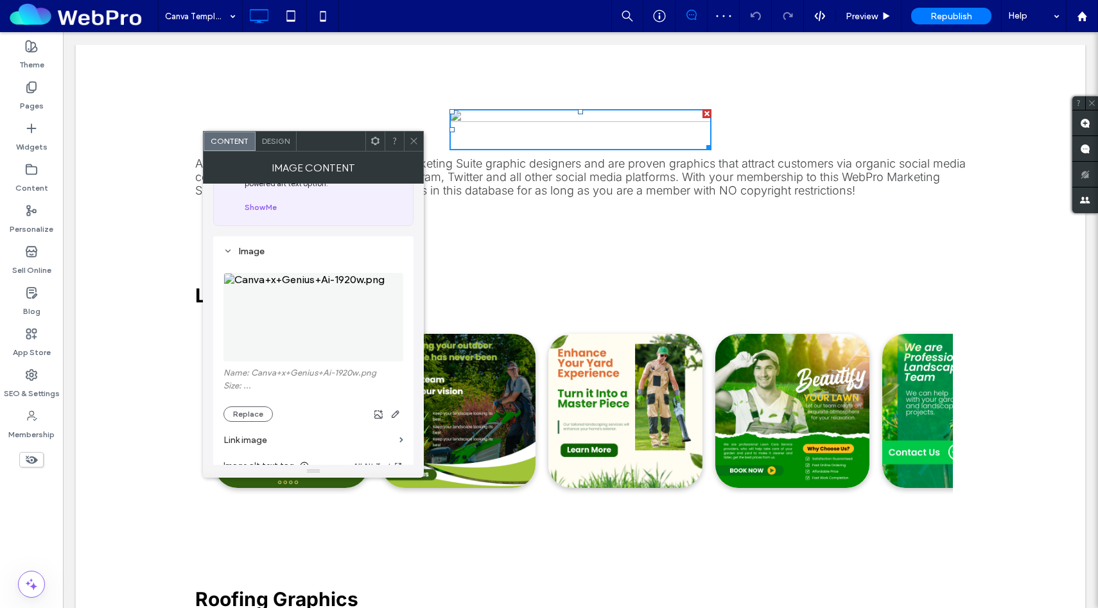
scroll to position [72, 0]
click at [256, 411] on button "Replace" at bounding box center [248, 411] width 49 height 15
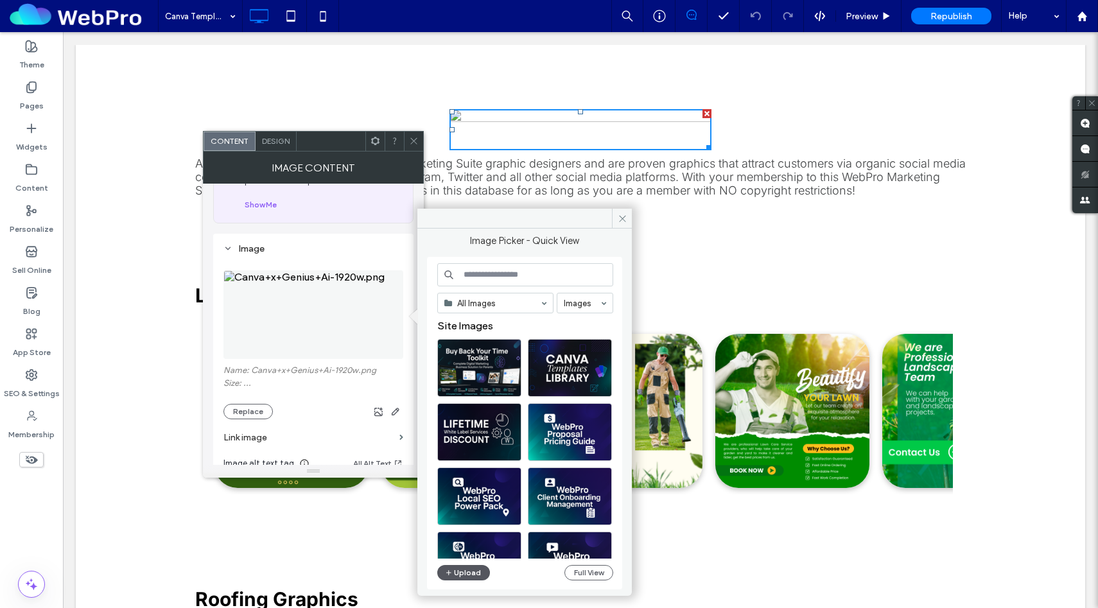
click at [458, 574] on button "Upload" at bounding box center [463, 572] width 53 height 15
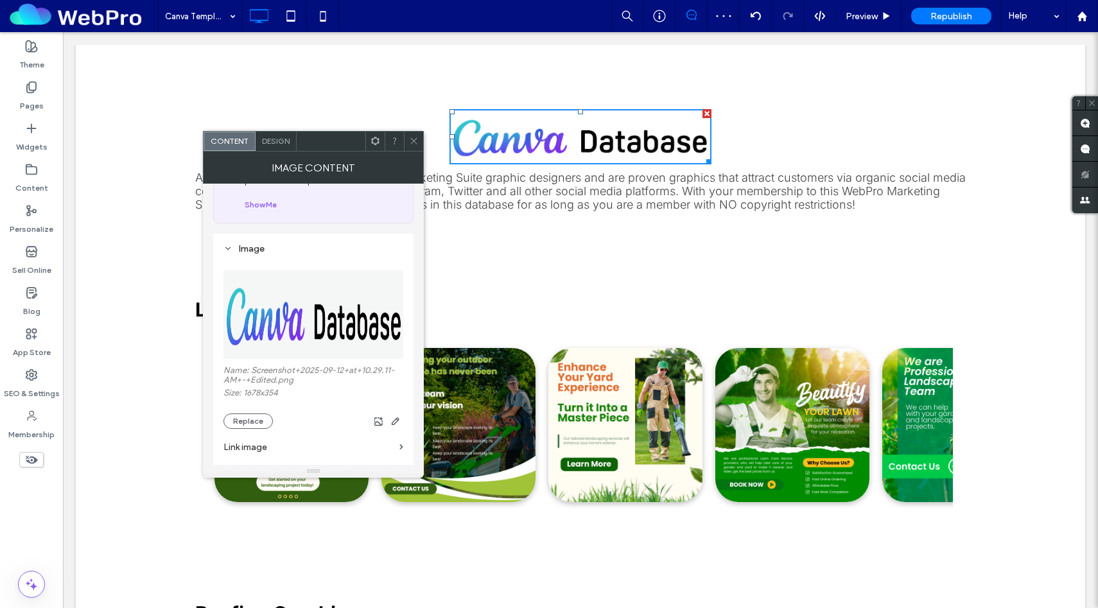
click at [414, 145] on icon at bounding box center [414, 141] width 10 height 10
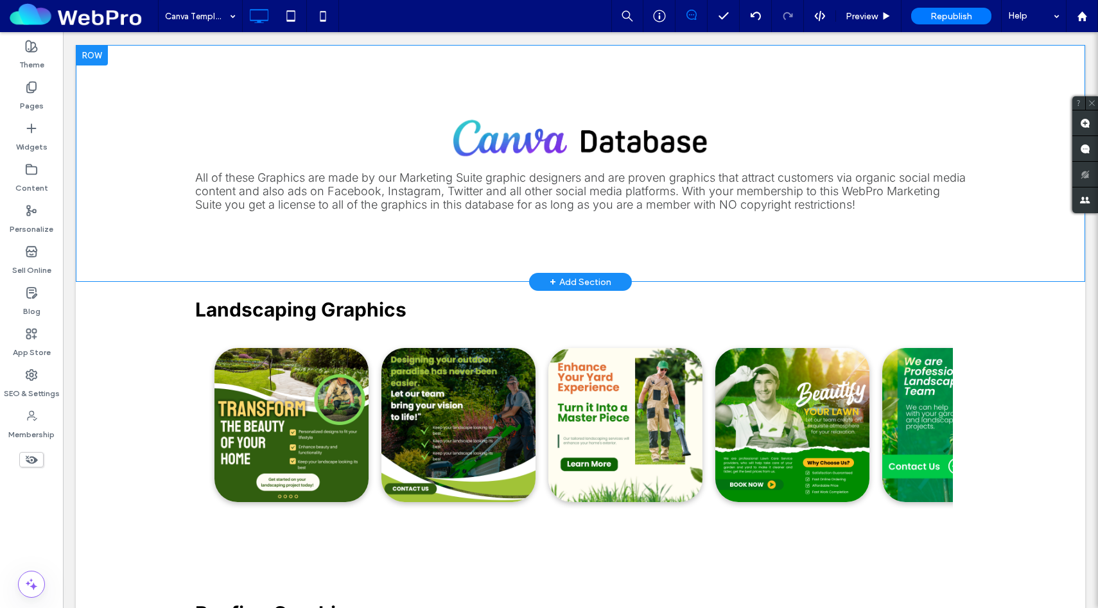
click at [986, 157] on div "All of these Graphics are made by our Marketing Suite graphic designers and are…" at bounding box center [581, 163] width 1010 height 237
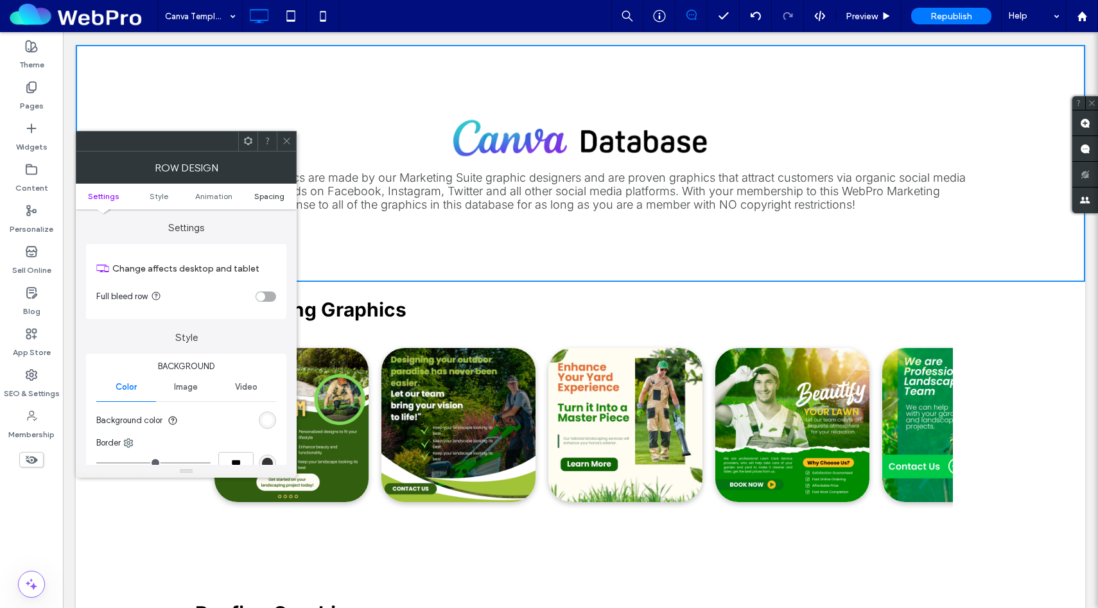
click at [272, 199] on span "Spacing" at bounding box center [269, 196] width 30 height 10
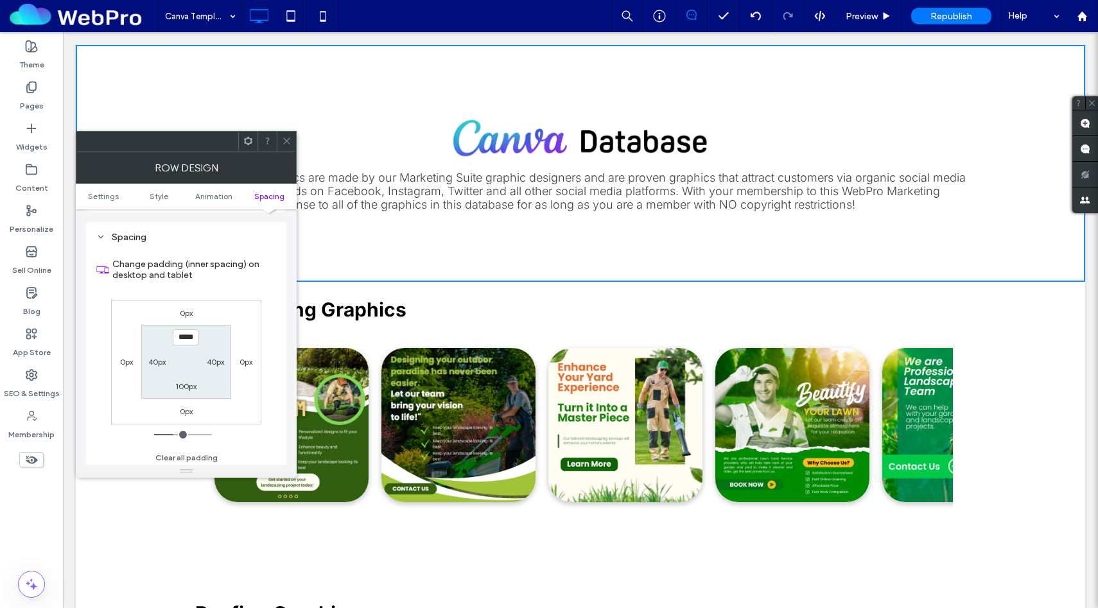
scroll to position [364, 0]
type input "****"
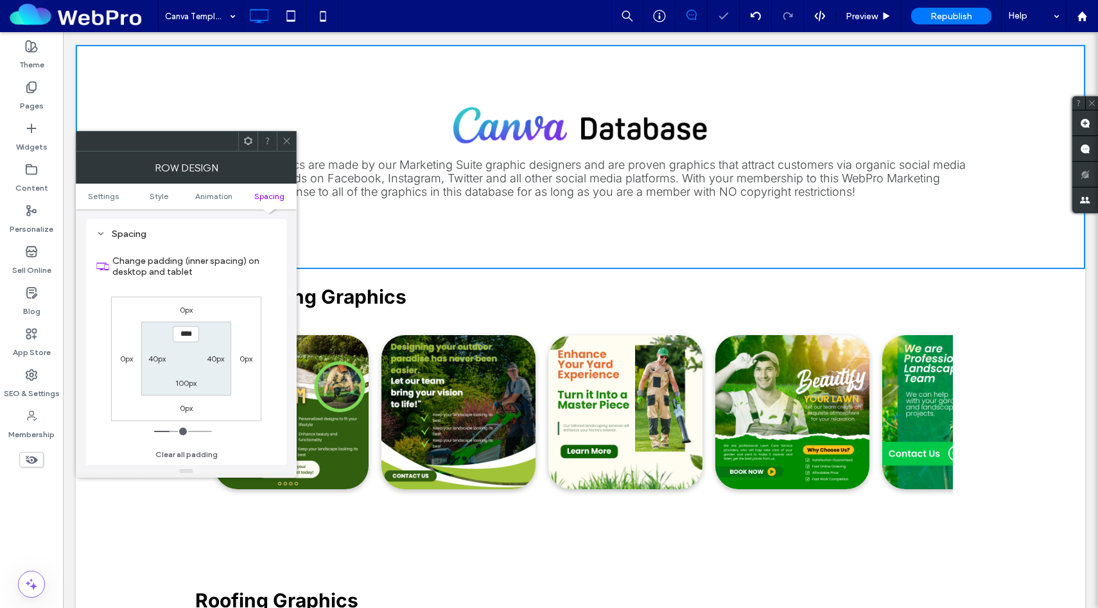
click at [184, 392] on section "**** 40px 100px 40px" at bounding box center [185, 359] width 89 height 74
click at [186, 382] on label "100px" at bounding box center [185, 383] width 21 height 10
type input "***"
type input "**"
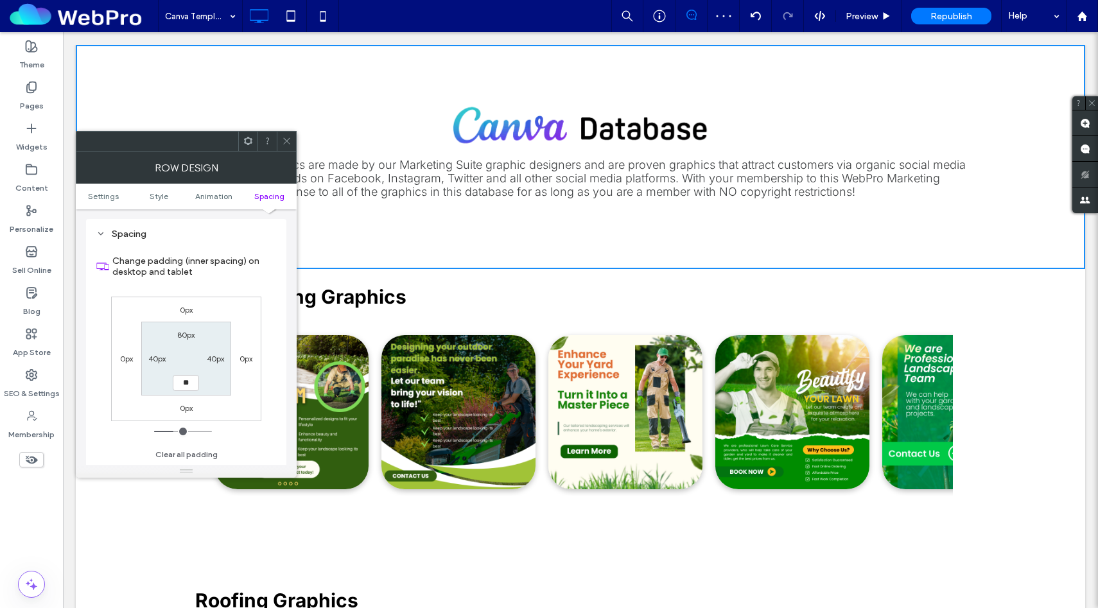
type input "****"
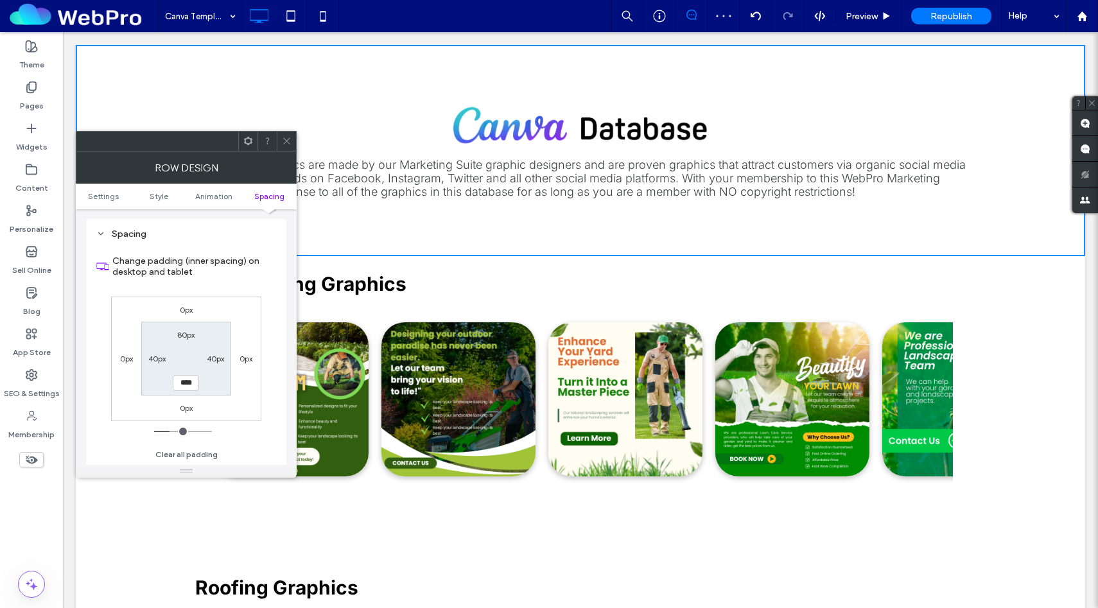
click at [286, 134] on span at bounding box center [287, 141] width 10 height 19
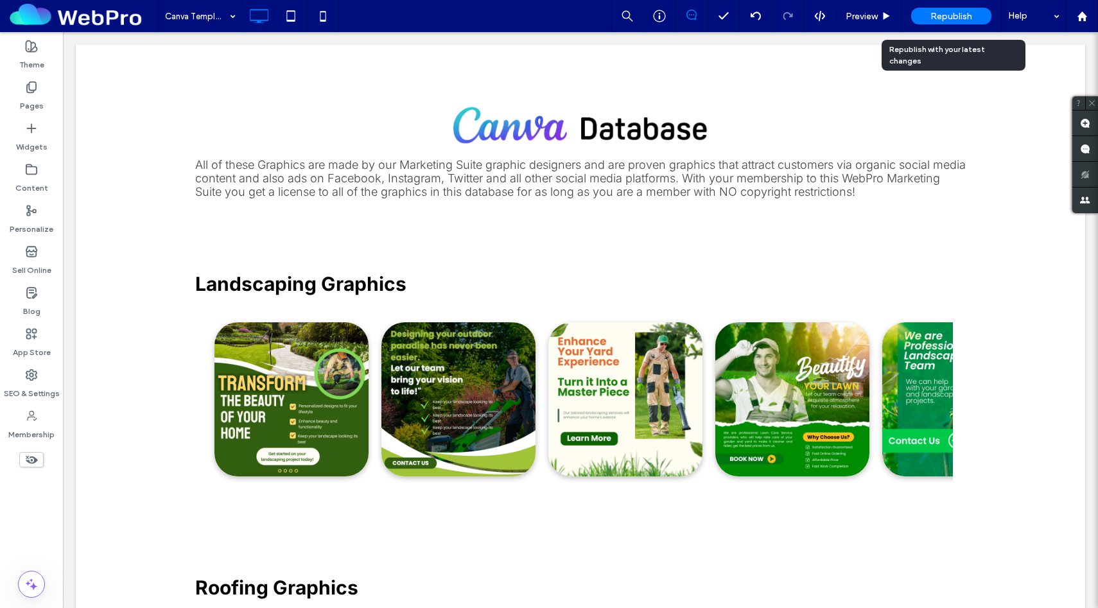
click at [958, 12] on span "Republish" at bounding box center [952, 16] width 42 height 11
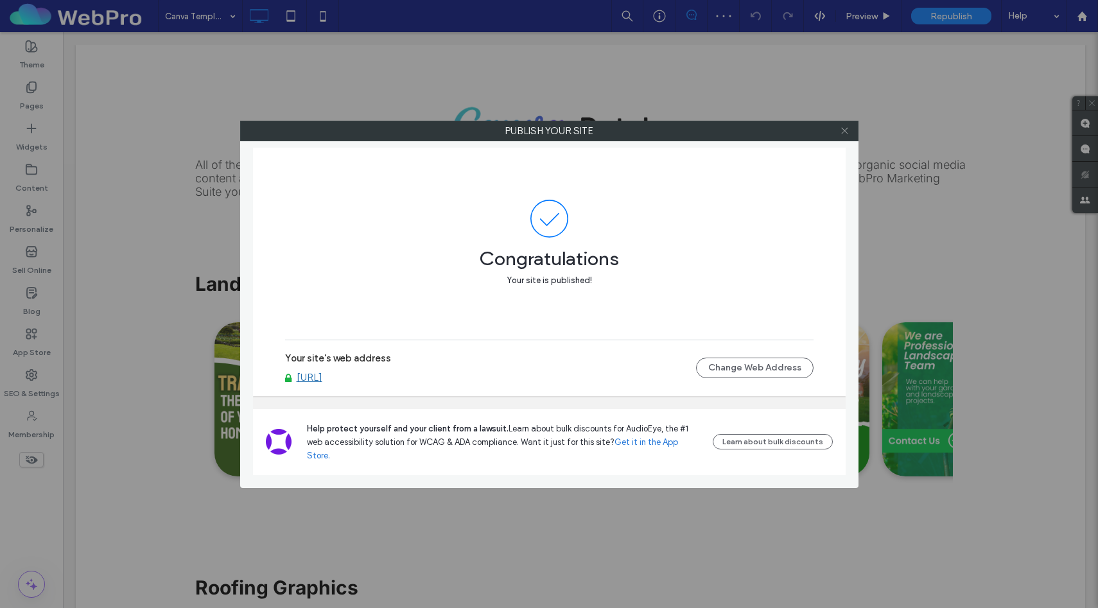
click at [845, 129] on icon at bounding box center [845, 131] width 10 height 10
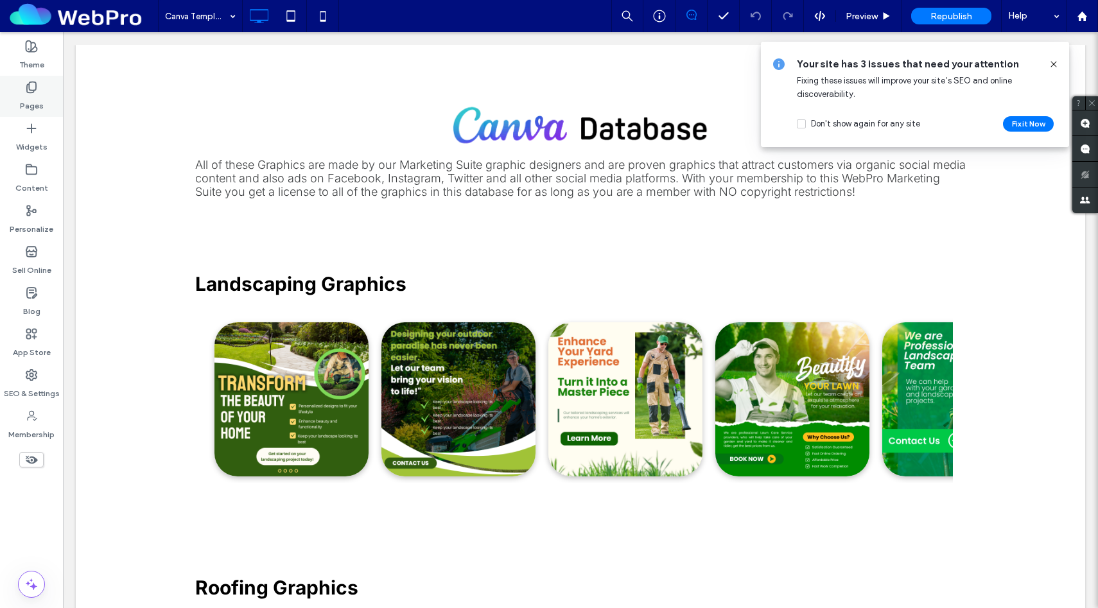
click at [32, 93] on use at bounding box center [31, 87] width 9 height 11
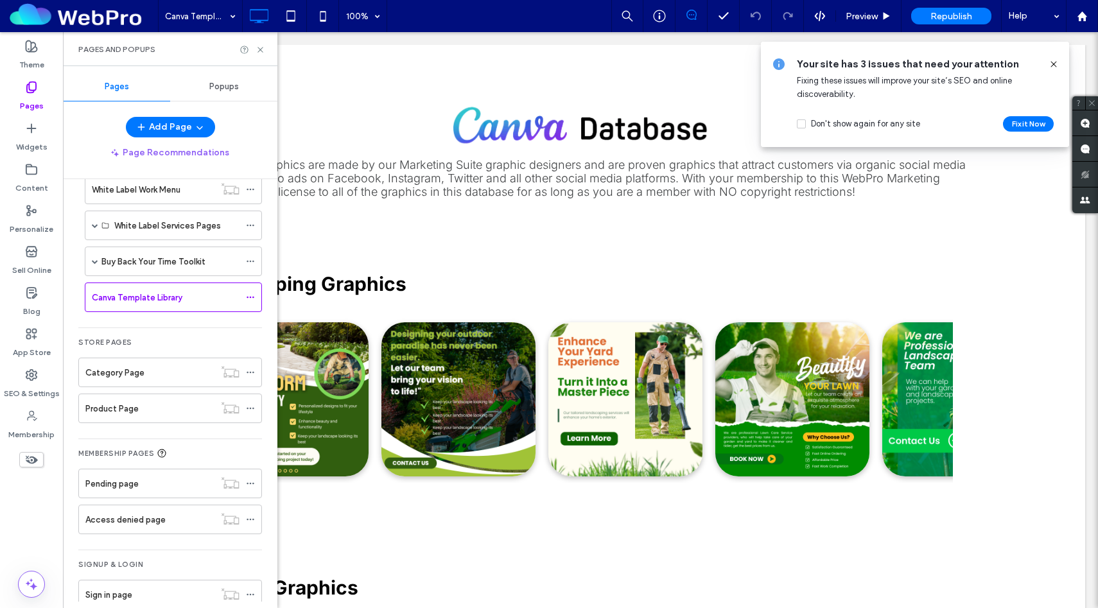
scroll to position [2713, 0]
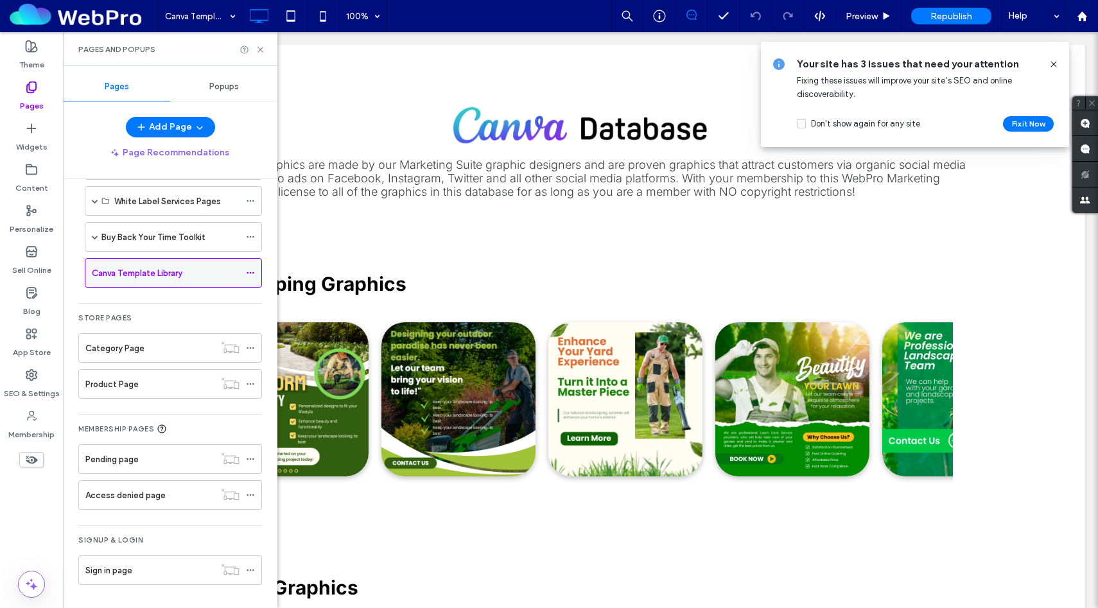
click at [251, 274] on icon at bounding box center [250, 273] width 9 height 9
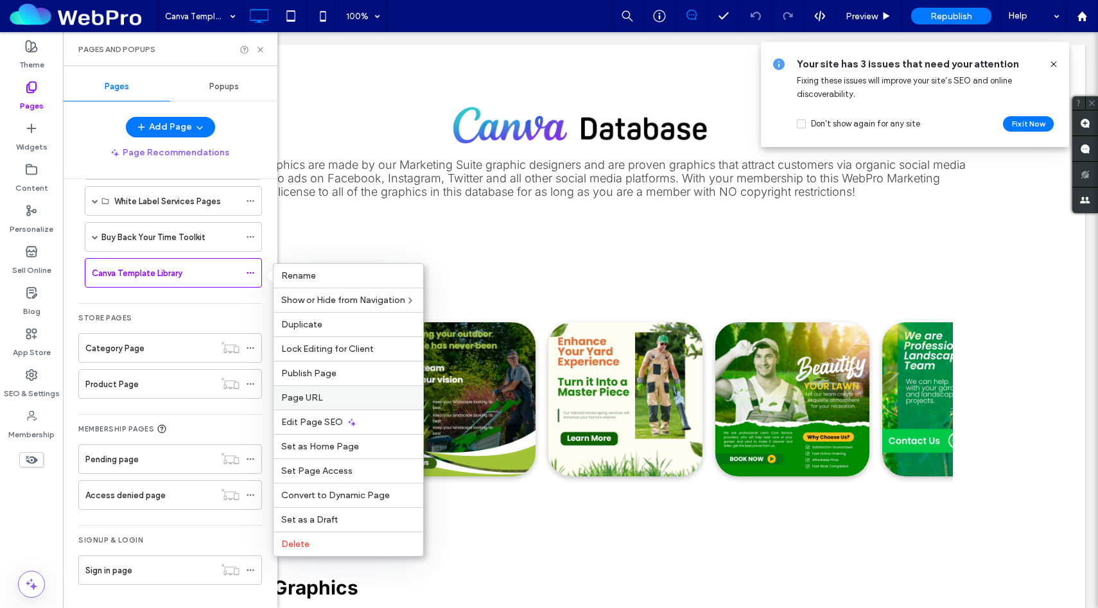
click at [321, 393] on span "Page URL" at bounding box center [302, 397] width 42 height 11
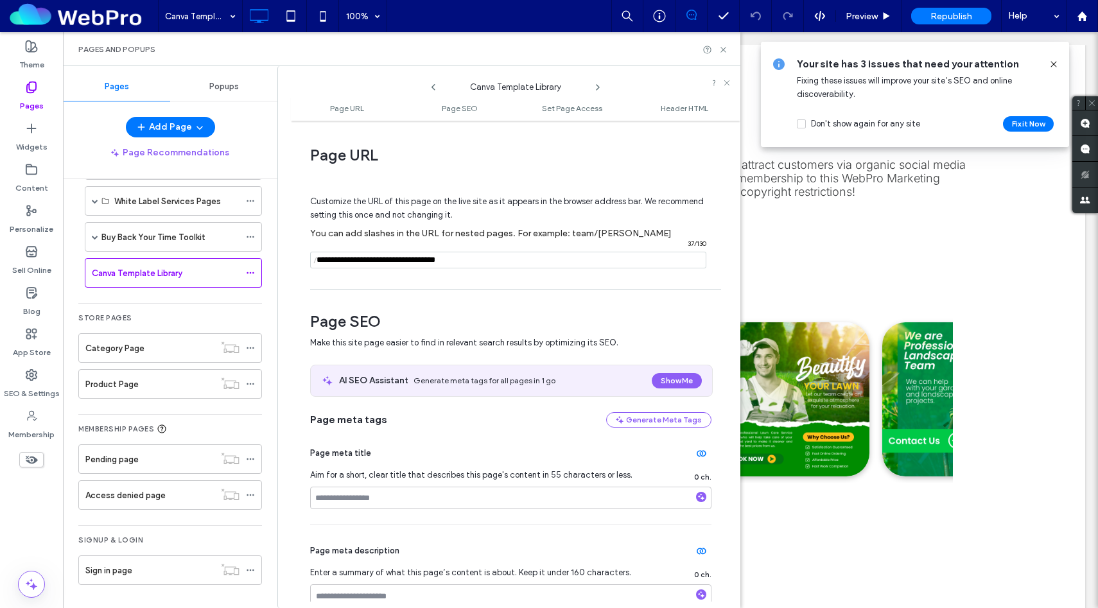
drag, startPoint x: 507, startPoint y: 257, endPoint x: 314, endPoint y: 261, distance: 193.4
click at [314, 261] on div "/ 37 / 130" at bounding box center [508, 260] width 396 height 17
click at [723, 51] on use at bounding box center [723, 49] width 5 height 5
